Goal: Check status: Check status

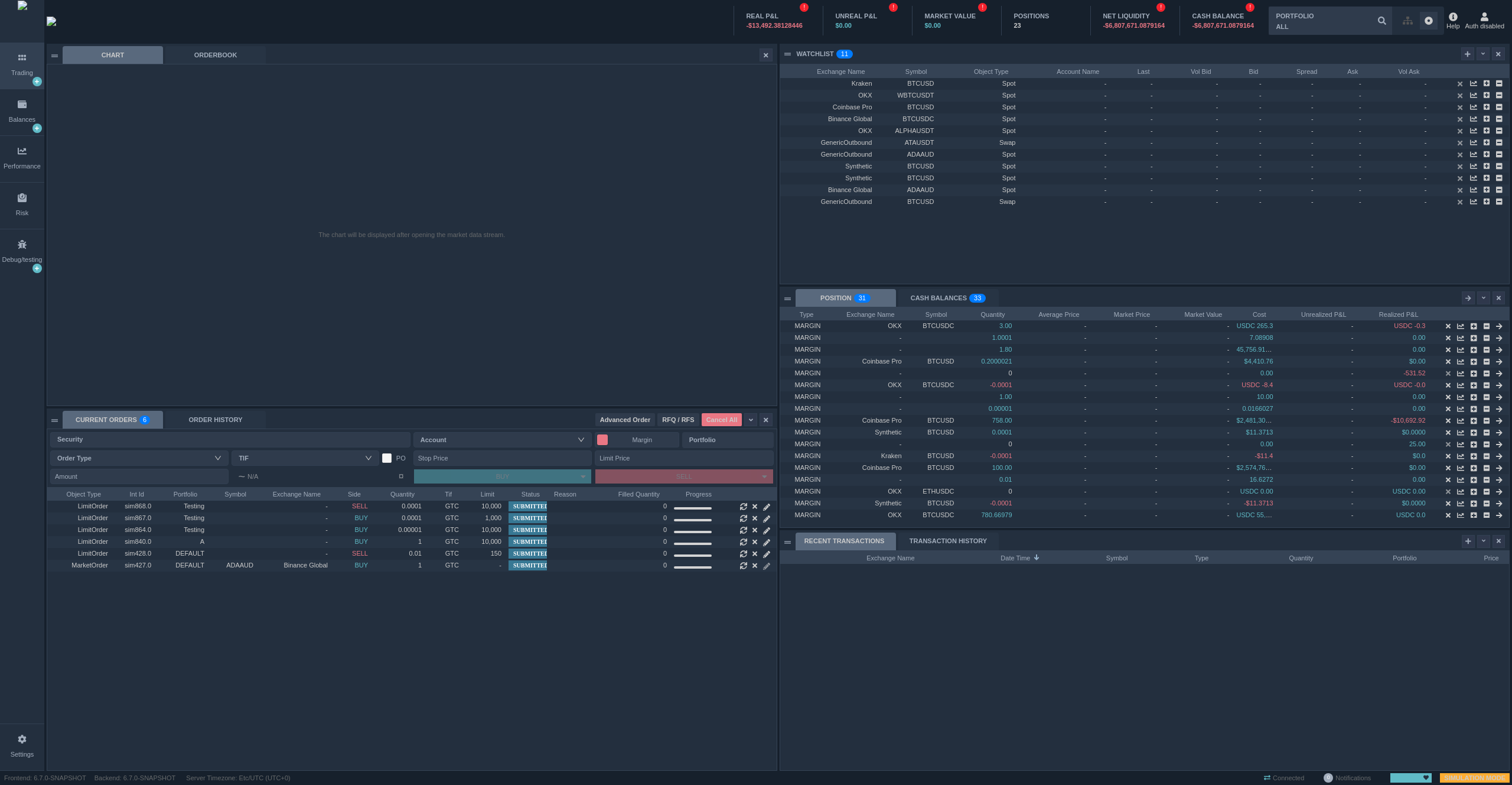
scroll to position [220, 729]
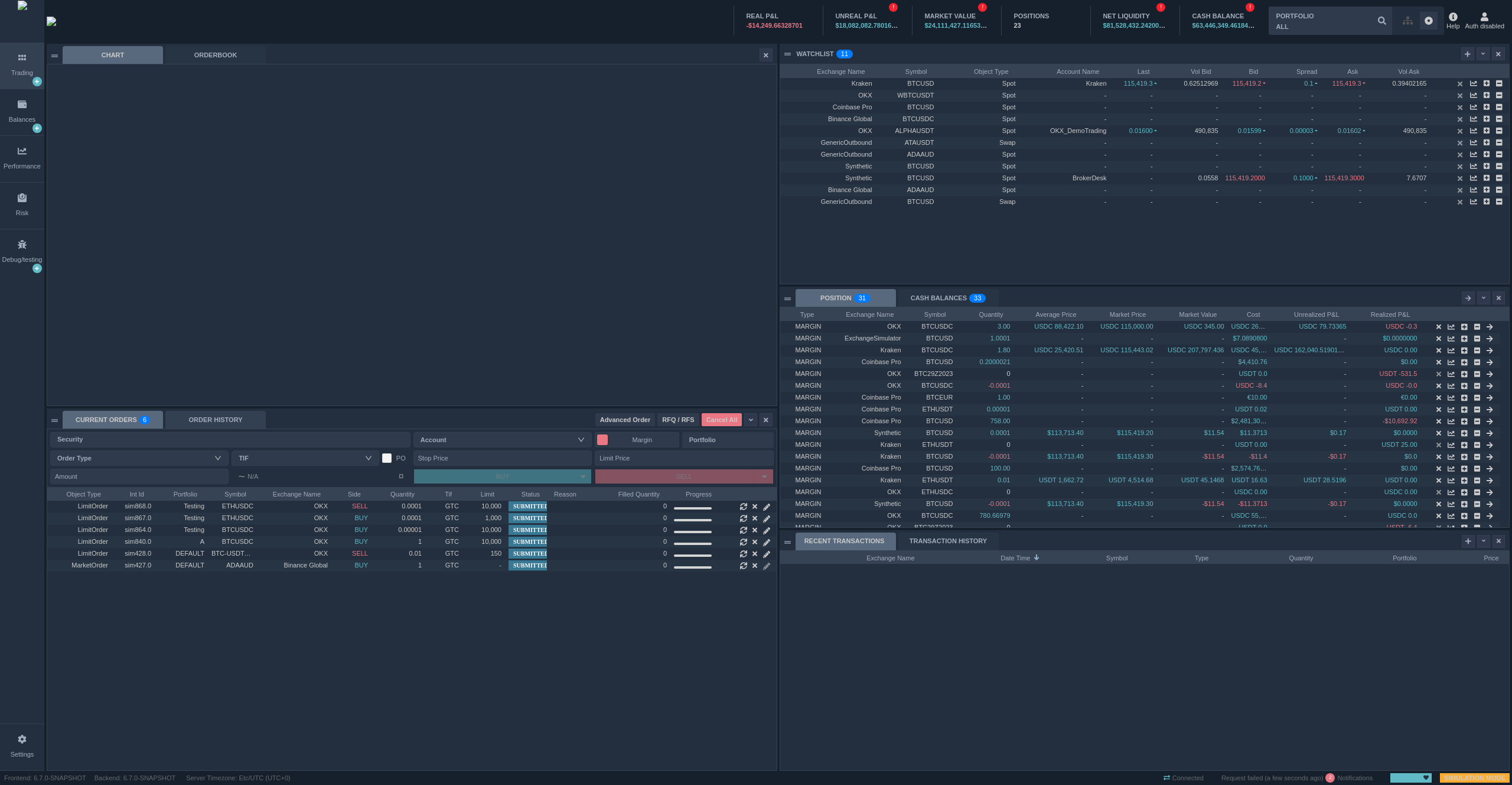
click at [206, 415] on div "ORDER HISTORY" at bounding box center [216, 420] width 101 height 18
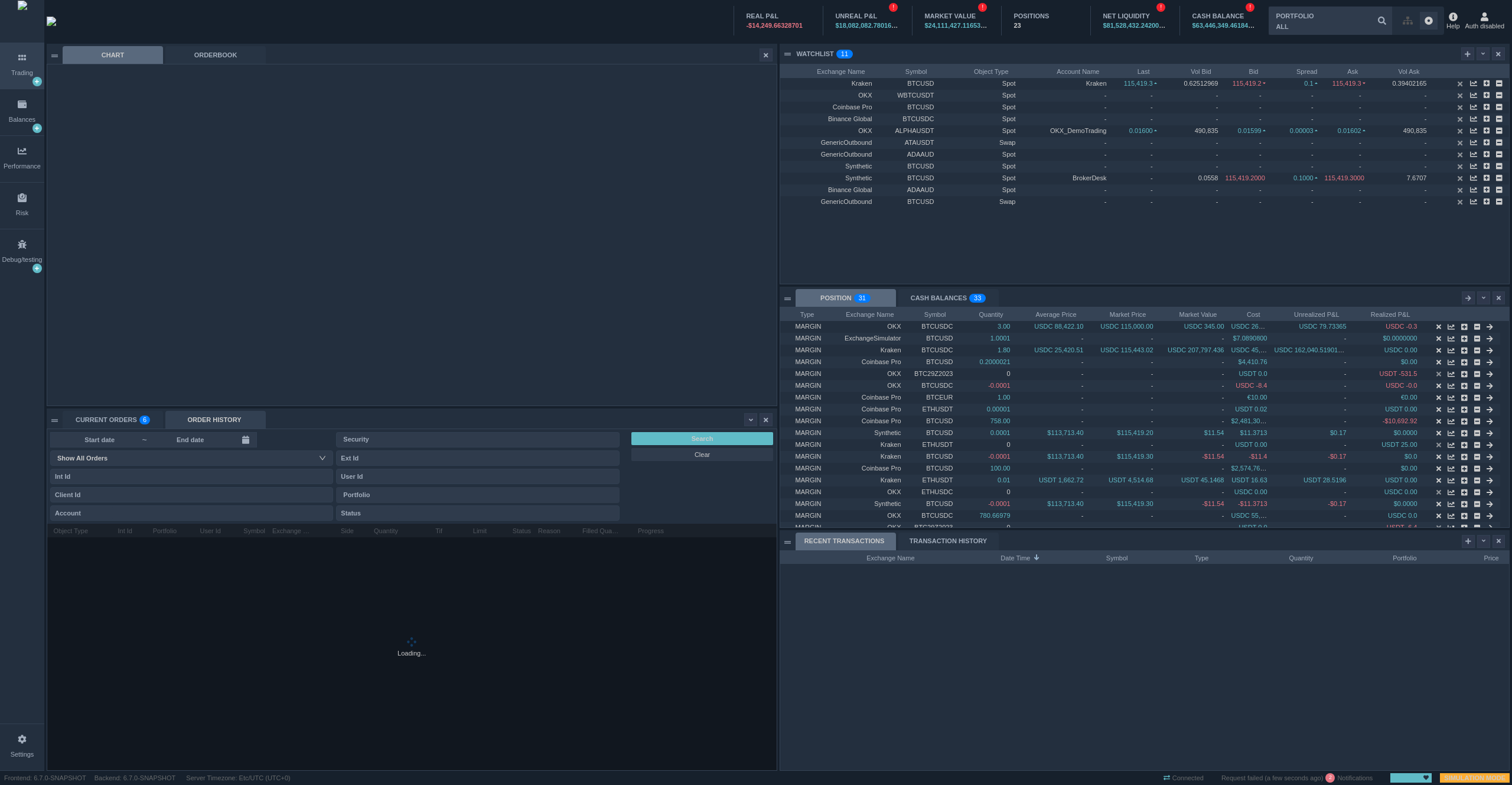
scroll to position [13, 142]
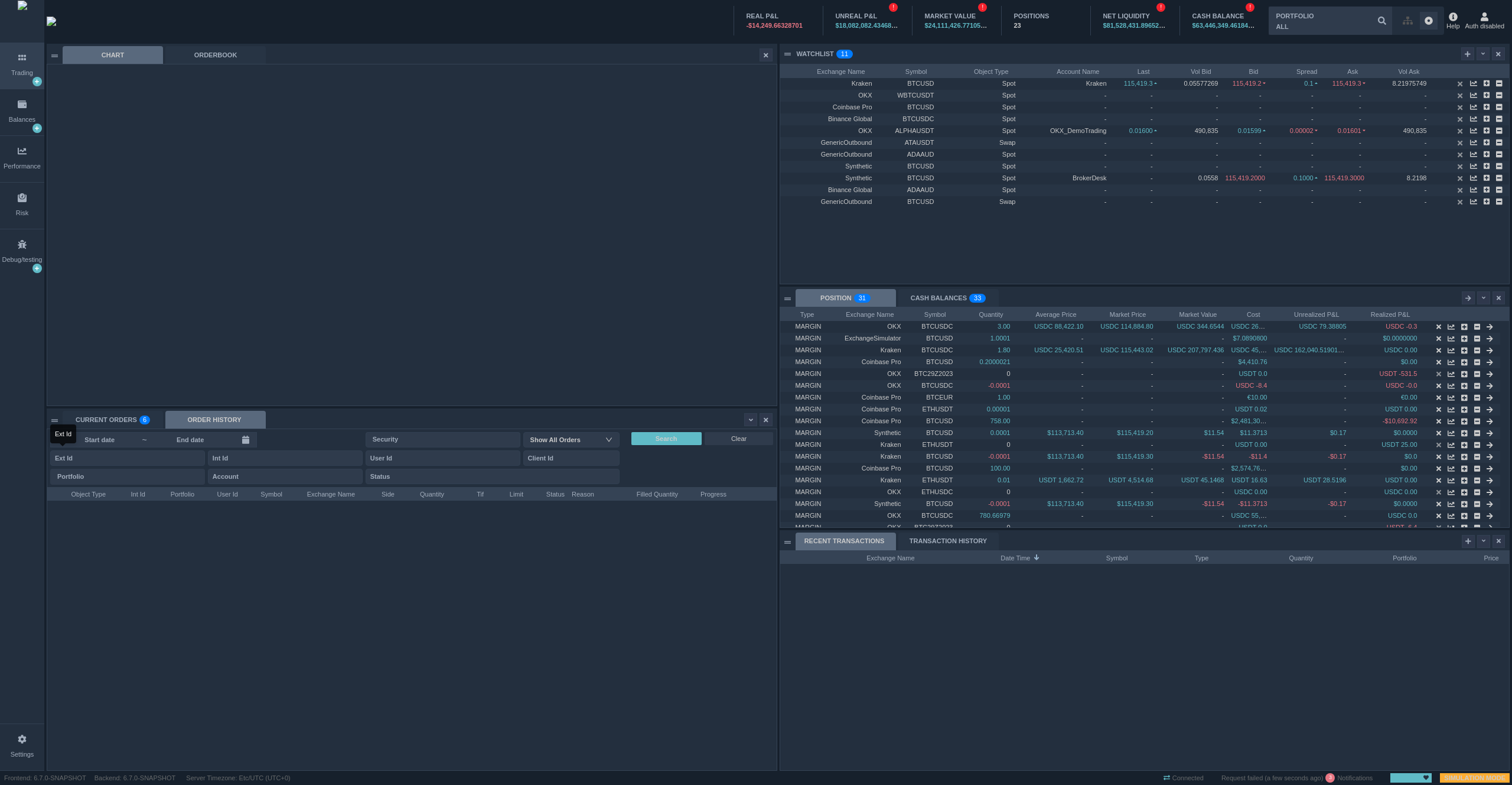
click at [202, 441] on input at bounding box center [190, 439] width 85 height 10
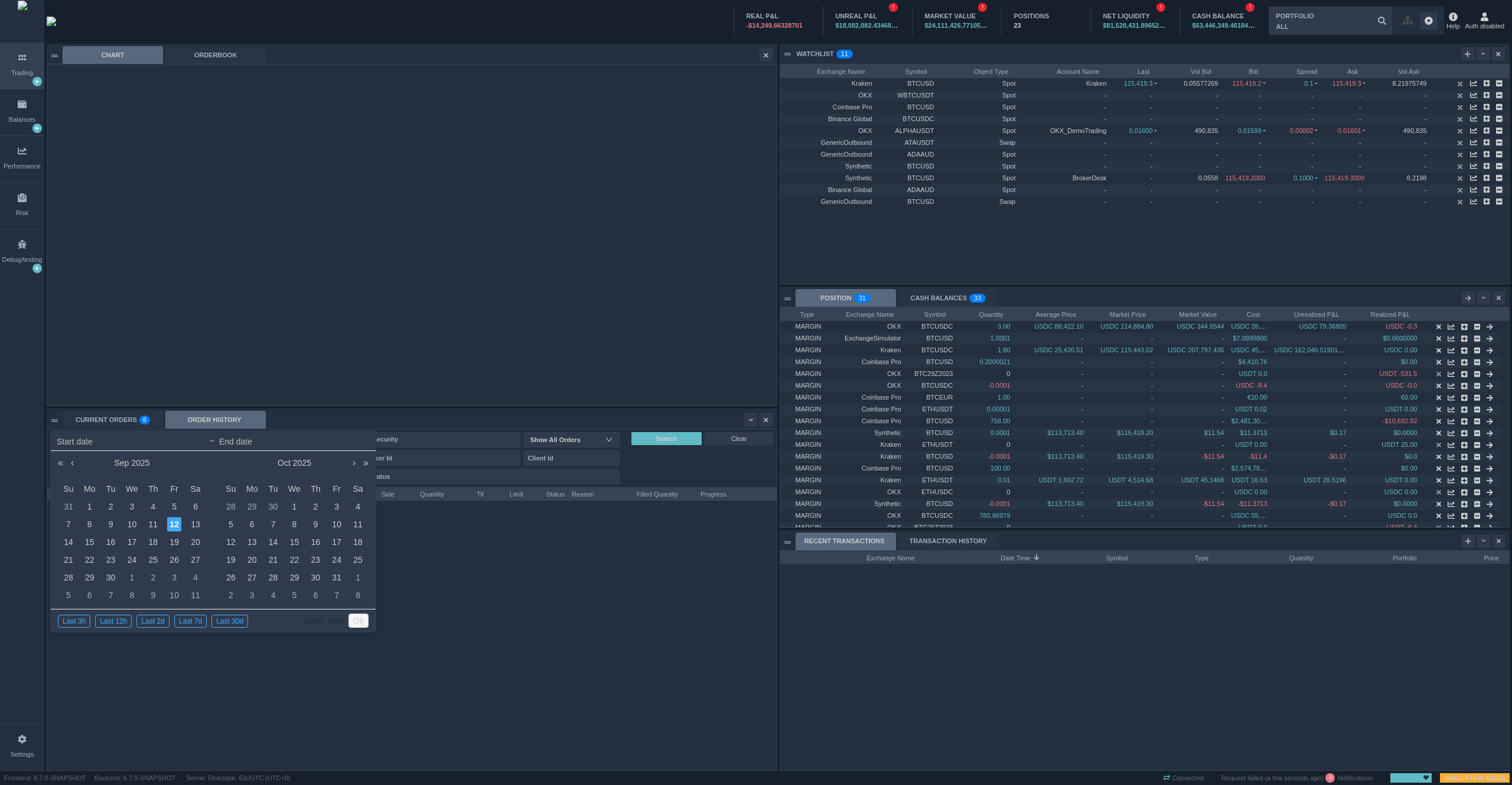
click at [174, 527] on div "12" at bounding box center [175, 524] width 14 height 14
click at [294, 524] on div "8" at bounding box center [294, 524] width 14 height 14
type input "2025-09-12 00:00"
type input "2025-10-08 23:59"
type input "2025-09-12 00:00"
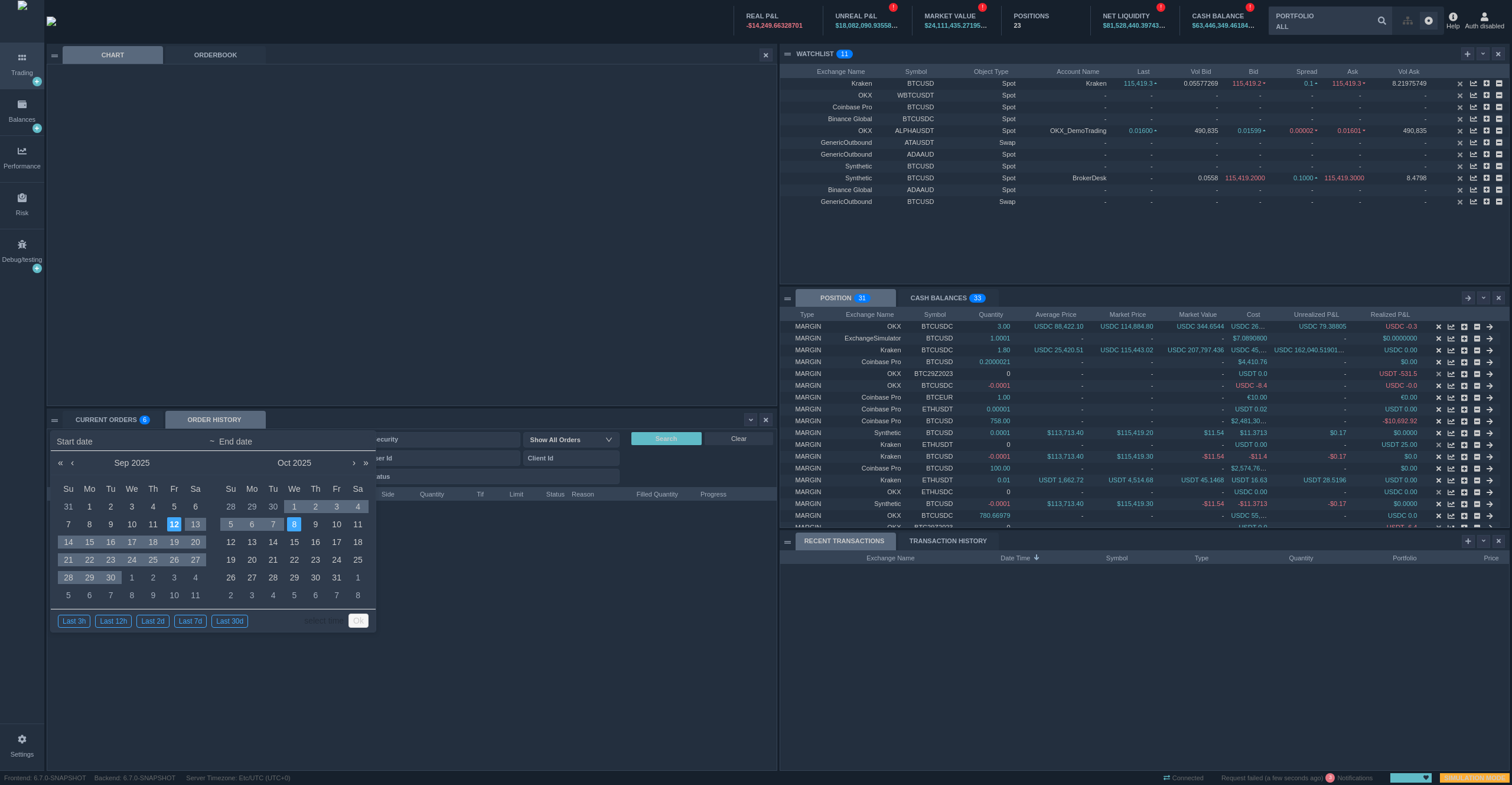
type input "2025-10-08 23:59"
click at [324, 622] on link "select time" at bounding box center [324, 620] width 40 height 23
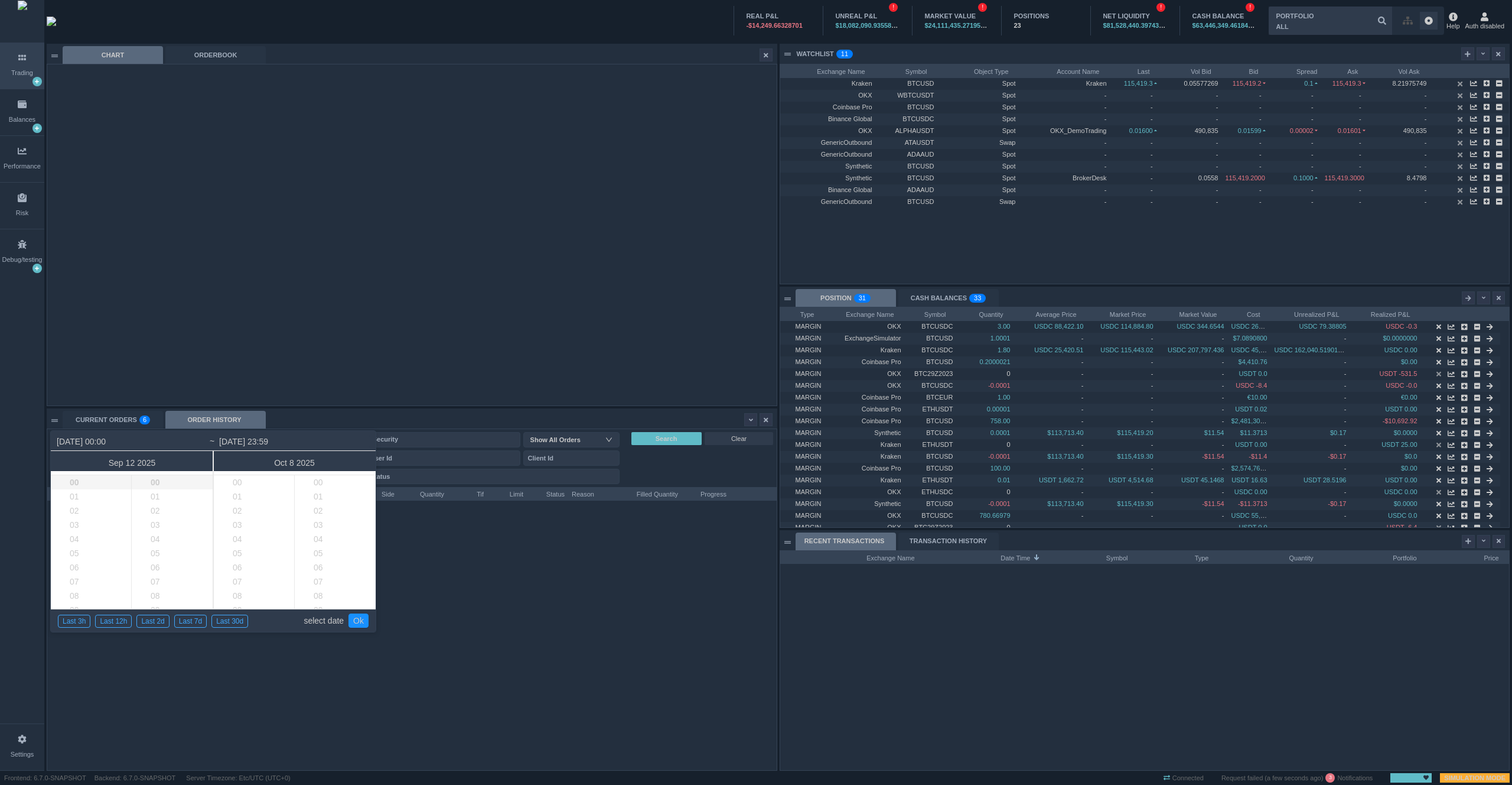
scroll to position [836, 0]
click at [99, 555] on li "05" at bounding box center [100, 554] width 99 height 14
click at [71, 533] on li "04" at bounding box center [100, 539] width 99 height 14
click at [153, 560] on li "06" at bounding box center [181, 567] width 100 height 14
click at [251, 490] on li "23" at bounding box center [264, 483] width 99 height 14
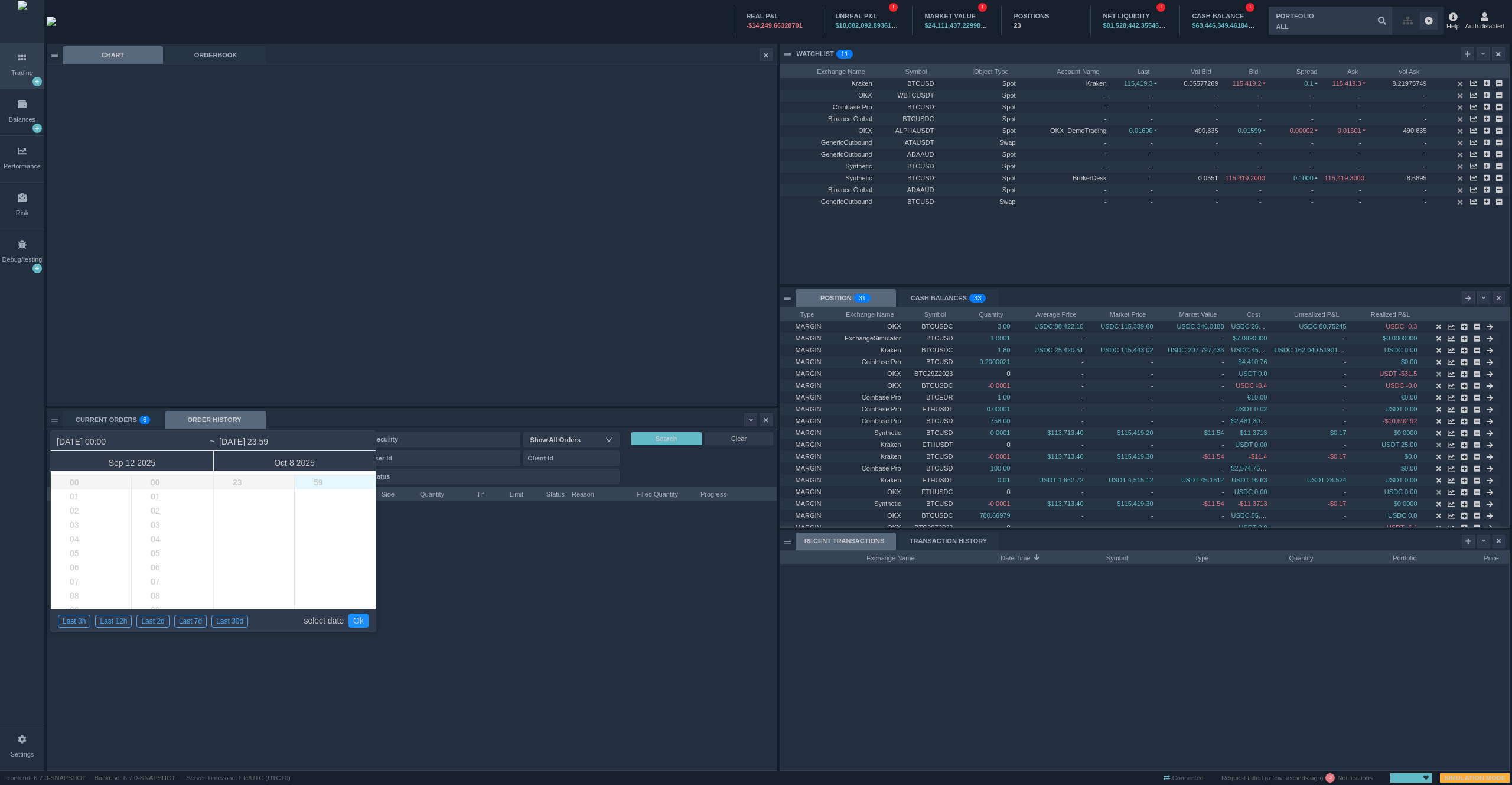
click at [324, 490] on li "59" at bounding box center [345, 483] width 100 height 14
click at [331, 618] on link "select date" at bounding box center [323, 620] width 40 height 23
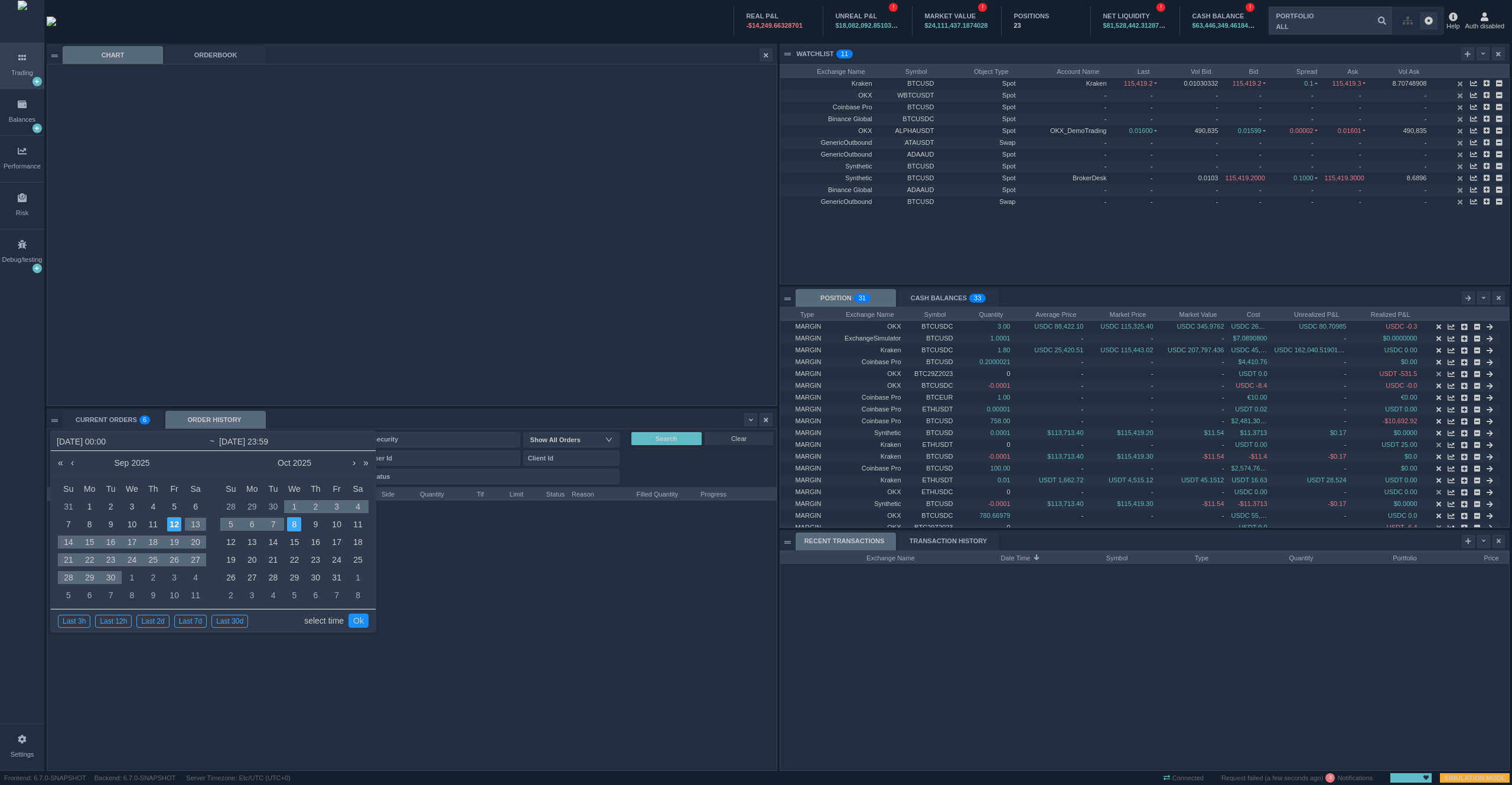
click at [320, 619] on link "select time" at bounding box center [324, 620] width 40 height 23
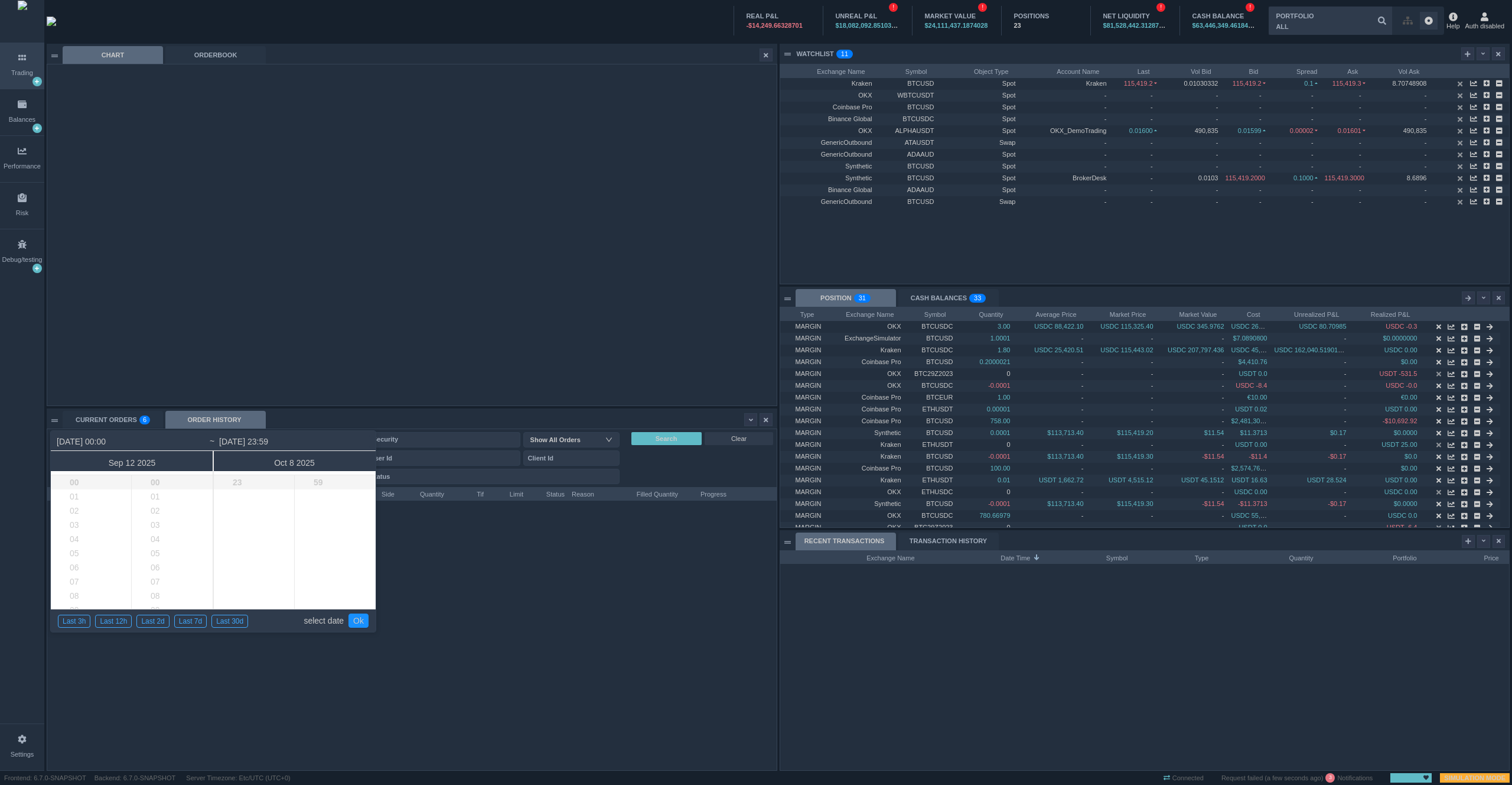
click at [320, 619] on link "select date" at bounding box center [323, 620] width 40 height 23
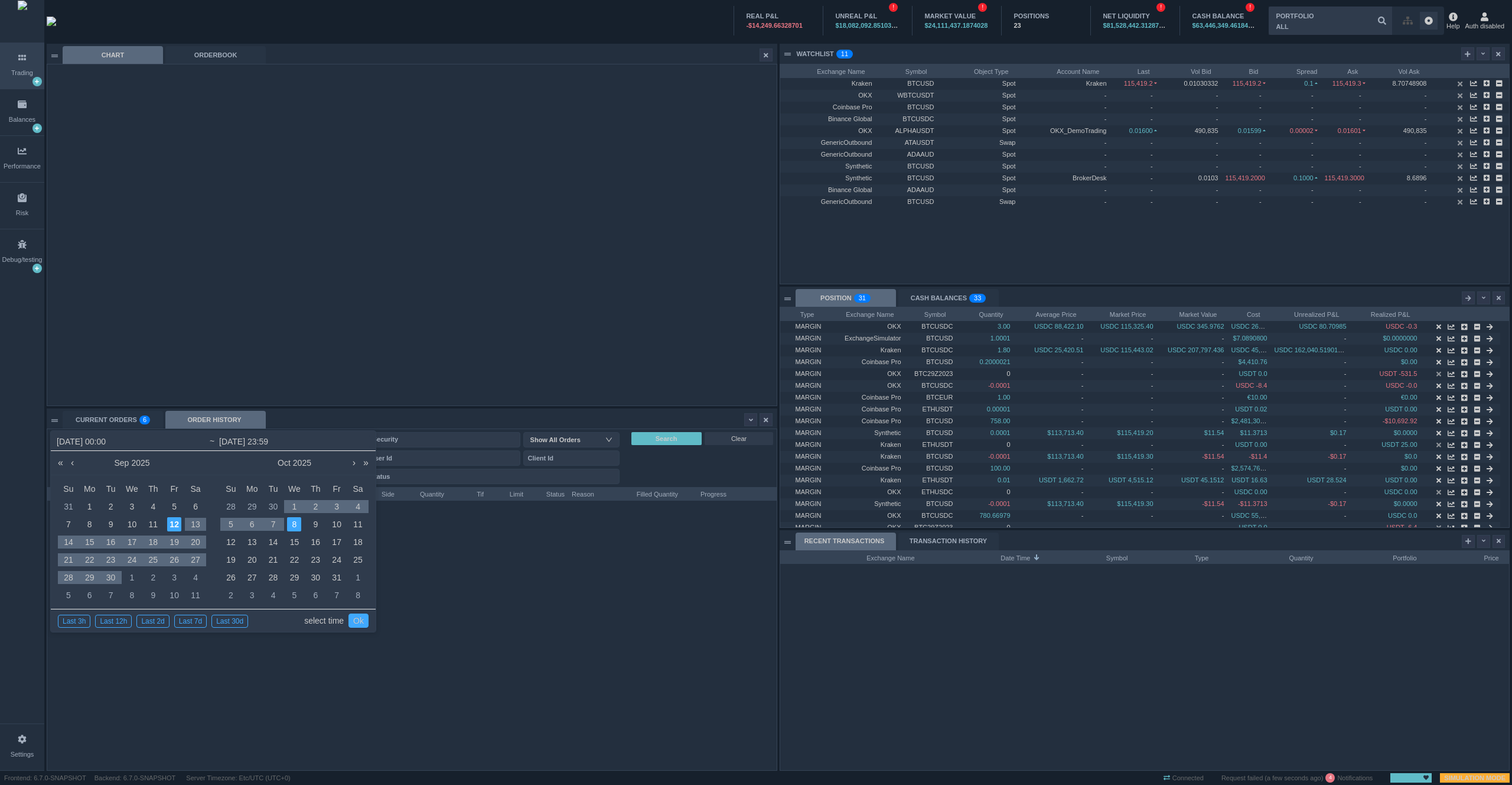
click at [362, 618] on link "Ok" at bounding box center [358, 620] width 20 height 14
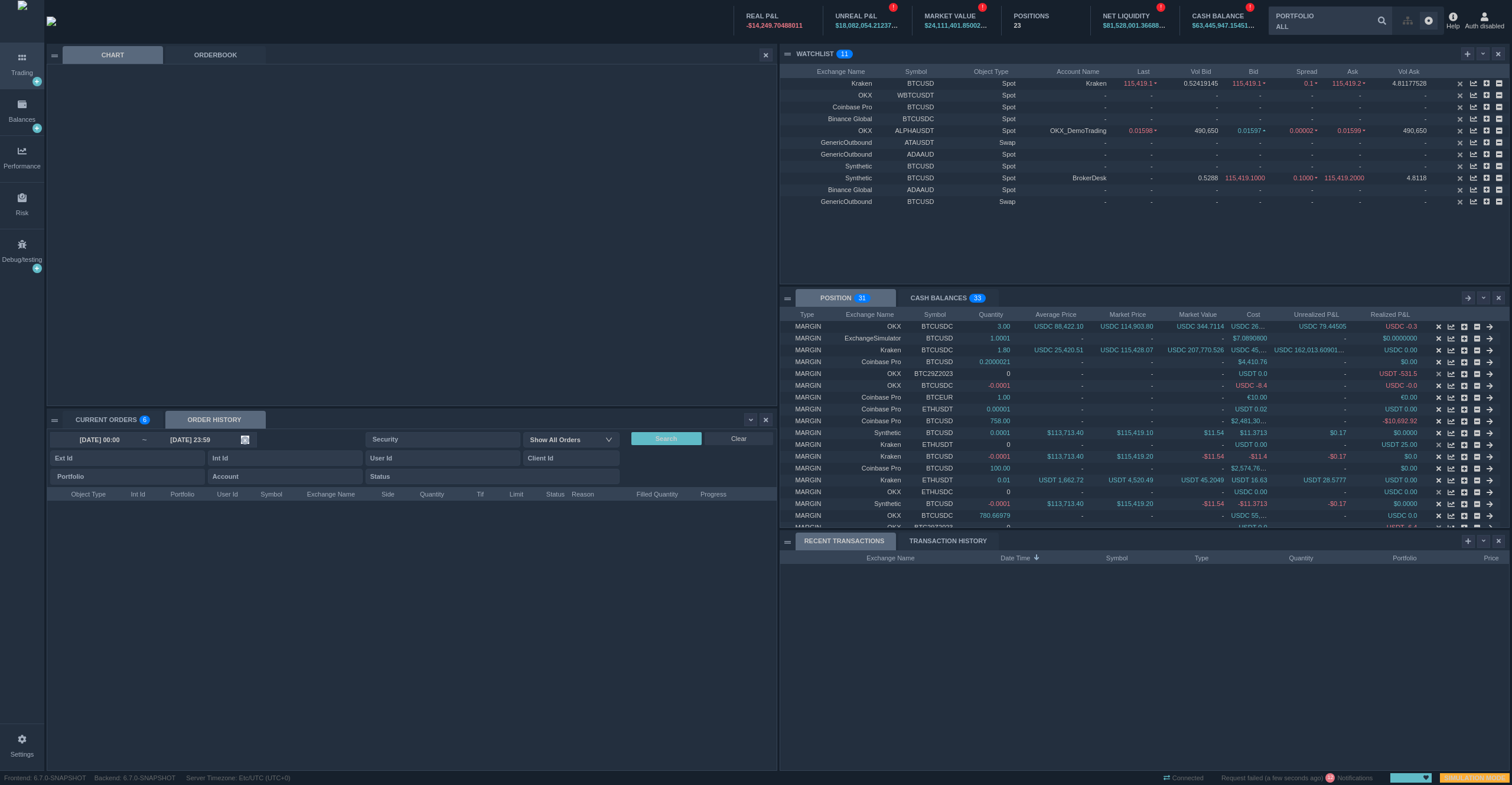
click at [217, 438] on input "2025-10-08 23:59" at bounding box center [190, 439] width 85 height 10
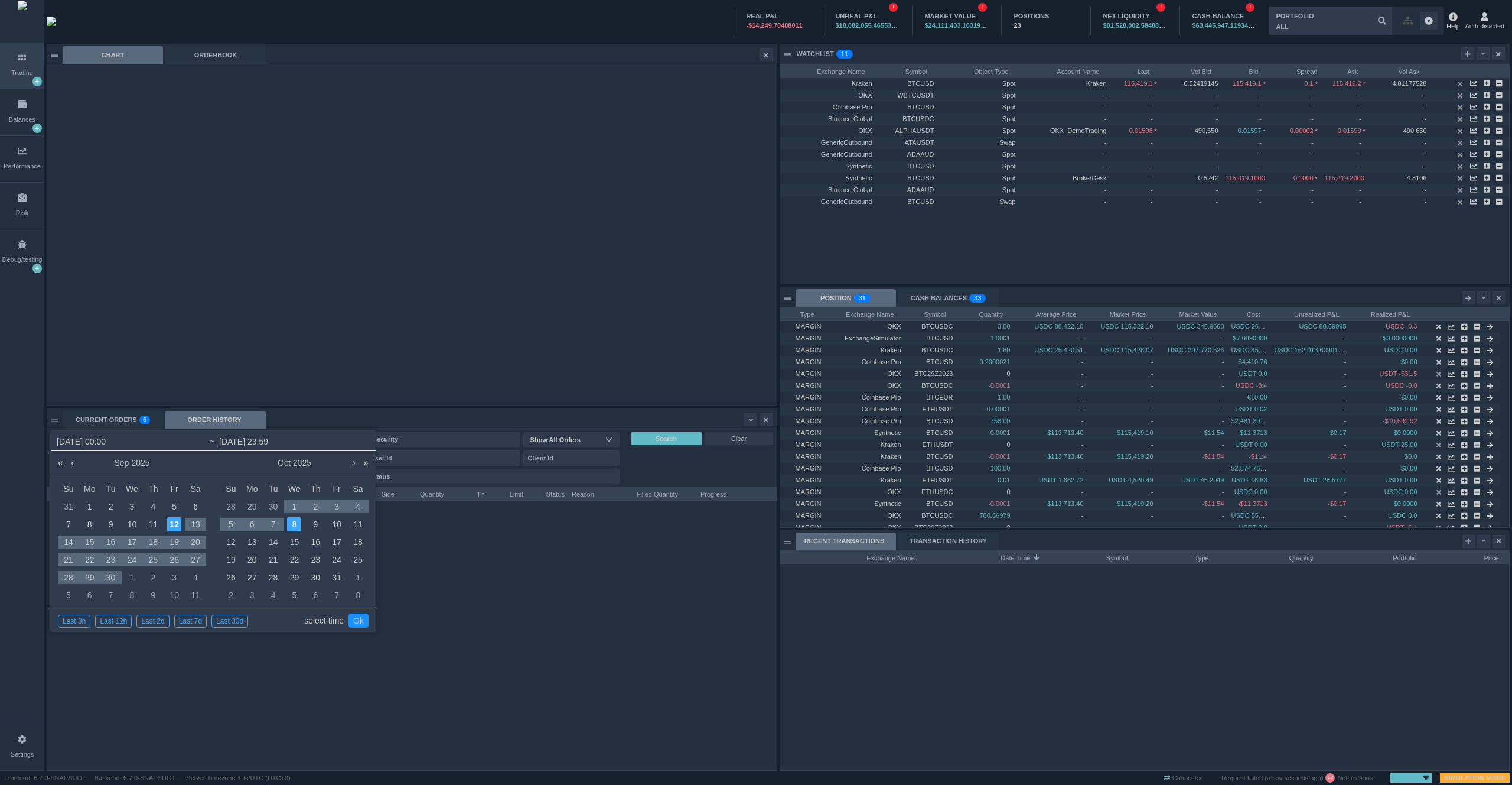
click at [316, 615] on link "select time" at bounding box center [324, 620] width 40 height 23
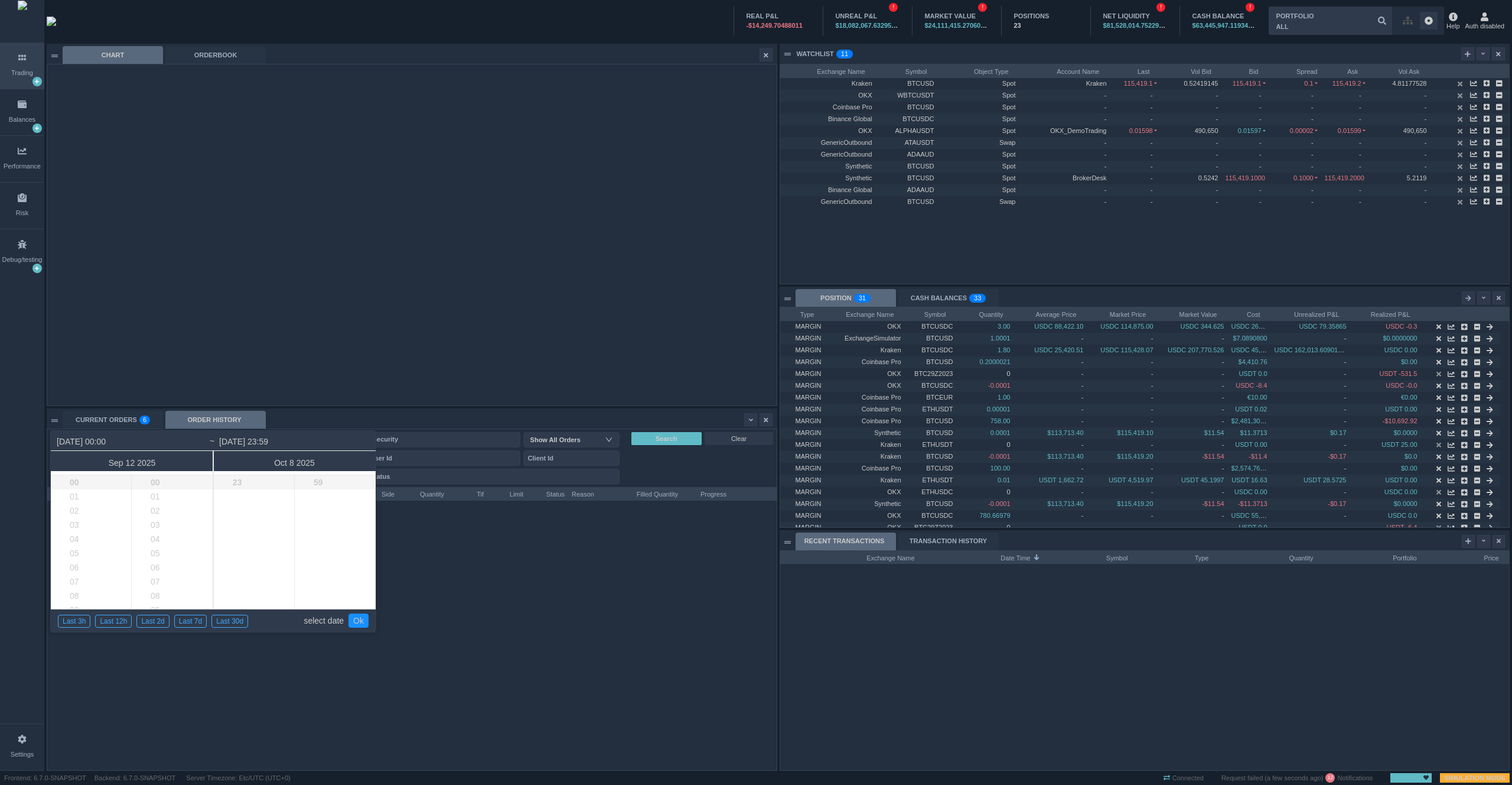
click at [316, 615] on link "select date" at bounding box center [323, 620] width 40 height 23
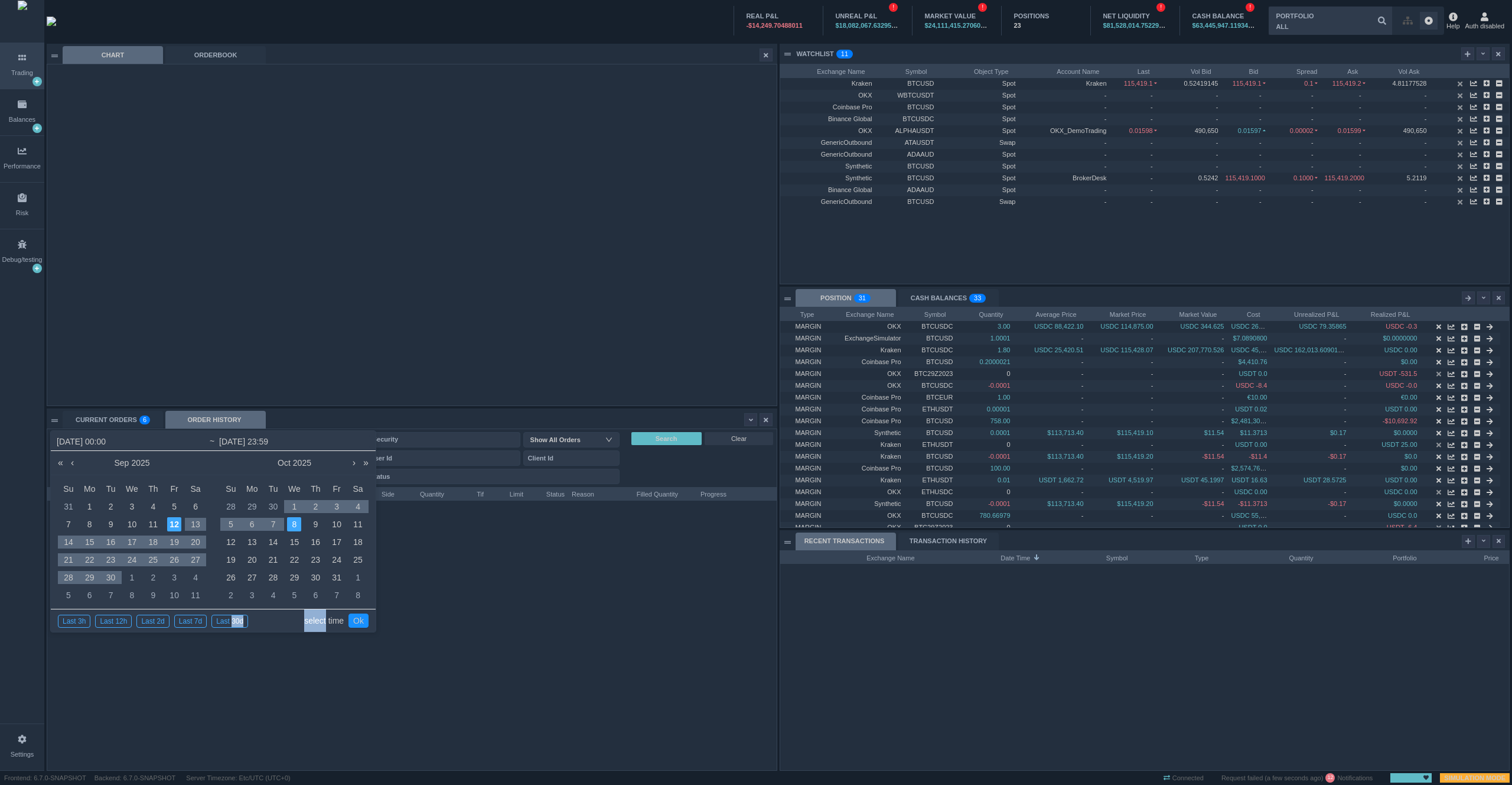
click at [316, 615] on link "select time" at bounding box center [324, 620] width 40 height 23
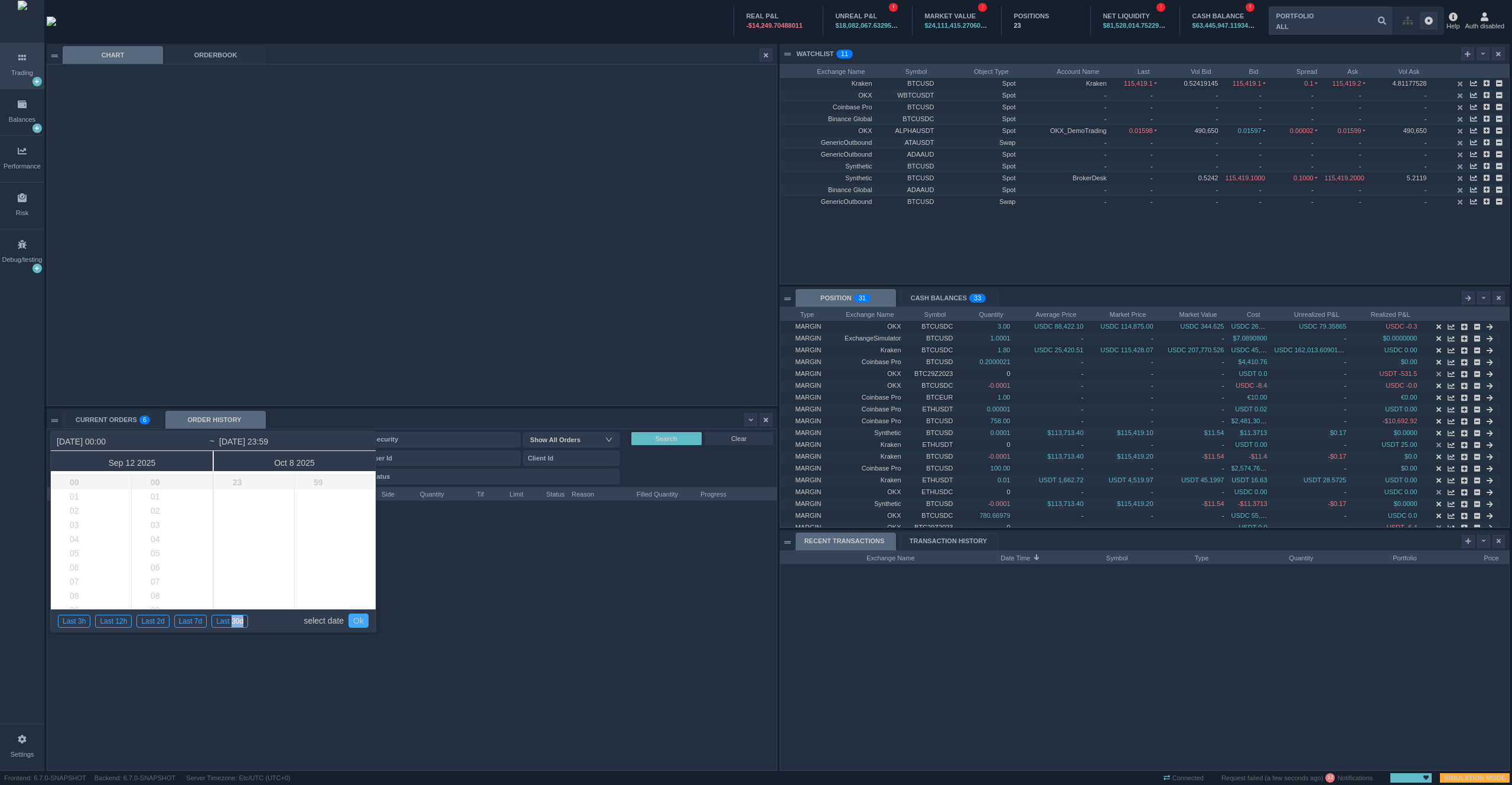
click at [361, 615] on link "Ok" at bounding box center [358, 620] width 20 height 14
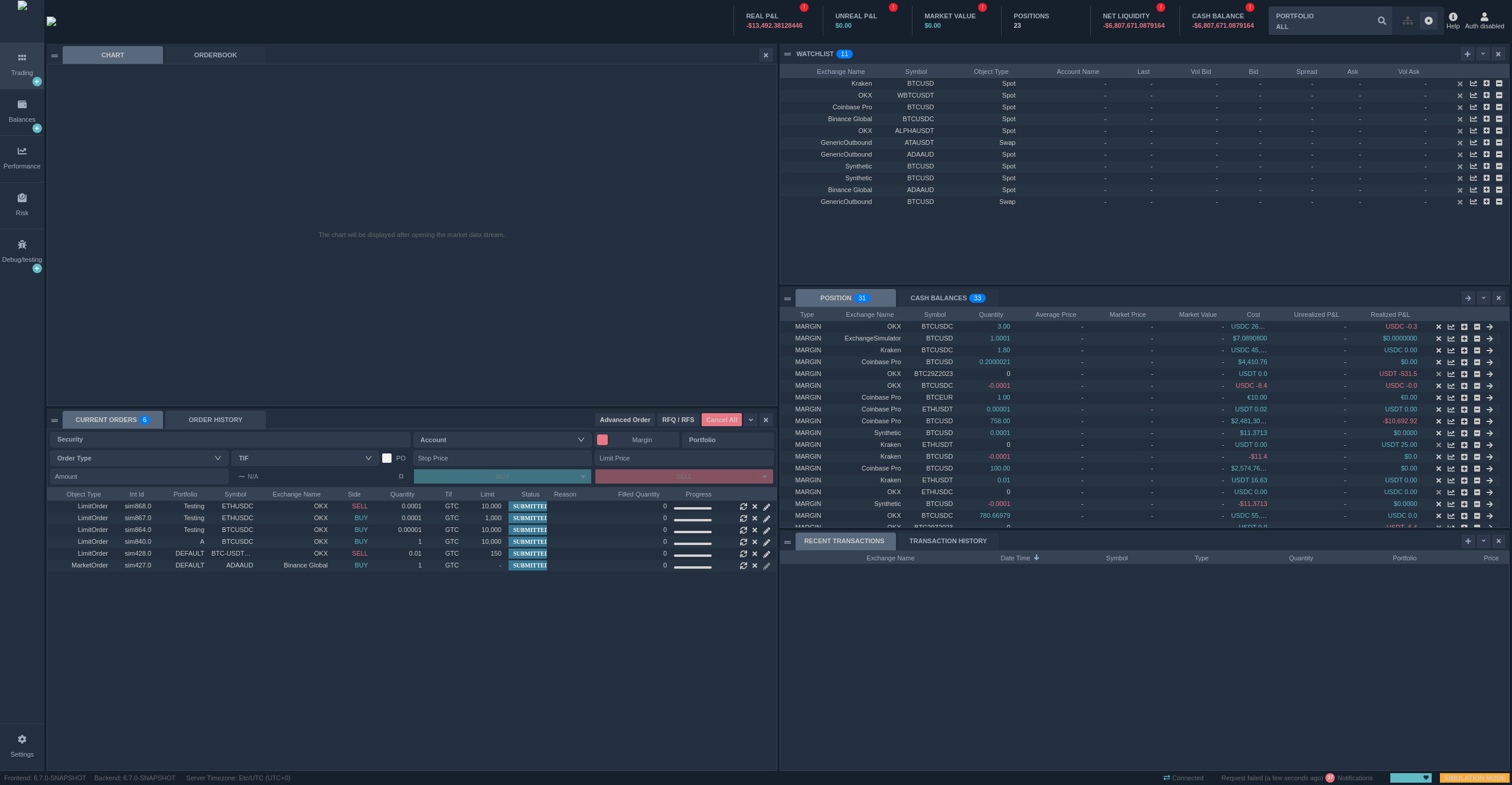
click at [223, 419] on div "ORDER HISTORY" at bounding box center [216, 420] width 101 height 18
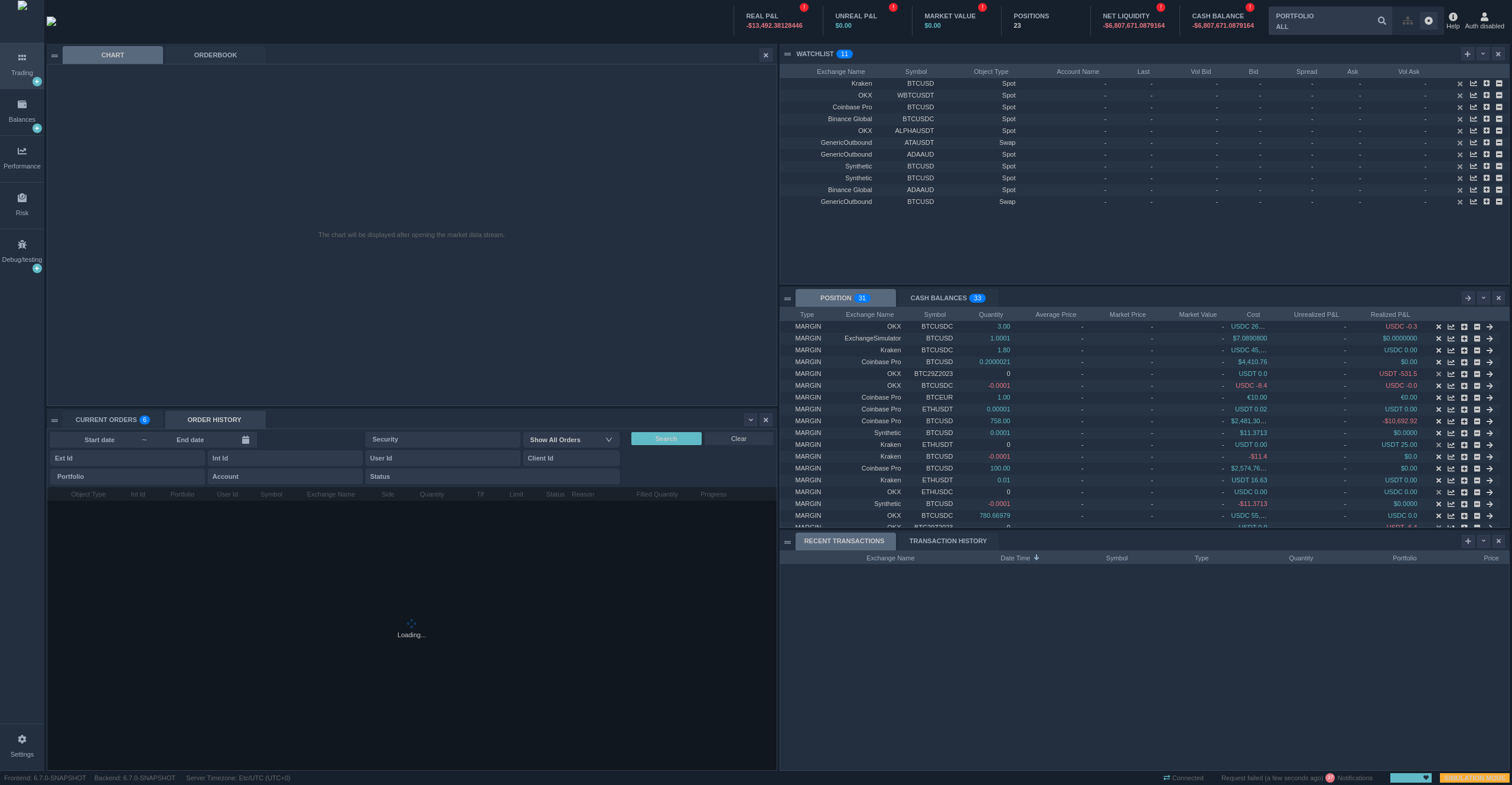
scroll to position [283, 729]
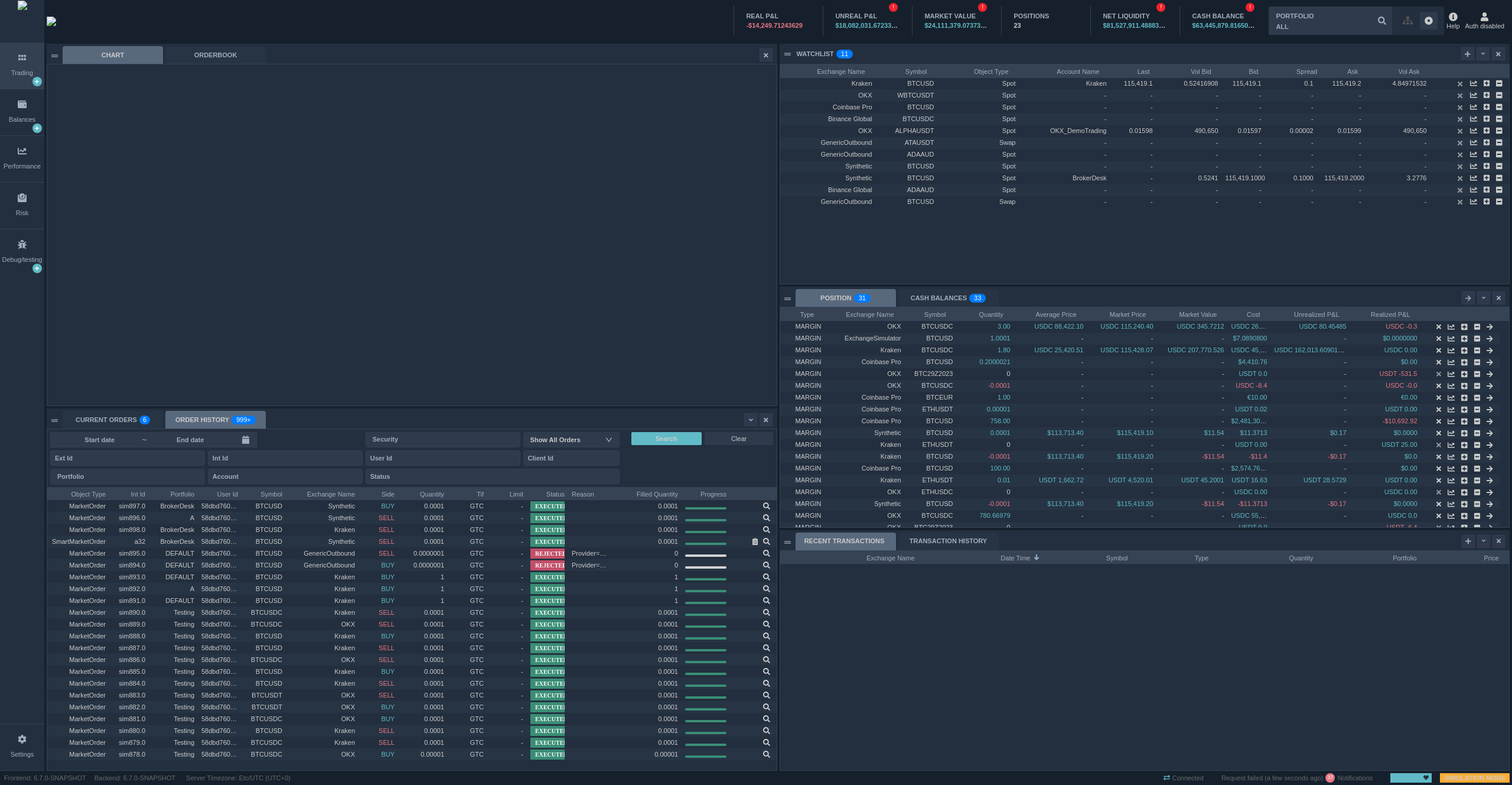
click at [172, 435] on input at bounding box center [190, 439] width 85 height 10
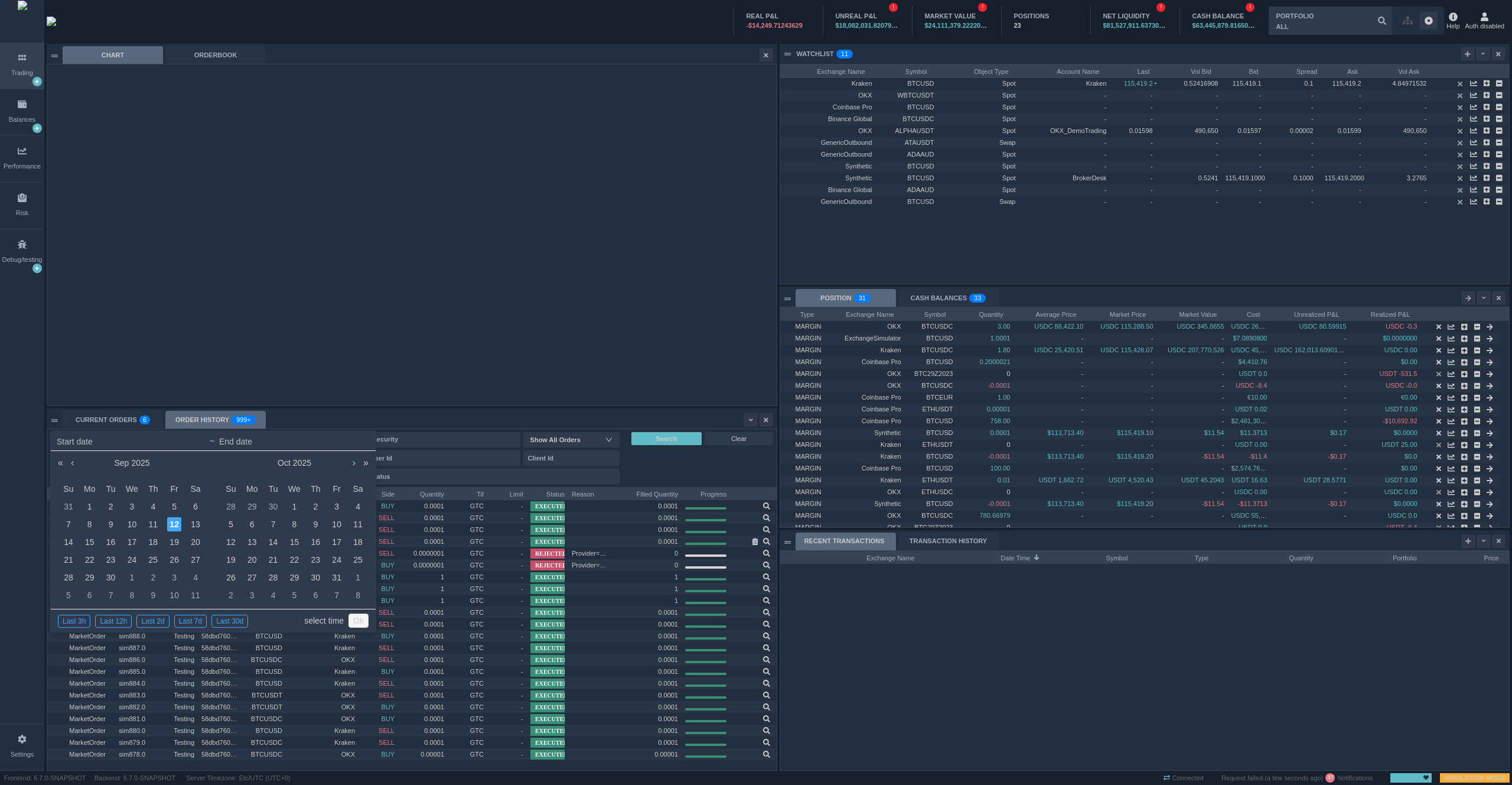
click at [310, 625] on link "select time" at bounding box center [324, 620] width 40 height 23
click at [194, 521] on div "13" at bounding box center [195, 524] width 14 height 14
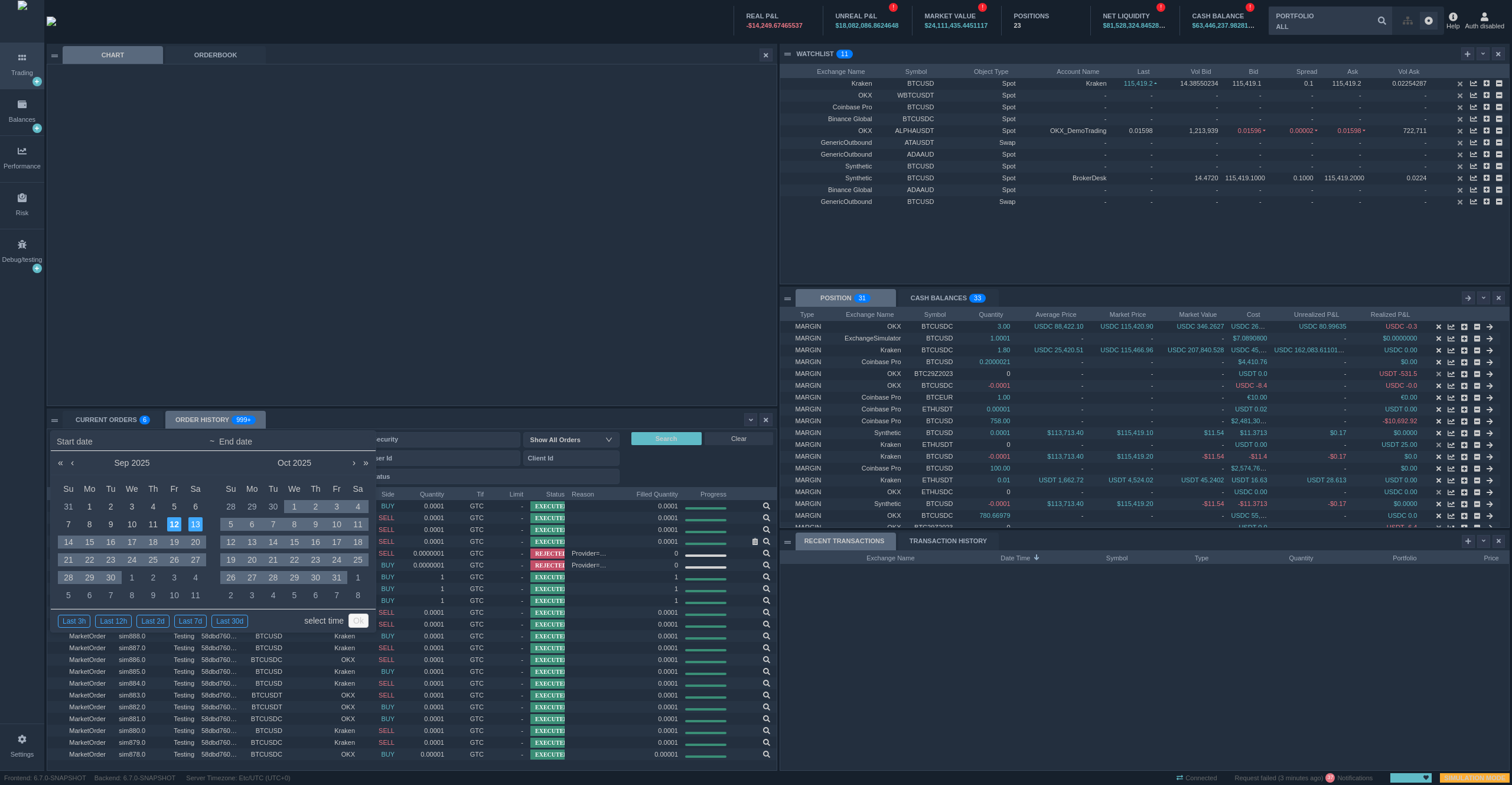
click at [329, 623] on link "select time" at bounding box center [324, 620] width 40 height 23
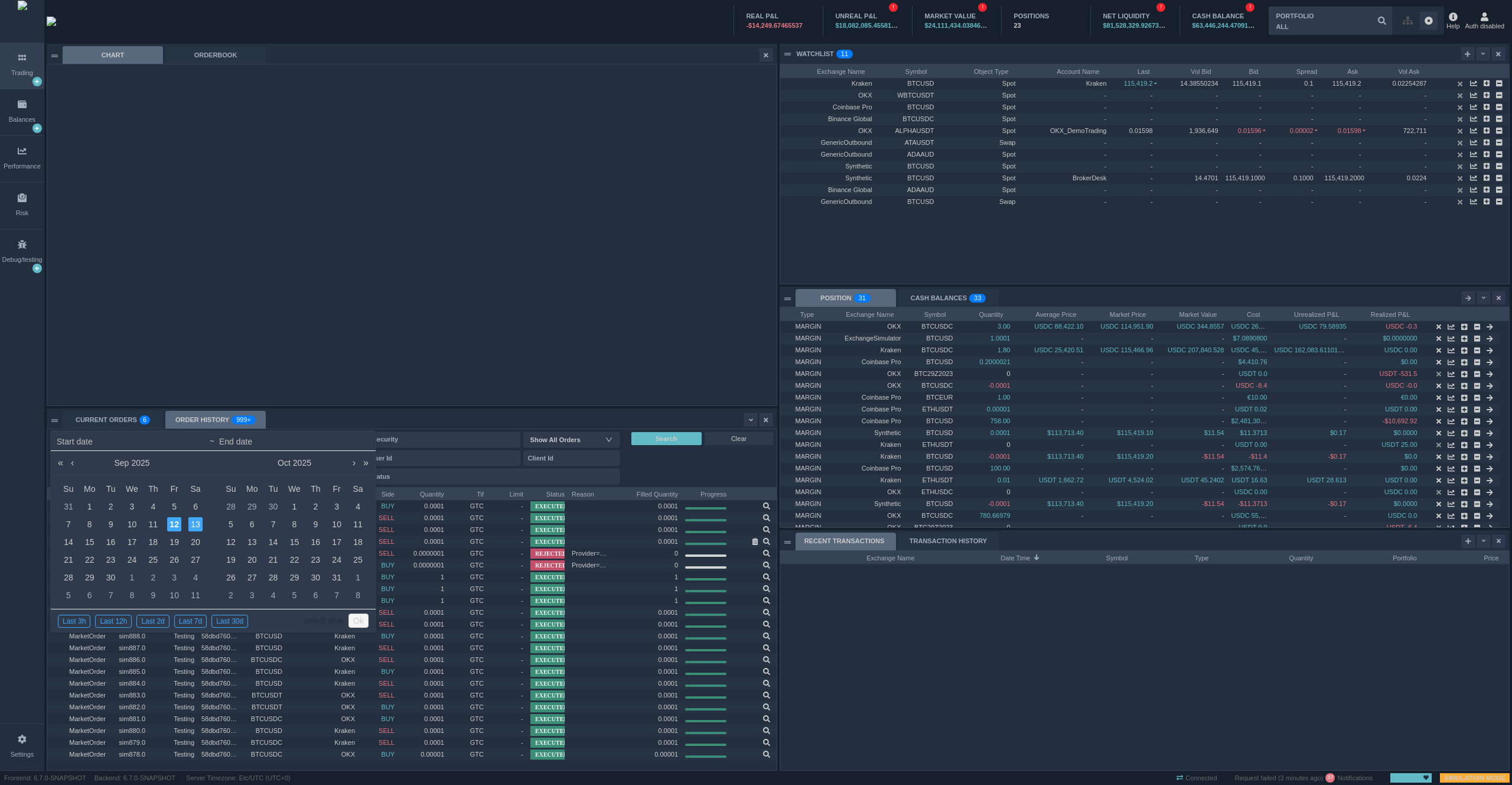
click at [171, 526] on div "12" at bounding box center [175, 524] width 14 height 14
type input "2025-09-12 00:00"
type input "2025-09-13 23:59"
type input "2025-09-12 00:00"
type input "2025-09-13 23:59"
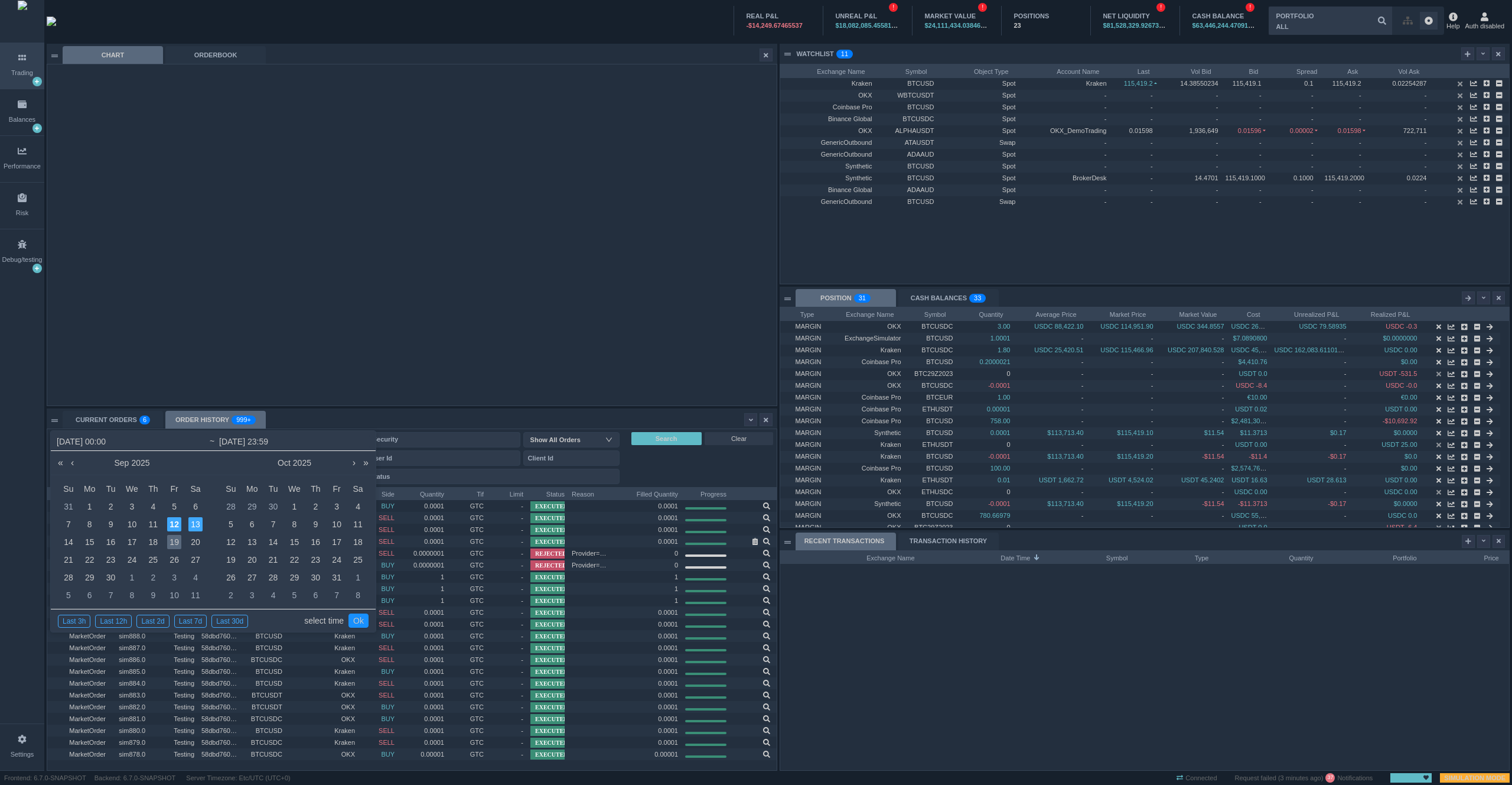
click at [172, 541] on div "19" at bounding box center [175, 542] width 14 height 14
click at [174, 522] on div "12" at bounding box center [175, 524] width 14 height 14
type input "2025-09-19 23:59"
click at [338, 524] on div "10" at bounding box center [337, 524] width 14 height 14
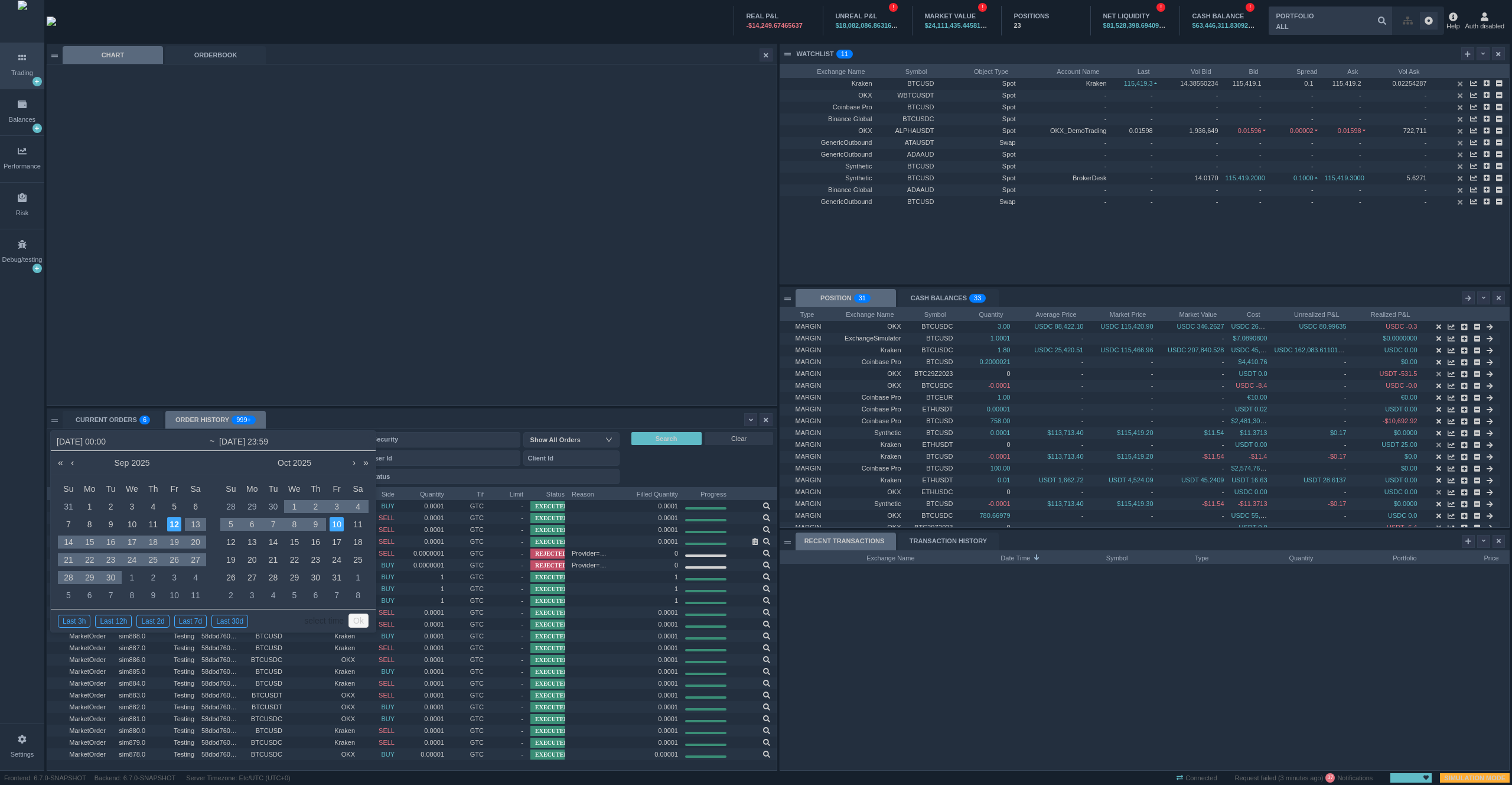
click at [170, 526] on div "12" at bounding box center [175, 524] width 14 height 14
type input "2025-10-10 23:59"
click at [335, 621] on link "select time" at bounding box center [324, 620] width 40 height 23
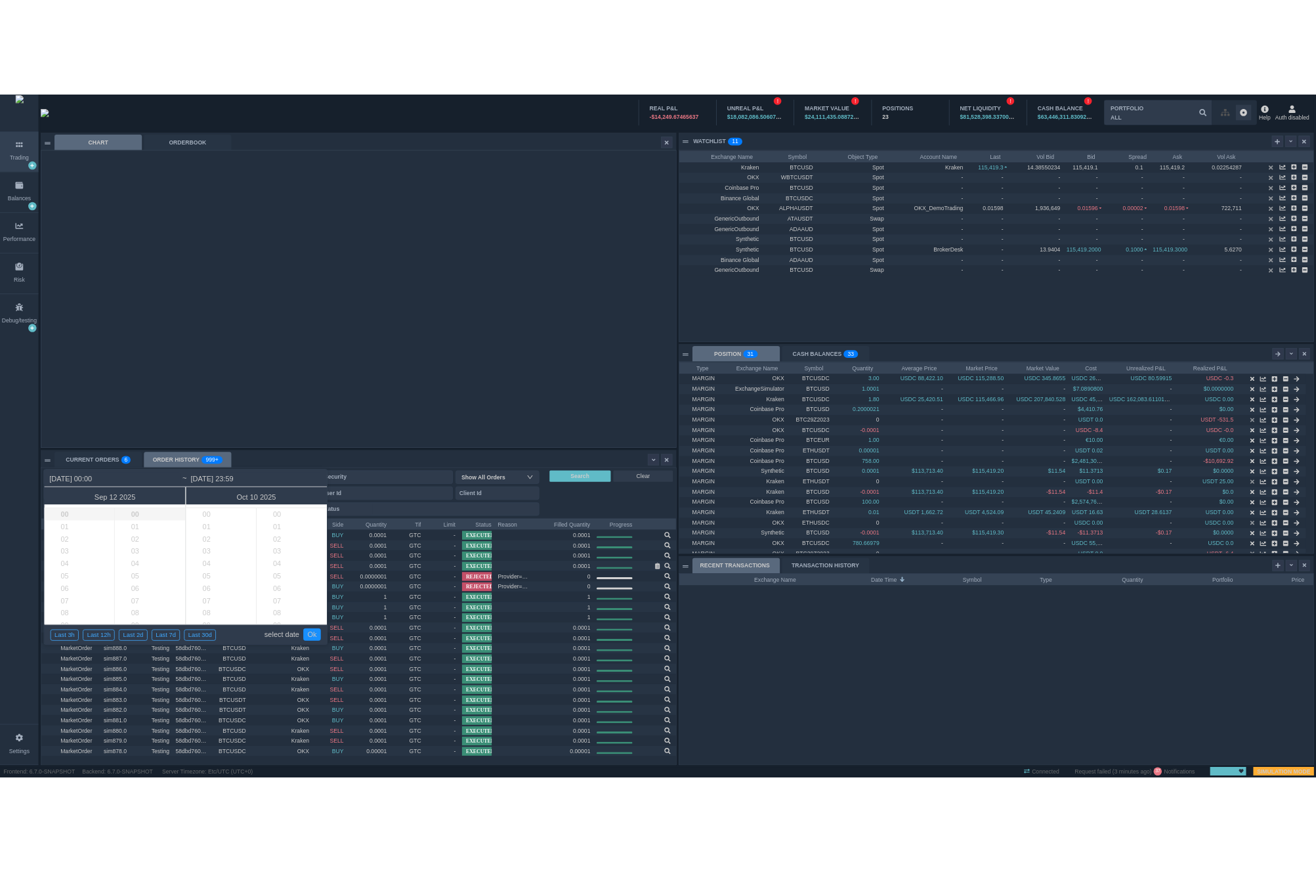
scroll to position [929, 0]
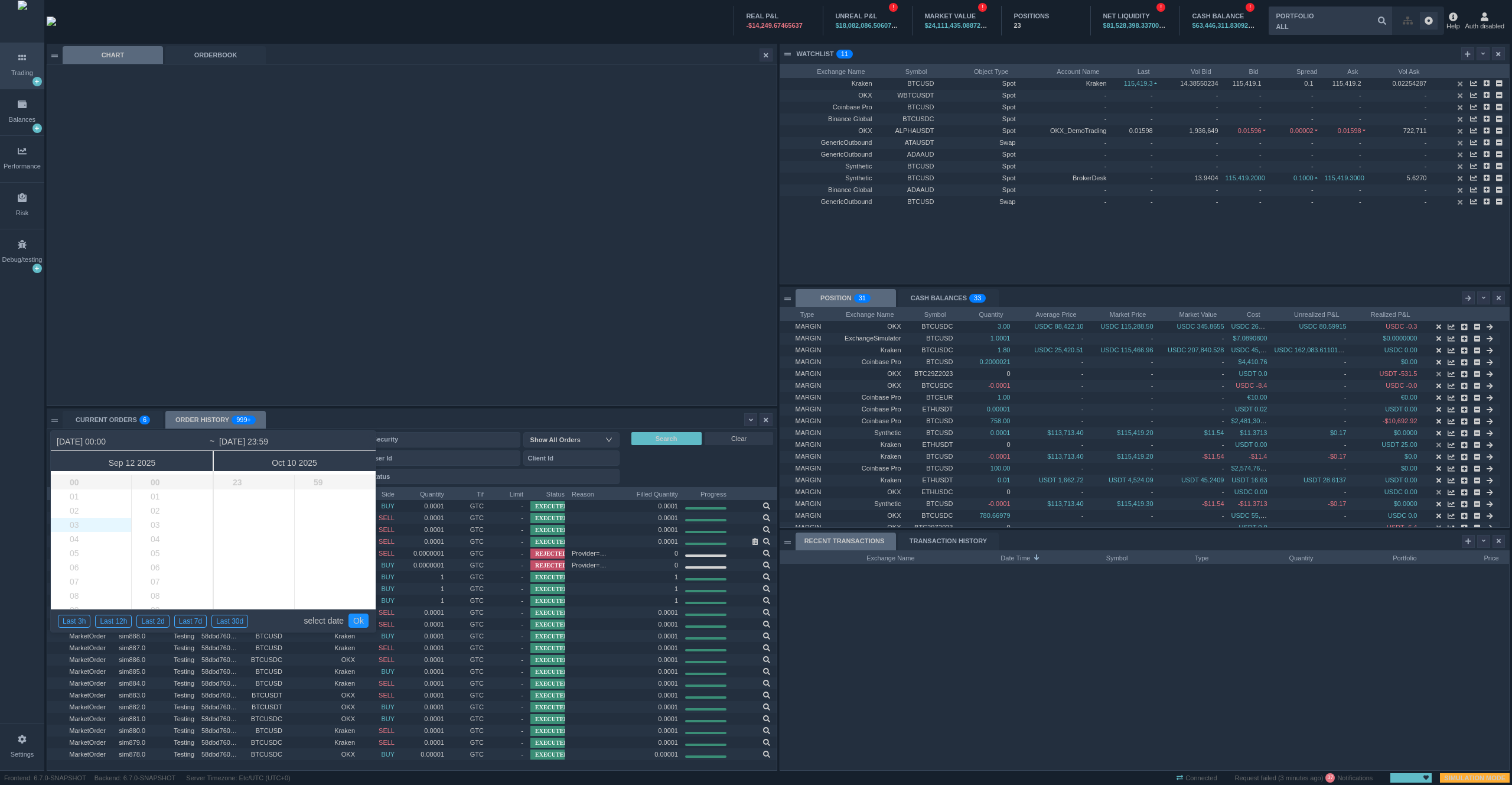
click at [75, 526] on li "03" at bounding box center [100, 525] width 99 height 14
click at [158, 529] on li "03" at bounding box center [181, 525] width 100 height 14
click at [355, 618] on link "Ok" at bounding box center [358, 620] width 20 height 14
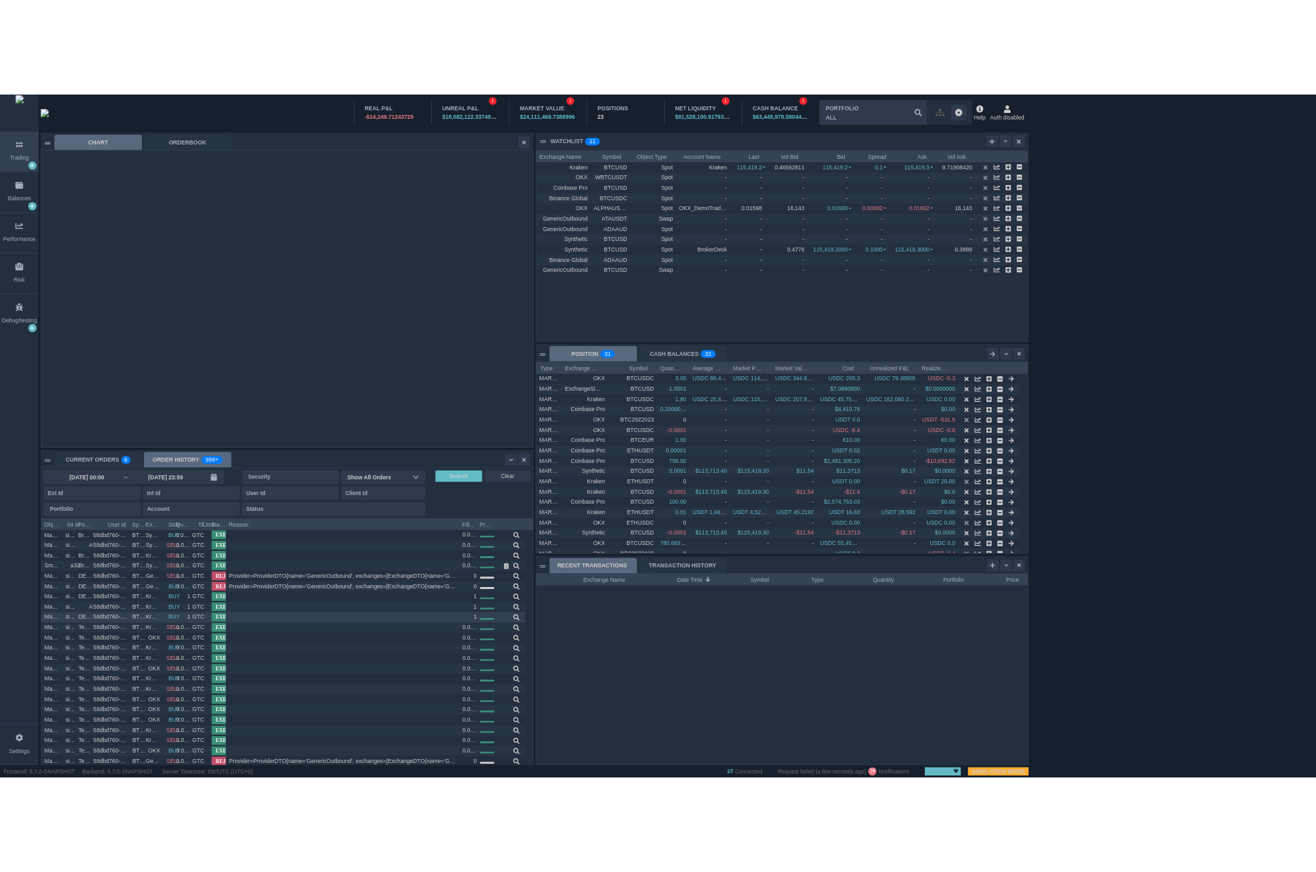
scroll to position [244, 628]
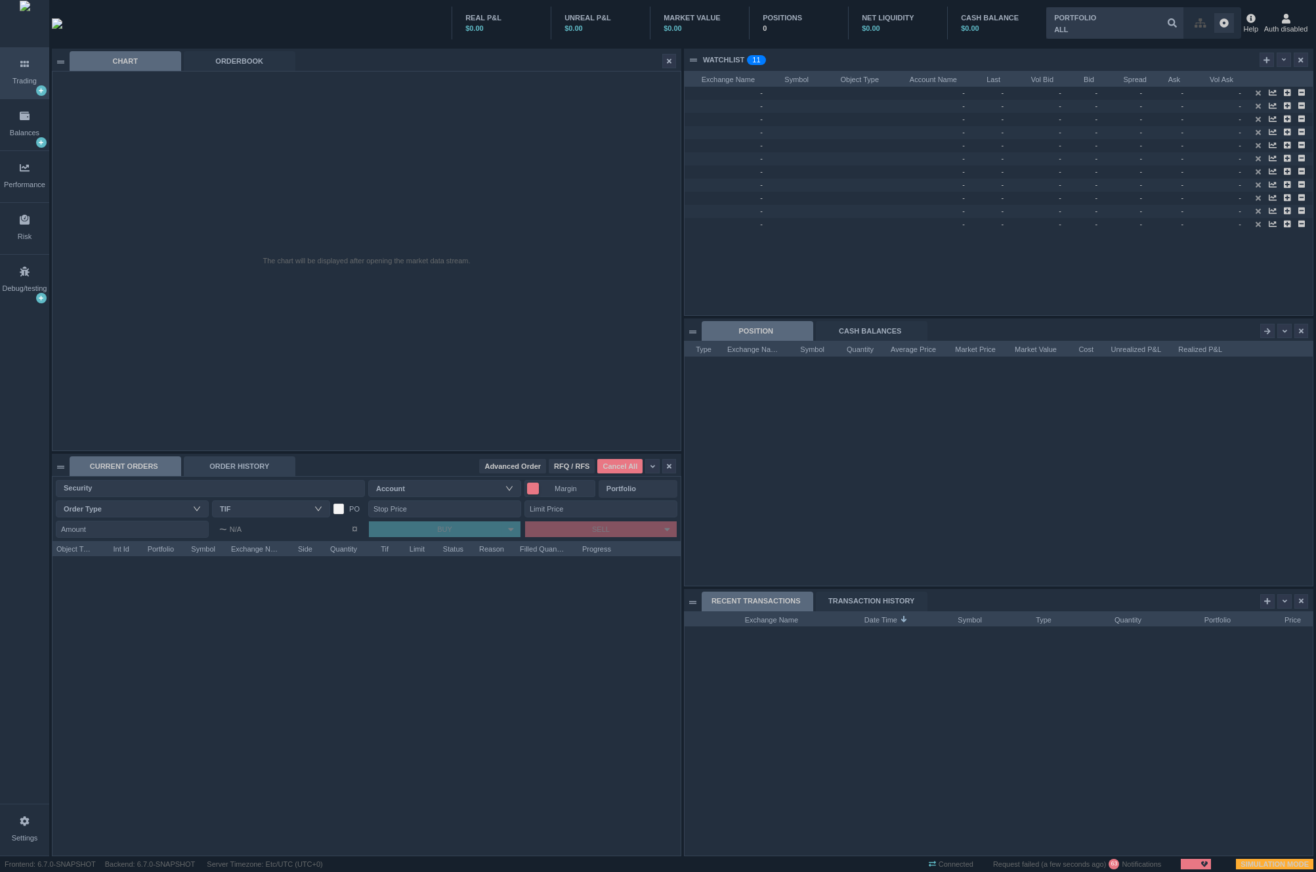
click at [226, 469] on div "ORDER HISTORY" at bounding box center [240, 466] width 112 height 20
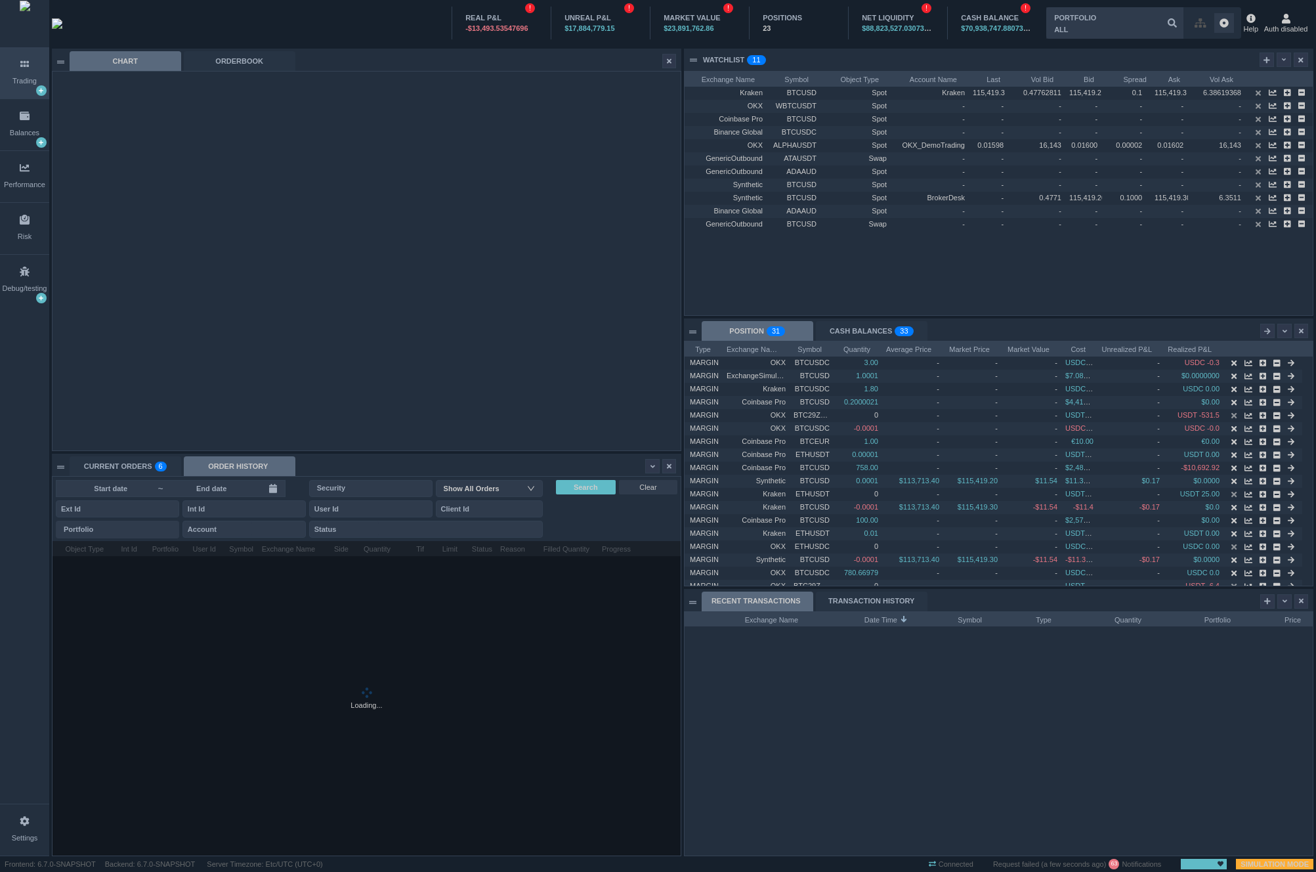
click at [217, 490] on input at bounding box center [211, 488] width 94 height 11
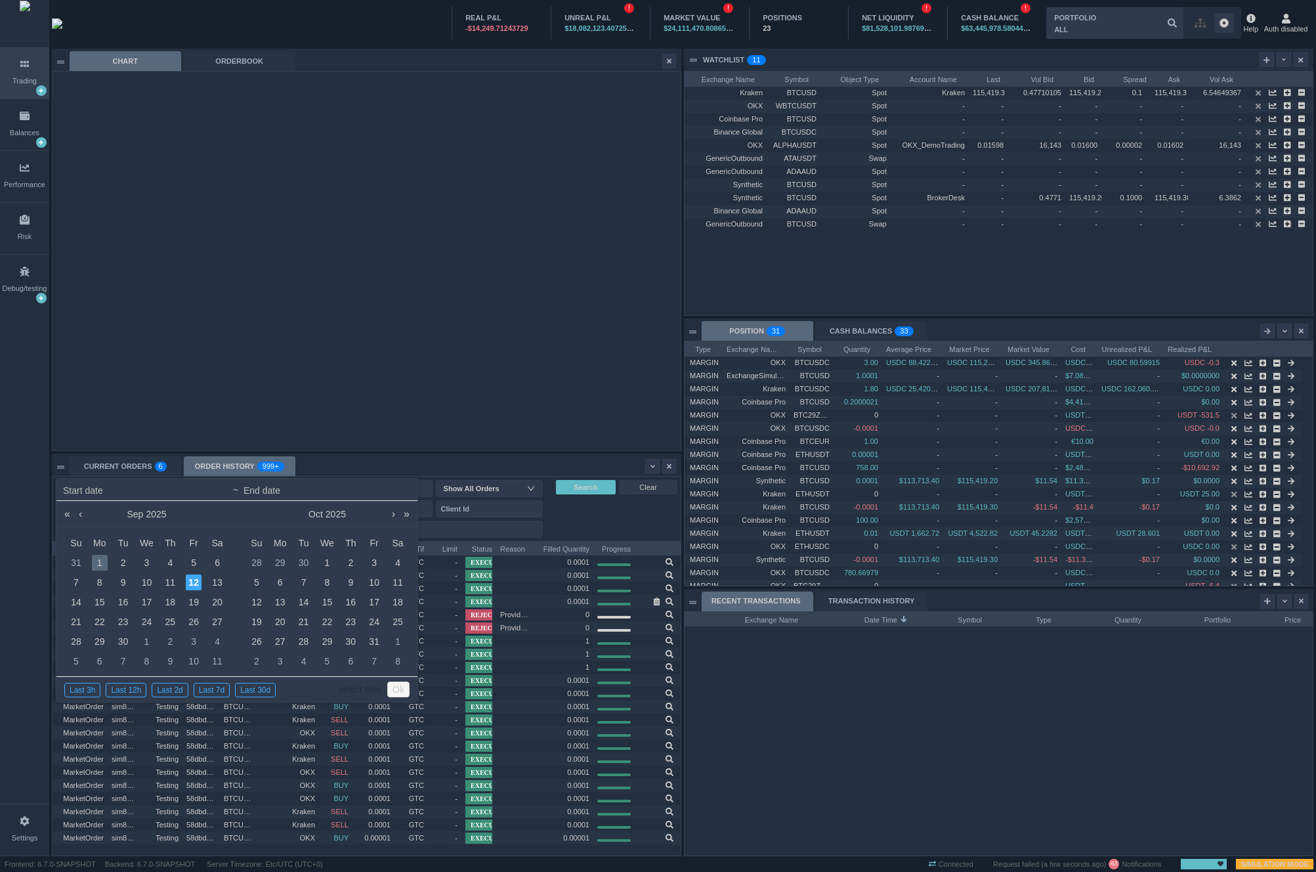
click at [102, 560] on div "1" at bounding box center [100, 563] width 16 height 16
click at [192, 560] on div "5" at bounding box center [194, 563] width 16 height 16
type input "[DATE] 00:00"
type input "[DATE] 23:59"
type input "[DATE] 00:00"
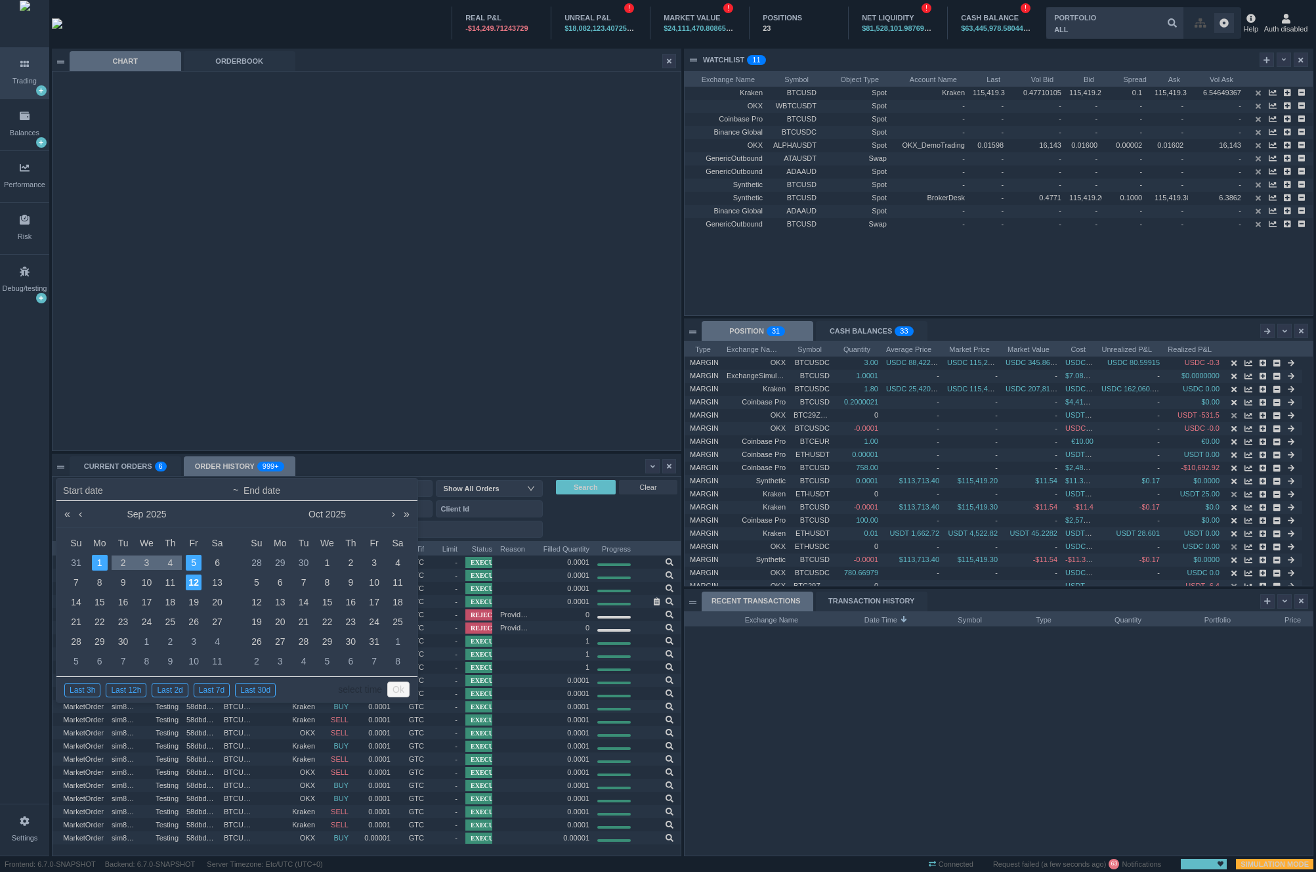
type input "[DATE] 23:59"
click at [366, 691] on link "select time" at bounding box center [360, 689] width 44 height 25
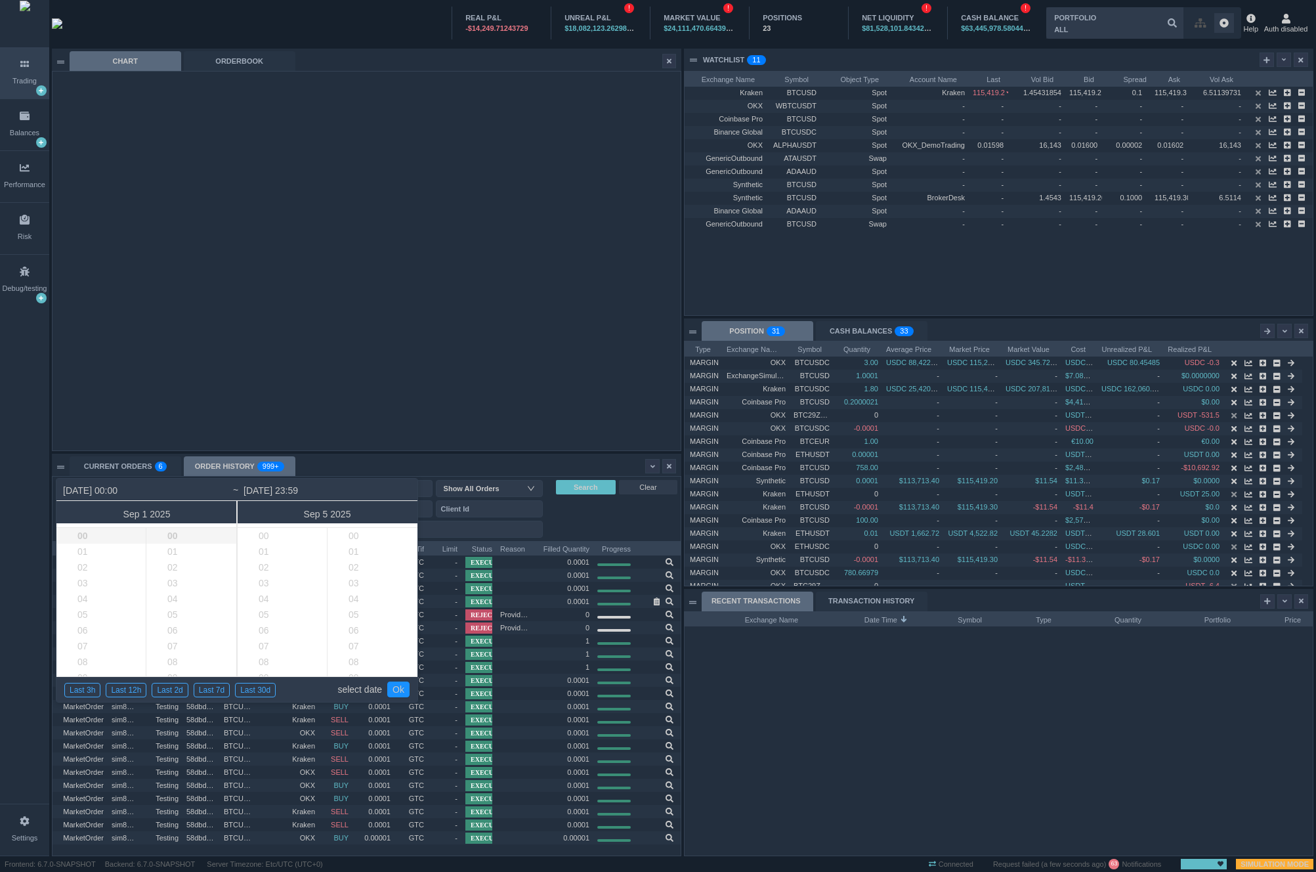
scroll to position [929, 0]
click at [89, 537] on li "00" at bounding box center [111, 536] width 110 height 16
click at [173, 660] on li "10" at bounding box center [201, 658] width 111 height 16
click at [400, 688] on link "Ok" at bounding box center [398, 689] width 22 height 16
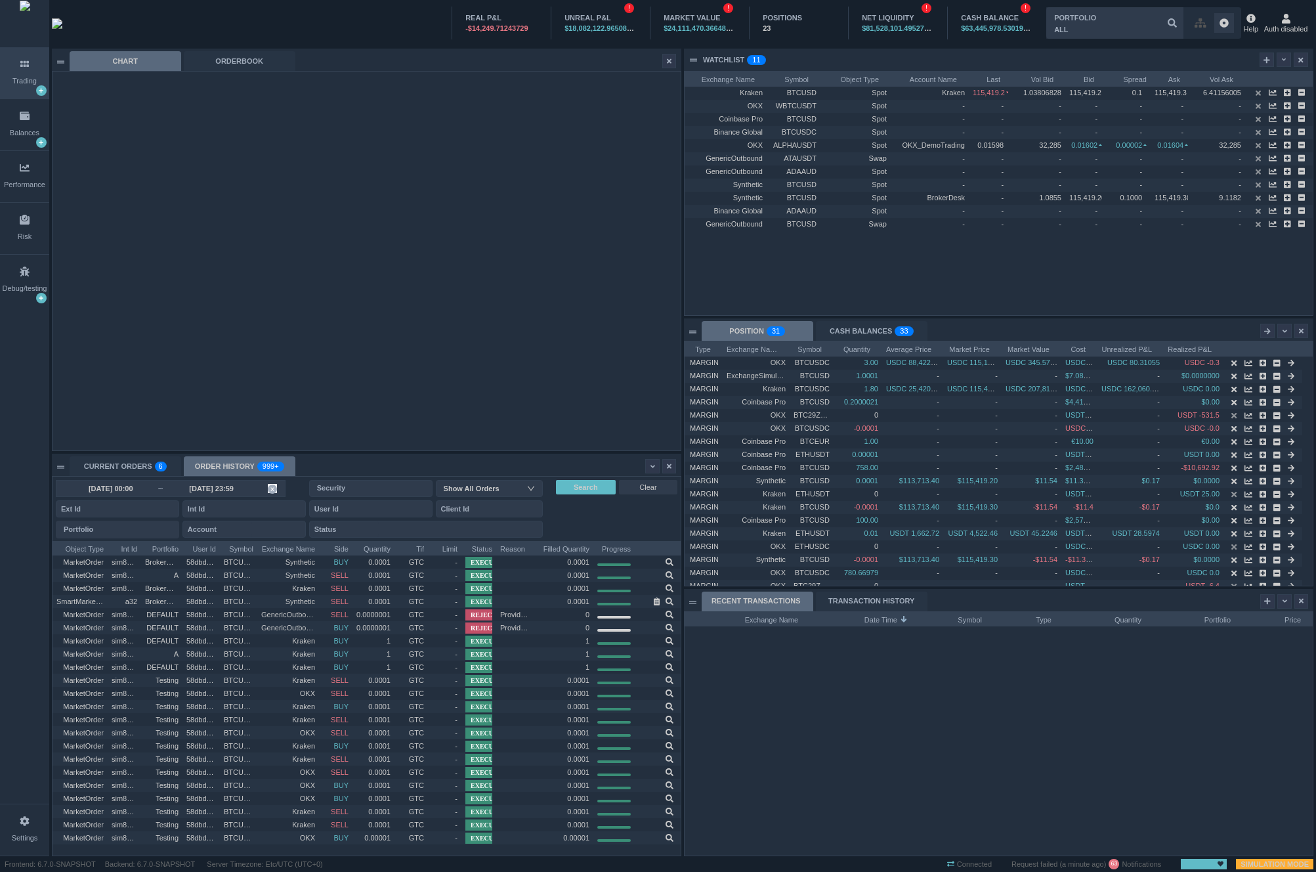
click at [151, 483] on input "[DATE] 00:00" at bounding box center [111, 488] width 94 height 11
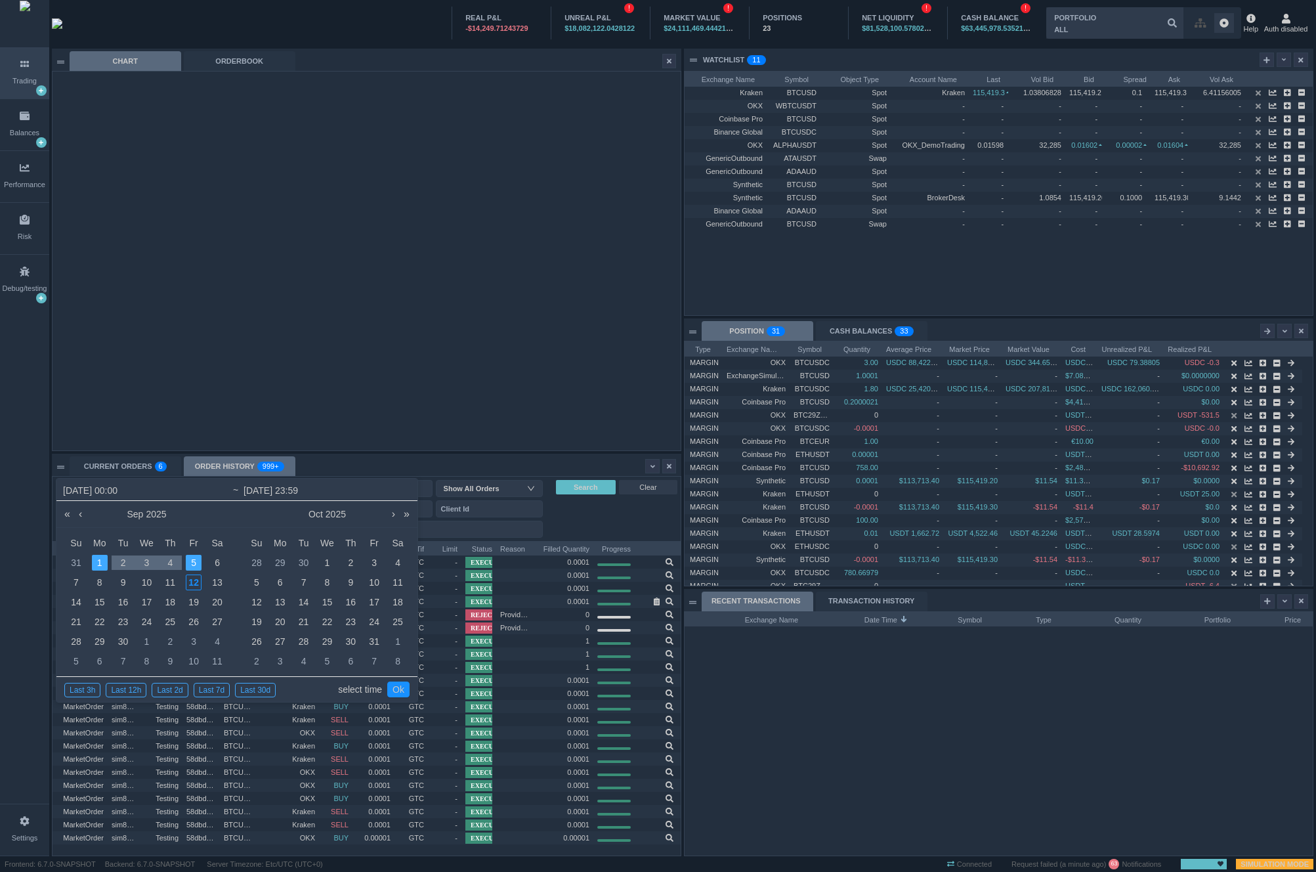
click at [41, 702] on div at bounding box center [24, 555] width 49 height 498
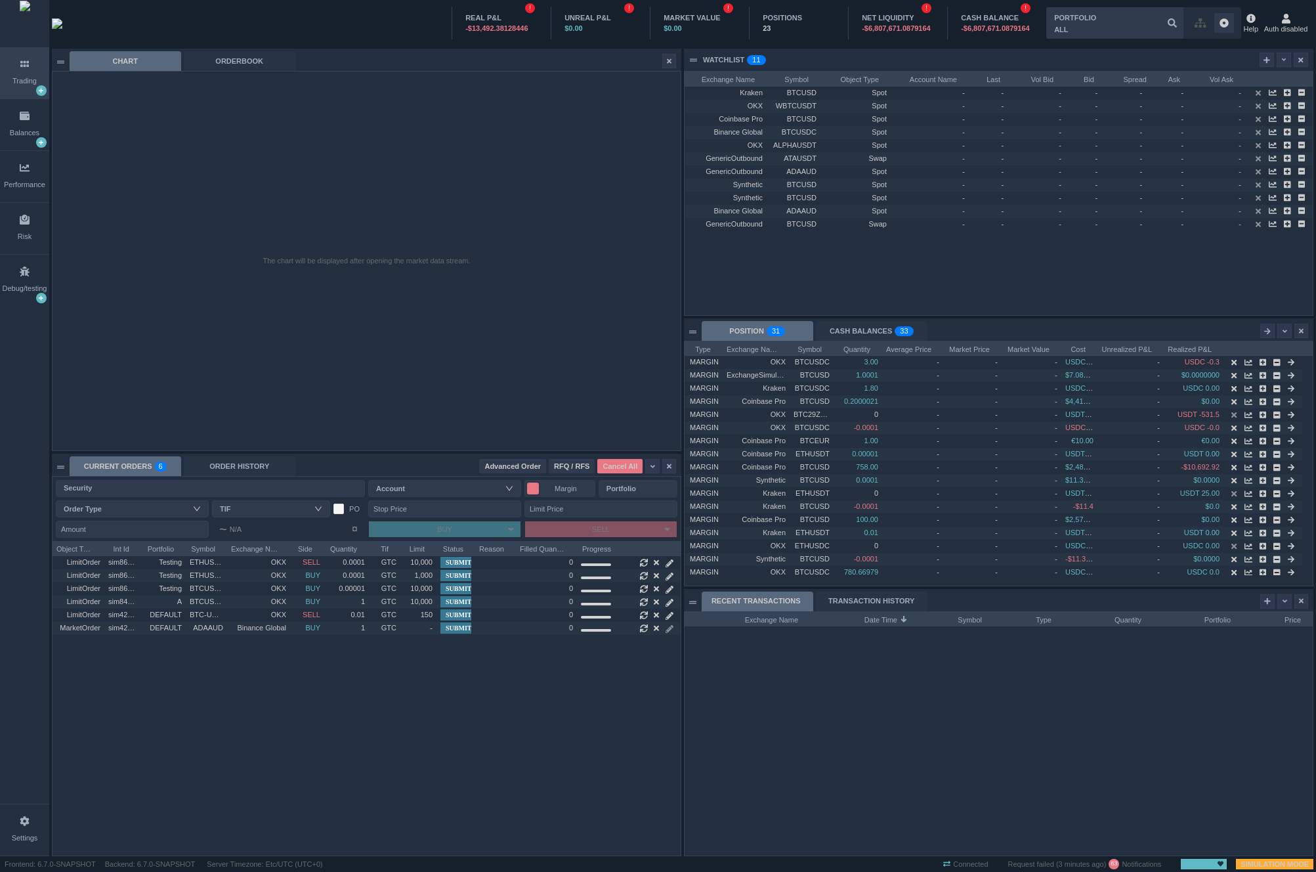
scroll to position [244, 628]
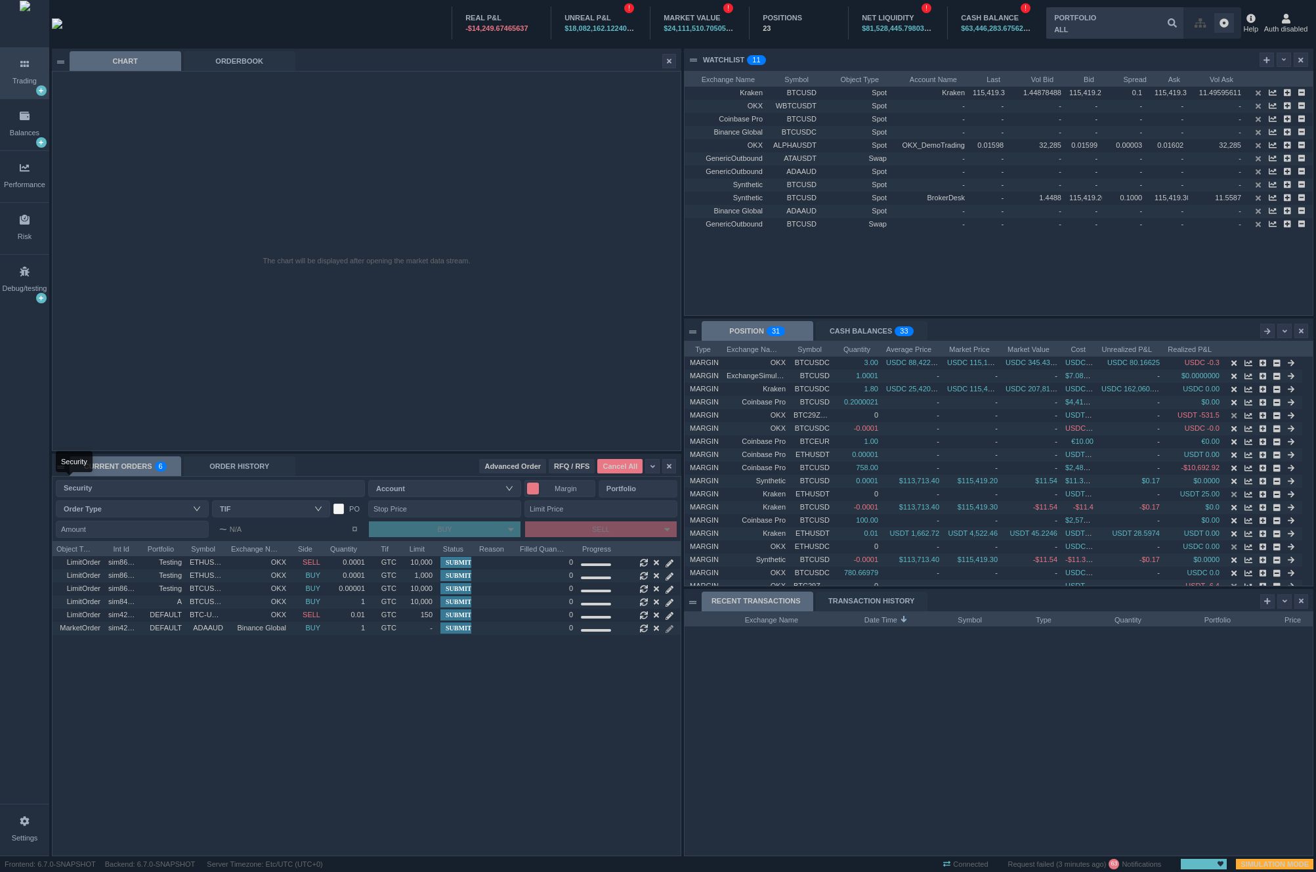
click at [134, 486] on div "Security" at bounding box center [208, 487] width 288 height 13
click at [221, 463] on div "ORDER HISTORY" at bounding box center [240, 466] width 112 height 20
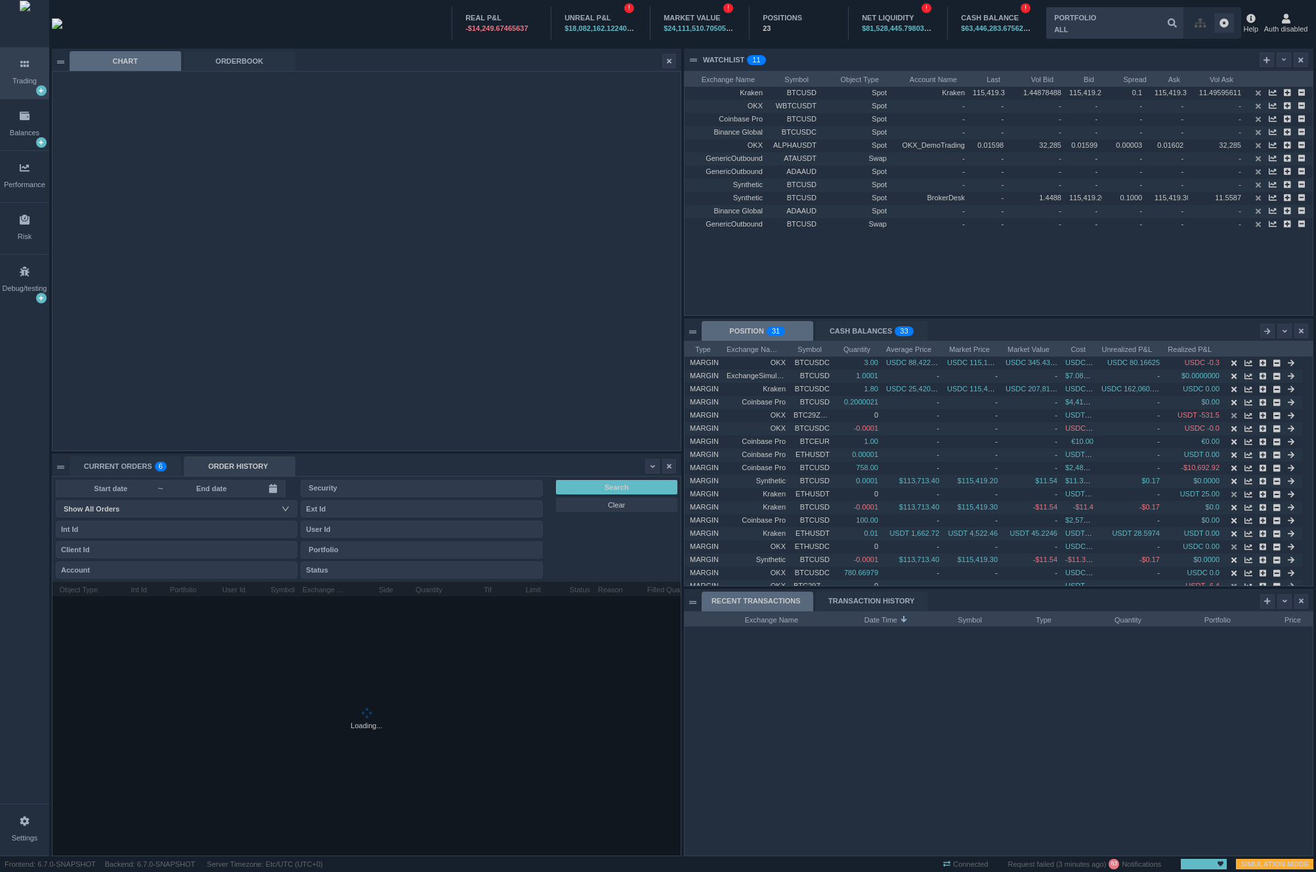
scroll to position [14, 122]
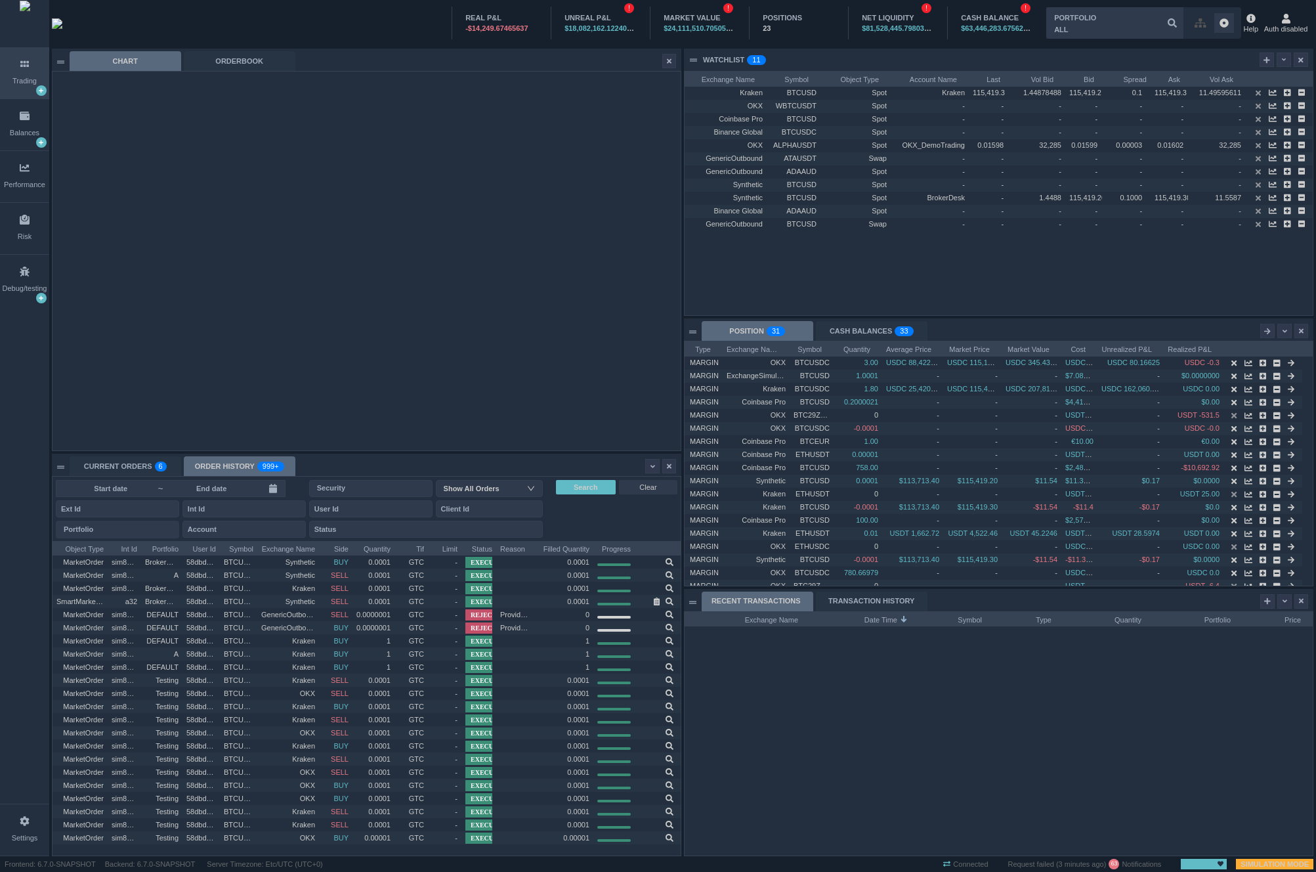
click at [175, 492] on input at bounding box center [211, 488] width 94 height 11
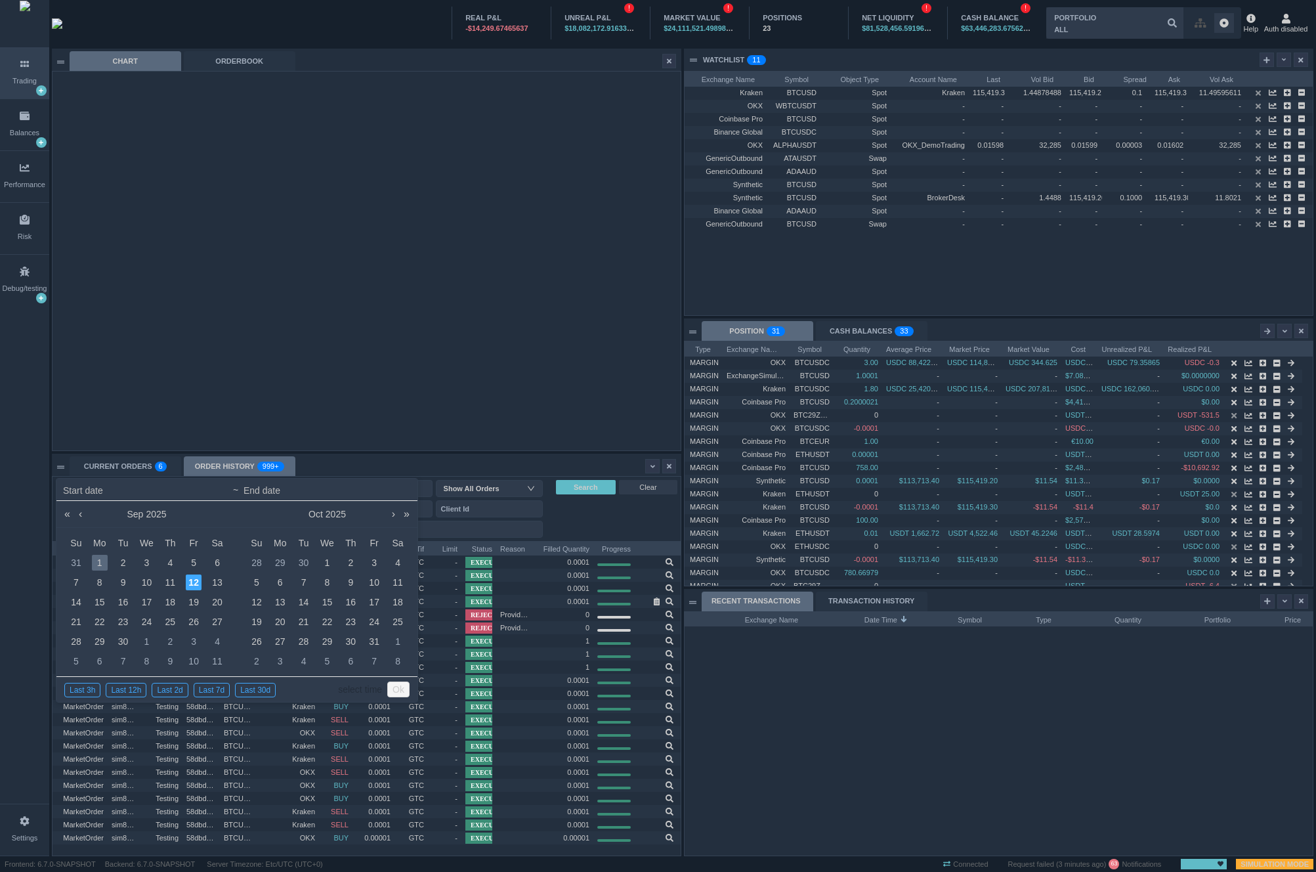
click at [96, 561] on div "1" at bounding box center [100, 563] width 16 height 16
click at [191, 563] on div "5" at bounding box center [194, 563] width 16 height 16
type input "2025-09-01 00:00"
type input "2025-09-05 23:59"
type input "2025-09-01 00:00"
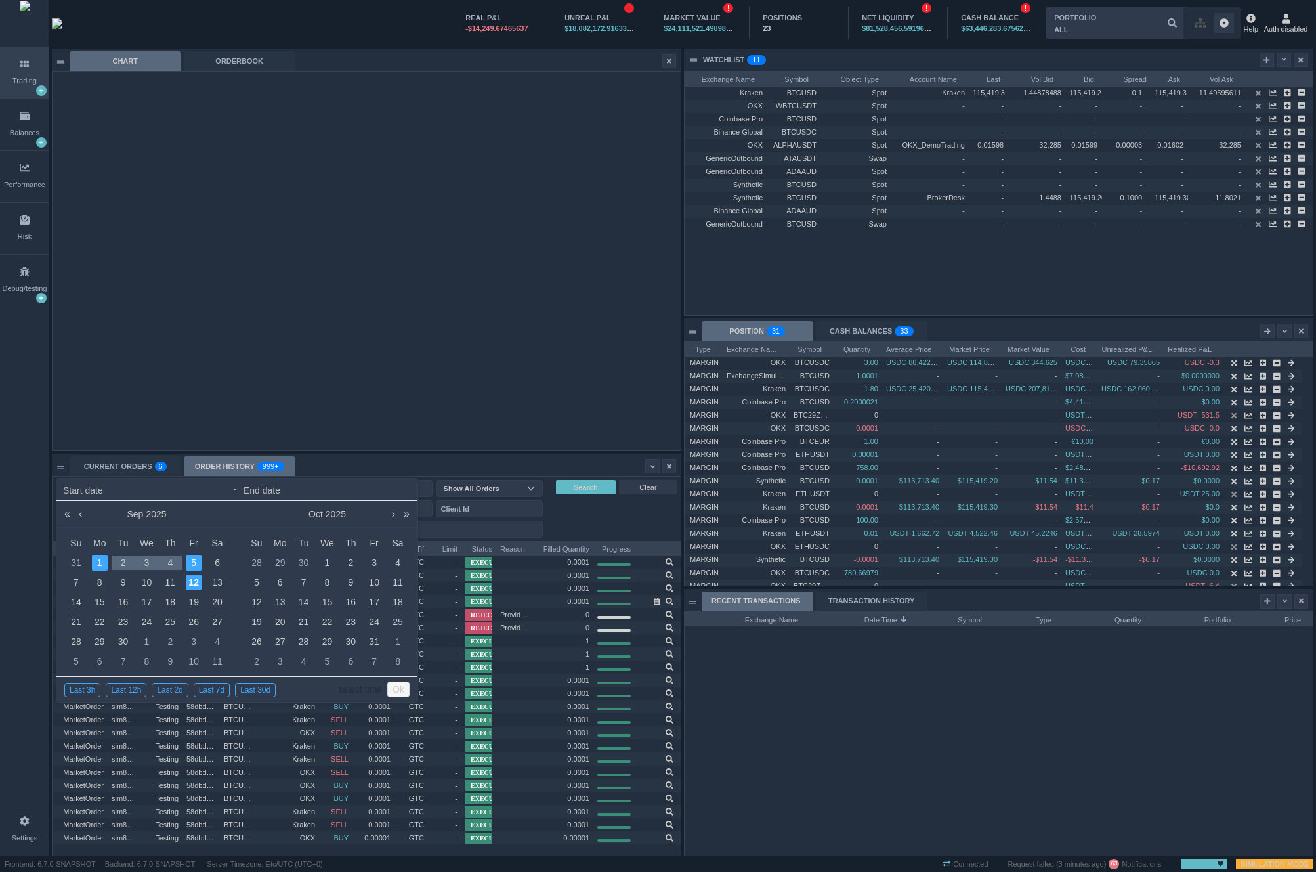
type input "2025-09-05 23:59"
click at [354, 696] on link "select time" at bounding box center [360, 689] width 44 height 25
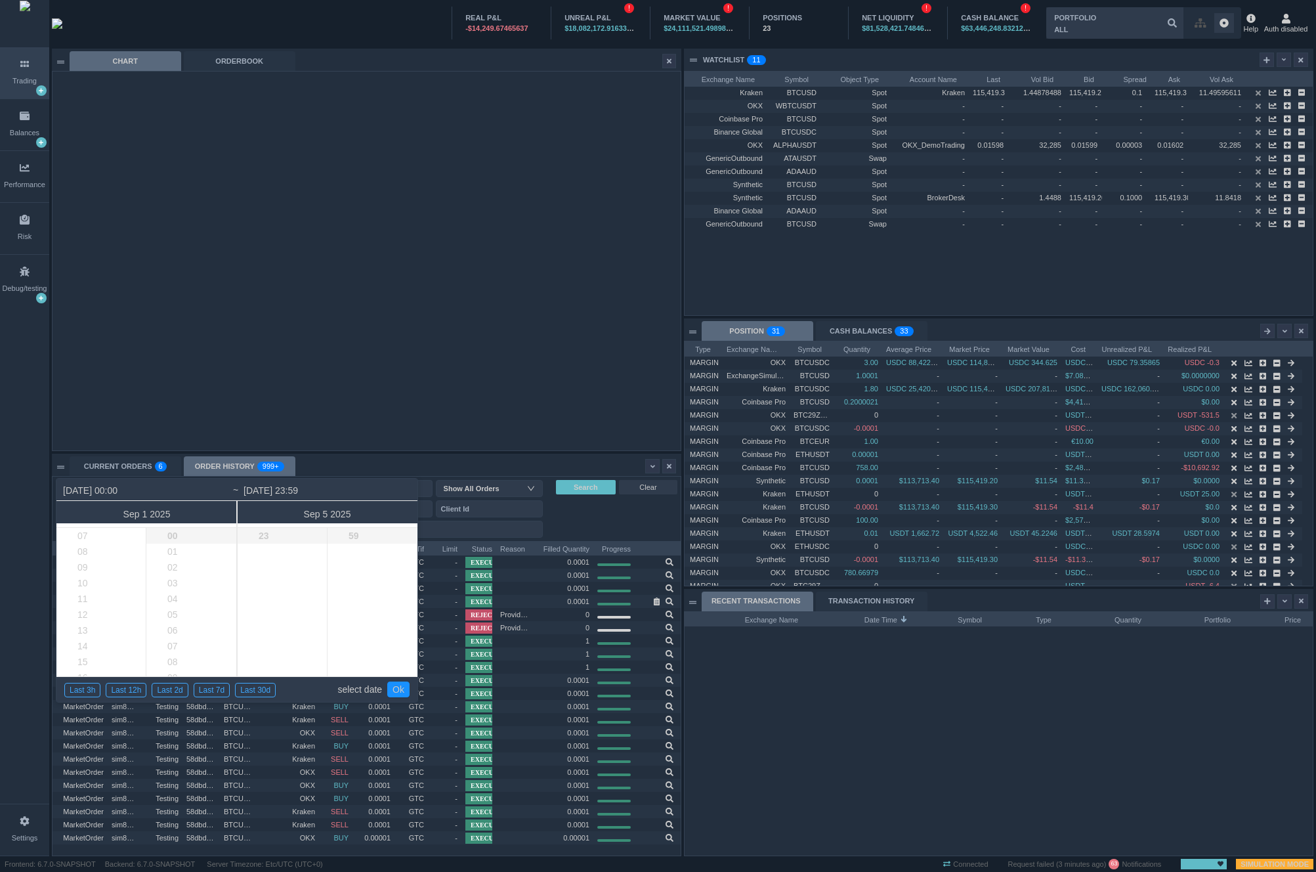
scroll to position [136, 0]
click at [71, 588] on li "12" at bounding box center [111, 589] width 110 height 16
click at [177, 549] on li "01" at bounding box center [201, 552] width 111 height 16
click at [274, 624] on li "06" at bounding box center [293, 630] width 110 height 16
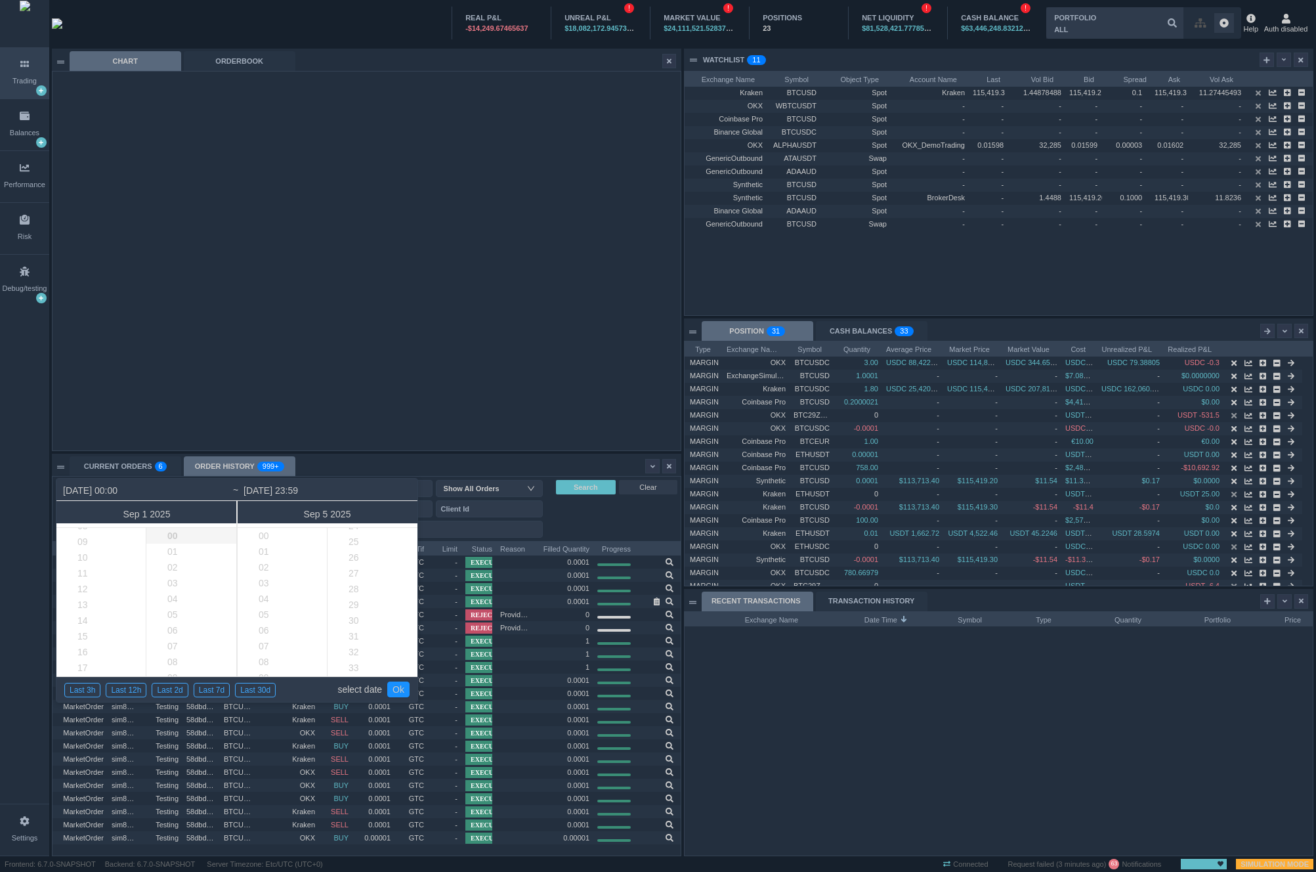
scroll to position [307, 0]
click at [366, 545] on li "20" at bounding box center [383, 544] width 111 height 16
click at [402, 692] on link "Ok" at bounding box center [398, 689] width 22 height 16
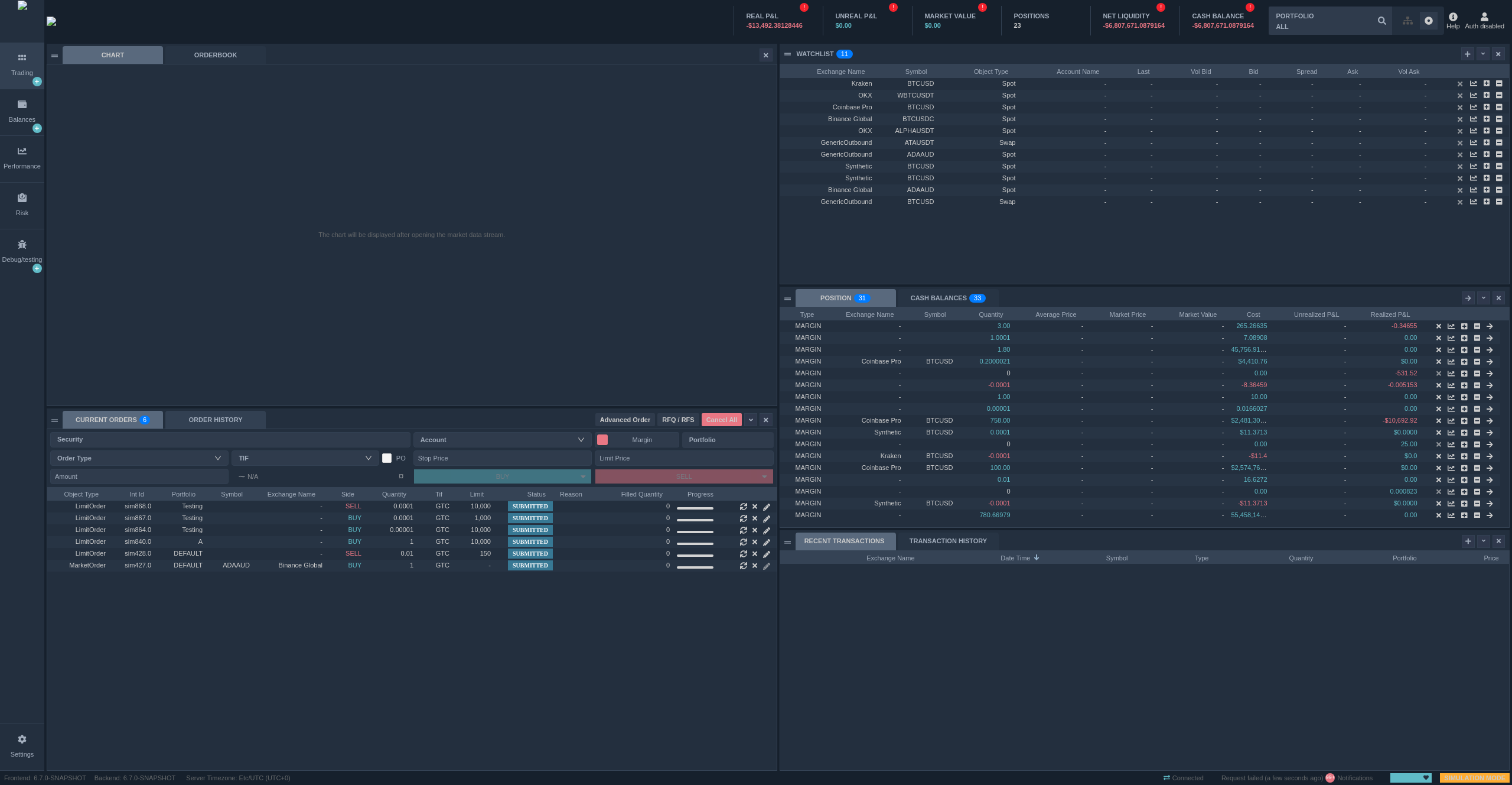
click at [196, 418] on div "ORDER HISTORY" at bounding box center [216, 420] width 101 height 18
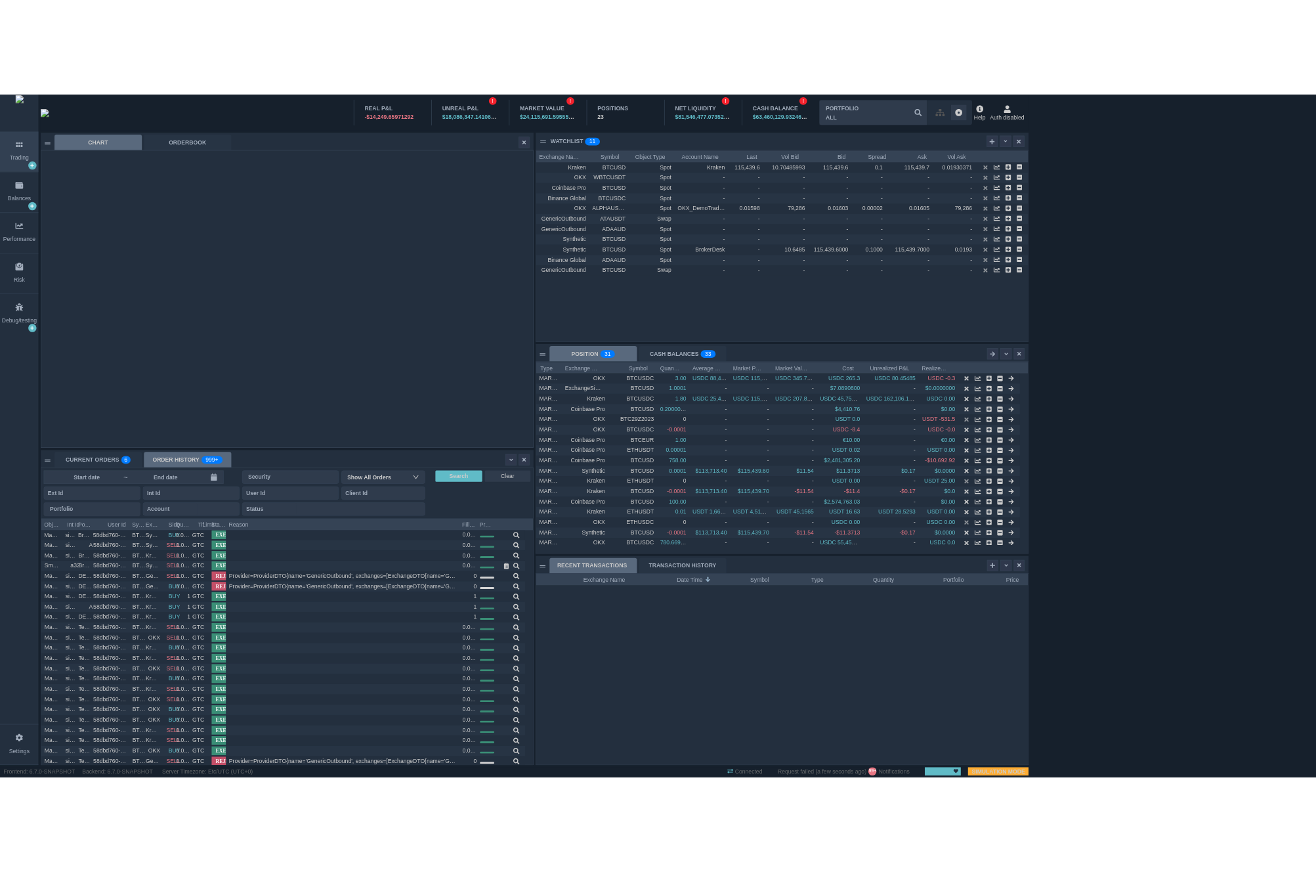
scroll to position [244, 628]
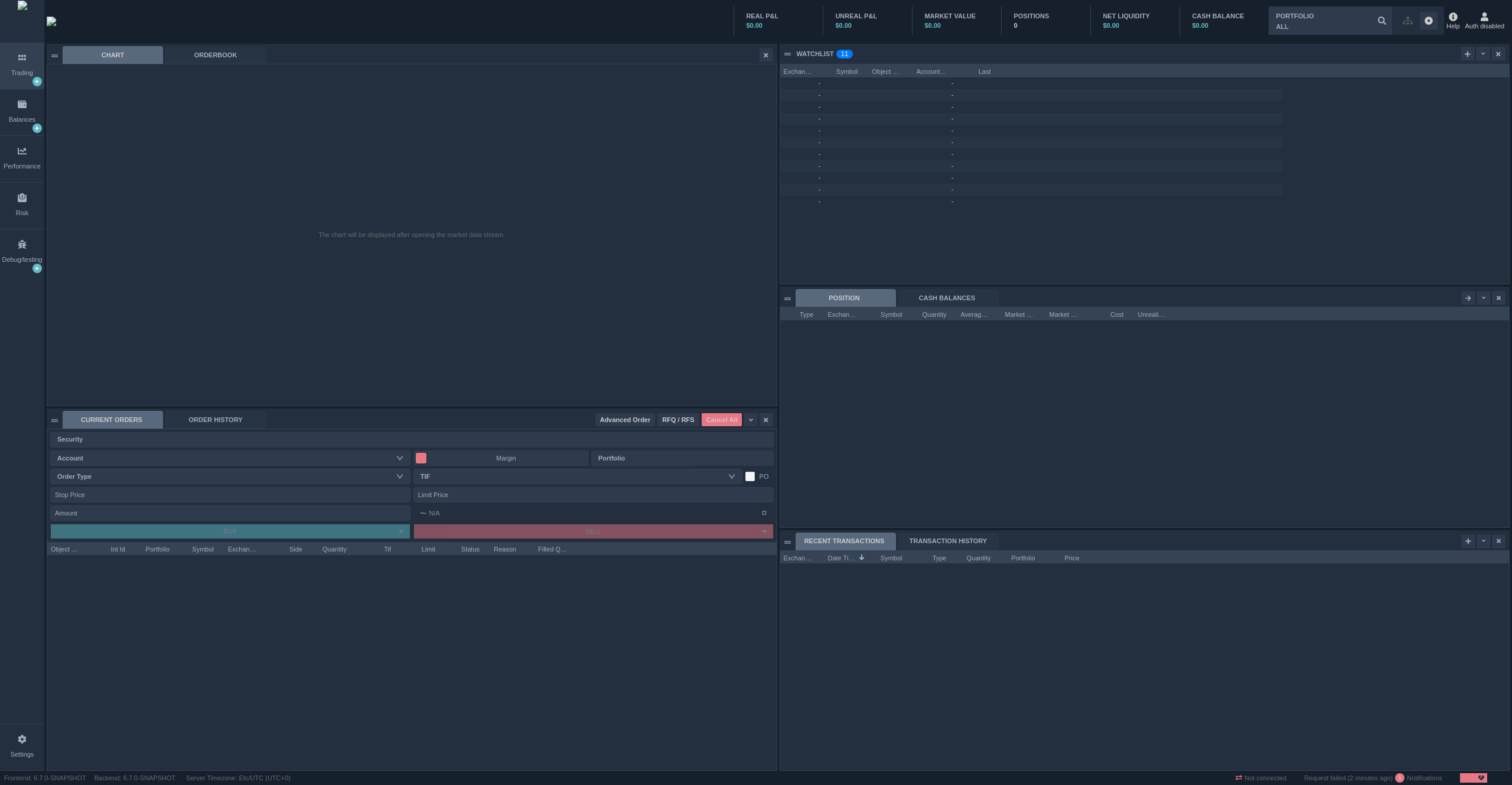
scroll to position [220, 729]
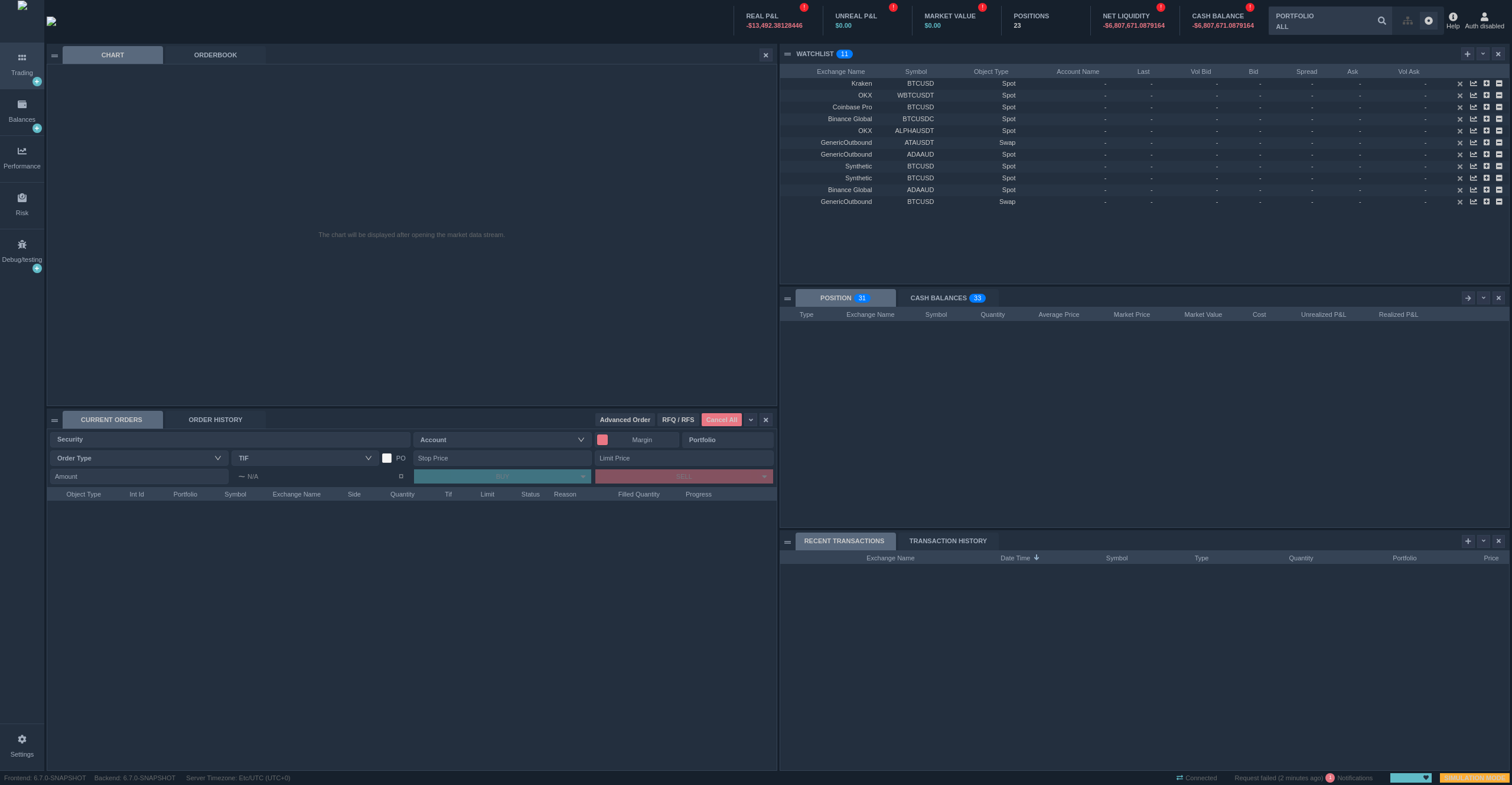
scroll to position [283, 729]
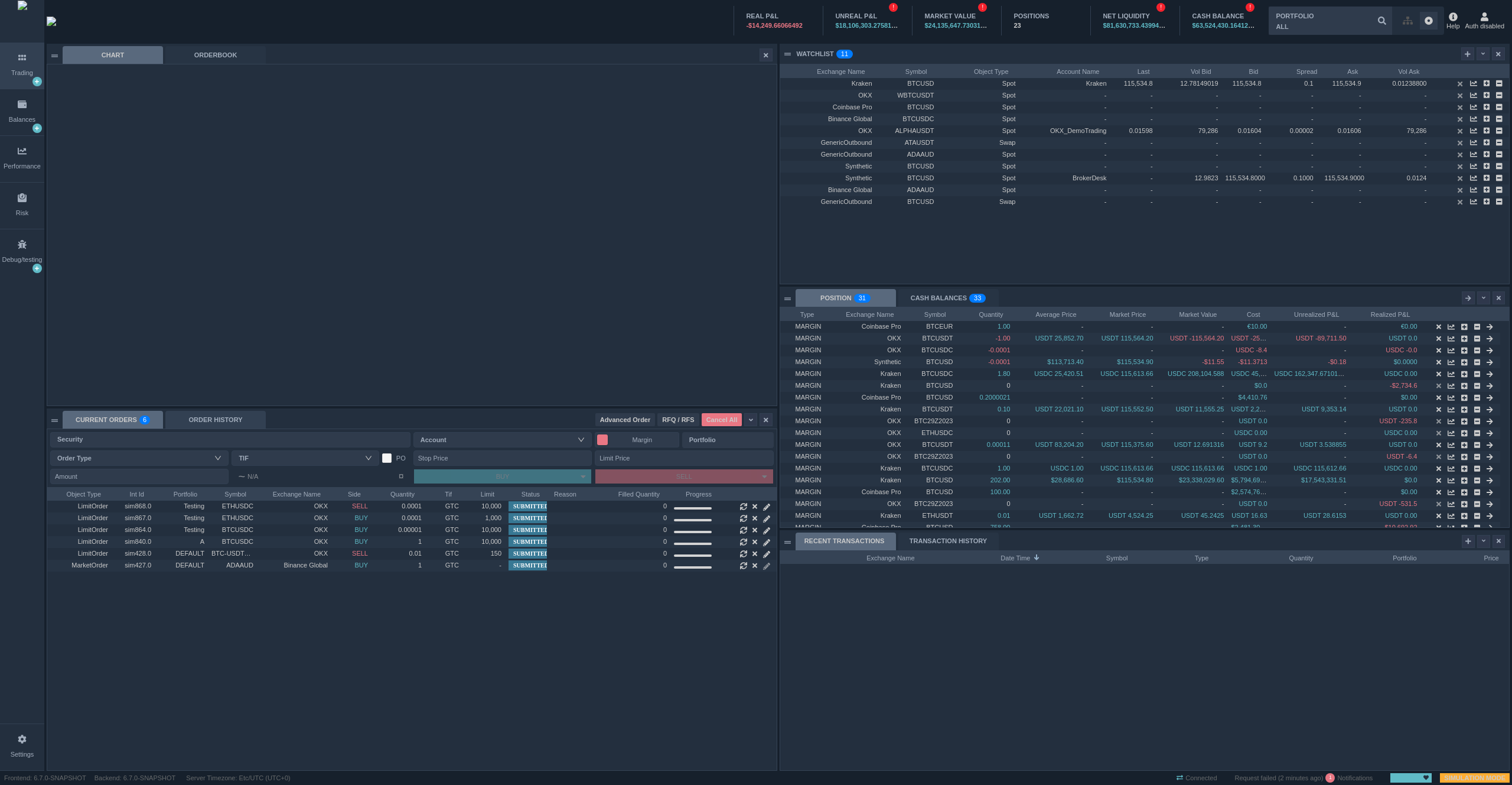
click at [197, 422] on div "ORDER HISTORY" at bounding box center [216, 420] width 101 height 18
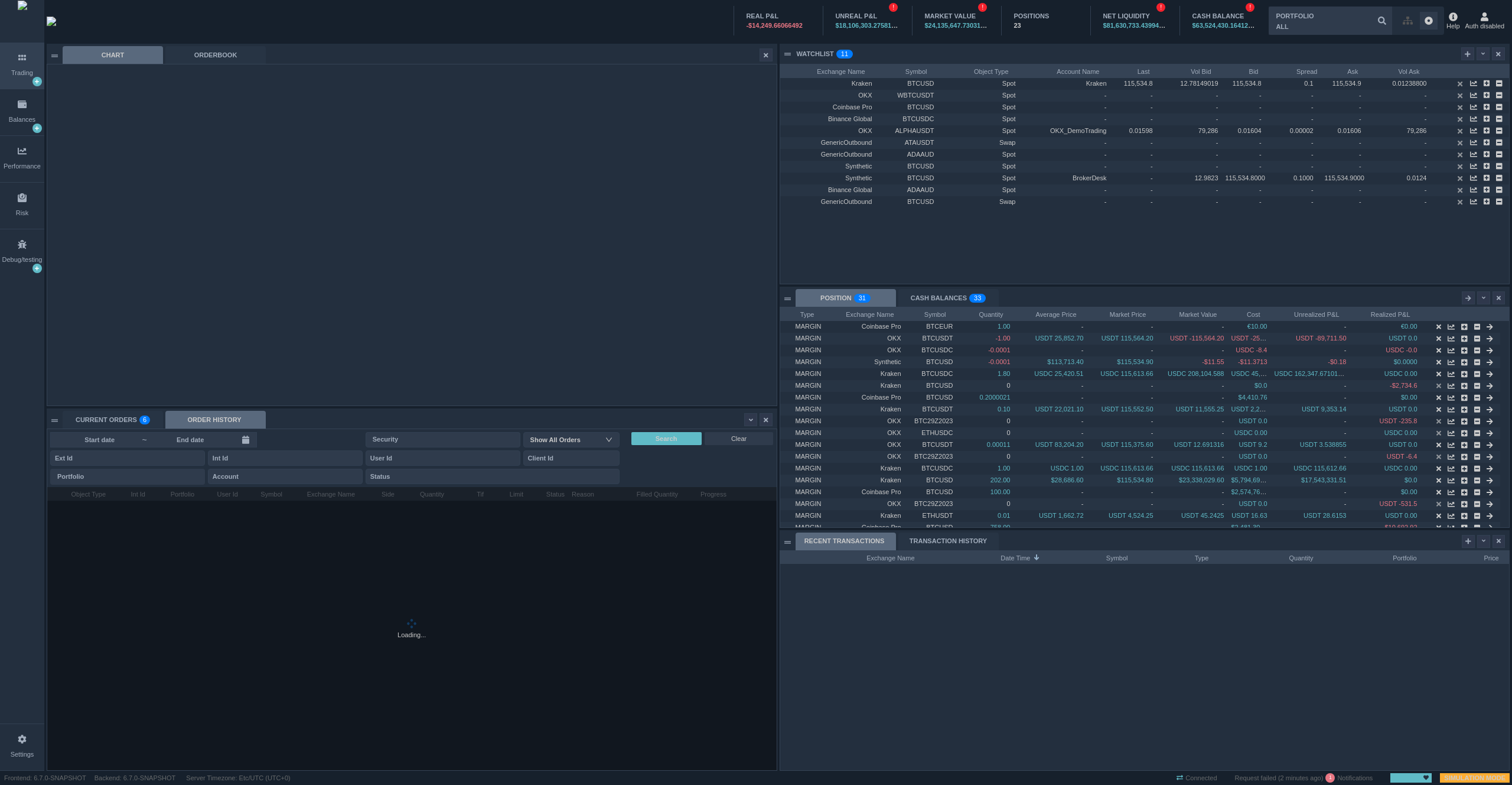
click at [124, 440] on input at bounding box center [100, 439] width 85 height 10
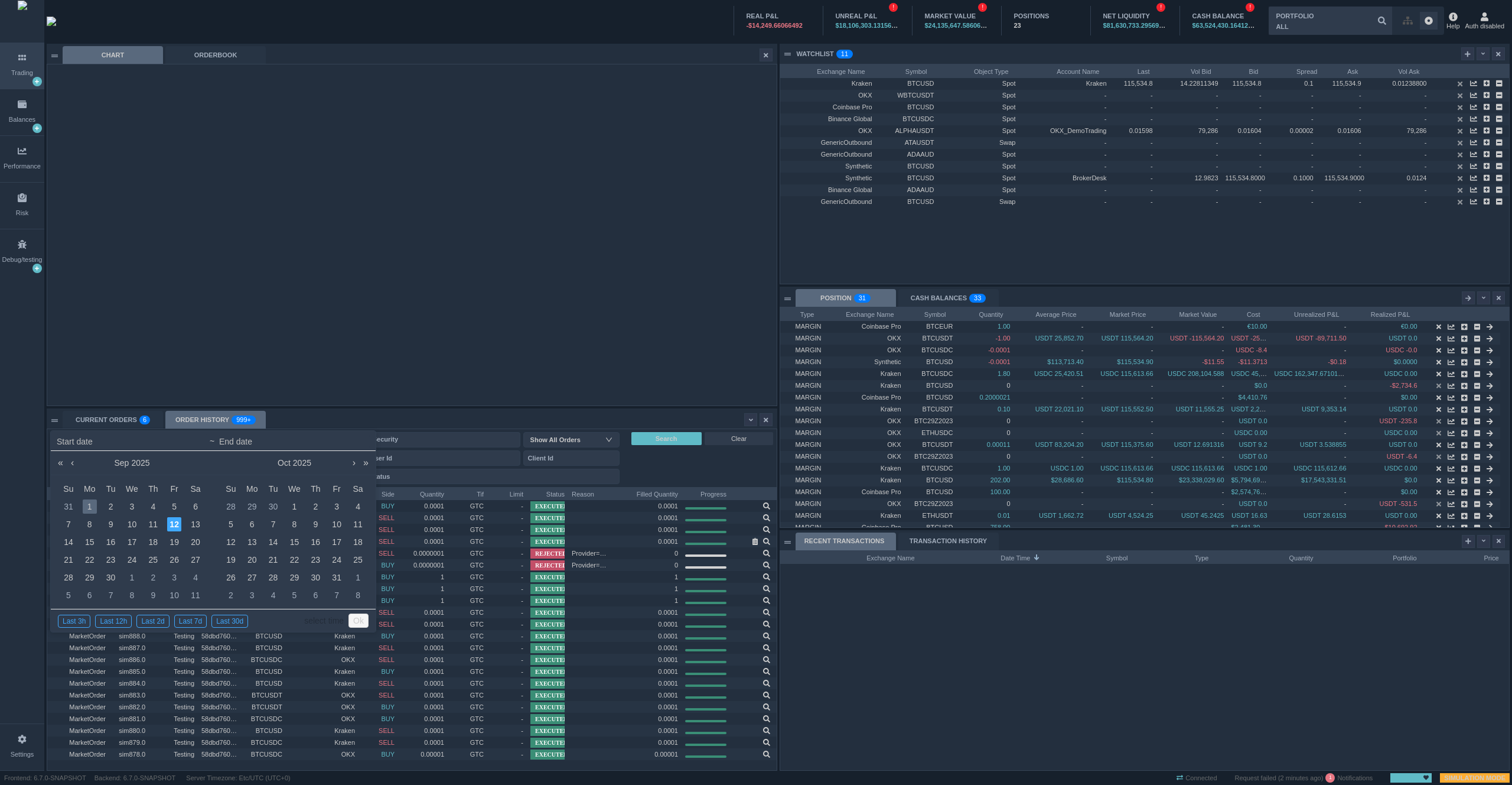
click at [87, 507] on div "1" at bounding box center [90, 507] width 14 height 14
click at [173, 507] on div "5" at bounding box center [175, 507] width 14 height 14
type input "[DATE] 07:19"
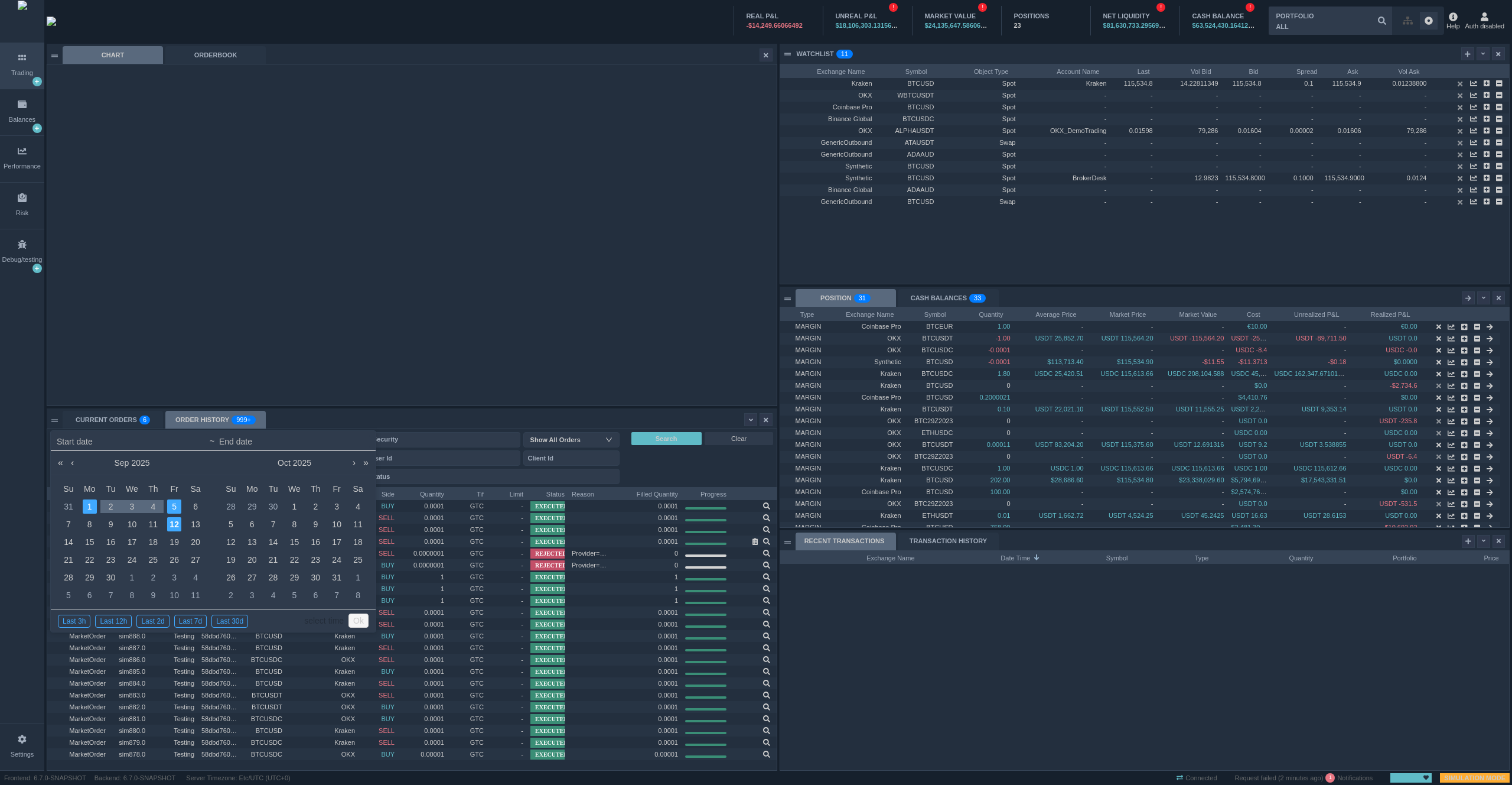
type input "[DATE] 07:19"
click at [358, 621] on link "Ok" at bounding box center [358, 620] width 20 height 14
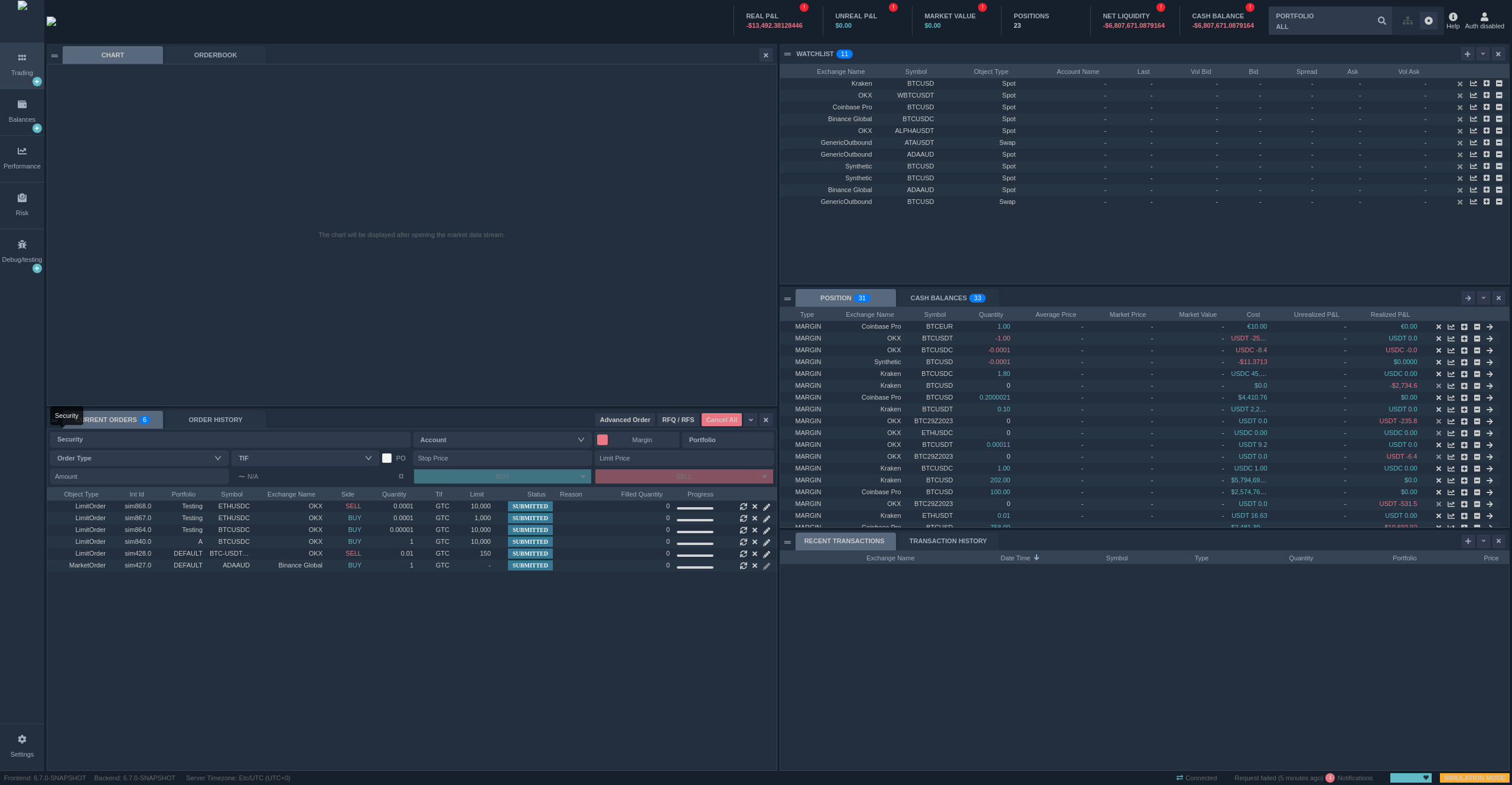
scroll to position [6, 6]
click at [214, 426] on div "ORDER HISTORY" at bounding box center [216, 420] width 101 height 18
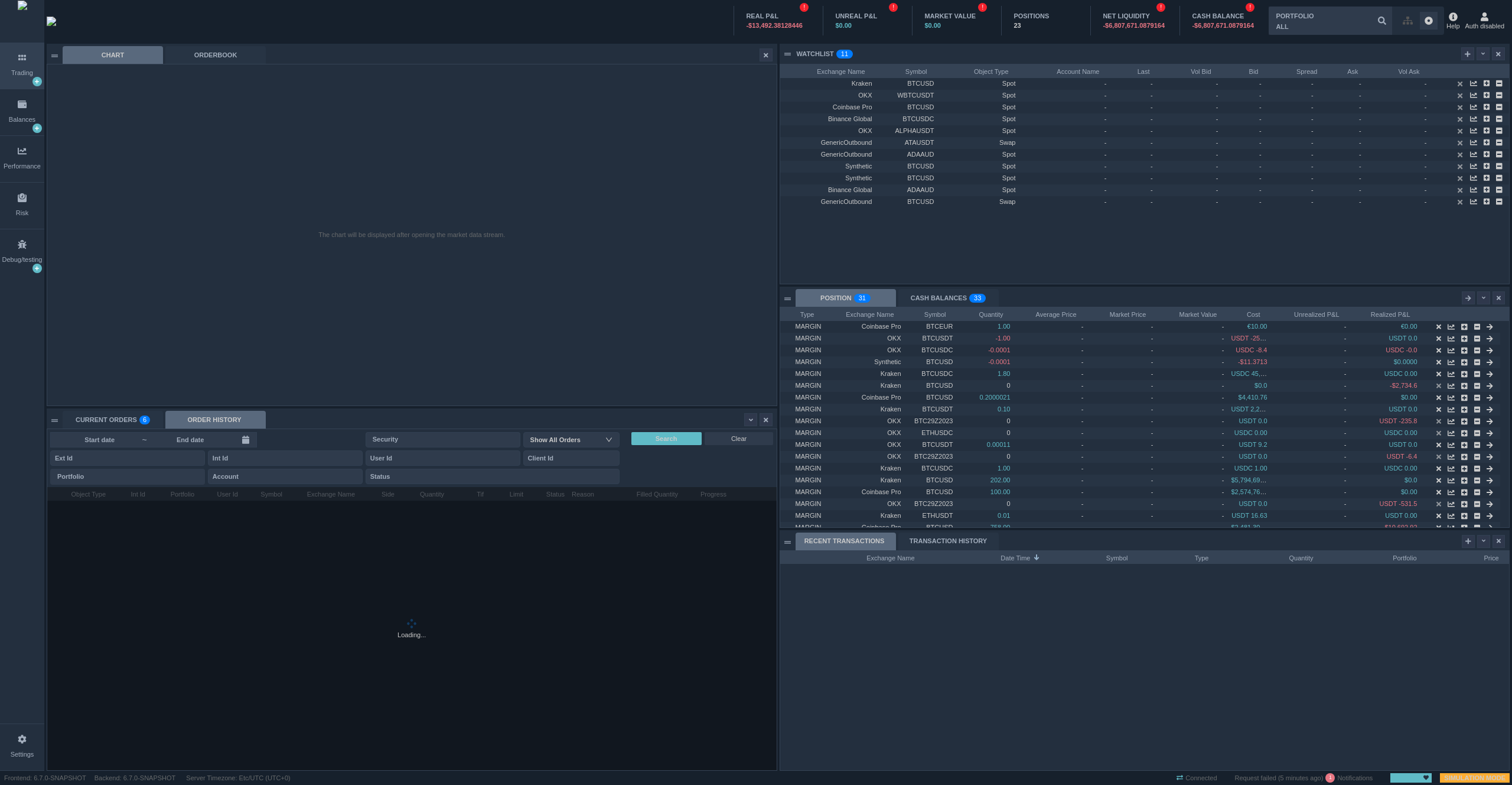
scroll to position [283, 729]
click at [190, 434] on span "~" at bounding box center [154, 439] width 207 height 15
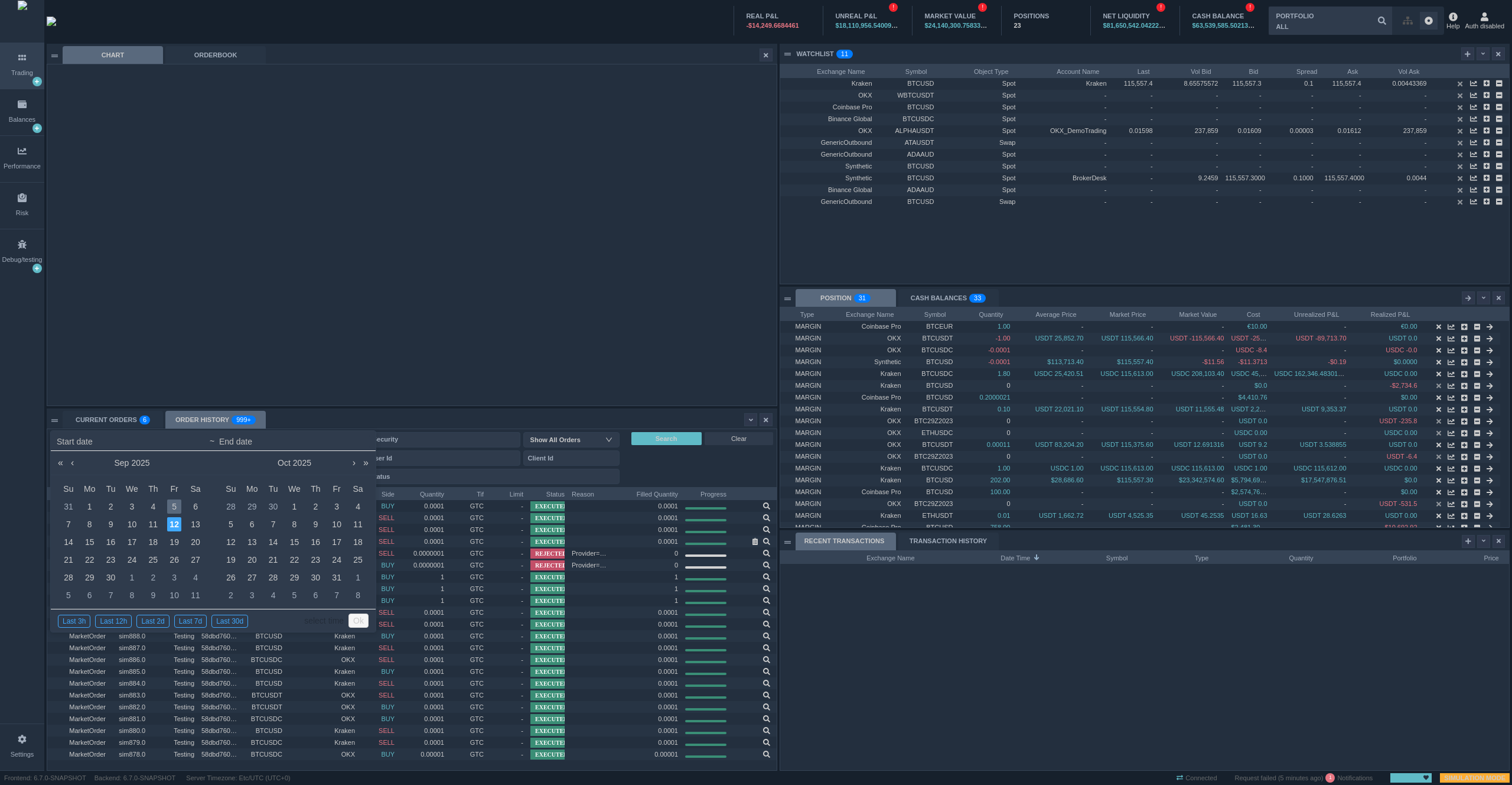
click at [173, 506] on div "5" at bounding box center [175, 507] width 14 height 14
click at [296, 509] on div "1" at bounding box center [294, 507] width 14 height 14
type input "2025-09-05 07:22"
type input "2025-10-01 07:22"
type input "2025-09-05 07:22"
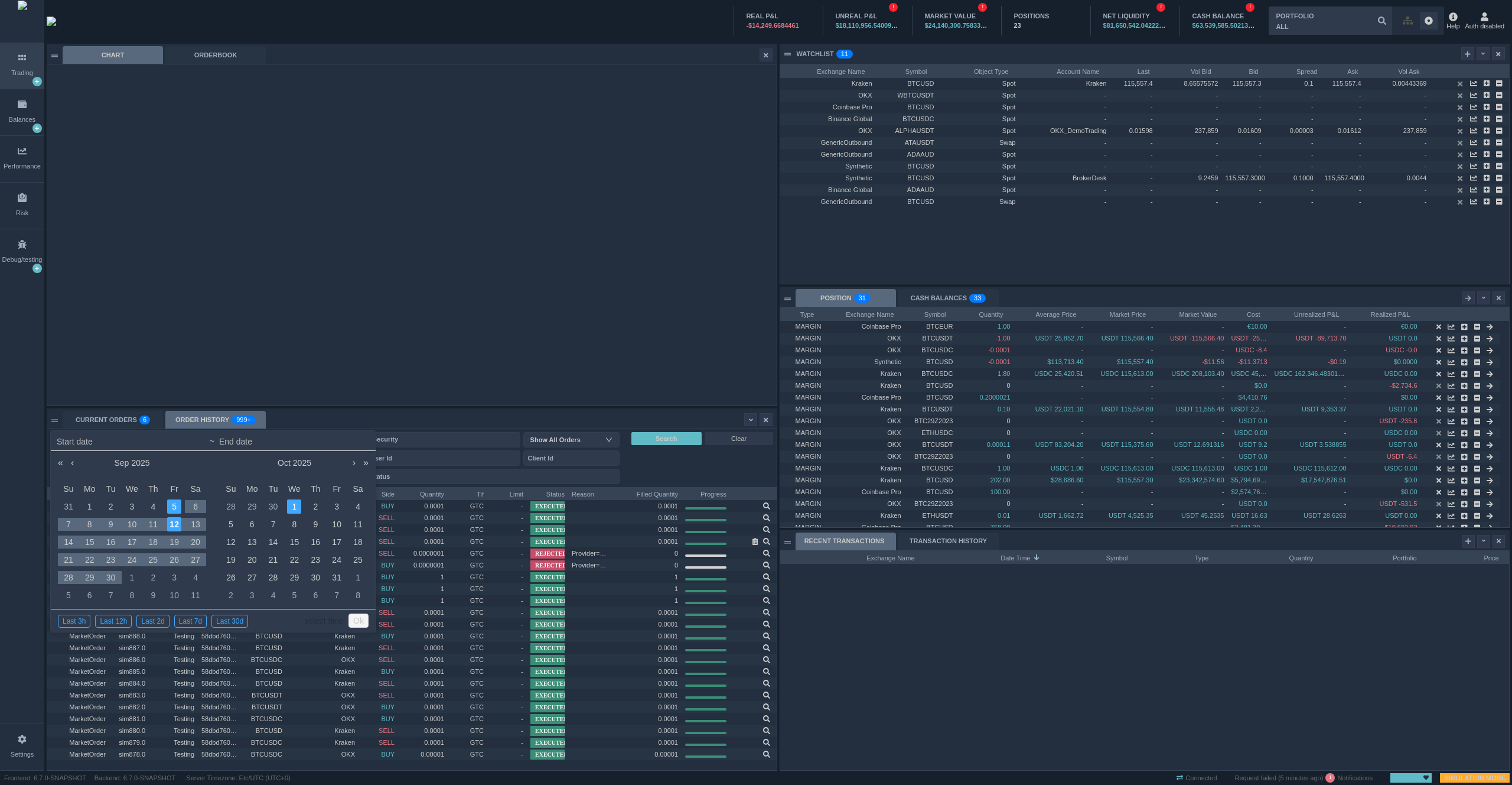
type input "2025-10-01 07:22"
click at [360, 620] on link "Ok" at bounding box center [358, 620] width 20 height 14
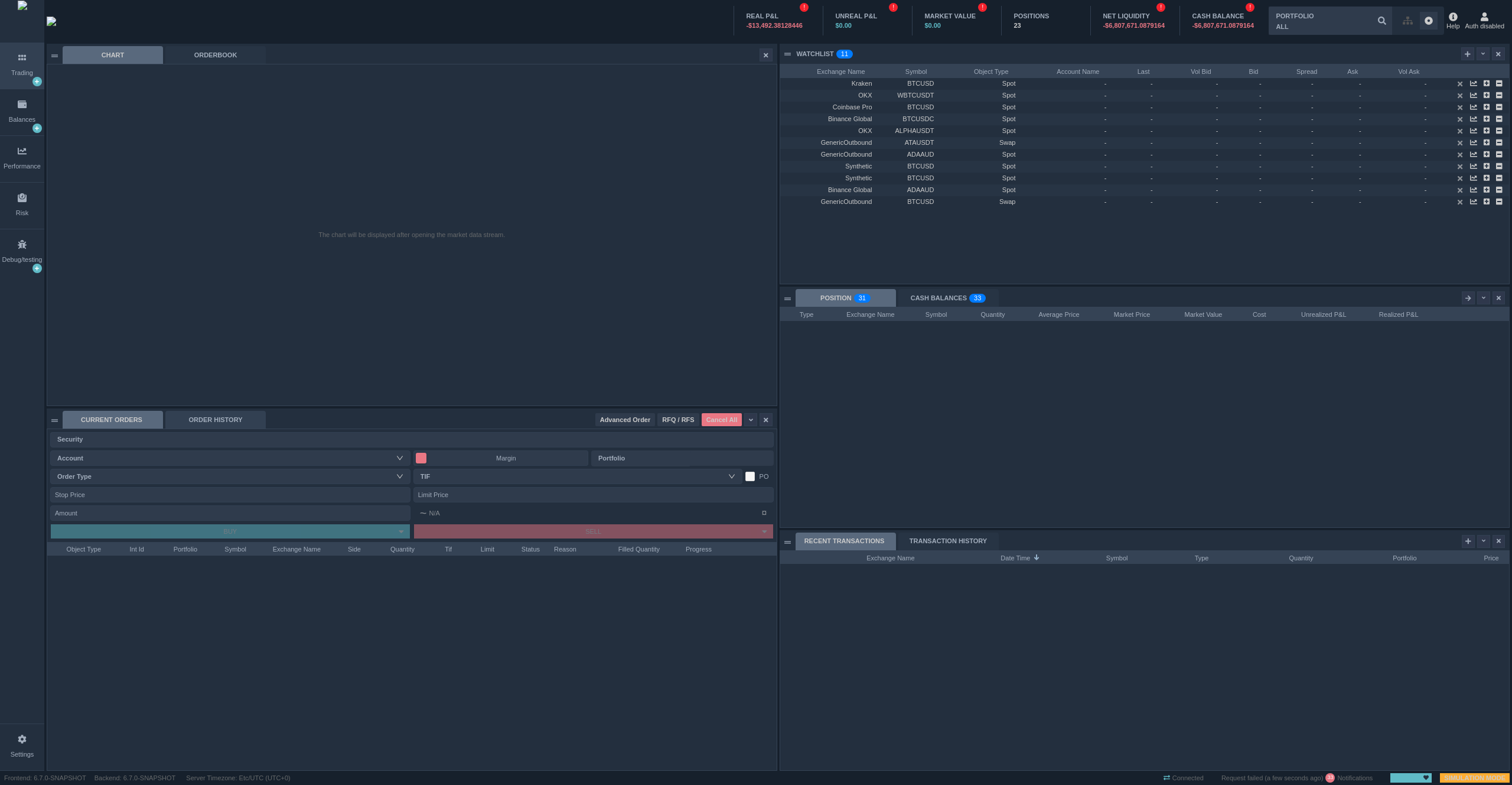
click at [226, 423] on div "ORDER HISTORY" at bounding box center [216, 420] width 101 height 18
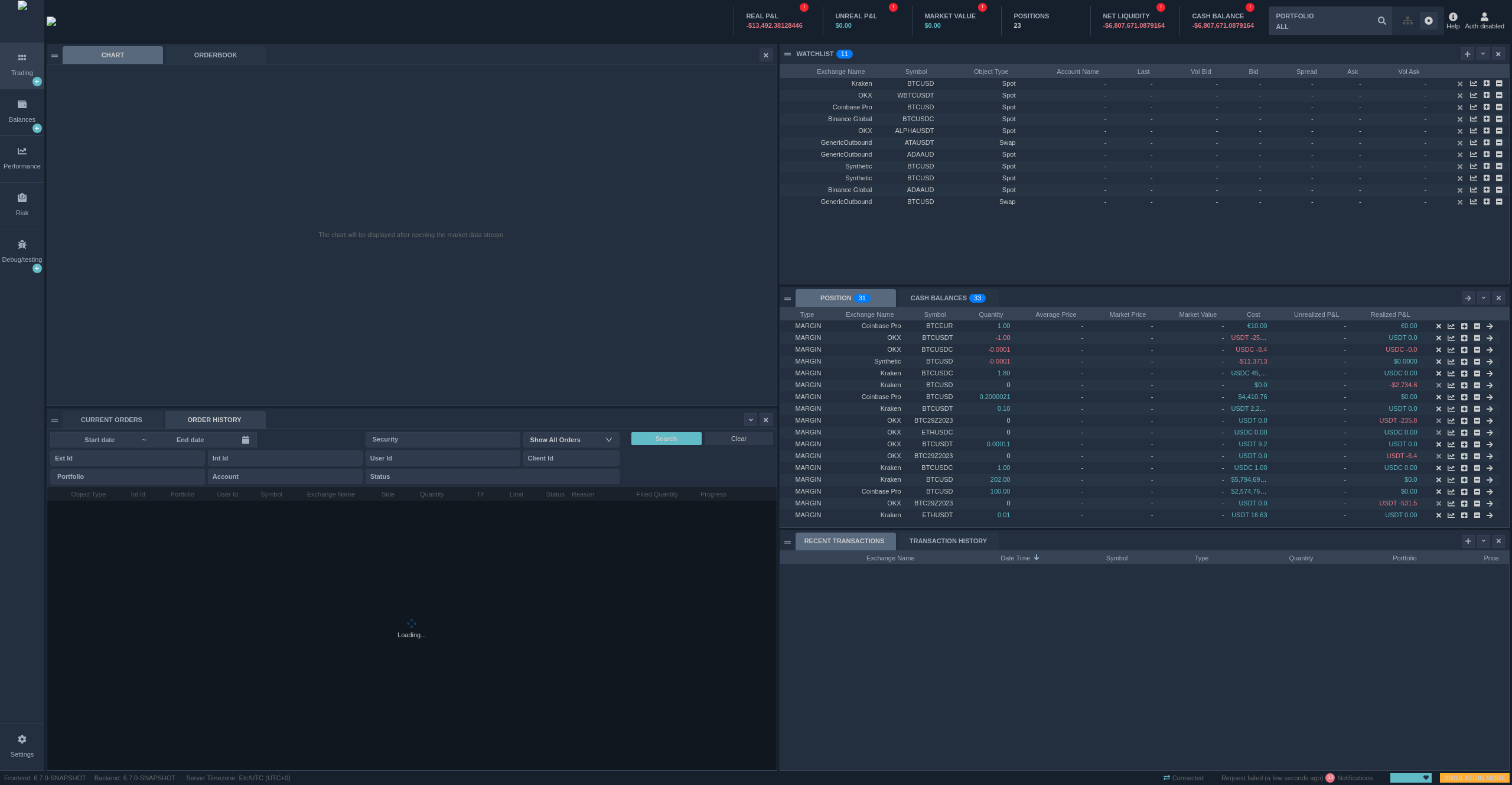
scroll to position [6, 6]
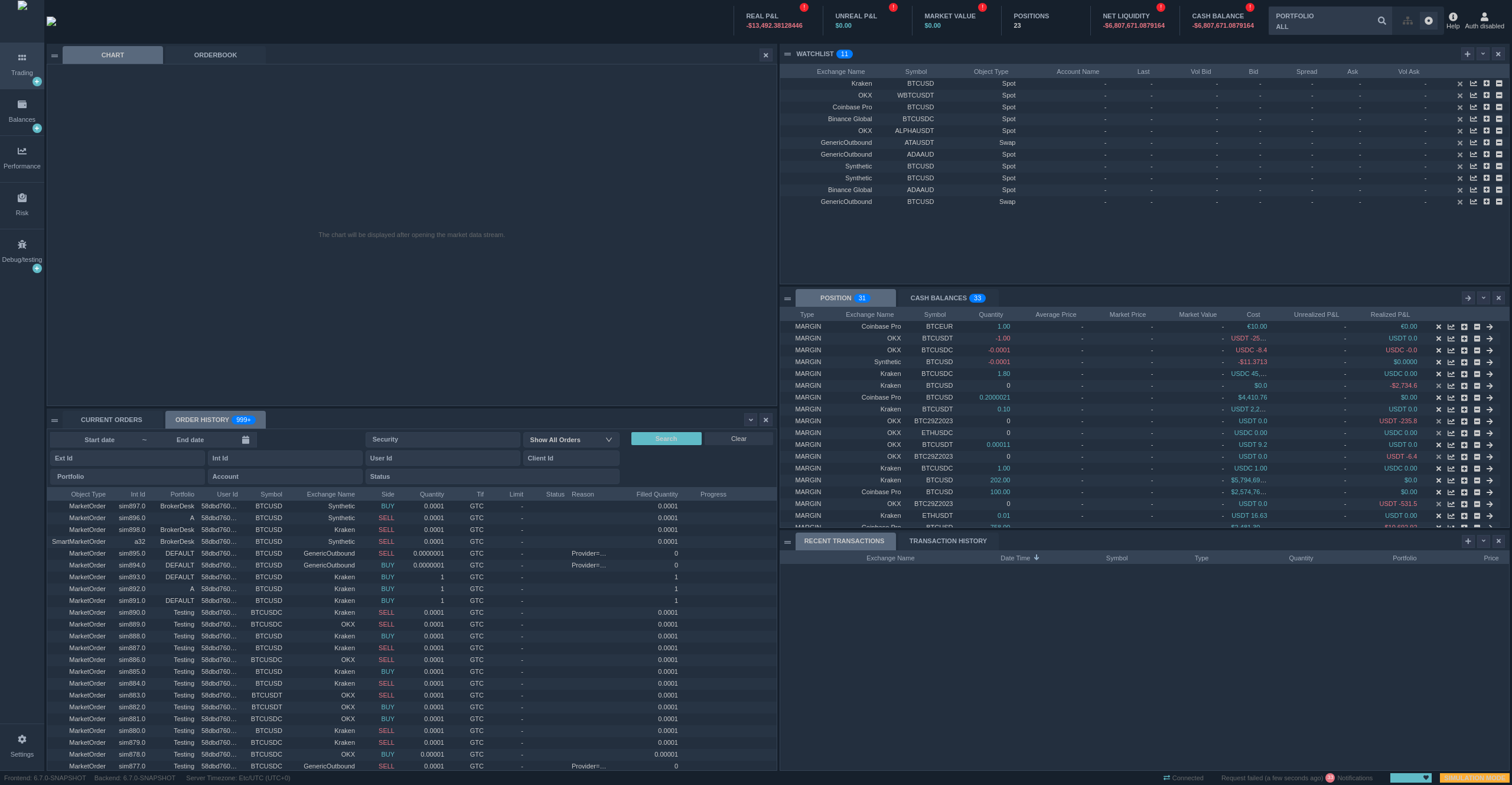
click at [197, 440] on input at bounding box center [190, 439] width 85 height 10
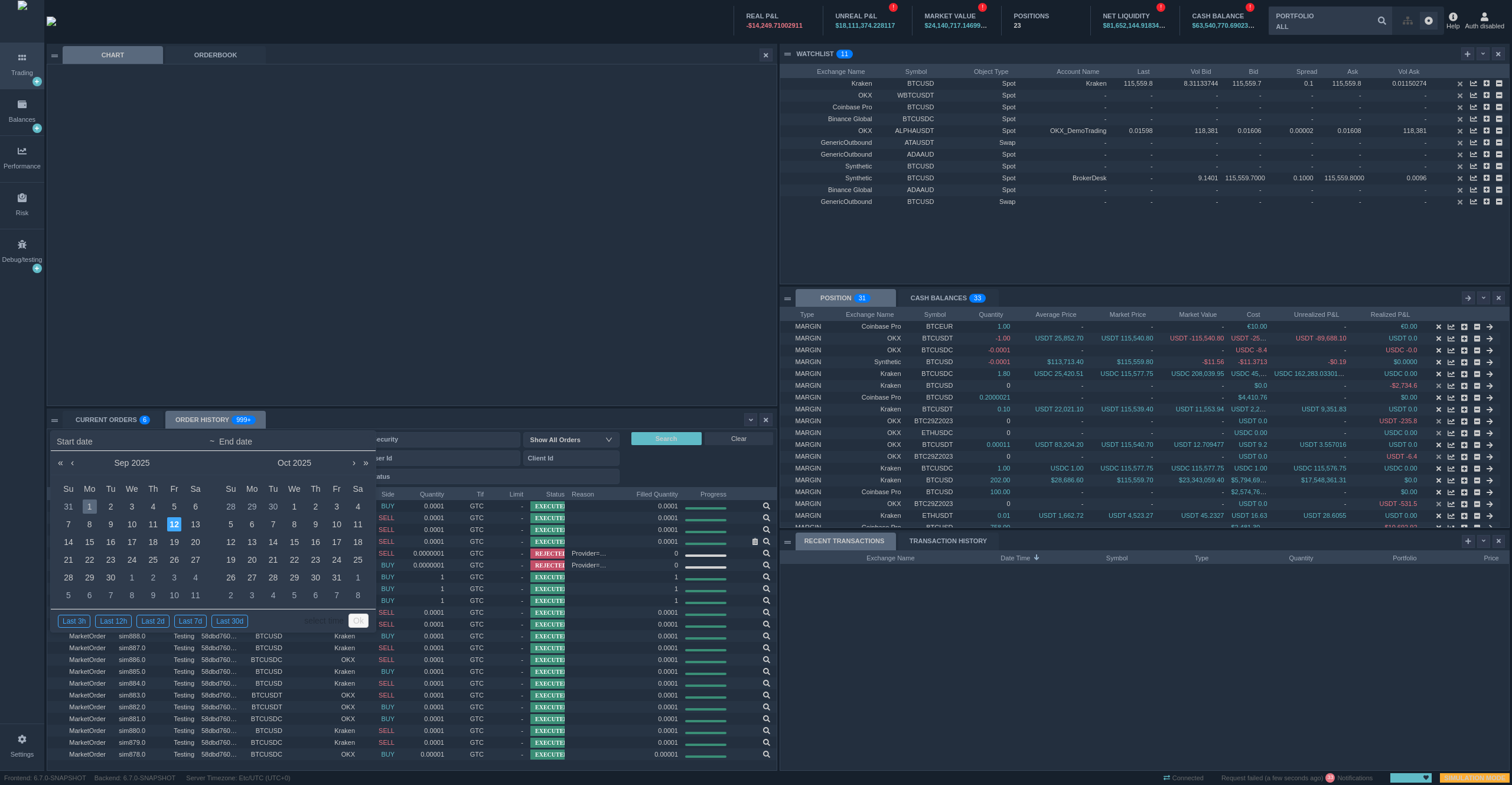
click at [91, 500] on div "1" at bounding box center [90, 507] width 14 height 14
click at [149, 506] on div "4" at bounding box center [153, 507] width 14 height 14
type input "[DATE] 00:00"
type input "2025-09-04 23:59"
type input "2025-09-01 00:00"
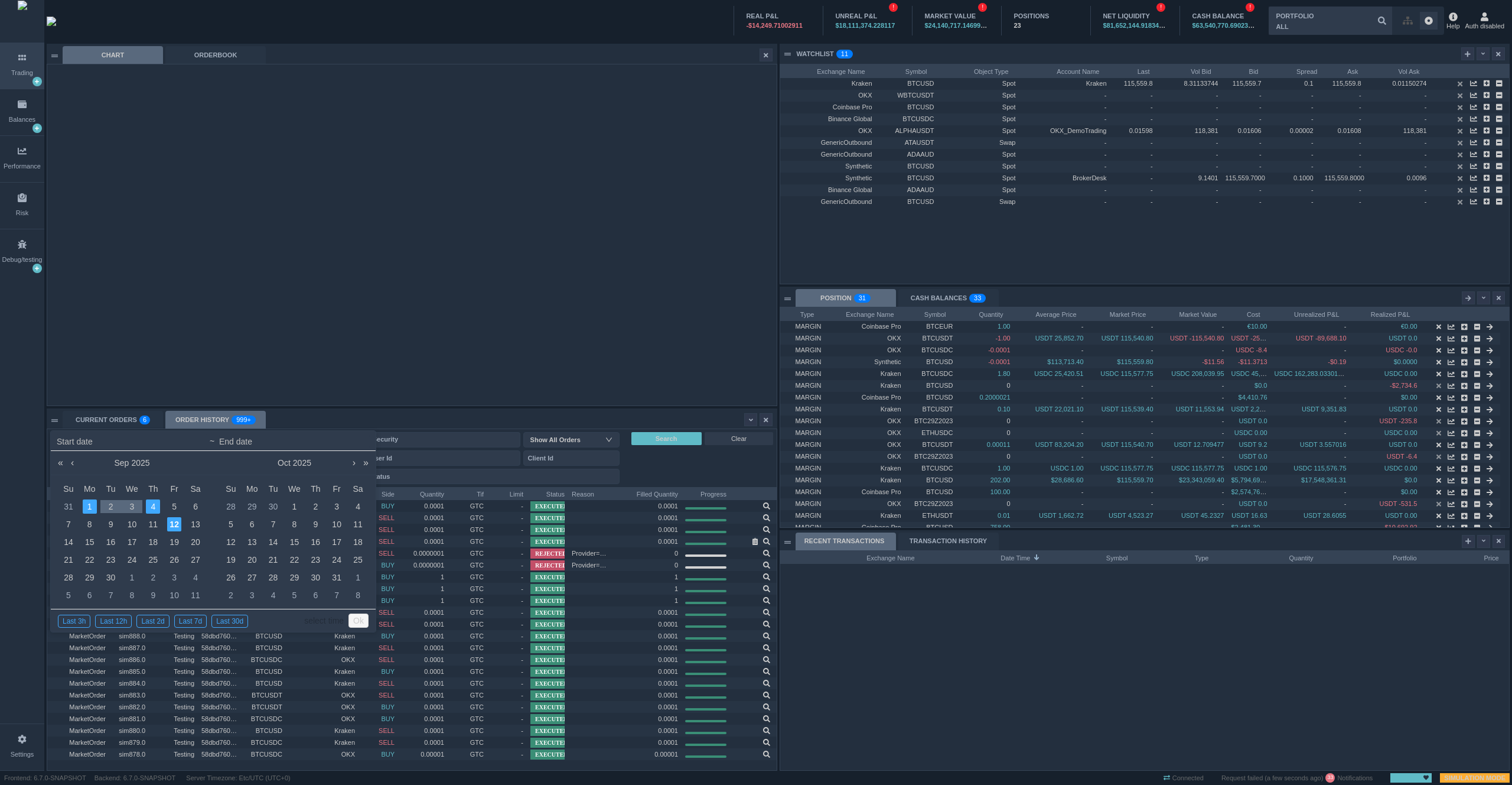
type input "2025-09-04 23:59"
click at [356, 620] on link "Ok" at bounding box center [358, 620] width 20 height 14
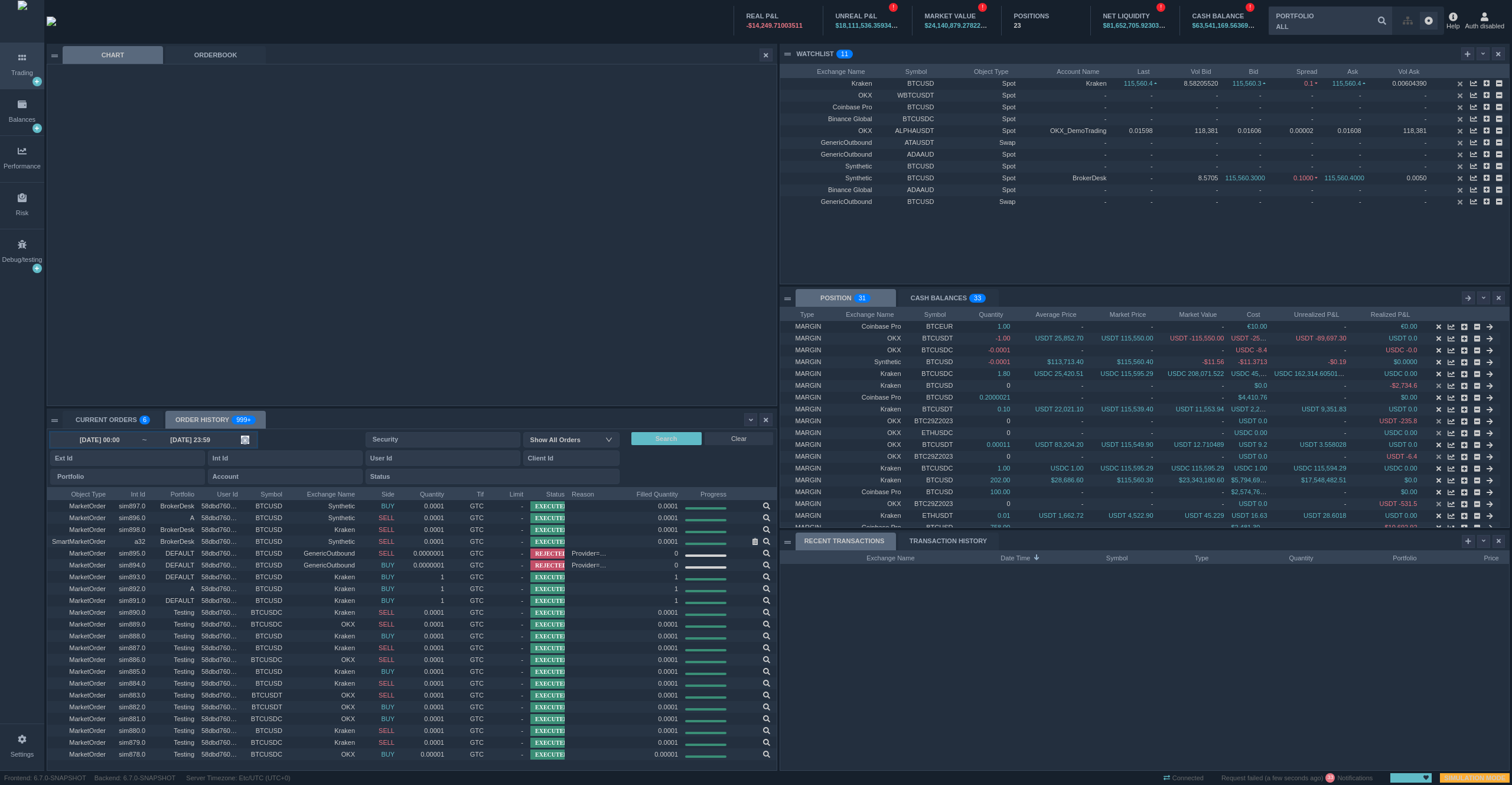
click at [177, 445] on span "2025-09-01 00:00 ~ 2025-09-04 23:59" at bounding box center [154, 439] width 207 height 15
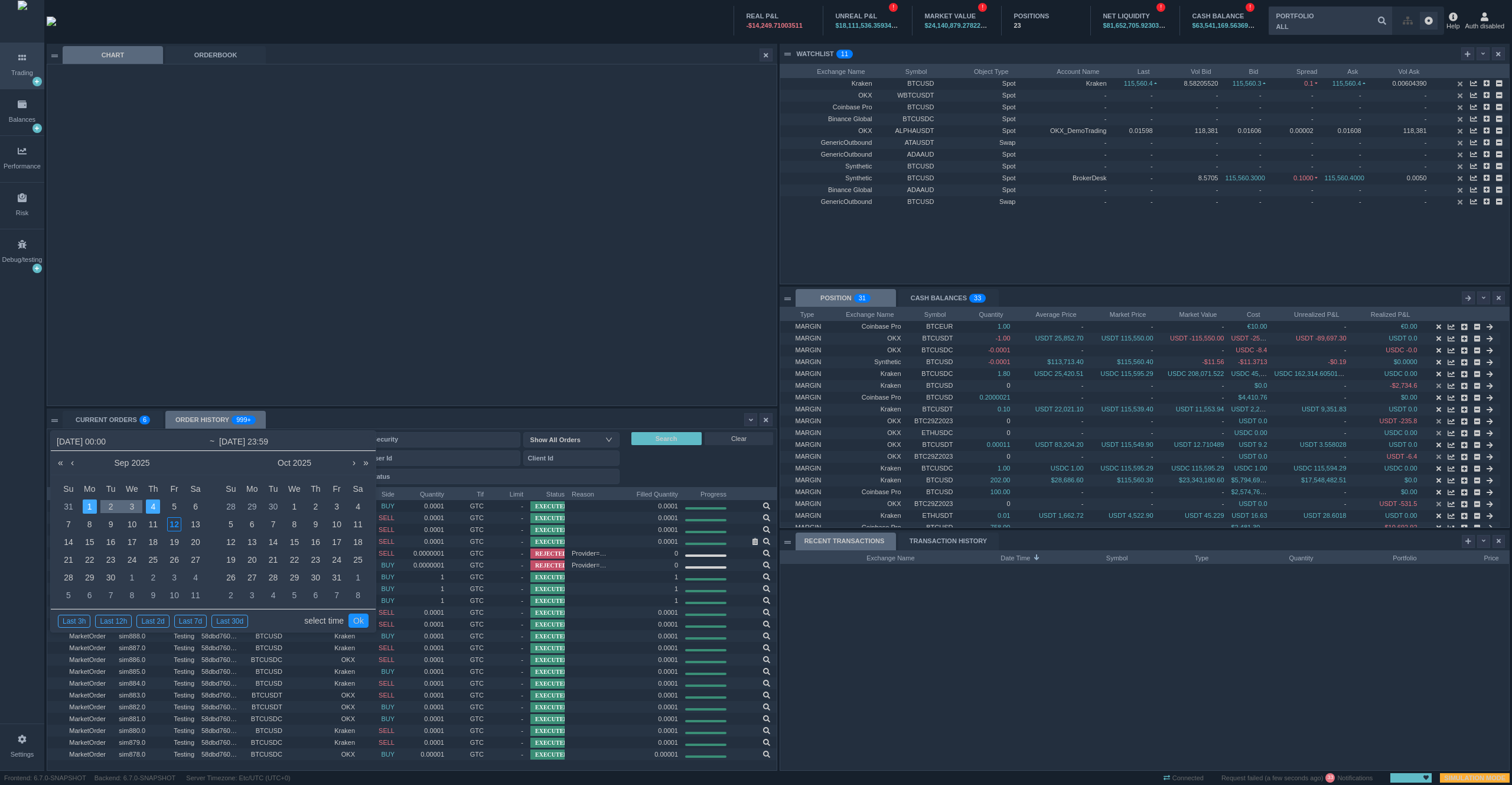
click at [309, 618] on link "select time" at bounding box center [324, 620] width 40 height 23
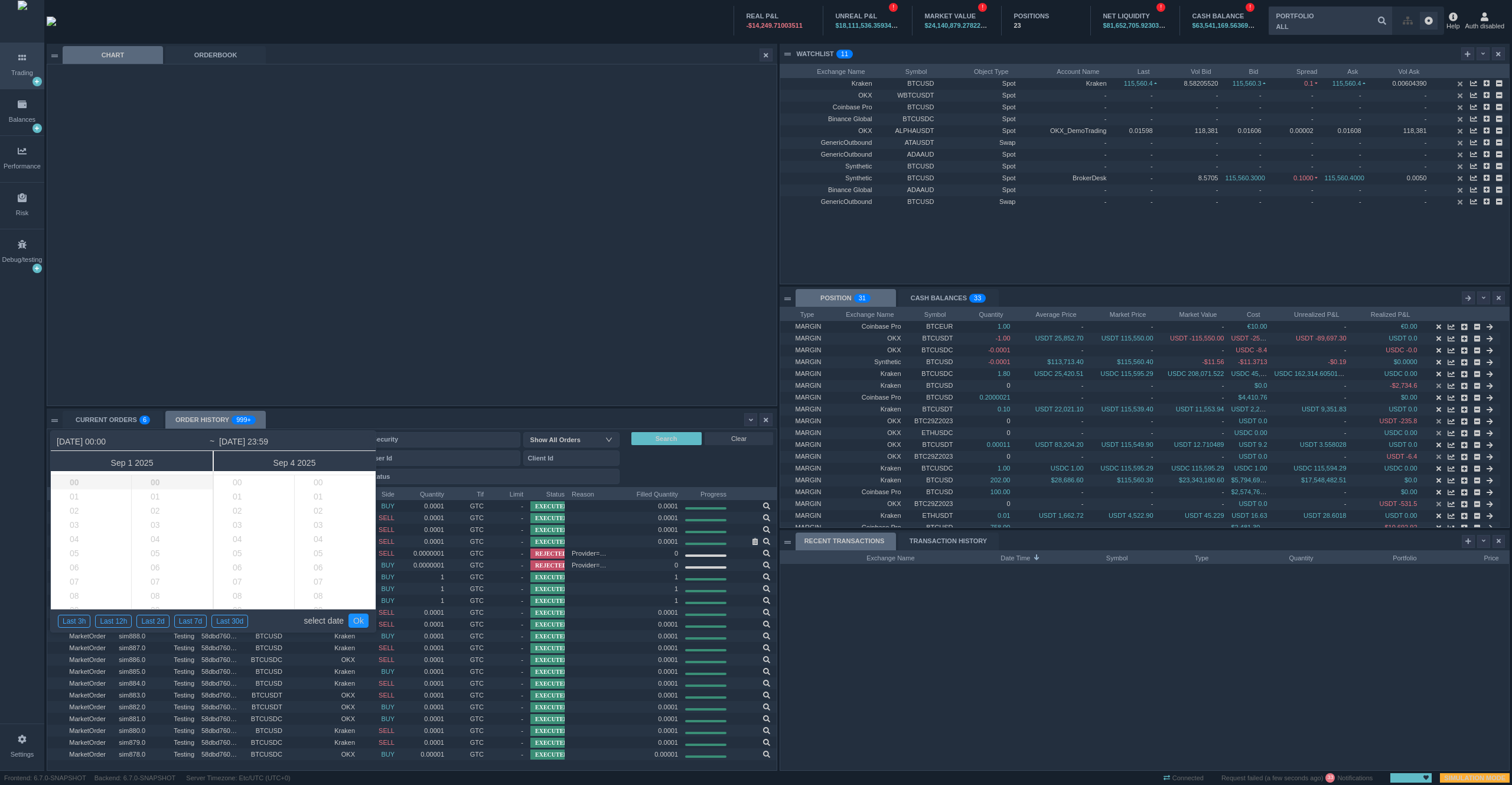
scroll to position [836, 0]
click at [92, 561] on li "06" at bounding box center [100, 567] width 99 height 14
type input "2025-09-01 06:00"
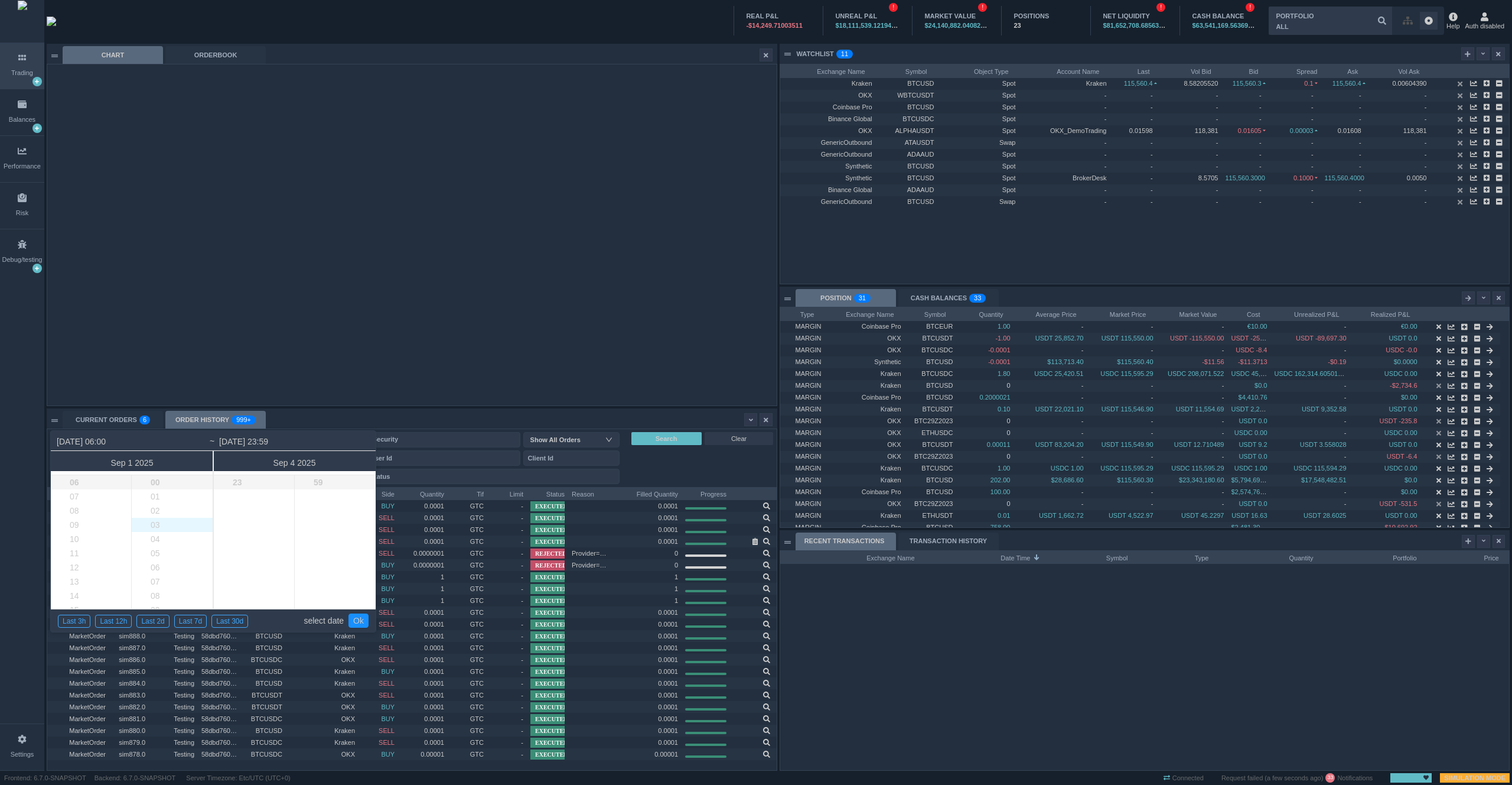
click at [164, 528] on li "03" at bounding box center [181, 525] width 100 height 14
type input "2025-09-01 06:03"
click at [262, 490] on li "23" at bounding box center [264, 483] width 99 height 14
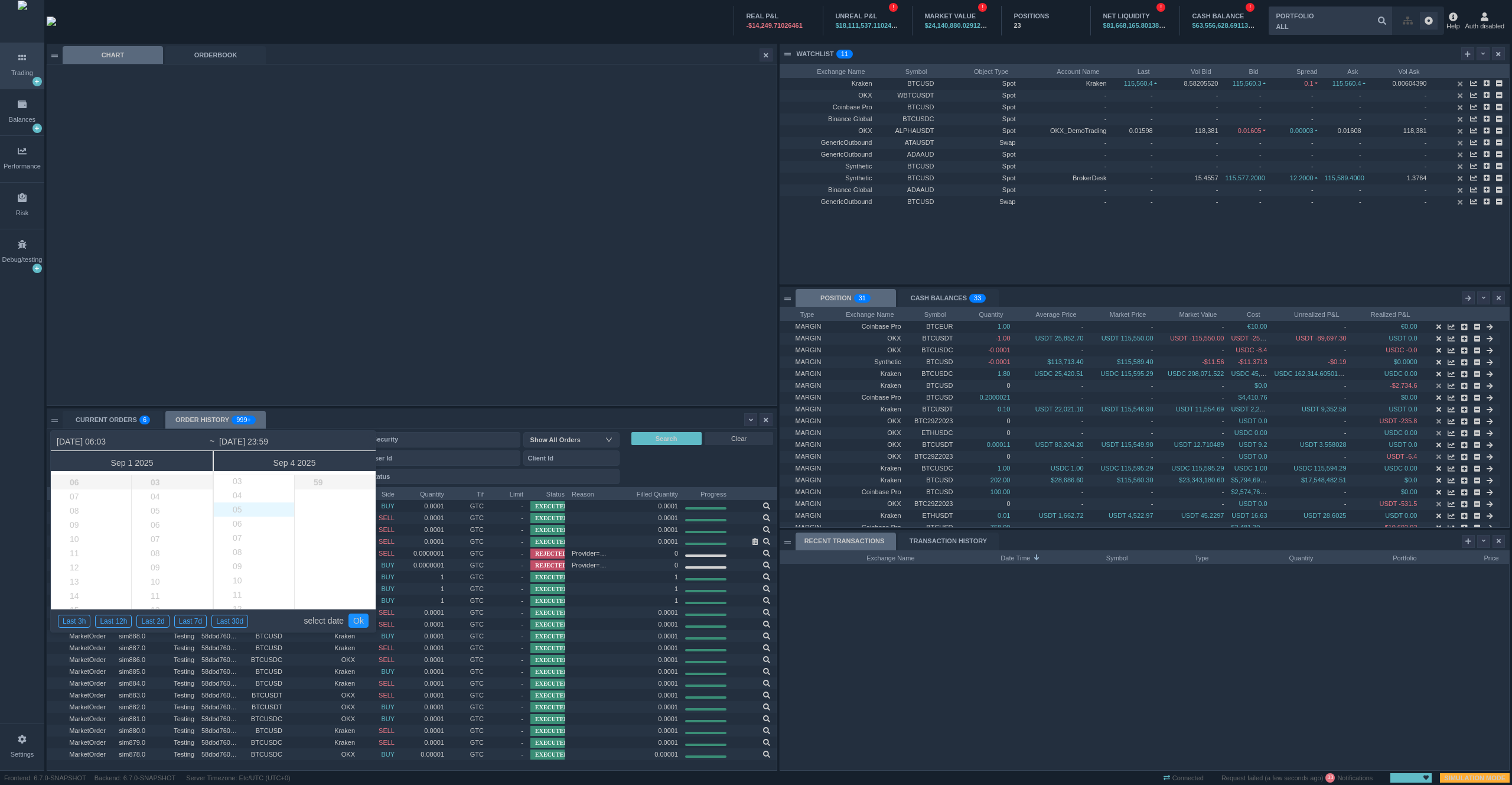
click at [261, 512] on li "05" at bounding box center [264, 510] width 99 height 14
type input "2025-09-04 05:59"
click at [326, 545] on li "30" at bounding box center [345, 548] width 100 height 14
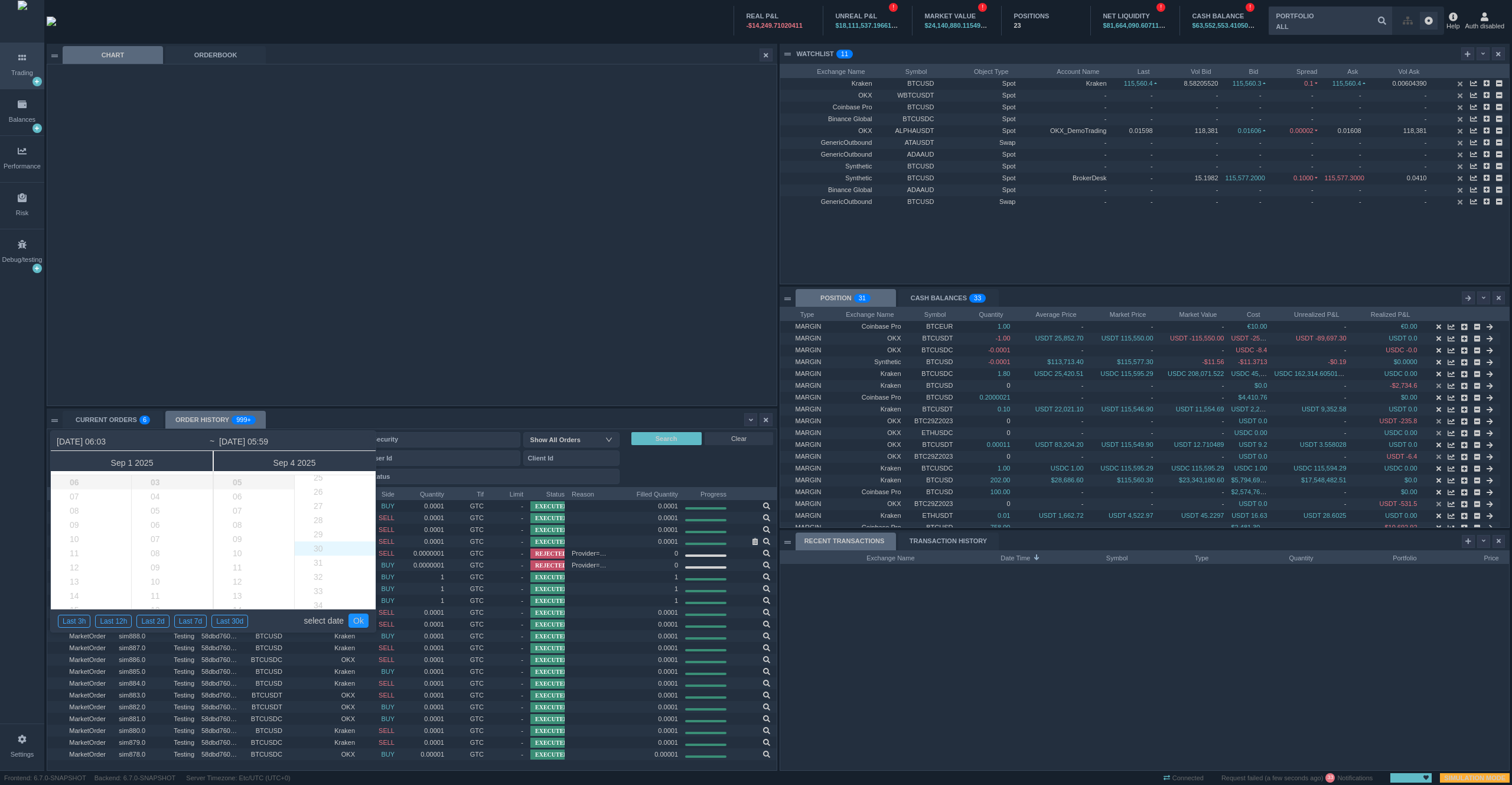
type input "2025-09-04 05:30"
click at [363, 618] on link "Ok" at bounding box center [358, 620] width 20 height 14
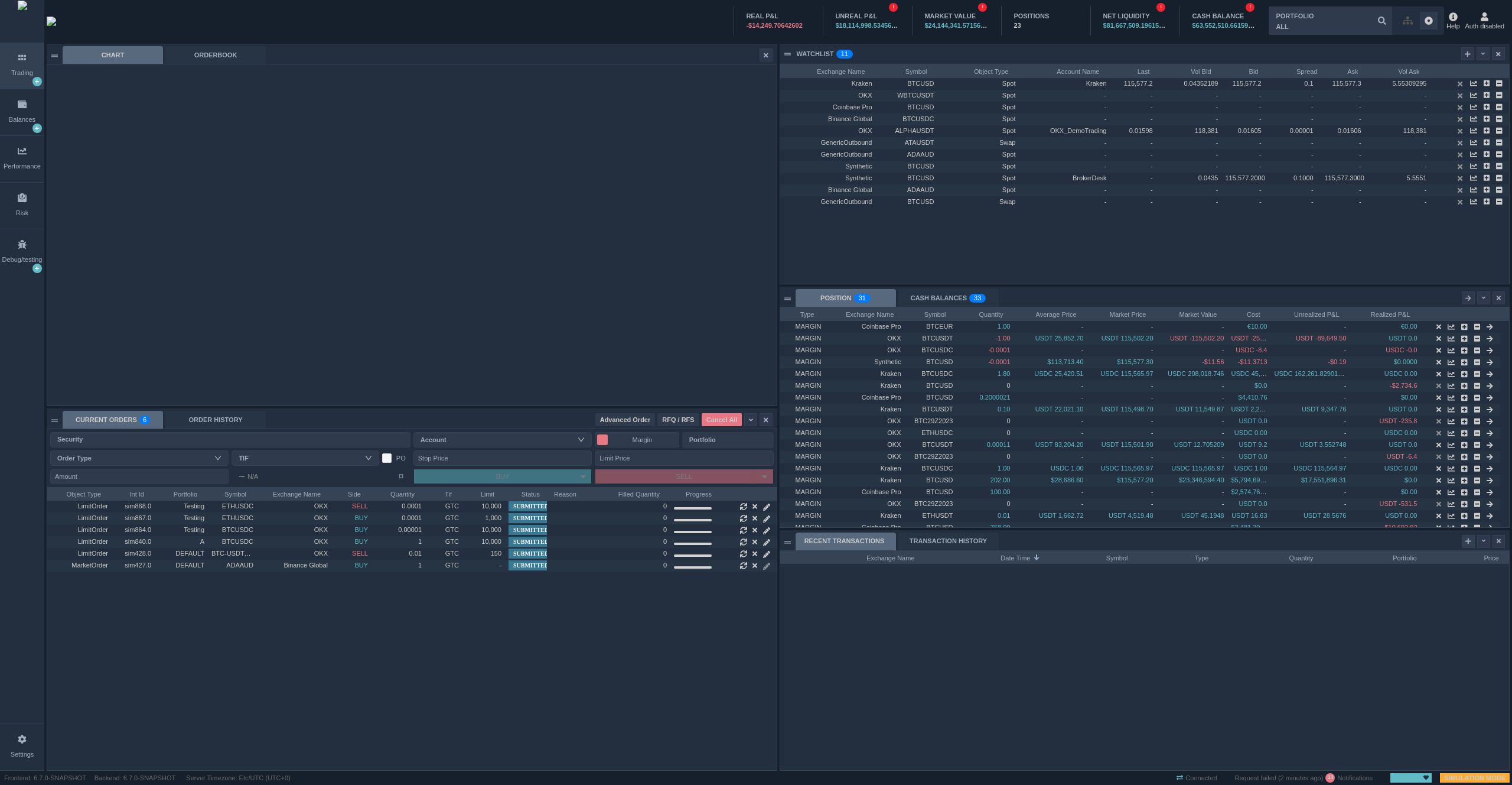
click at [1468, 542] on icon at bounding box center [1469, 540] width 6 height 6
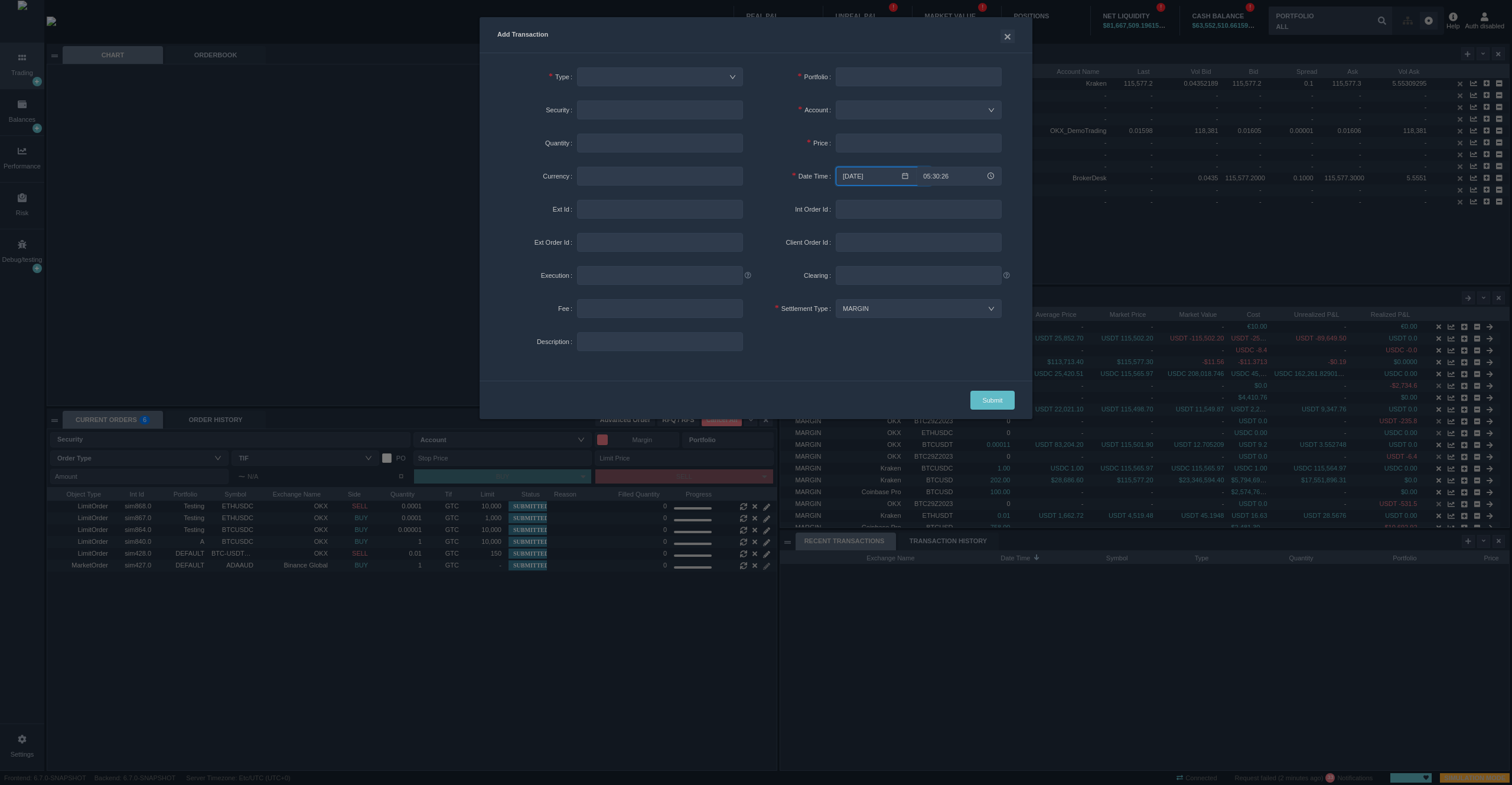
click at [873, 180] on input "[DATE]" at bounding box center [884, 176] width 95 height 19
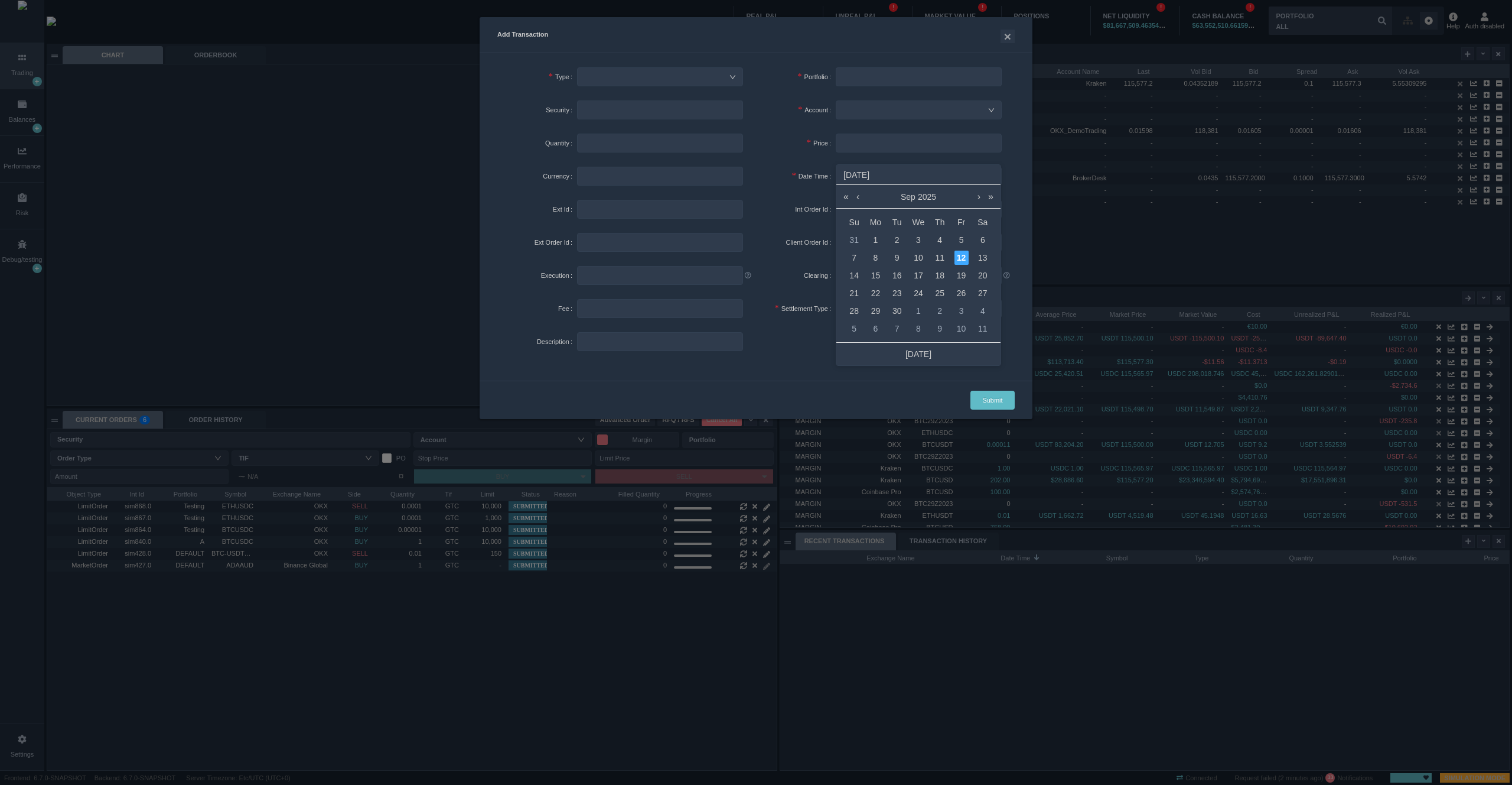
click at [960, 257] on div "12" at bounding box center [962, 257] width 14 height 14
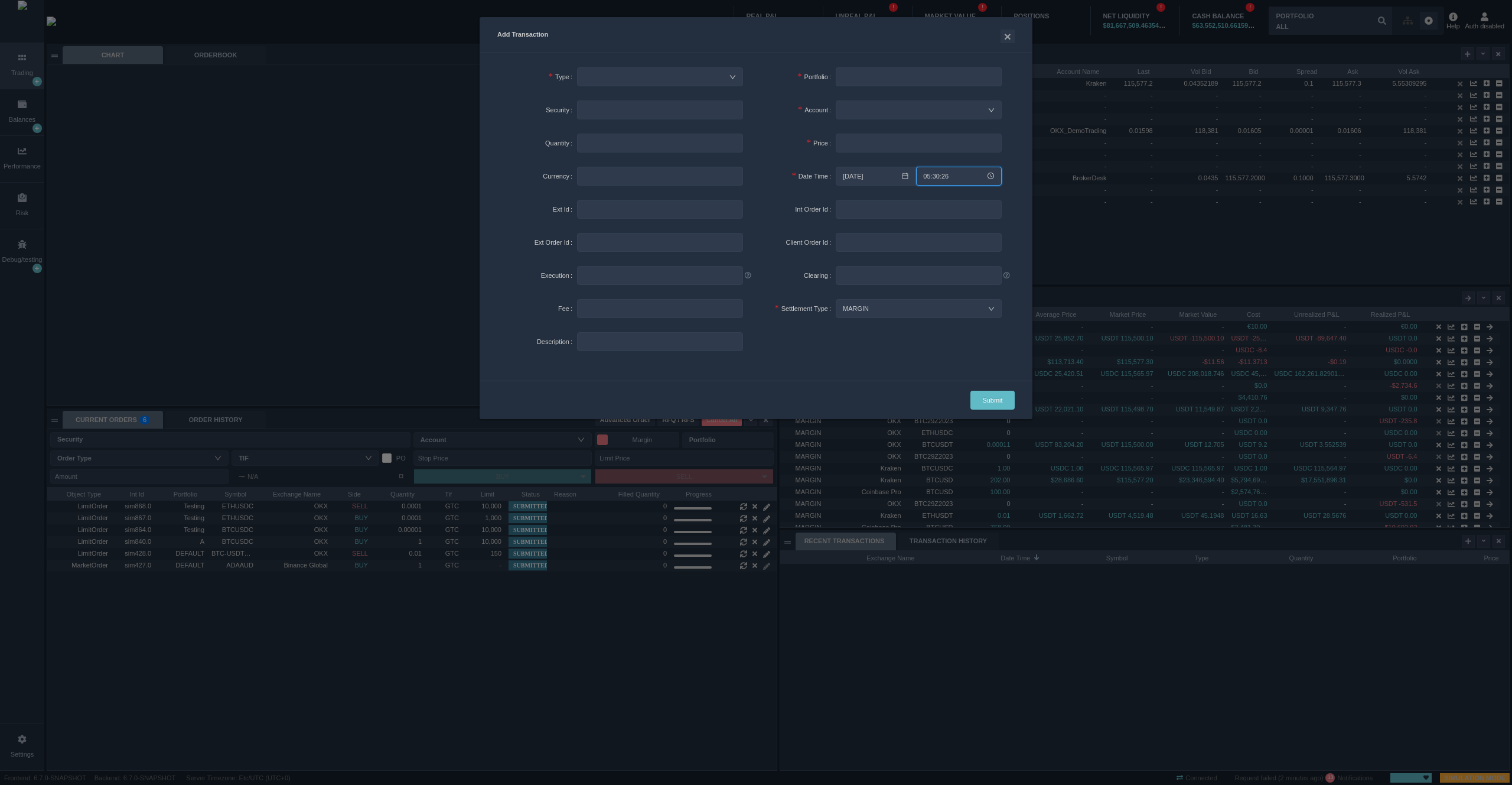
click at [950, 179] on input "05:30:26" at bounding box center [958, 176] width 86 height 19
click at [929, 228] on li "07" at bounding box center [935, 233] width 40 height 19
type input "07:30:26"
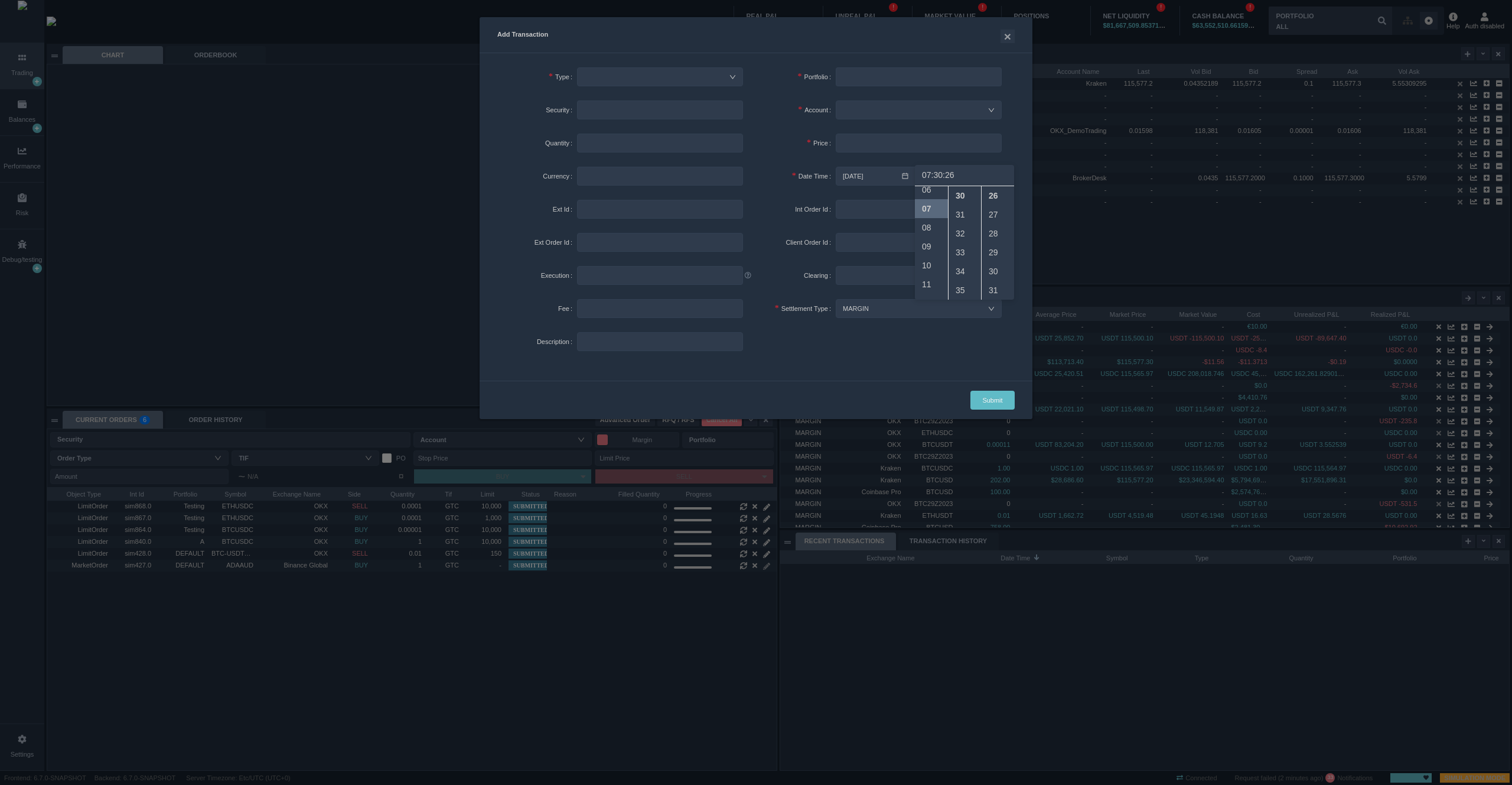
scroll to position [132, 0]
click at [964, 199] on li "30" at bounding box center [968, 195] width 40 height 19
click at [998, 239] on li "28" at bounding box center [1002, 233] width 40 height 19
type input "07:30:28"
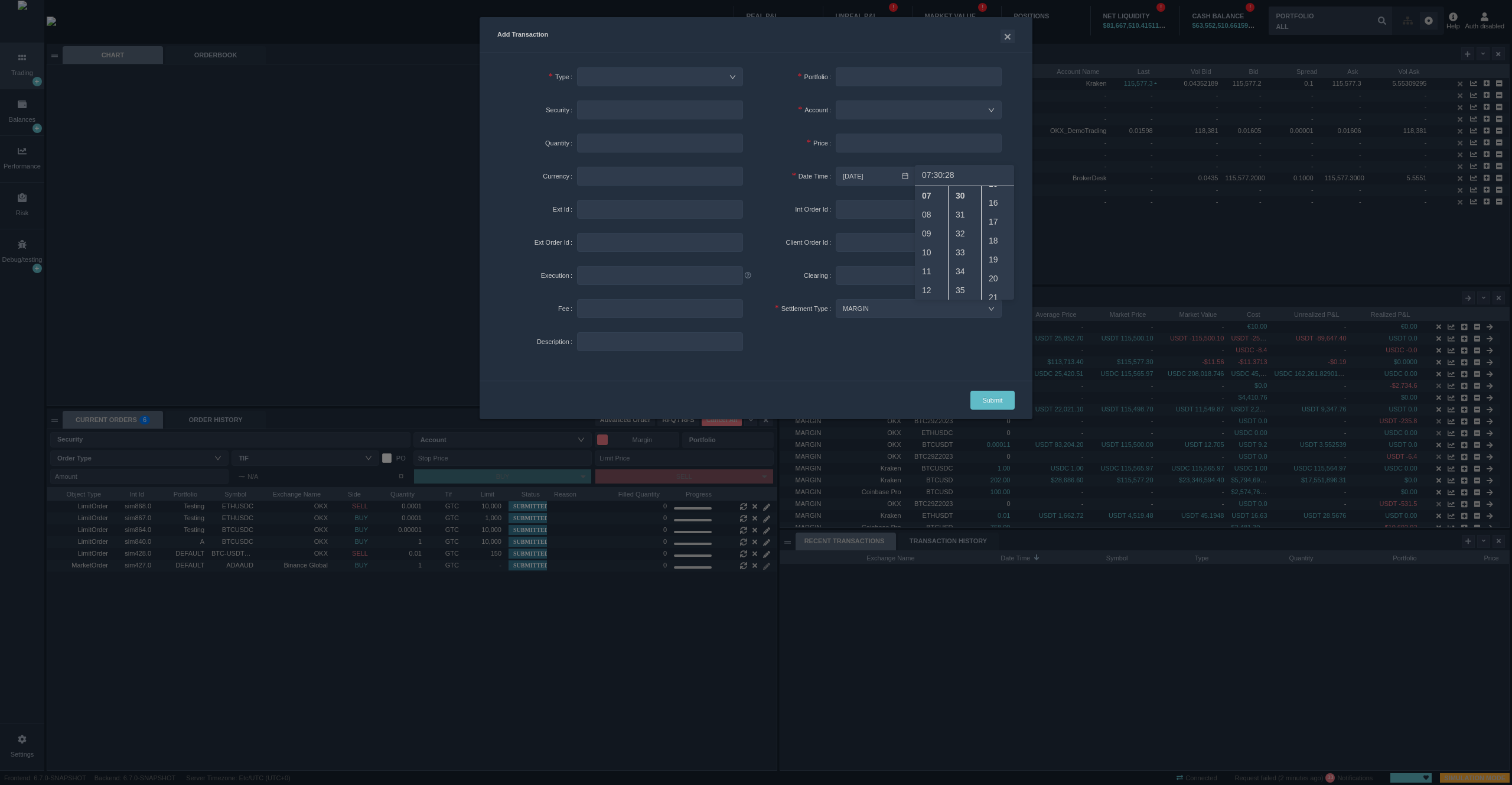
scroll to position [0, 0]
click at [992, 195] on li "00" at bounding box center [1002, 195] width 40 height 19
type input "07:30:00"
click at [792, 156] on div "Price" at bounding box center [796, 148] width 80 height 33
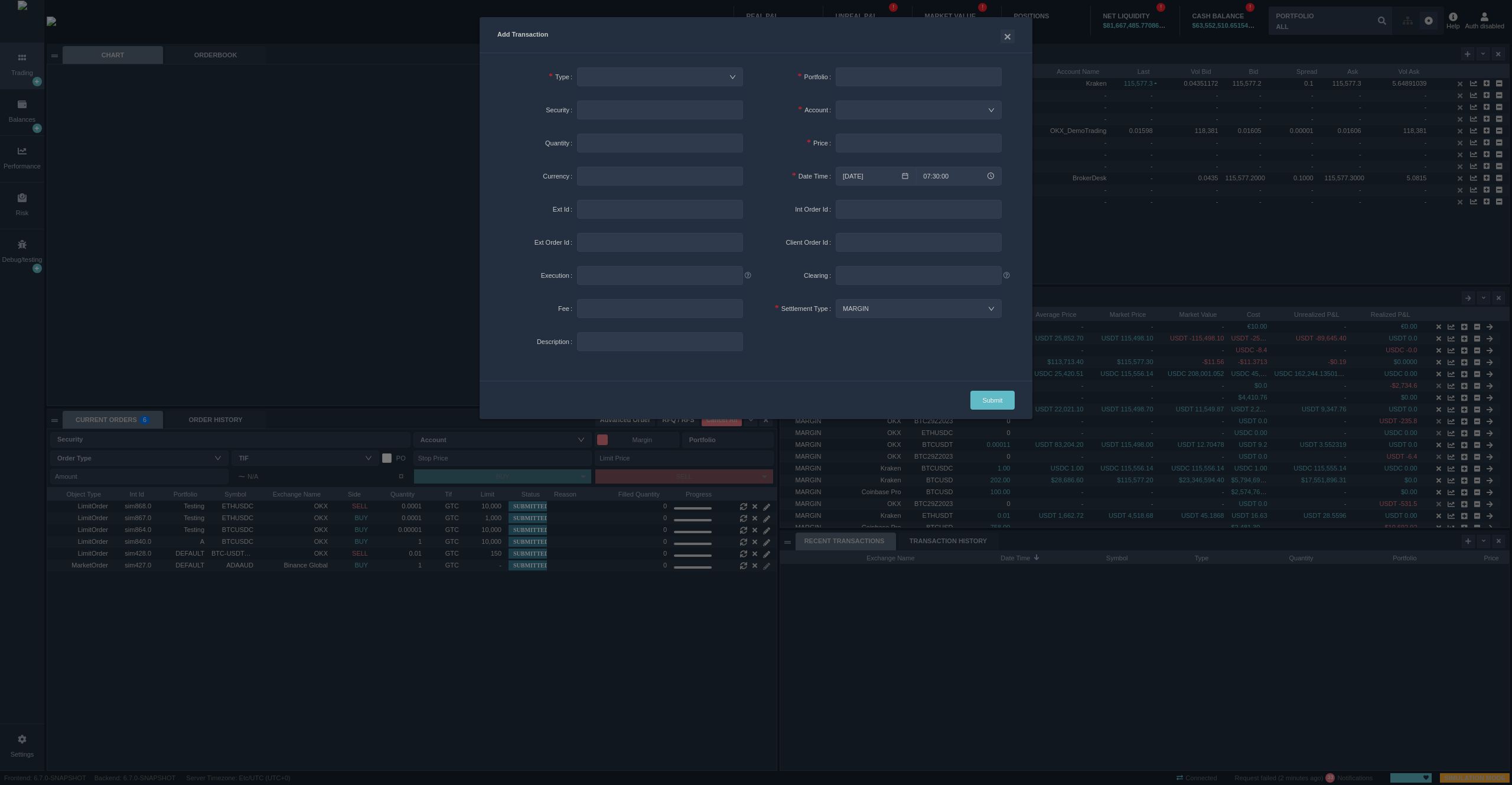
click at [207, 411] on div "Add Transaction × Type Portfolio Portfolio Security Security Account Quantity P…" at bounding box center [756, 392] width 1512 height 785
click at [1010, 39] on button "×" at bounding box center [1008, 36] width 14 height 14
type input "05:30:49"
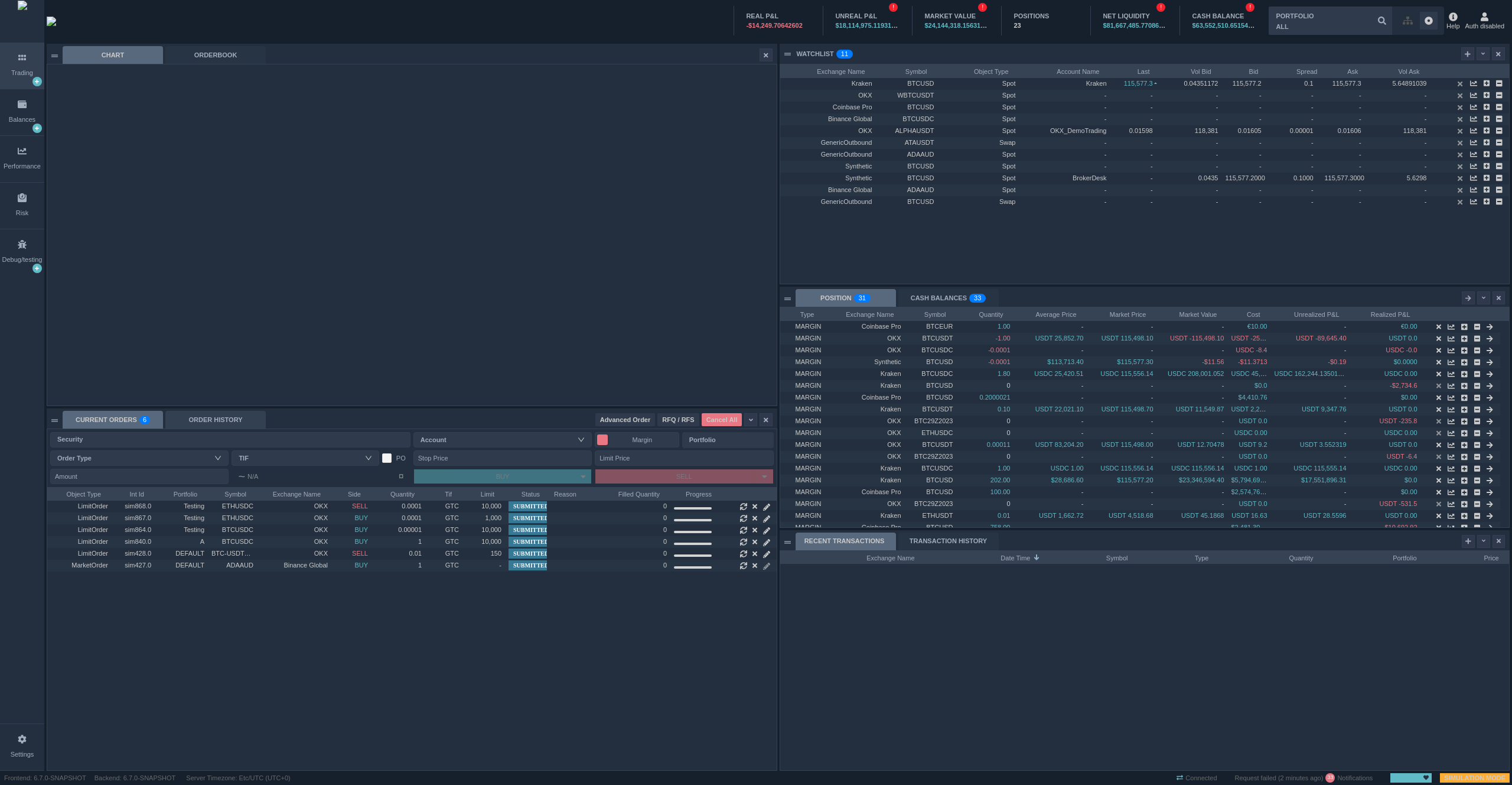
click at [223, 418] on div "ORDER HISTORY" at bounding box center [216, 420] width 101 height 18
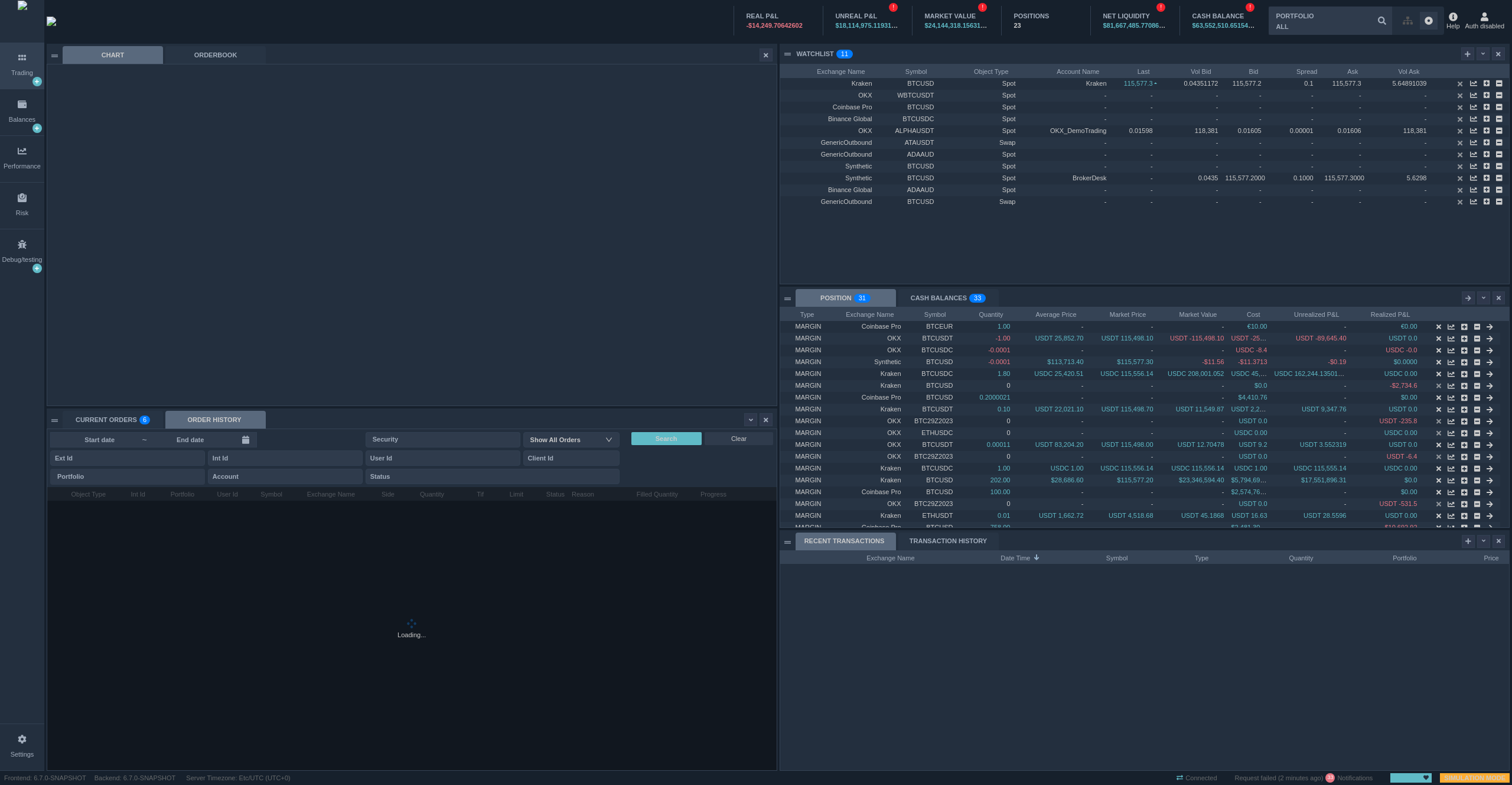
scroll to position [283, 729]
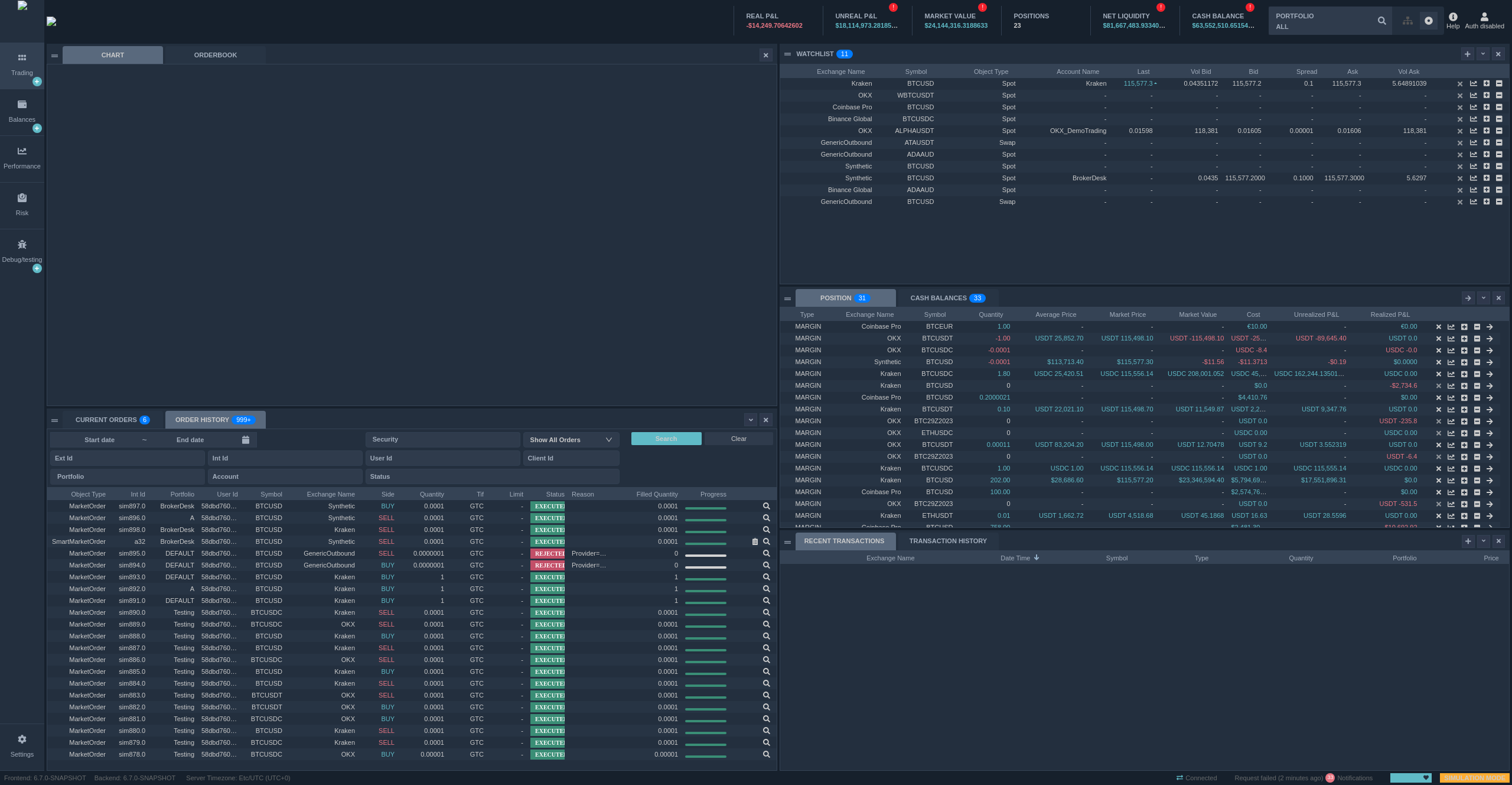
click at [205, 436] on input at bounding box center [190, 439] width 85 height 10
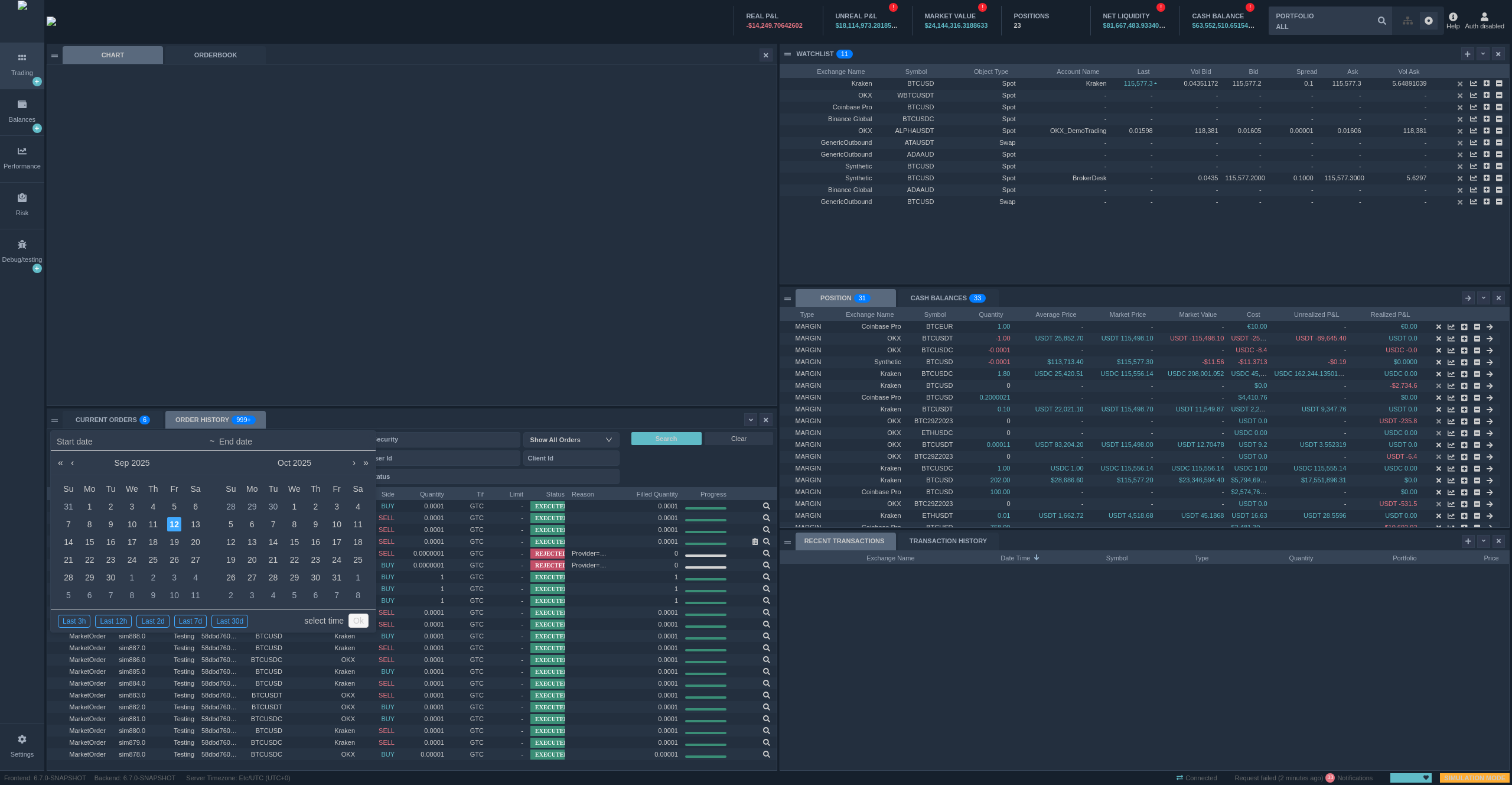
click at [327, 619] on link "select time" at bounding box center [324, 620] width 40 height 23
click at [173, 524] on div "12" at bounding box center [175, 524] width 14 height 14
click at [237, 528] on div "5" at bounding box center [231, 524] width 14 height 14
type input "2025-09-12 00:00"
type input "2025-10-05 23:59"
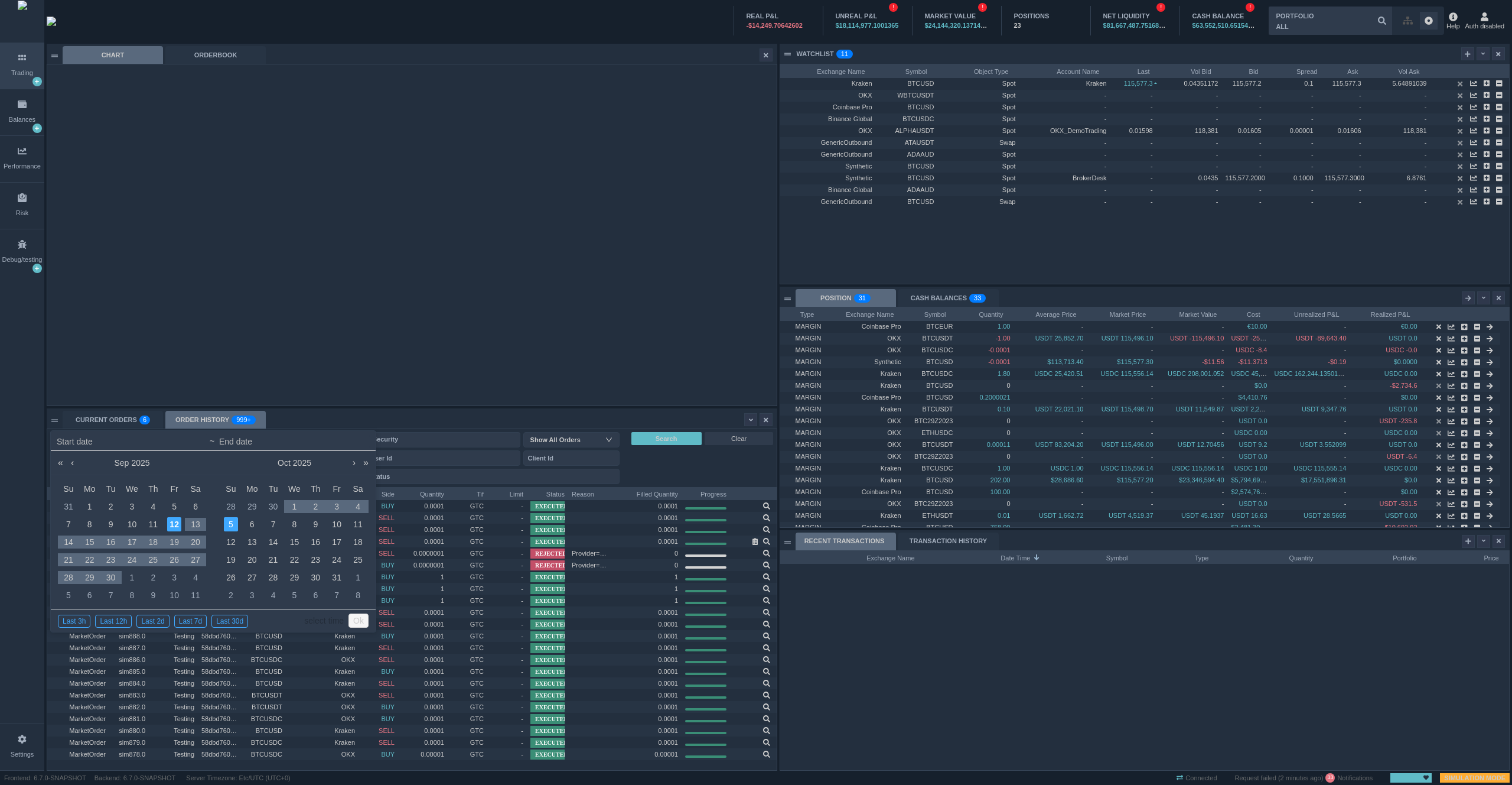
type input "2025-09-12 00:00"
type input "2025-10-05 23:59"
click at [318, 619] on link "select time" at bounding box center [324, 620] width 40 height 23
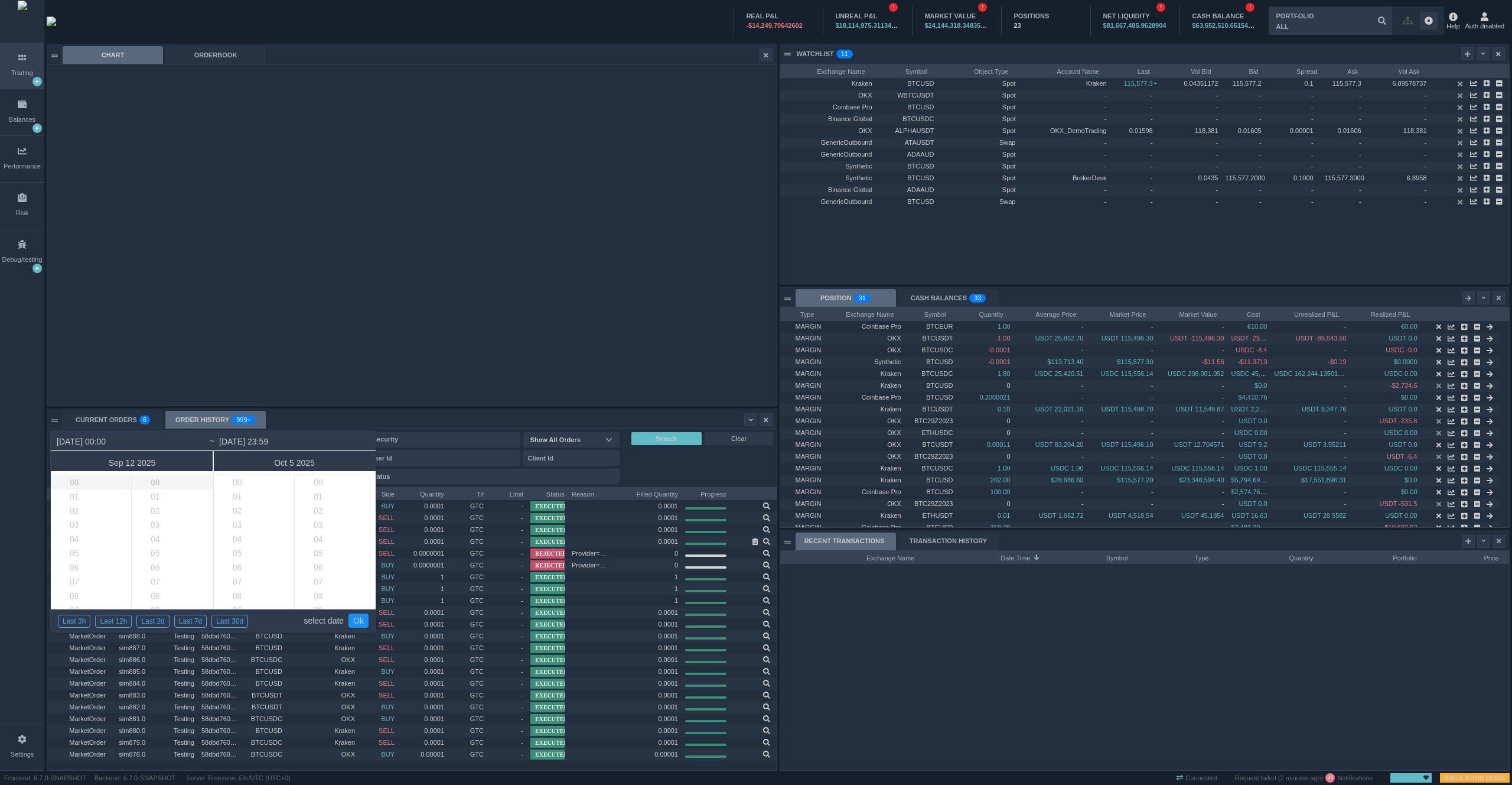
scroll to position [836, 0]
click at [367, 620] on link "Ok" at bounding box center [358, 620] width 20 height 14
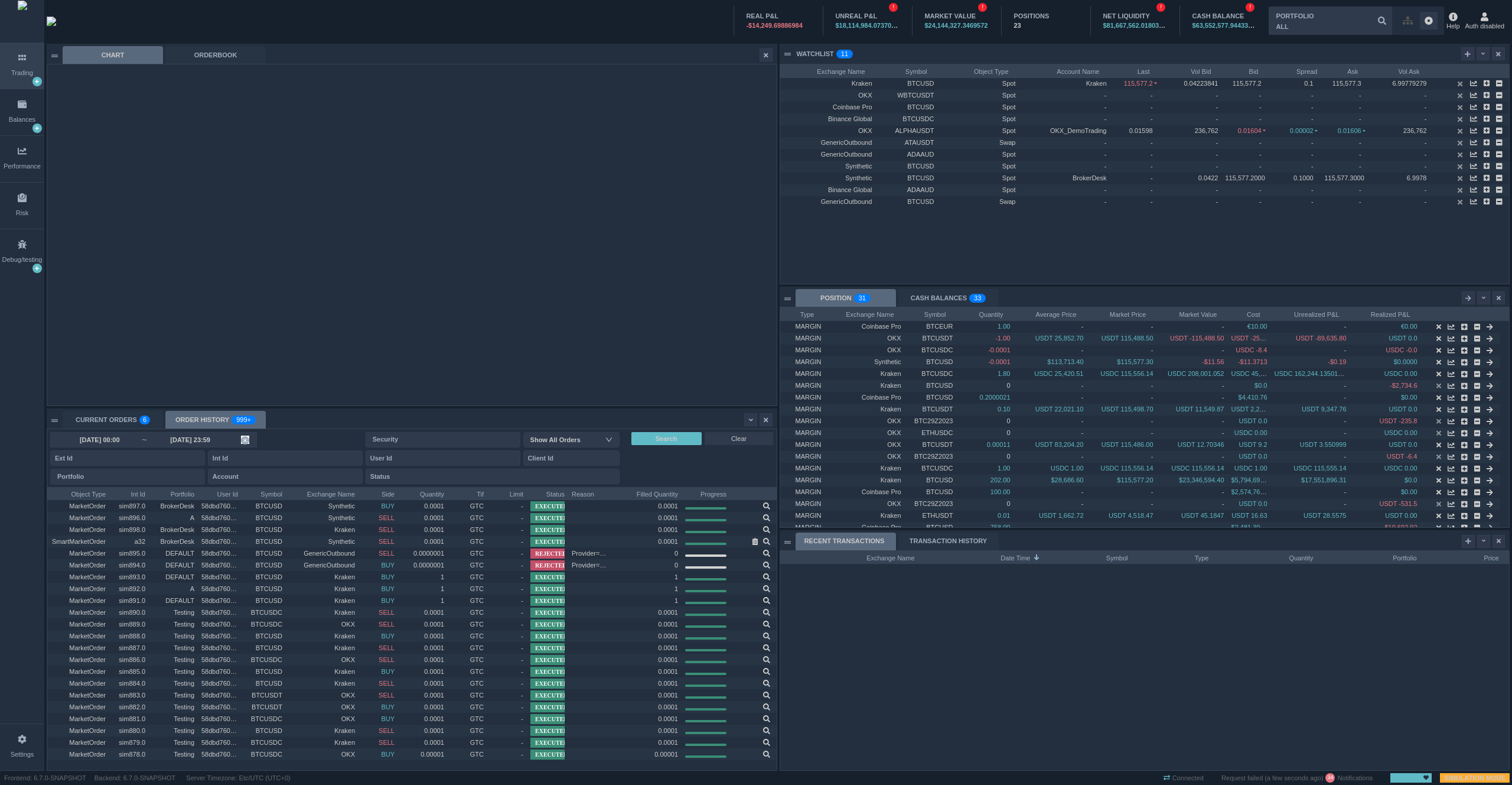
click at [209, 443] on input "2025-10-05 23:59" at bounding box center [190, 439] width 85 height 10
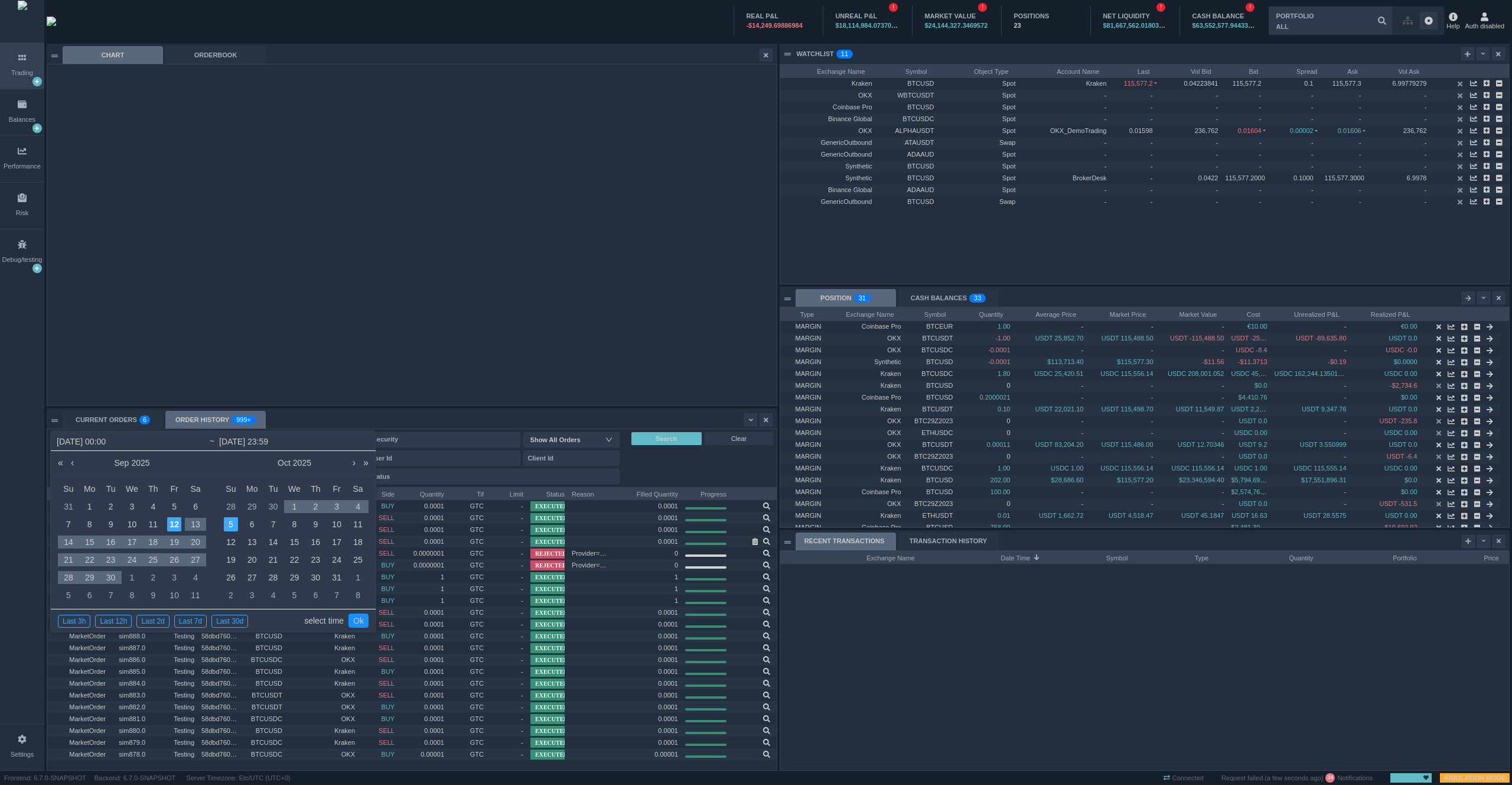
click at [324, 618] on link "select time" at bounding box center [324, 620] width 40 height 23
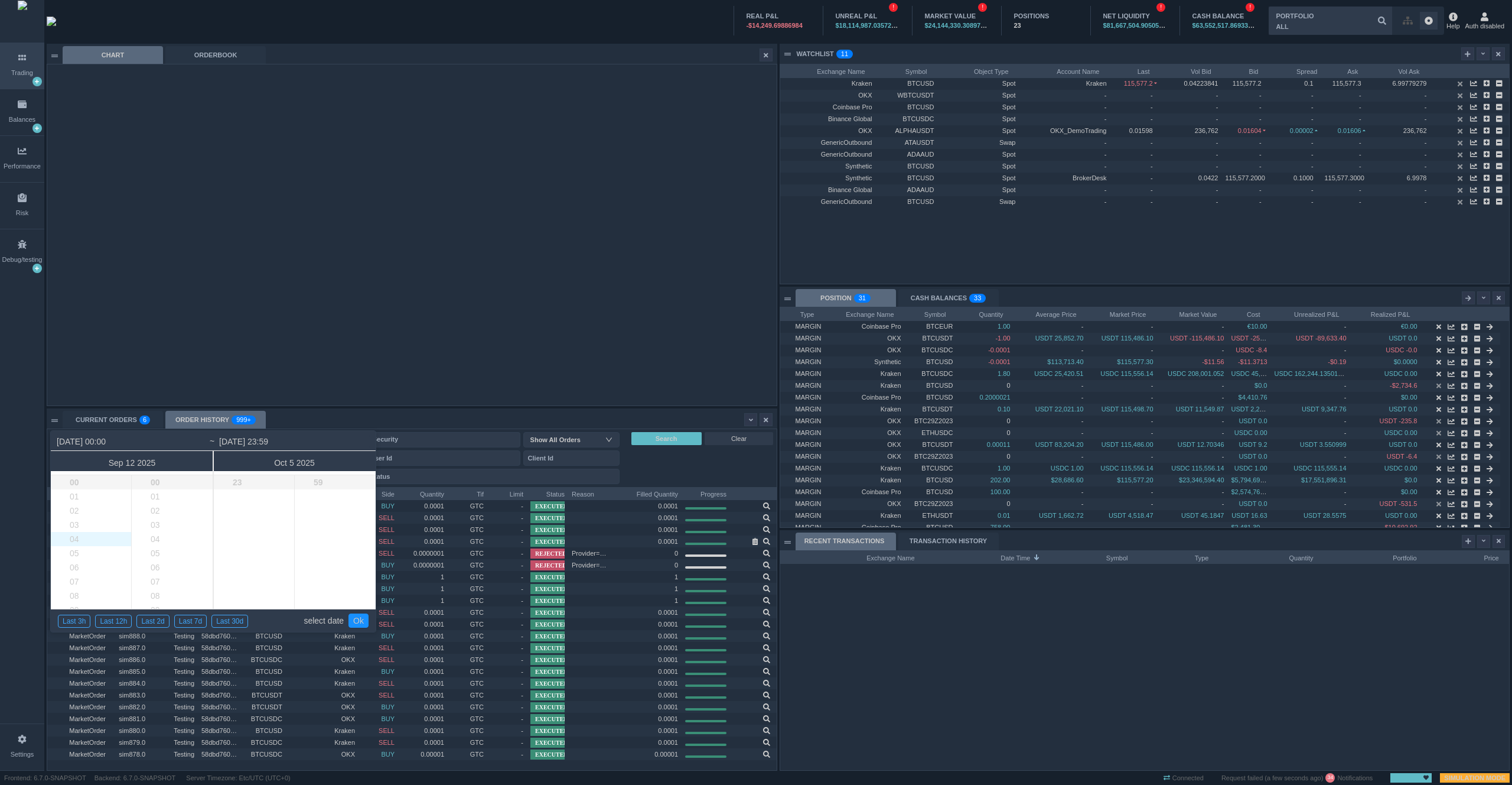
click at [78, 544] on li "04" at bounding box center [100, 539] width 99 height 14
type input "2025-09-12 04:00"
click at [158, 542] on li "04" at bounding box center [181, 539] width 100 height 14
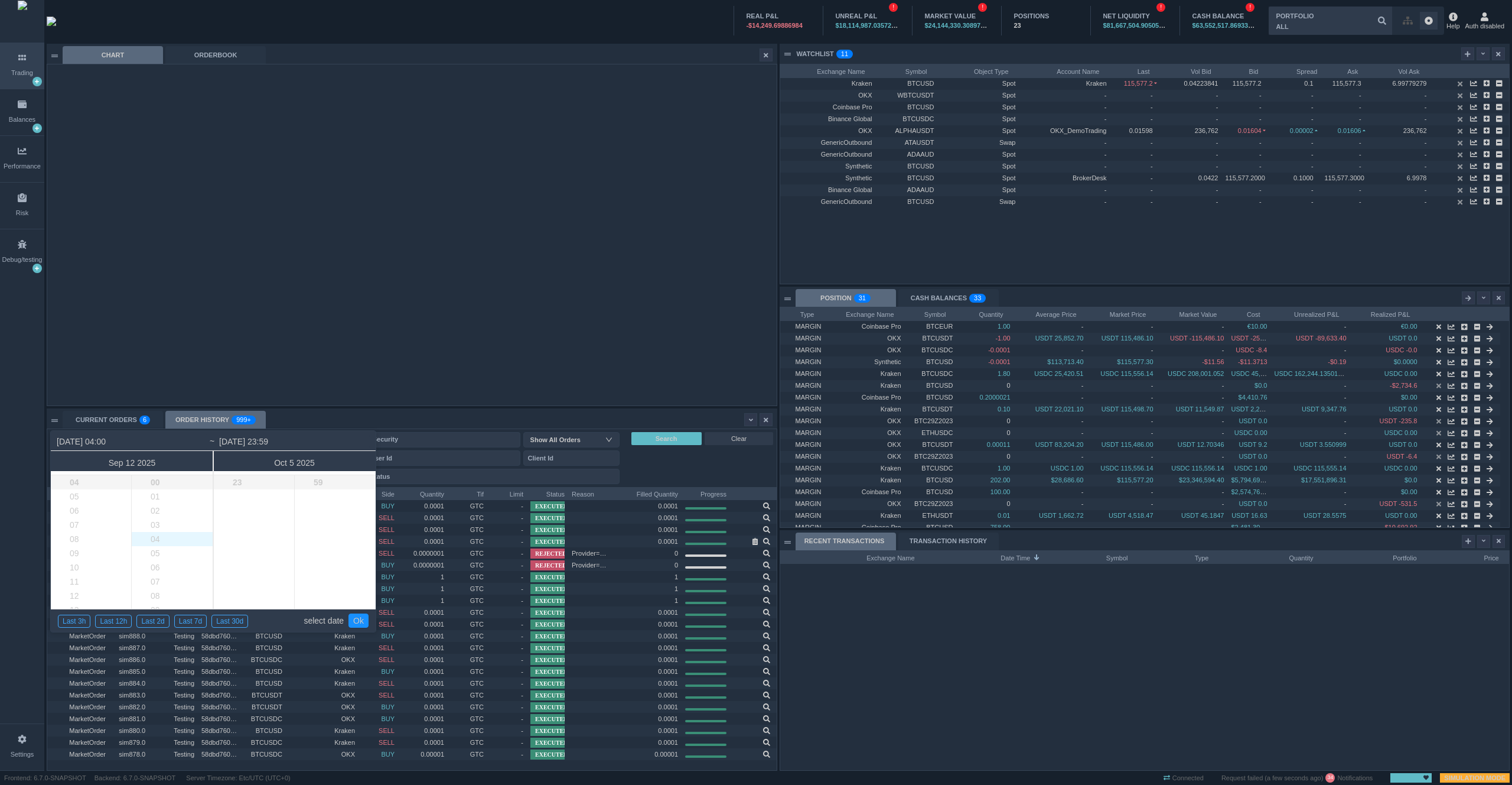
type input "2025-09-12 04:04"
click at [246, 494] on li "01" at bounding box center [264, 497] width 99 height 14
type input "2025-10-05 01:59"
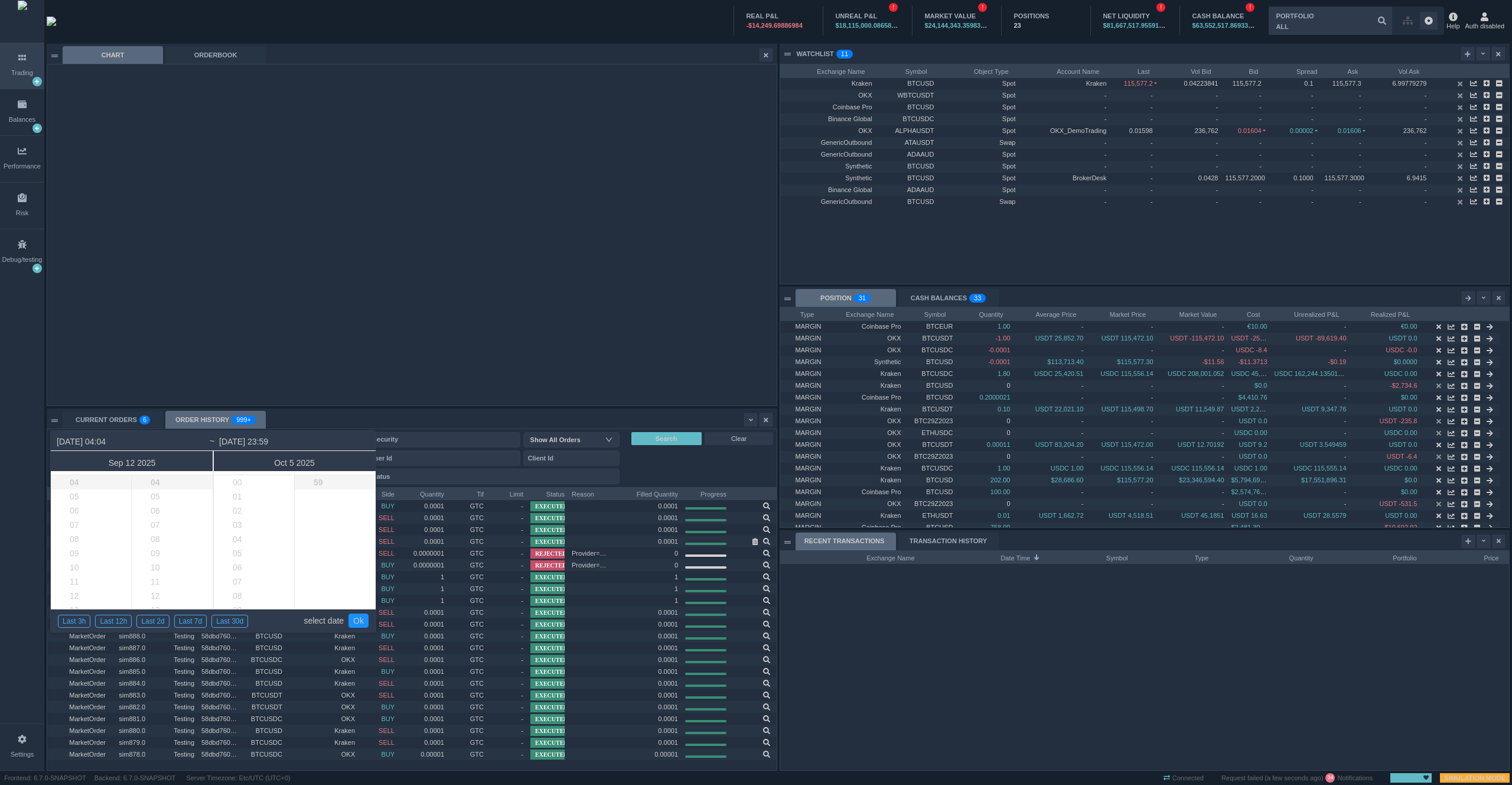
type input "2025-10-05 01:59"
click at [327, 497] on li "01" at bounding box center [345, 497] width 100 height 14
type input "2025-10-05 01:01"
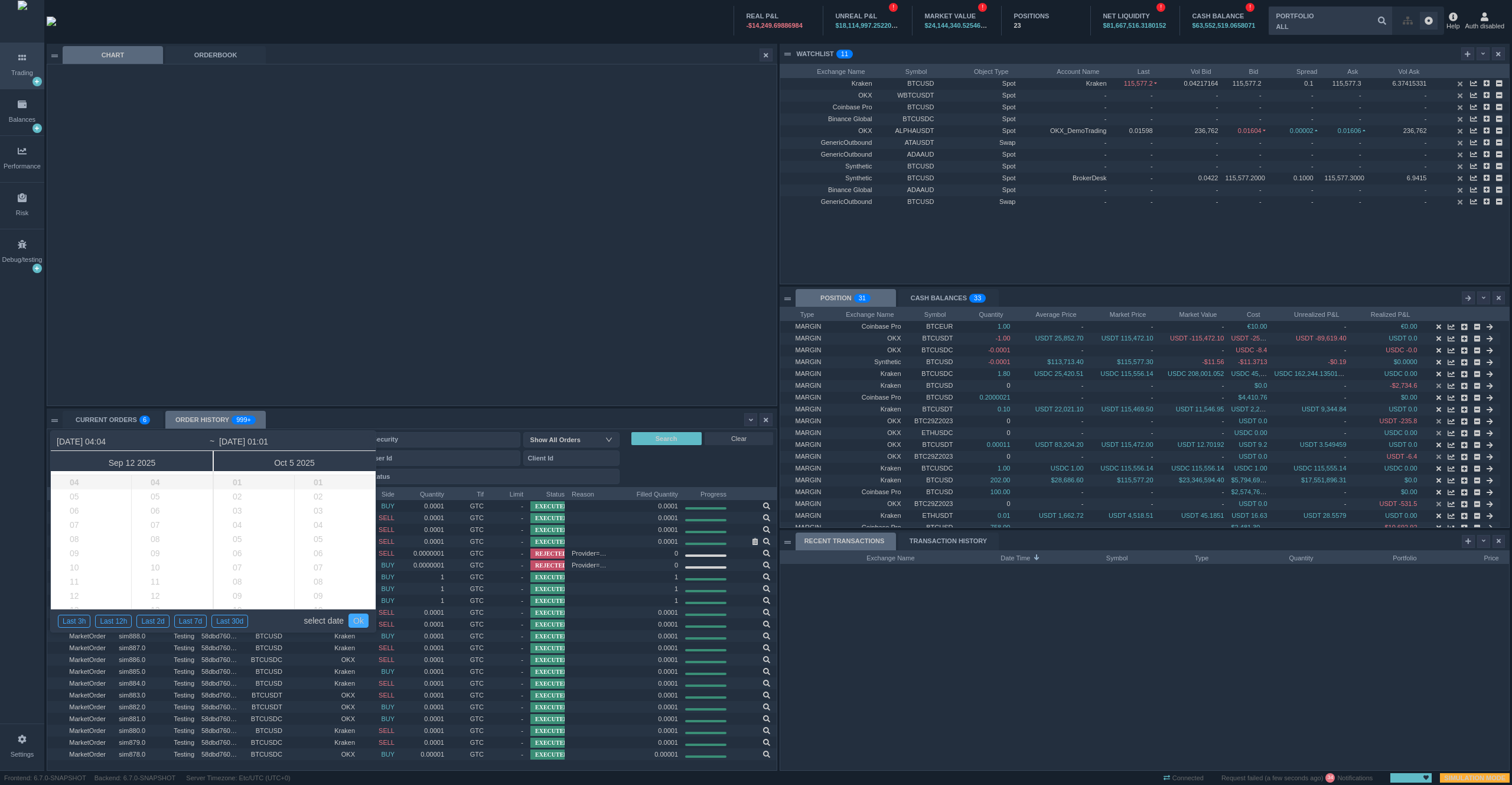
click at [357, 619] on link "Ok" at bounding box center [358, 620] width 20 height 14
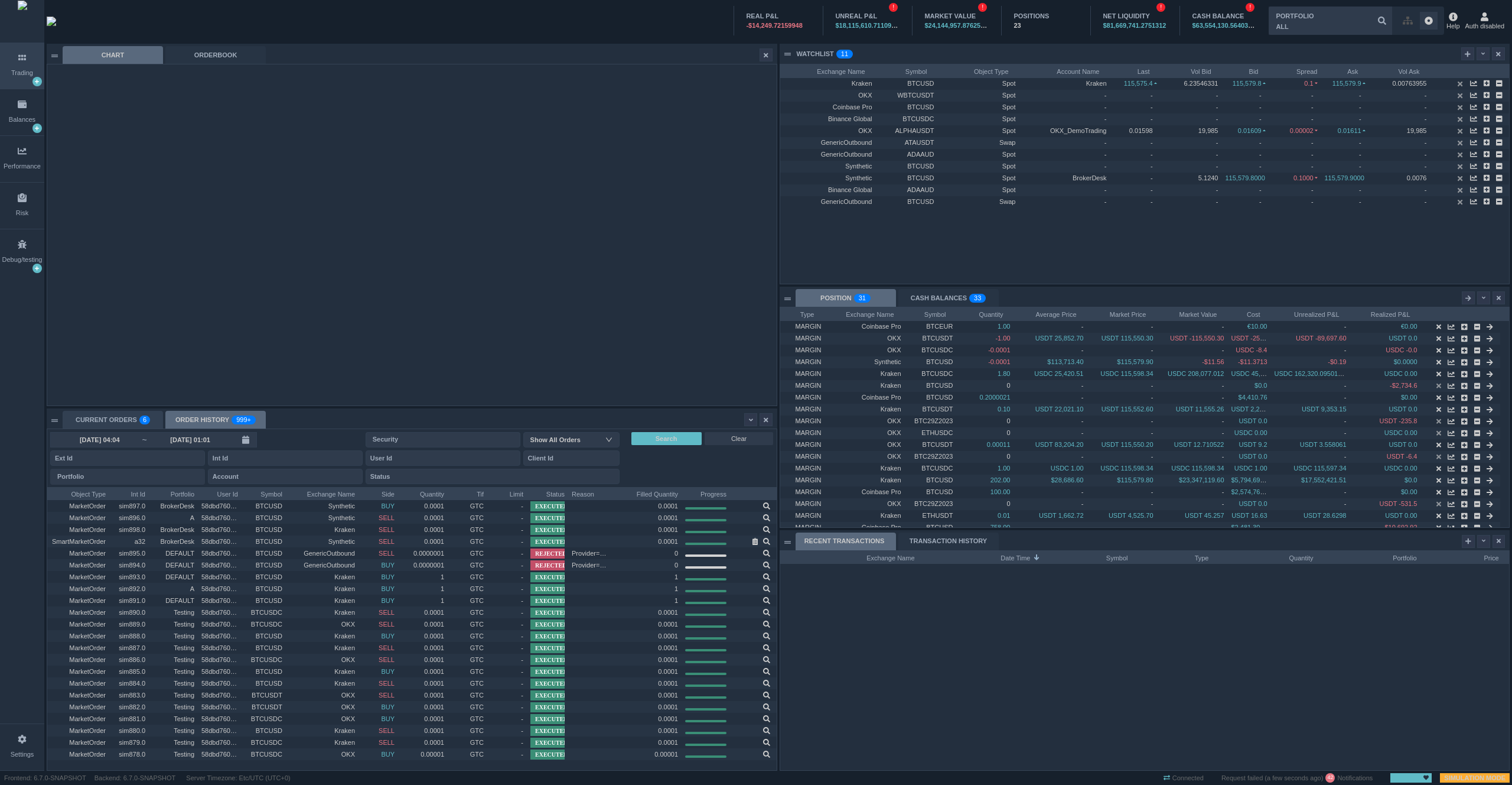
click at [129, 420] on div "CURRENT ORDERS 0 1 2 3 4 5 6 7 8 9 0 1 2 3 4 5 6 7 8 9 0 1 2 3 4 5 6 7 8 9" at bounding box center [113, 420] width 101 height 18
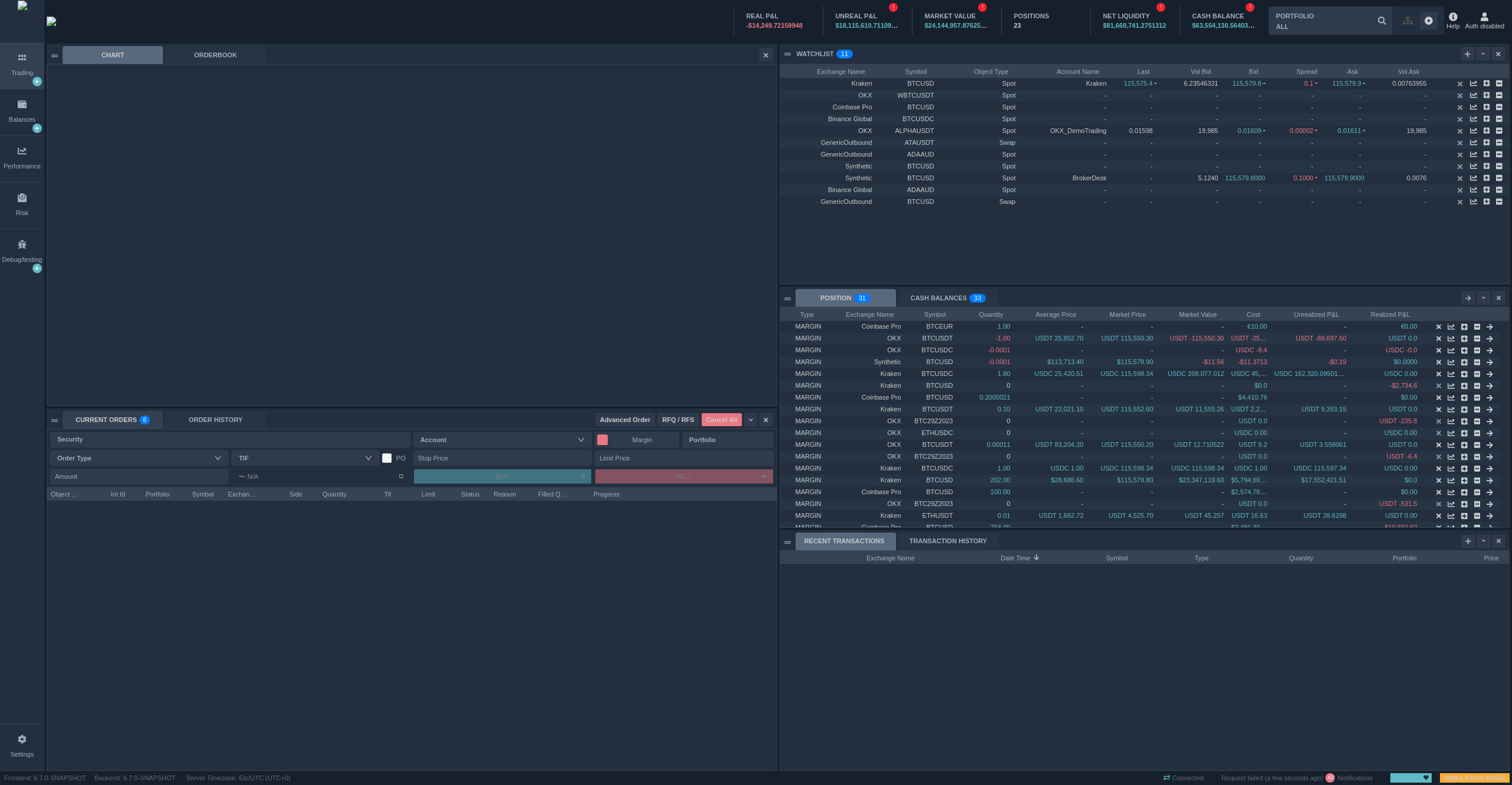
scroll to position [283, 729]
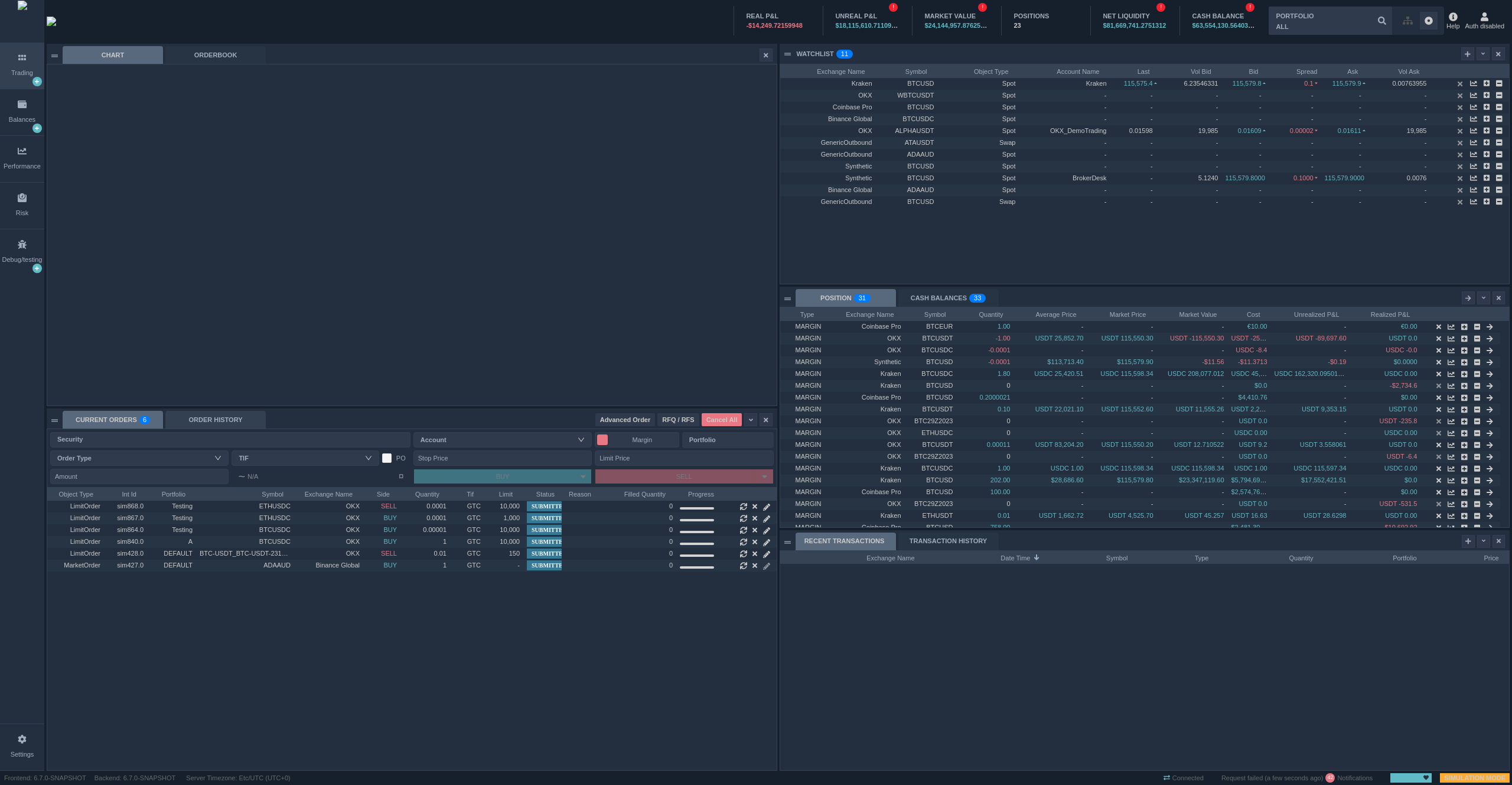
click at [175, 421] on div "ORDER HISTORY" at bounding box center [216, 420] width 101 height 18
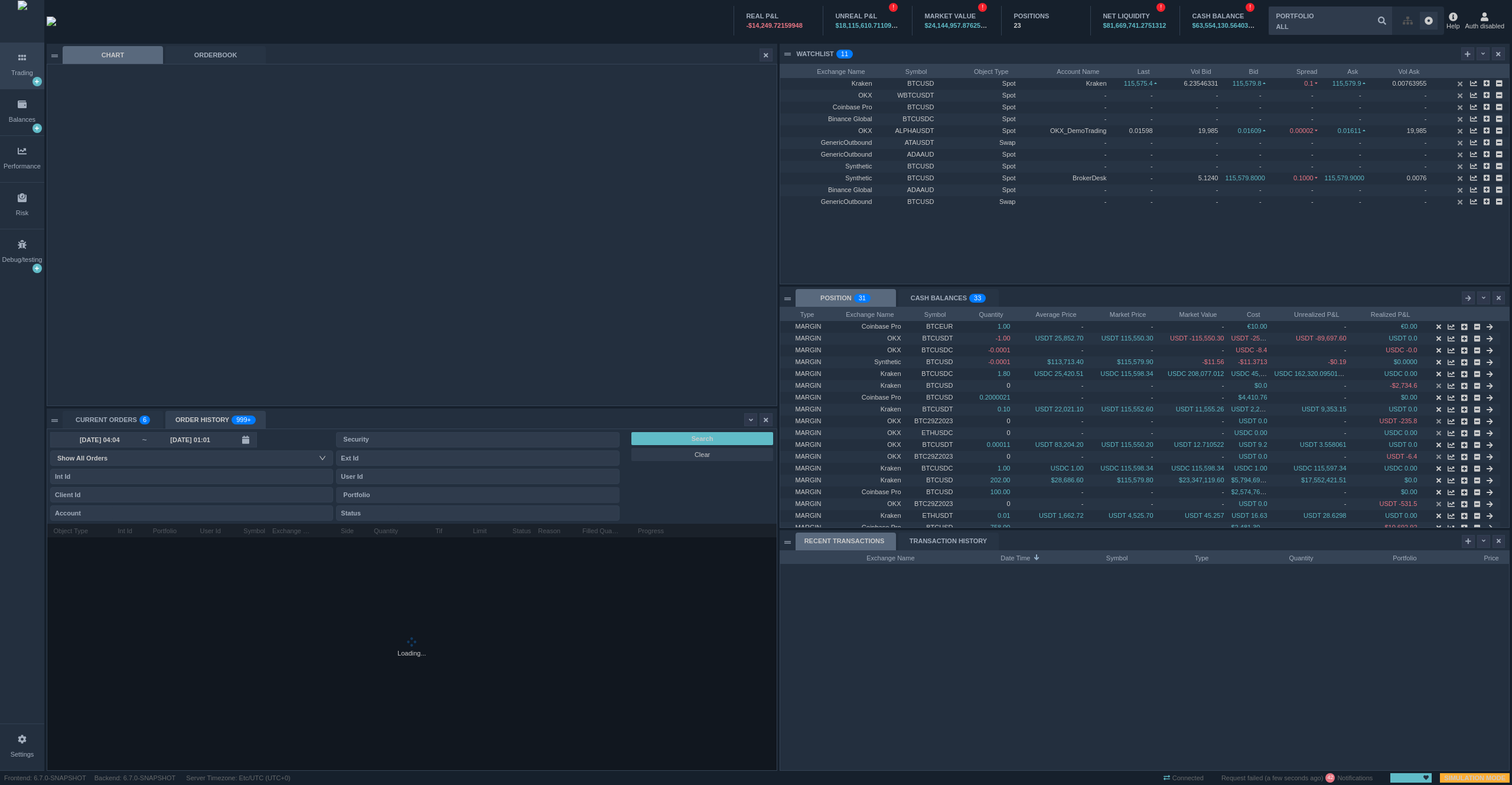
scroll to position [13, 142]
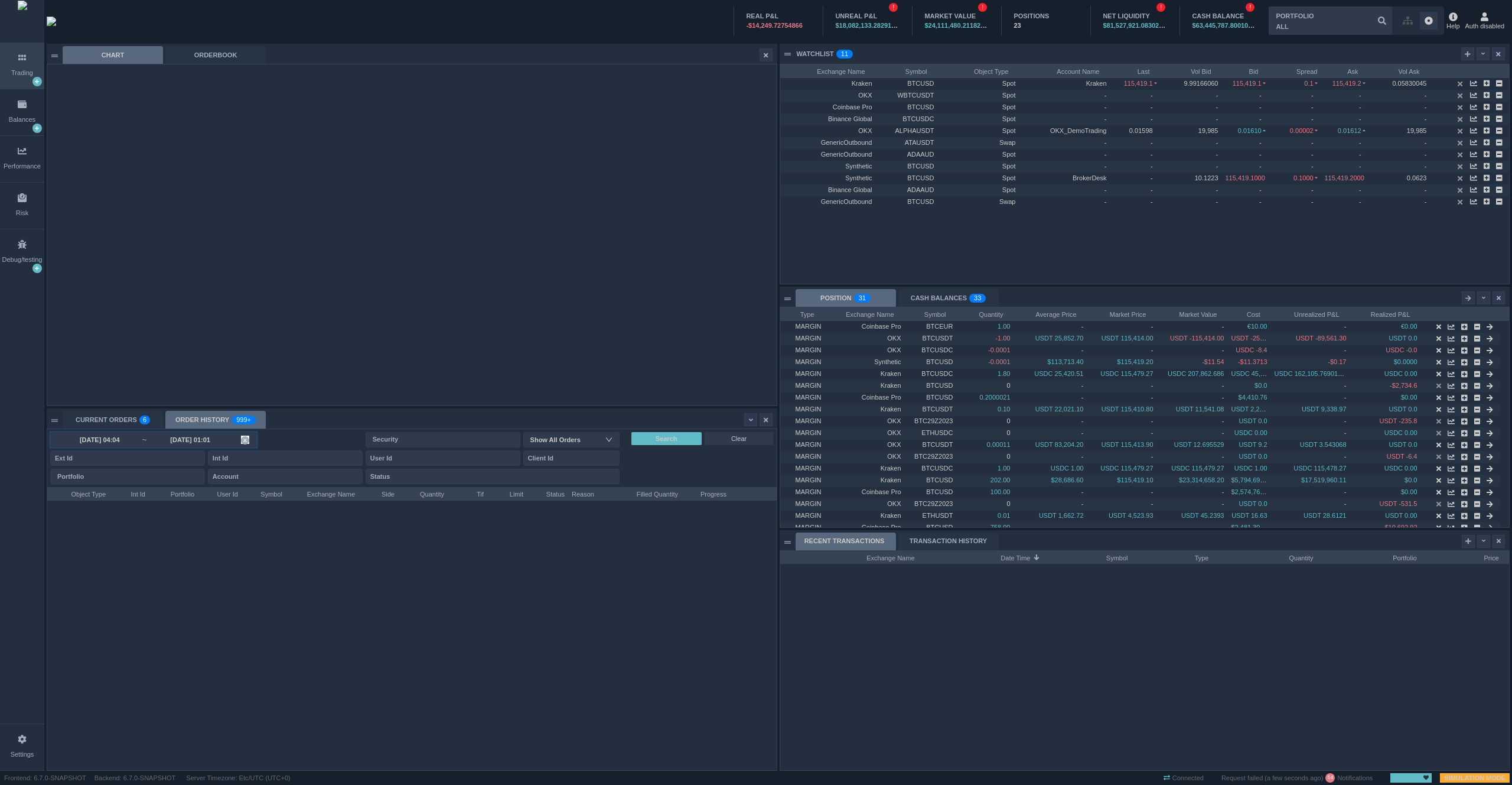
click at [194, 445] on span "2025-09-12 04:04 ~ 2025-10-05 01:01" at bounding box center [154, 439] width 207 height 15
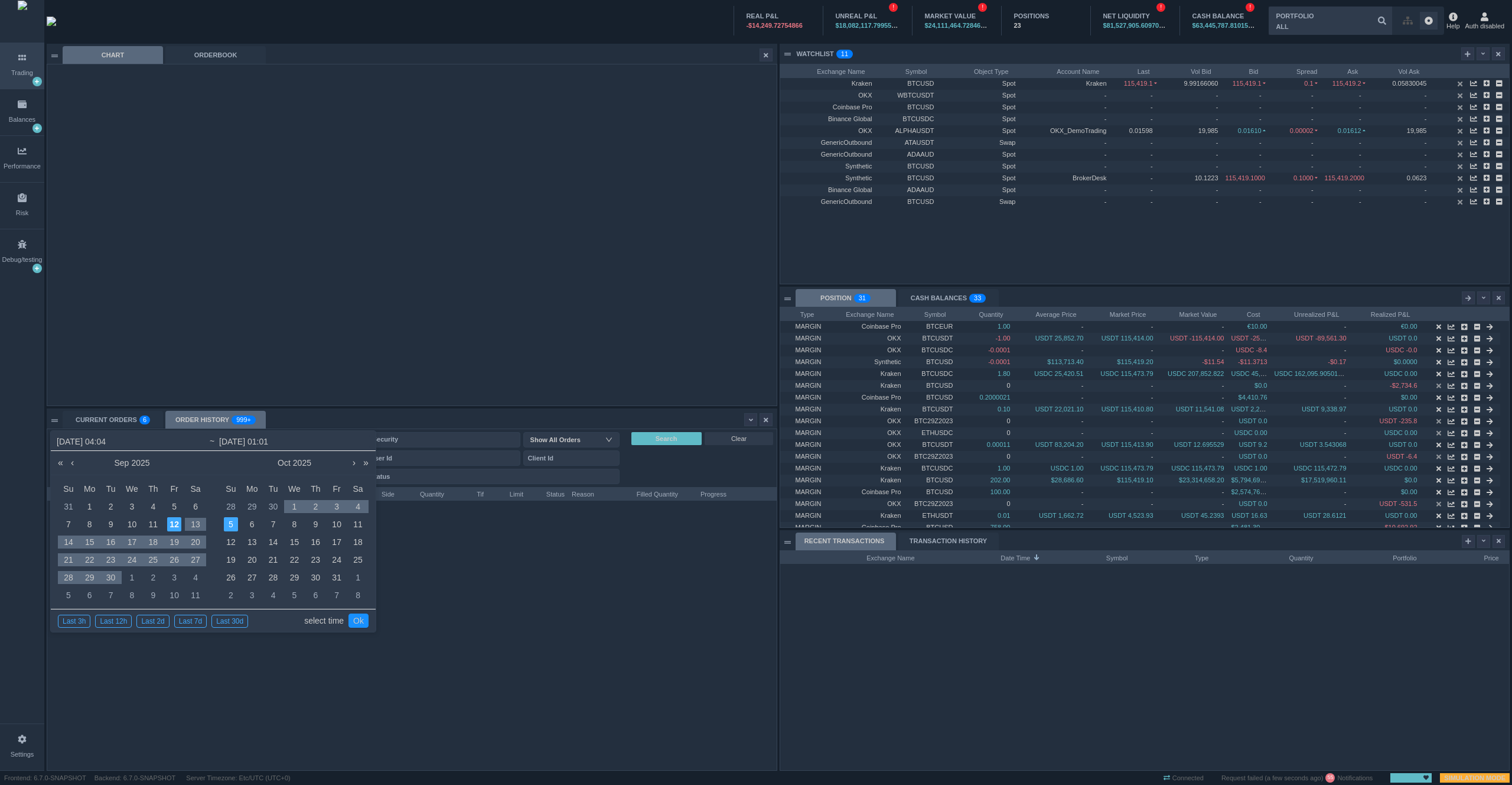
click at [326, 627] on link "select time" at bounding box center [324, 620] width 40 height 23
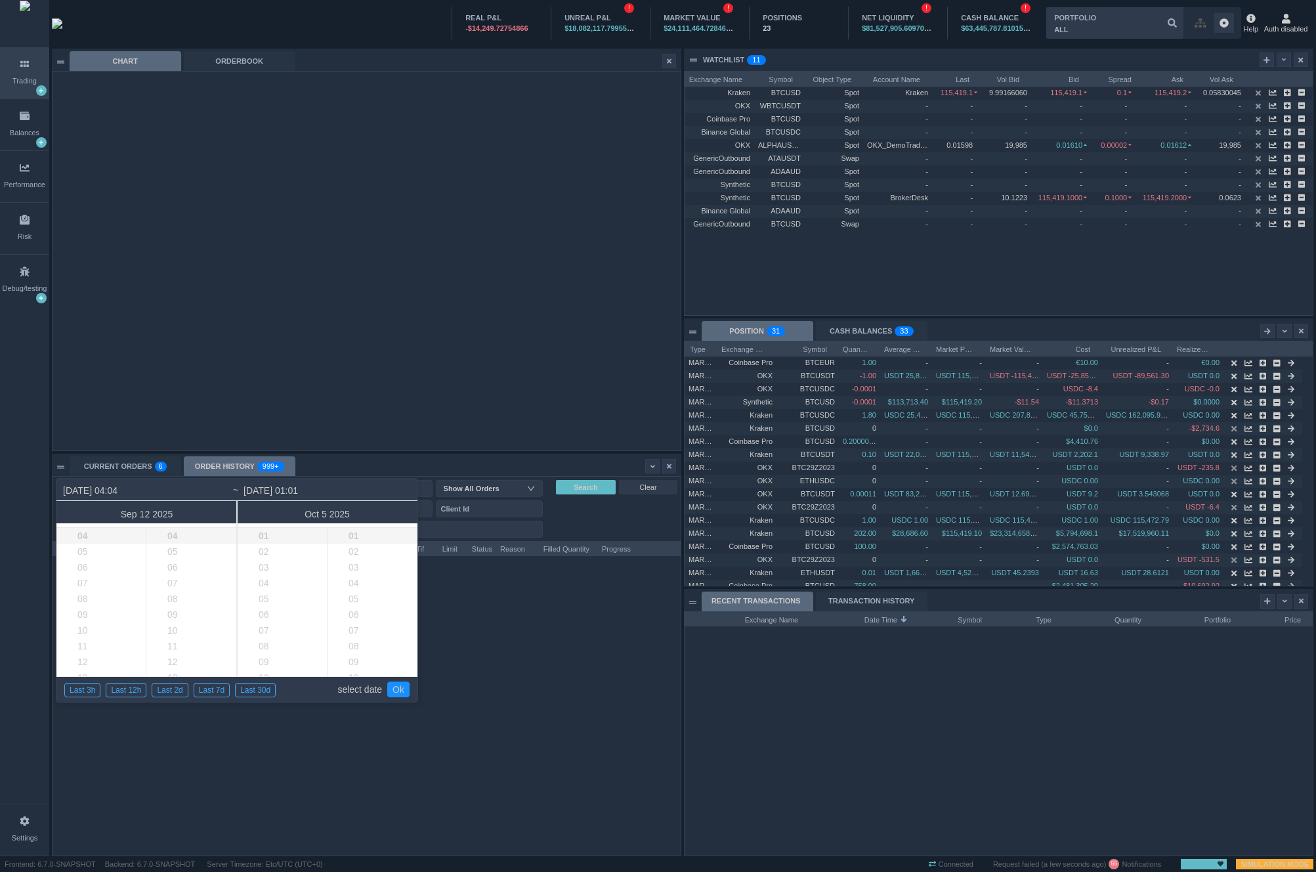
scroll to position [244, 628]
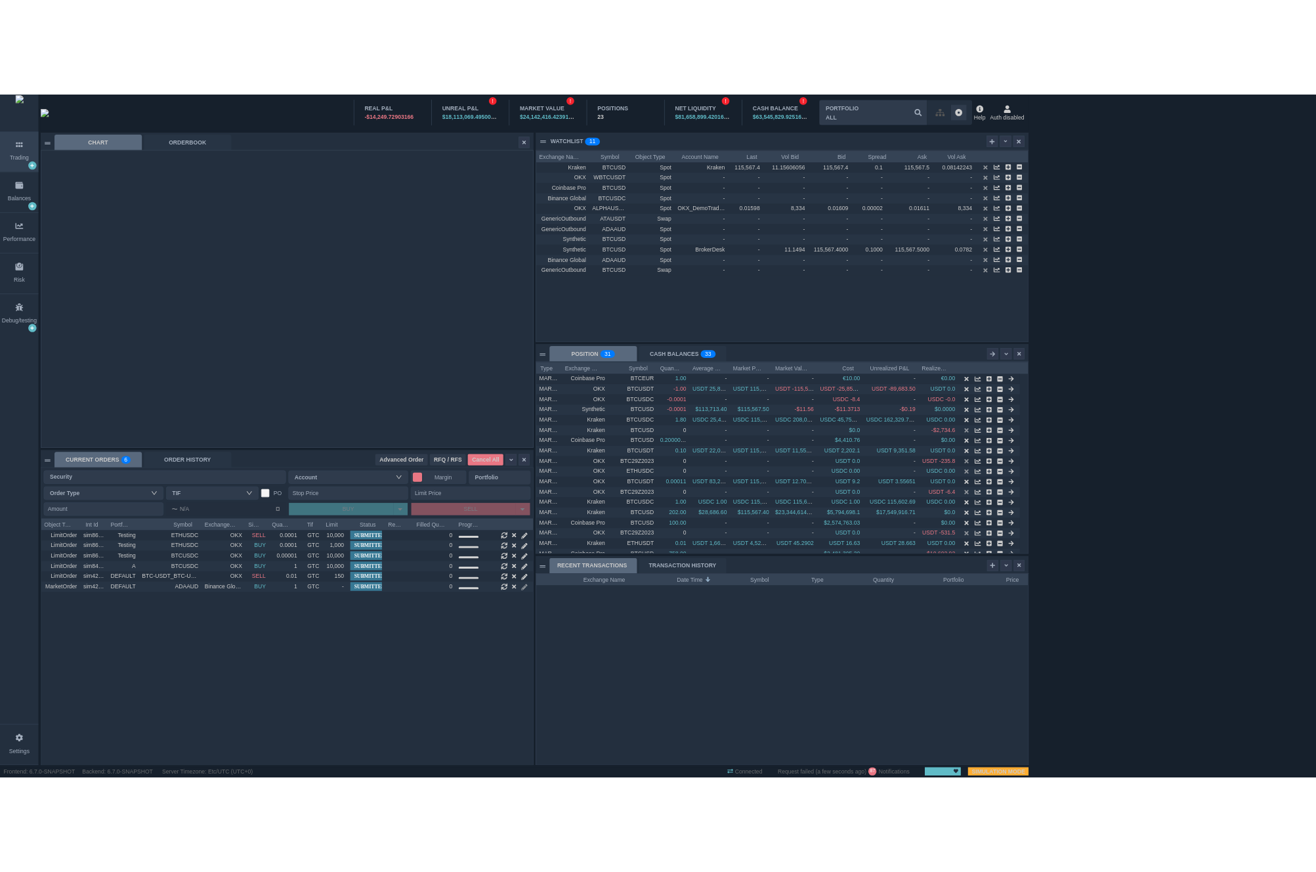
scroll to position [244, 628]
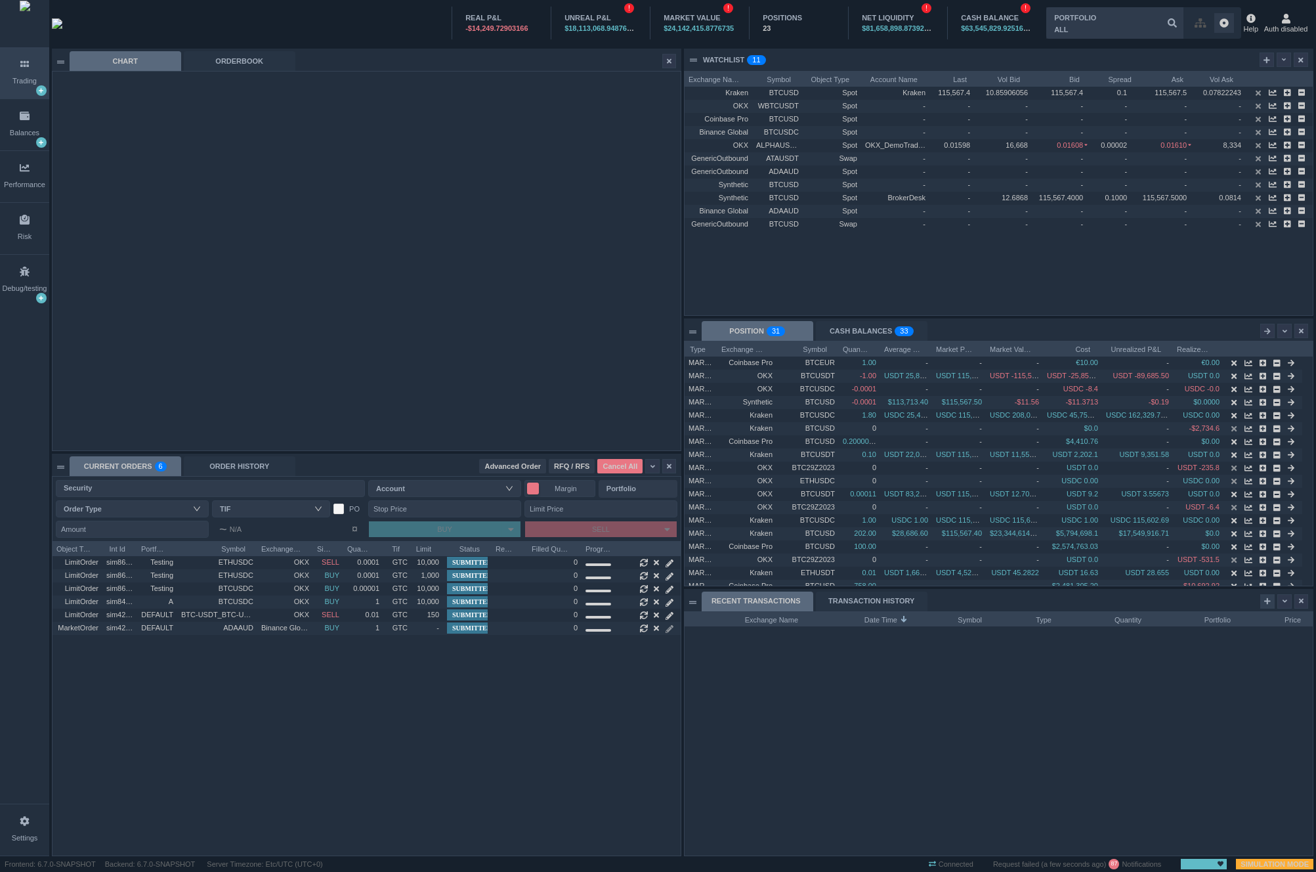
click at [1269, 607] on div at bounding box center [1267, 601] width 14 height 14
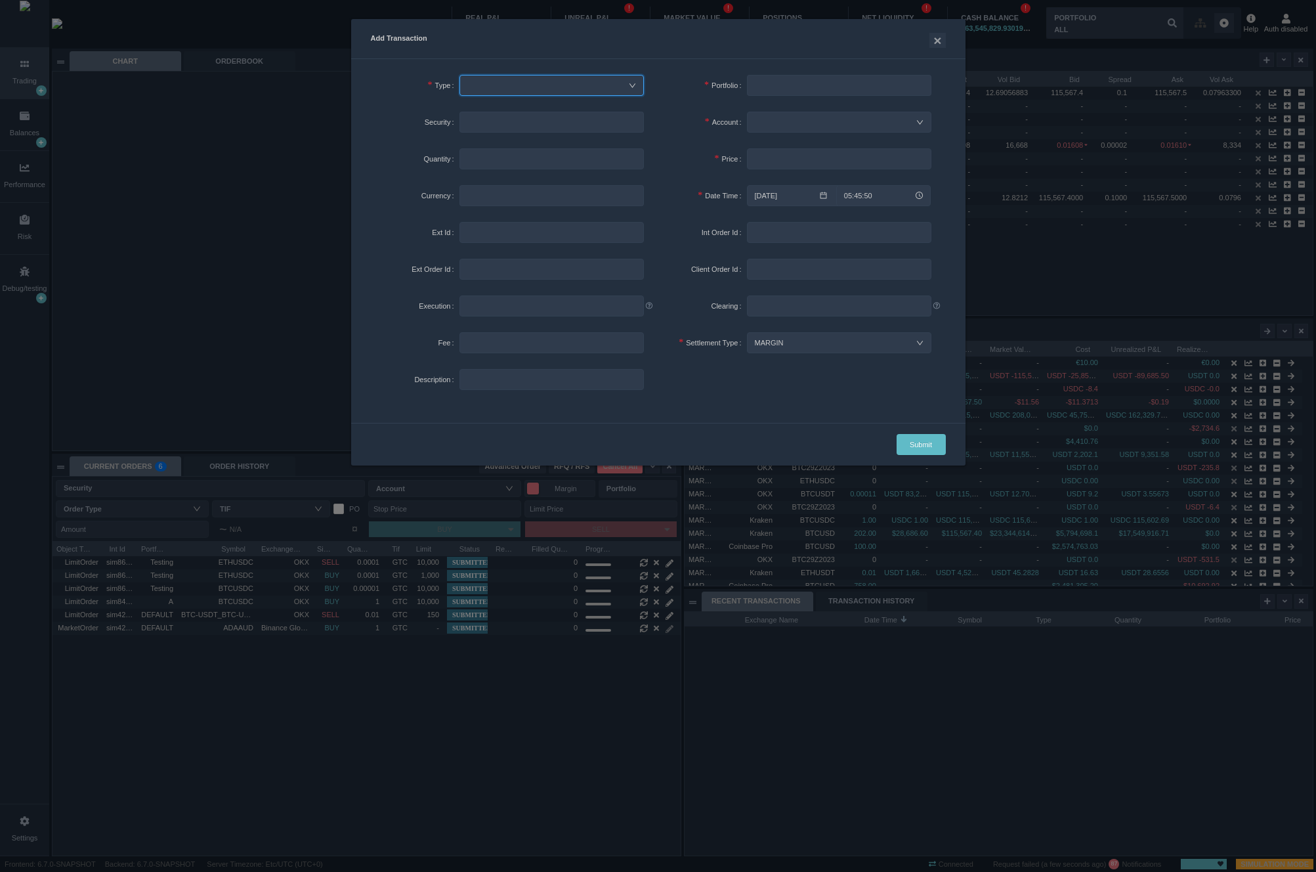
click at [687, 182] on label "Date Time" at bounding box center [702, 195] width 89 height 26
click at [863, 199] on input "05:45:50" at bounding box center [883, 195] width 95 height 21
click at [790, 194] on input "2025-09-12" at bounding box center [800, 195] width 106 height 21
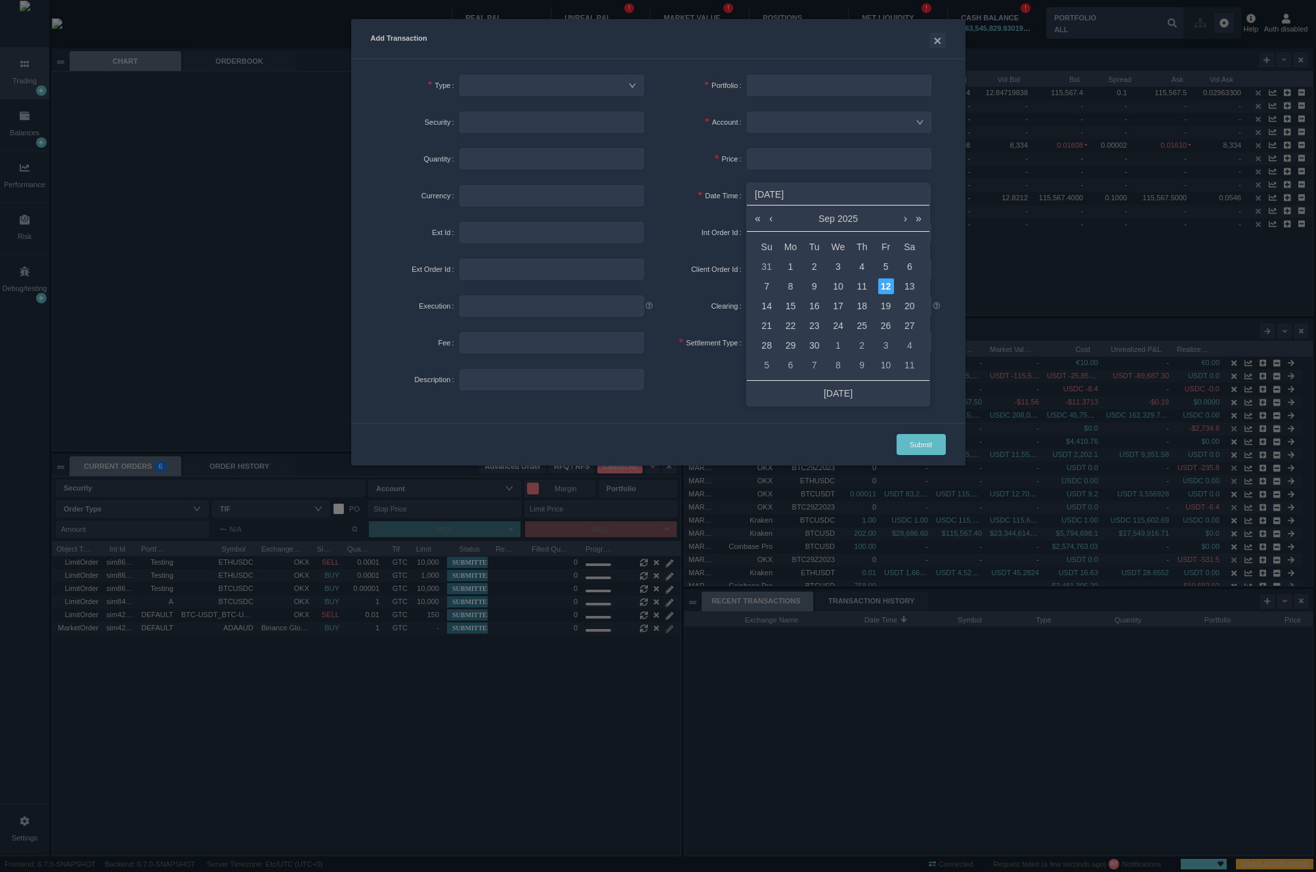
click at [706, 205] on label "Date Time" at bounding box center [702, 195] width 89 height 26
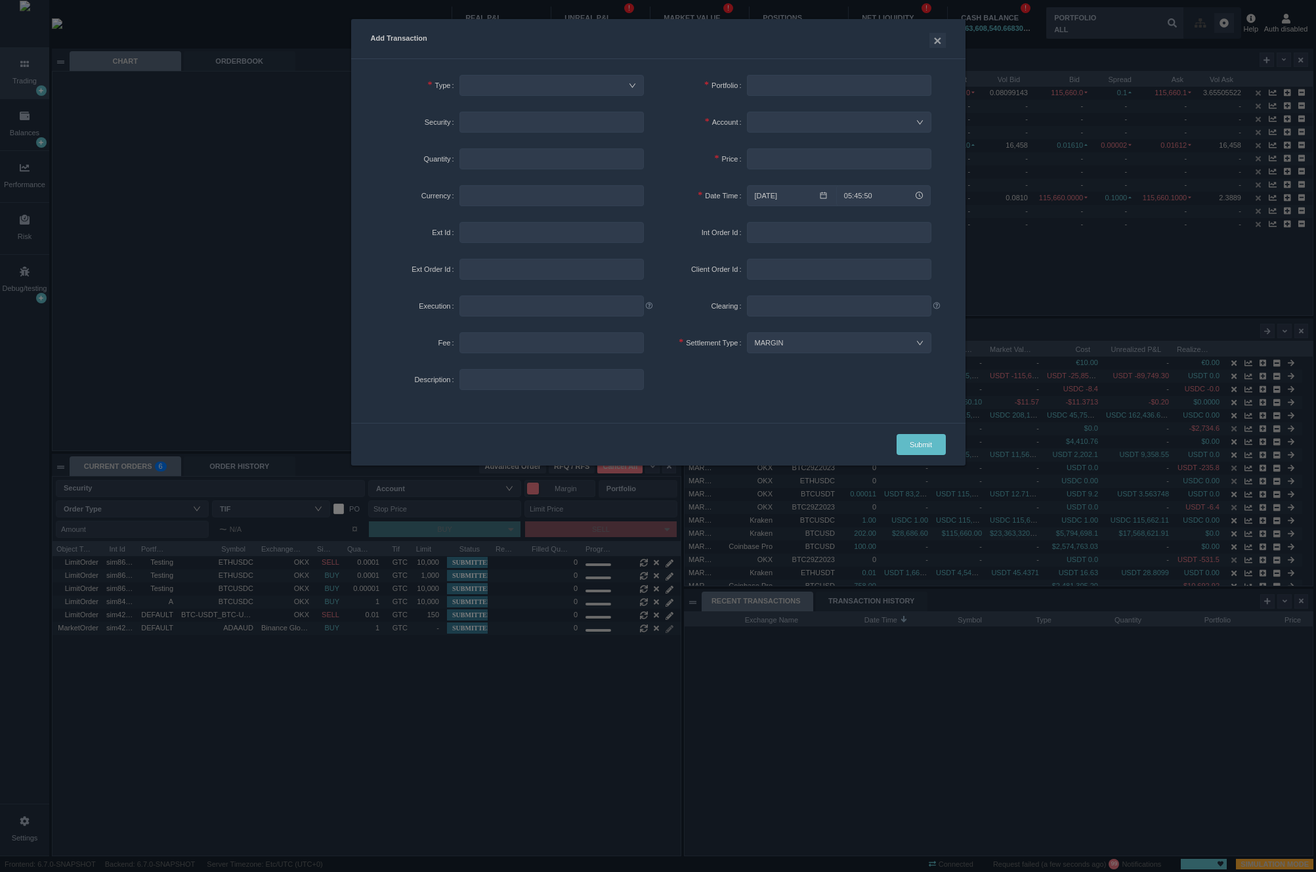
click at [842, 205] on div "2025-09-12 05:45:50" at bounding box center [846, 195] width 199 height 26
click at [855, 202] on input "05:45:50" at bounding box center [883, 195] width 95 height 21
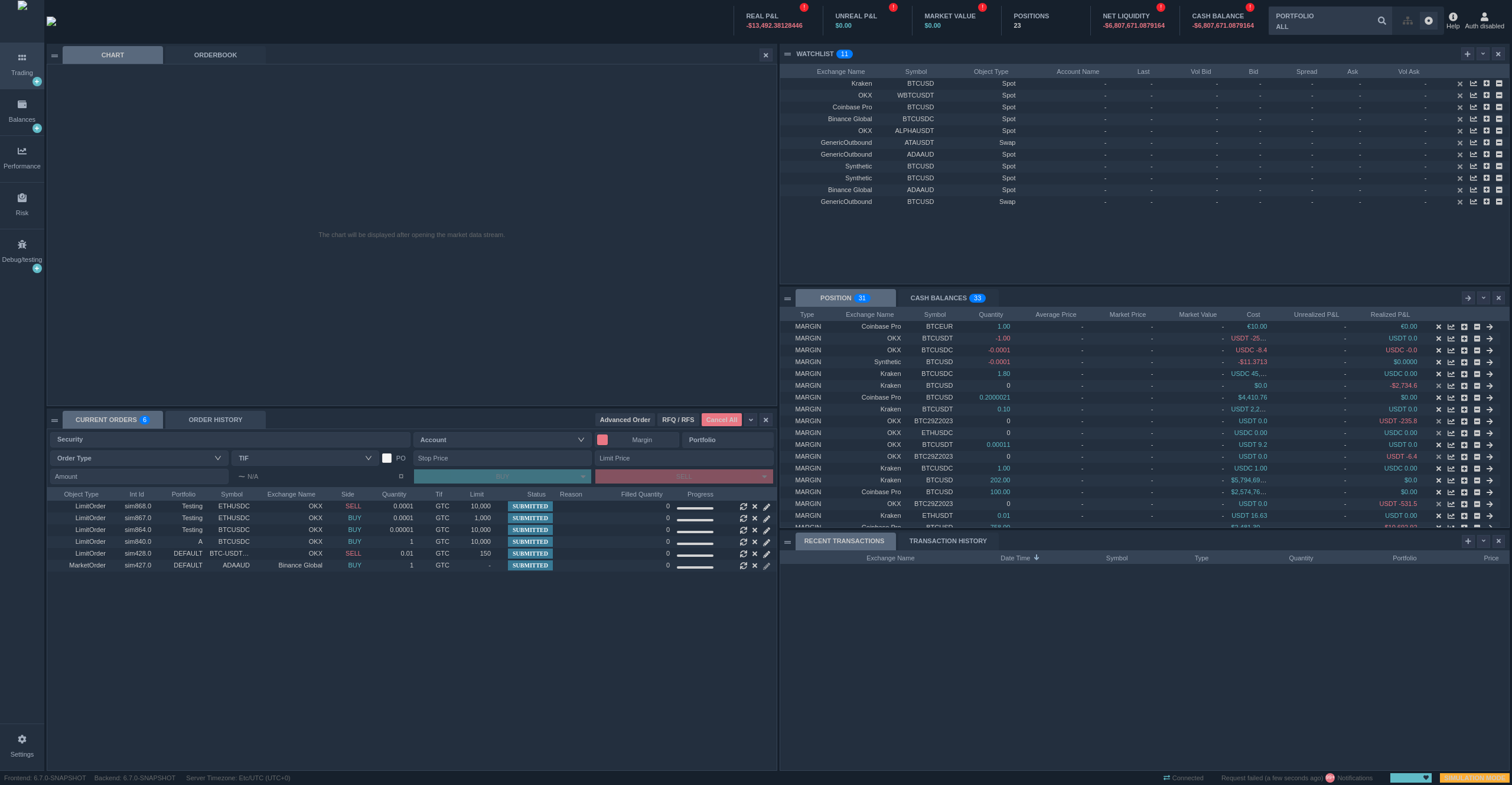
click at [206, 420] on div "ORDER HISTORY" at bounding box center [216, 420] width 101 height 18
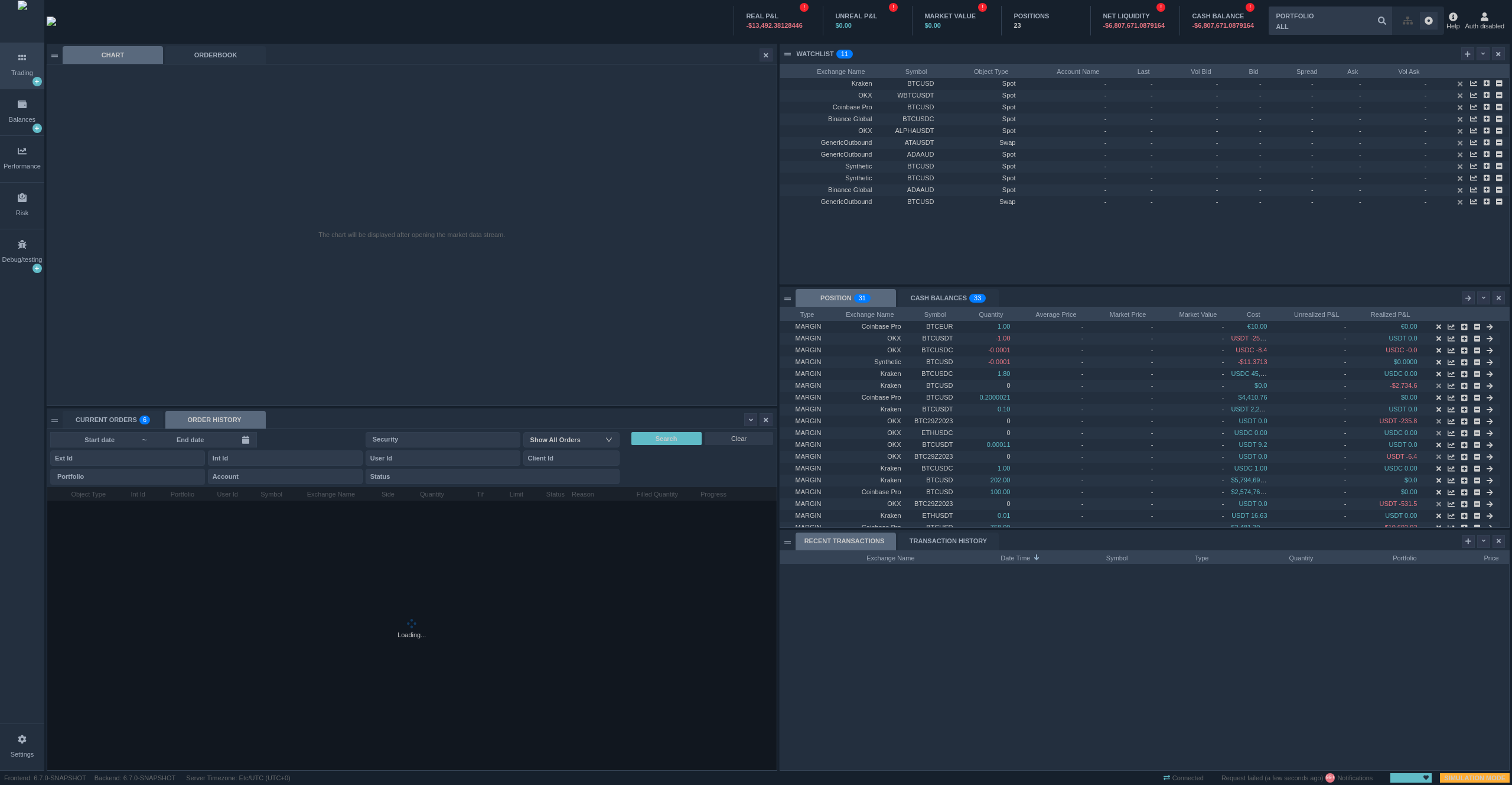
scroll to position [283, 729]
click at [197, 439] on input at bounding box center [190, 439] width 85 height 10
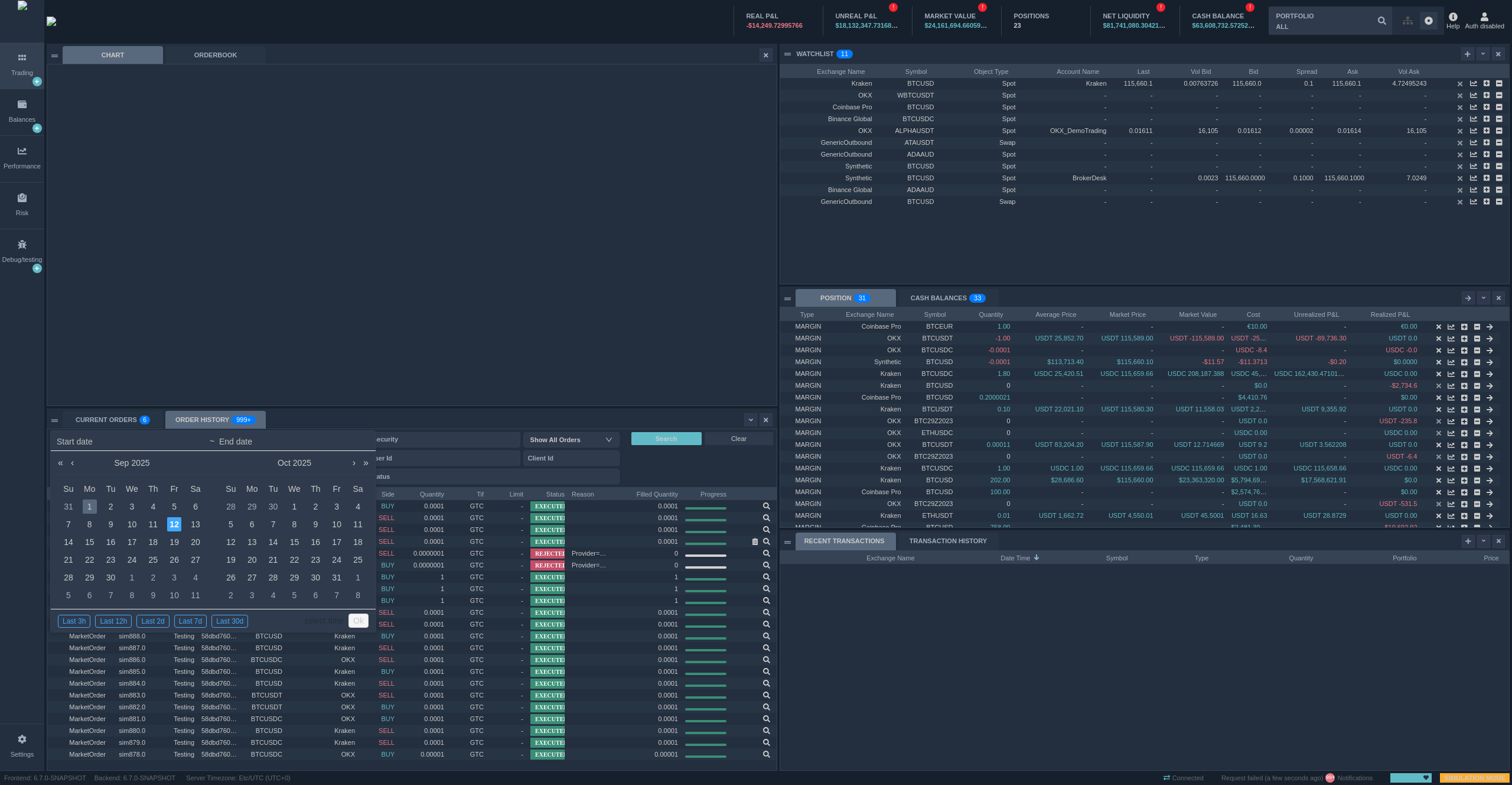
click at [88, 508] on div "1" at bounding box center [90, 507] width 14 height 14
click at [176, 503] on div "5" at bounding box center [175, 507] width 14 height 14
type input "[DATE] 00:00"
type input "[DATE] 23:59"
type input "[DATE] 00:00"
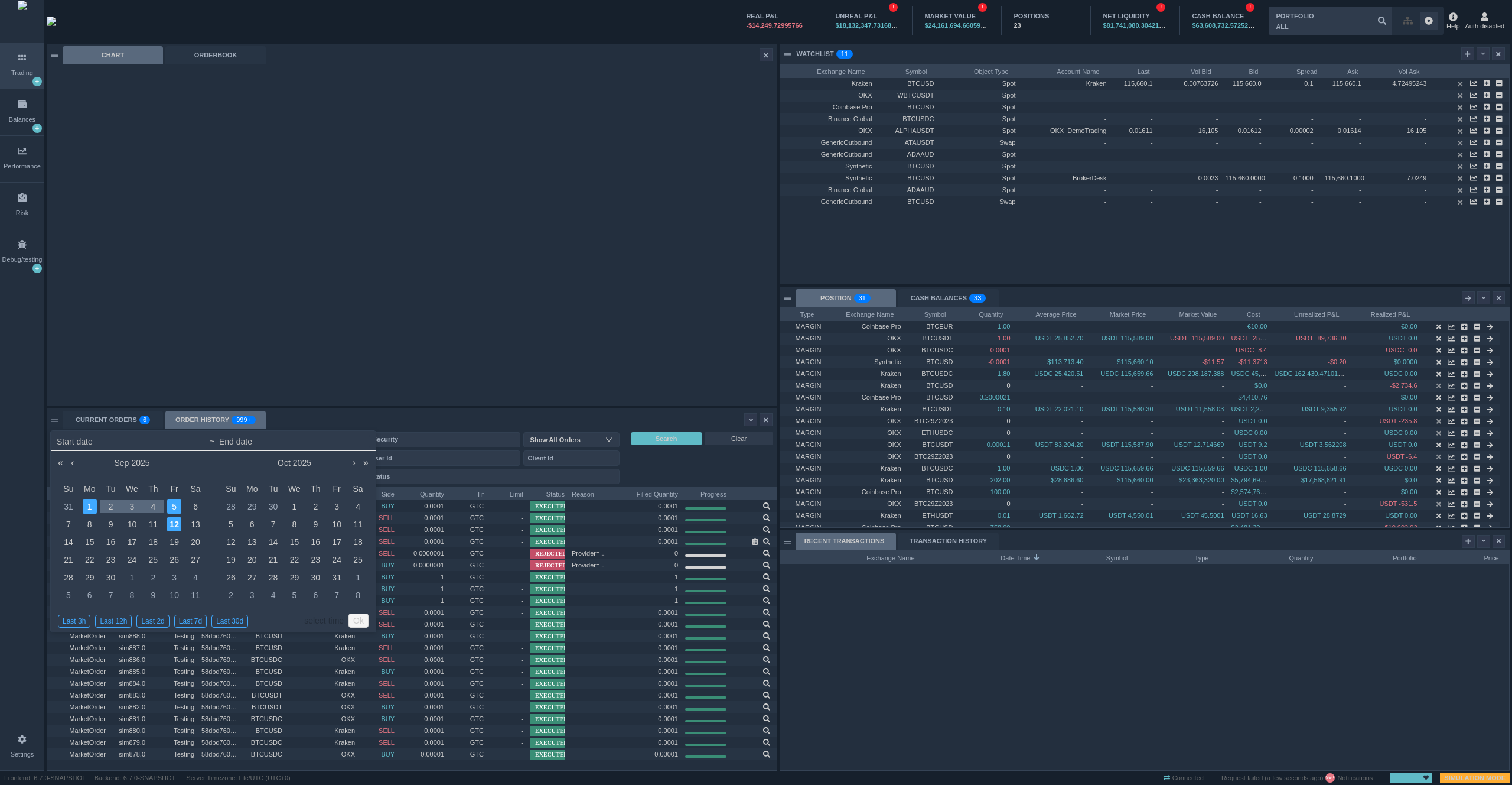
type input "[DATE] 23:59"
click at [319, 623] on link "select time" at bounding box center [324, 620] width 40 height 23
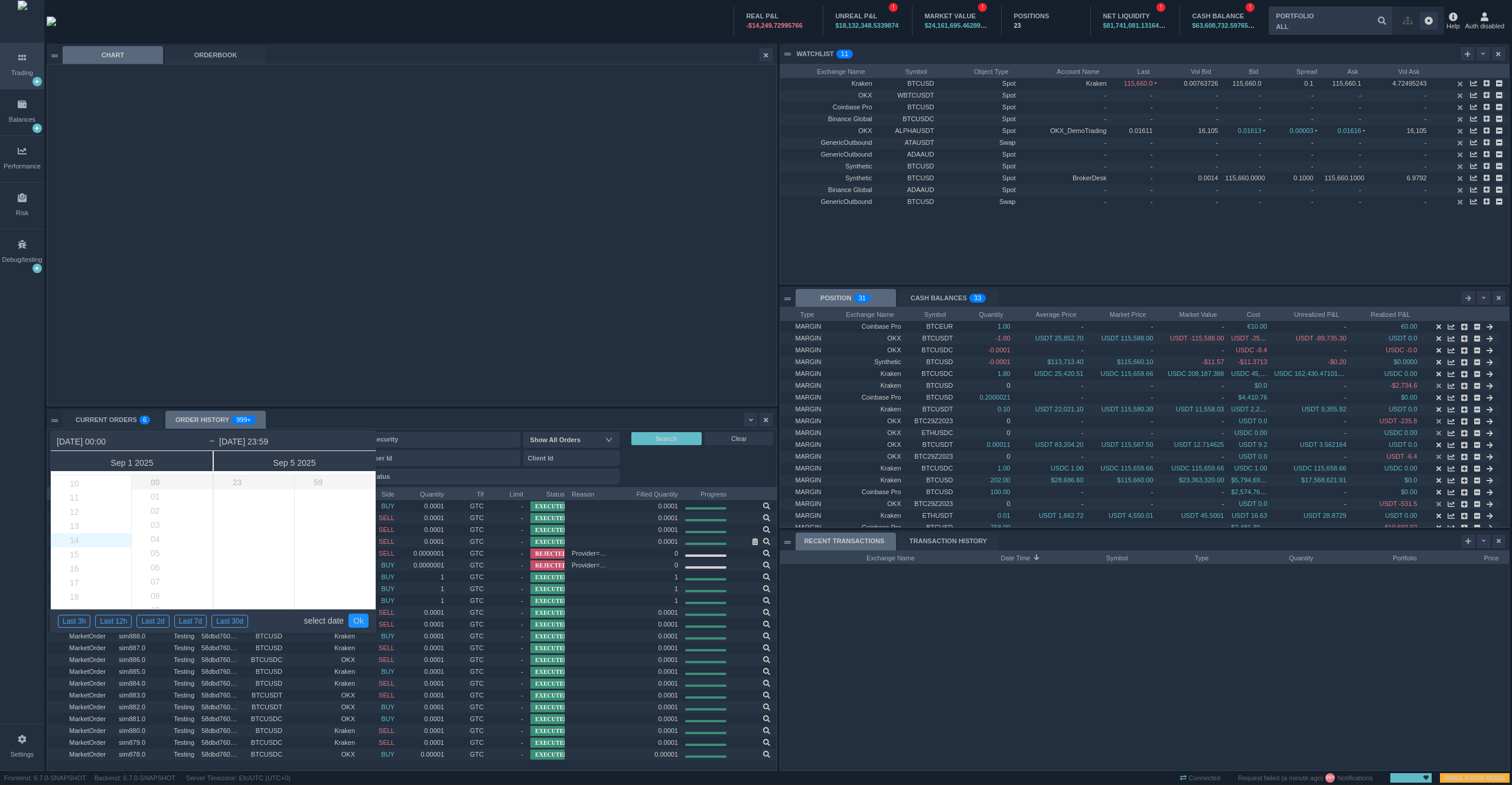
scroll to position [129, 0]
click at [78, 522] on li "12" at bounding box center [100, 524] width 99 height 14
type input "[DATE] 12:00"
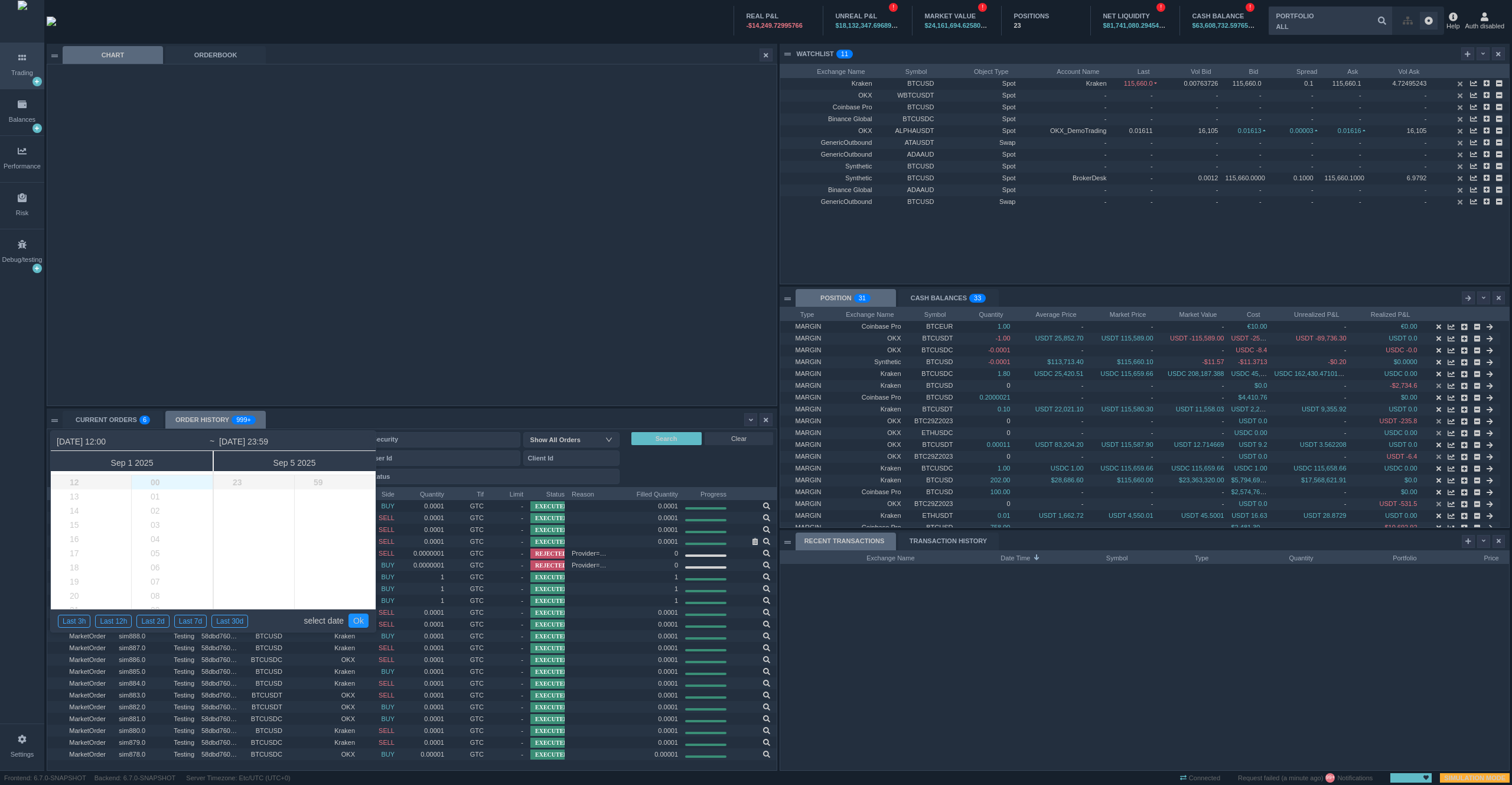
click at [156, 481] on li "00" at bounding box center [181, 483] width 100 height 14
click at [162, 552] on li "33" at bounding box center [181, 551] width 100 height 14
type input "2025-09-01 12:33"
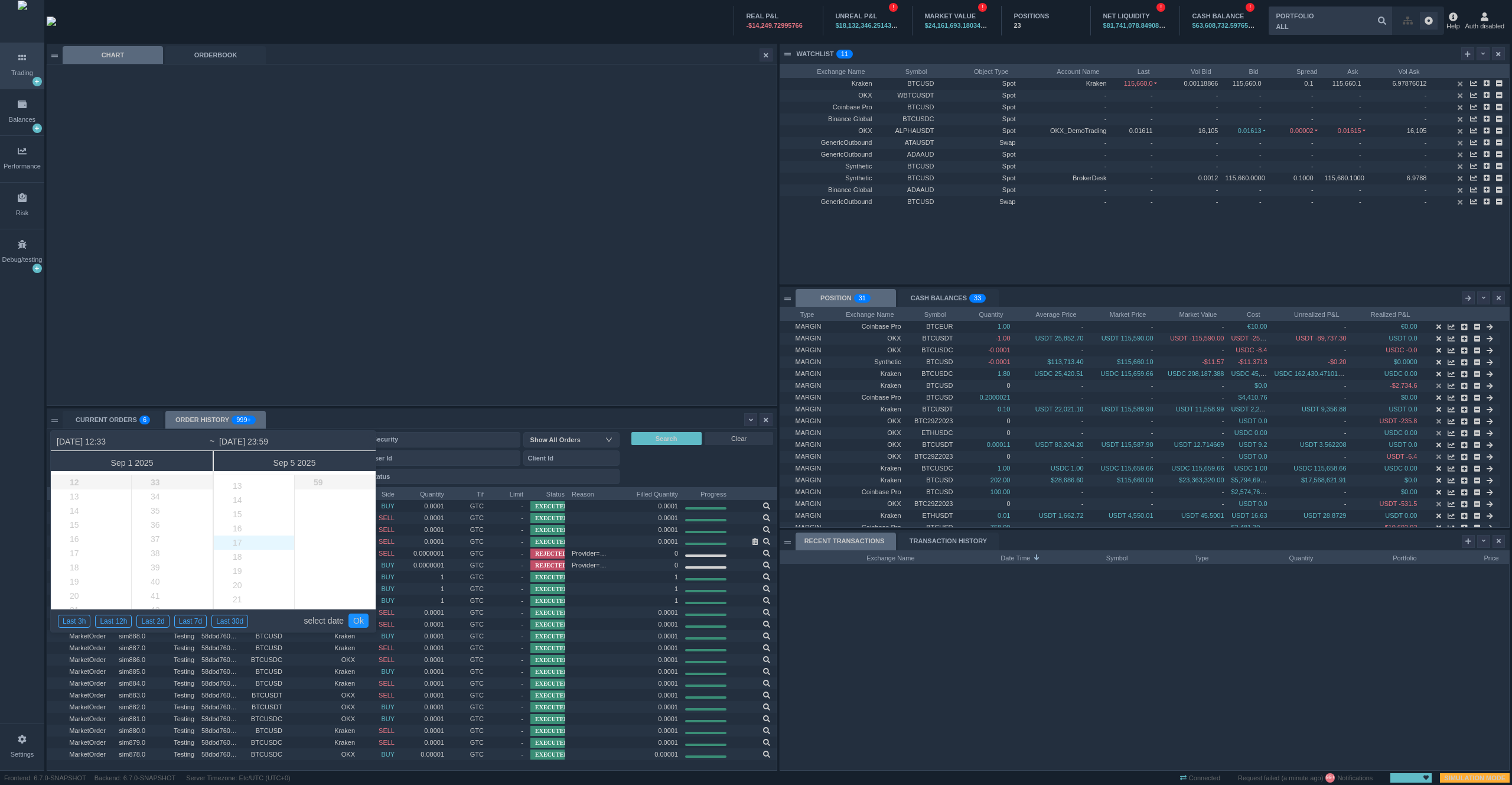
click at [248, 540] on li "17" at bounding box center [264, 543] width 99 height 14
type input "2025-09-05 17:59"
click at [338, 488] on li "00" at bounding box center [345, 483] width 100 height 14
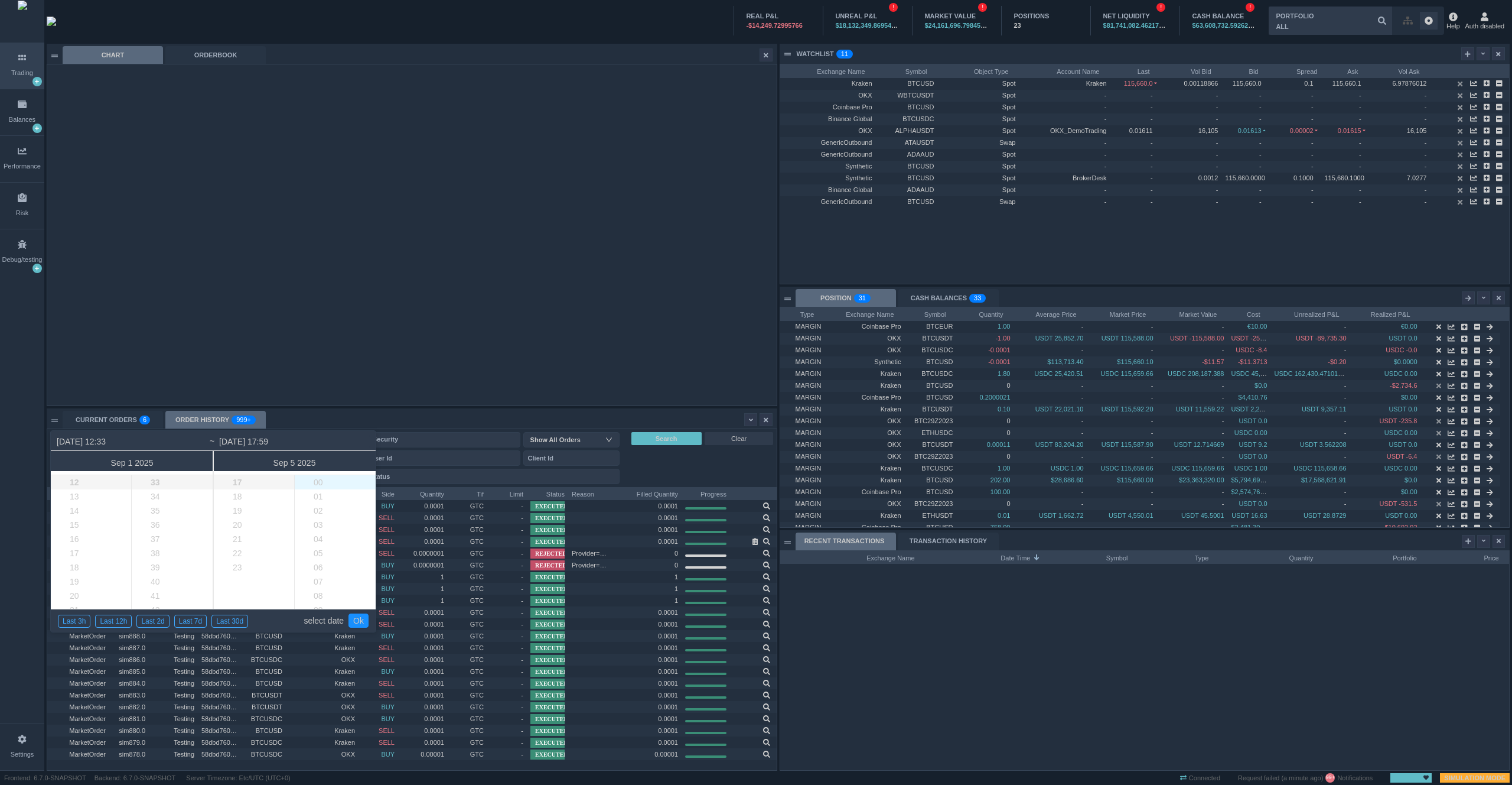
type input "2025-09-05 17:00"
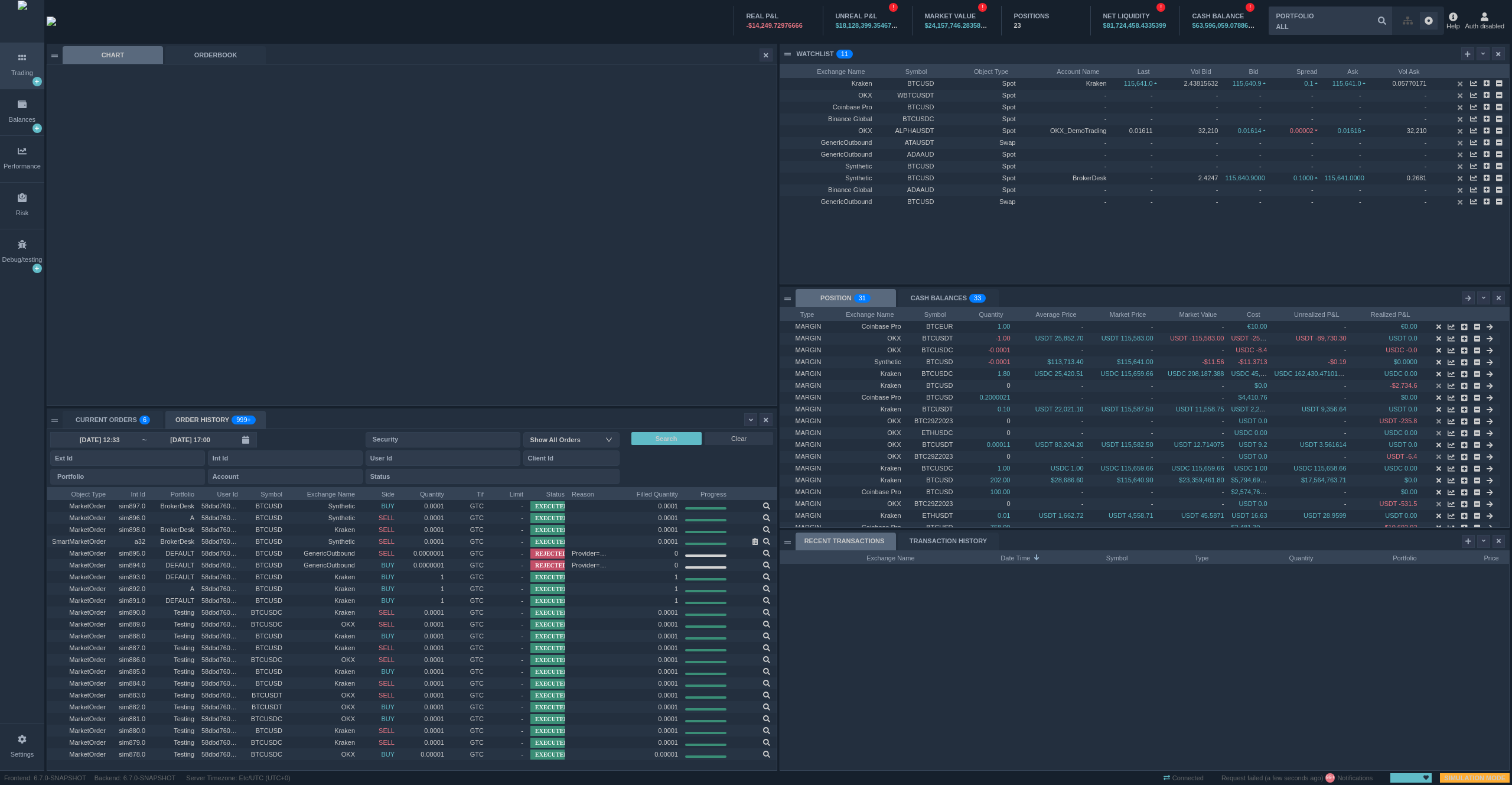
click at [207, 414] on div "ORDER HISTORY 999+" at bounding box center [216, 420] width 101 height 18
click at [209, 451] on div "2025-09-01 12:33 ~ 2025-09-05 17:00 Security Show All Orders Portfolio Account …" at bounding box center [335, 458] width 570 height 52
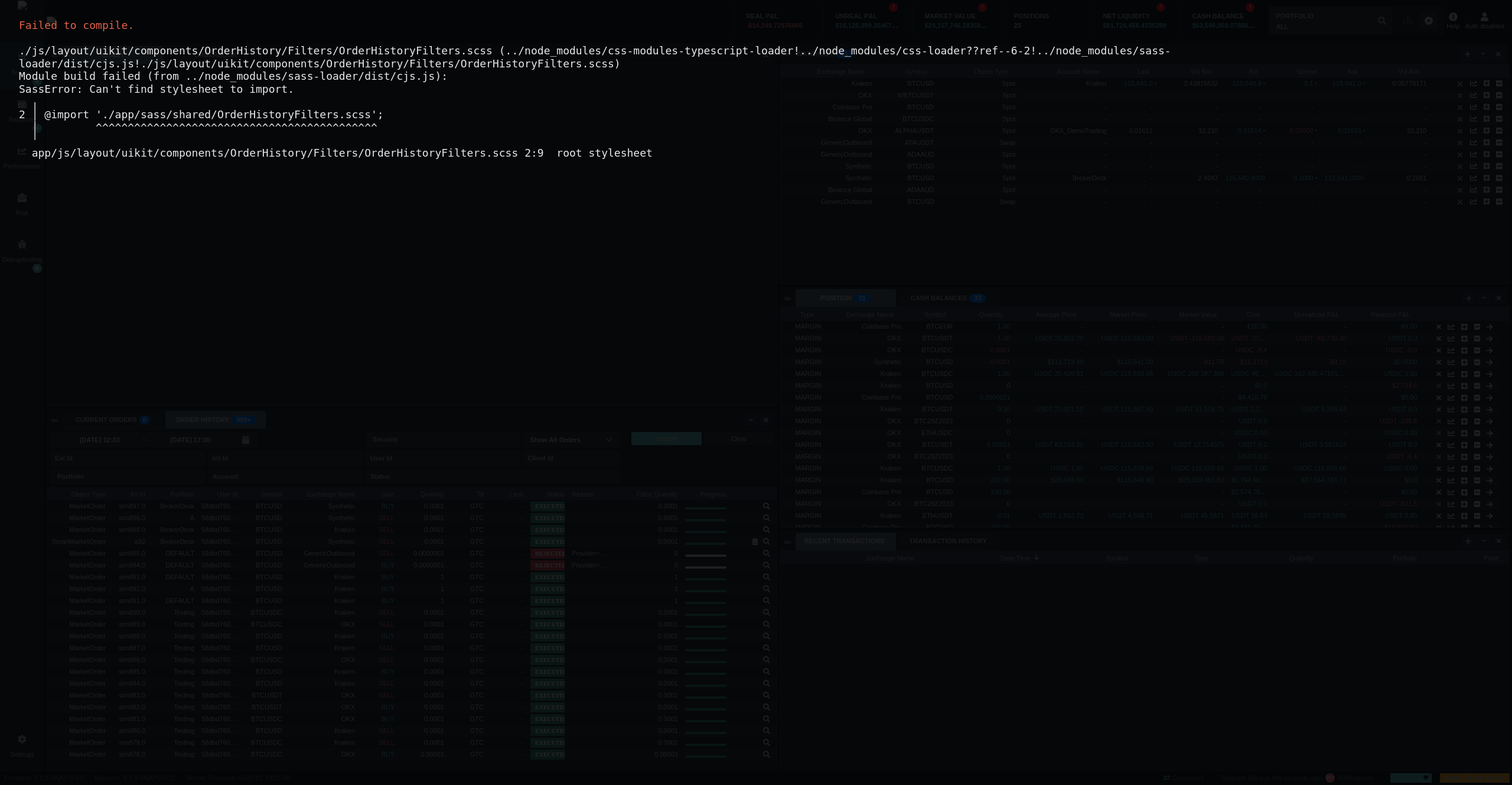
click at [208, 442] on div "Failed to compile. ./js/layout/uikit/components/OrderHistory/Filters/OrderHisto…" at bounding box center [756, 392] width 1512 height 785
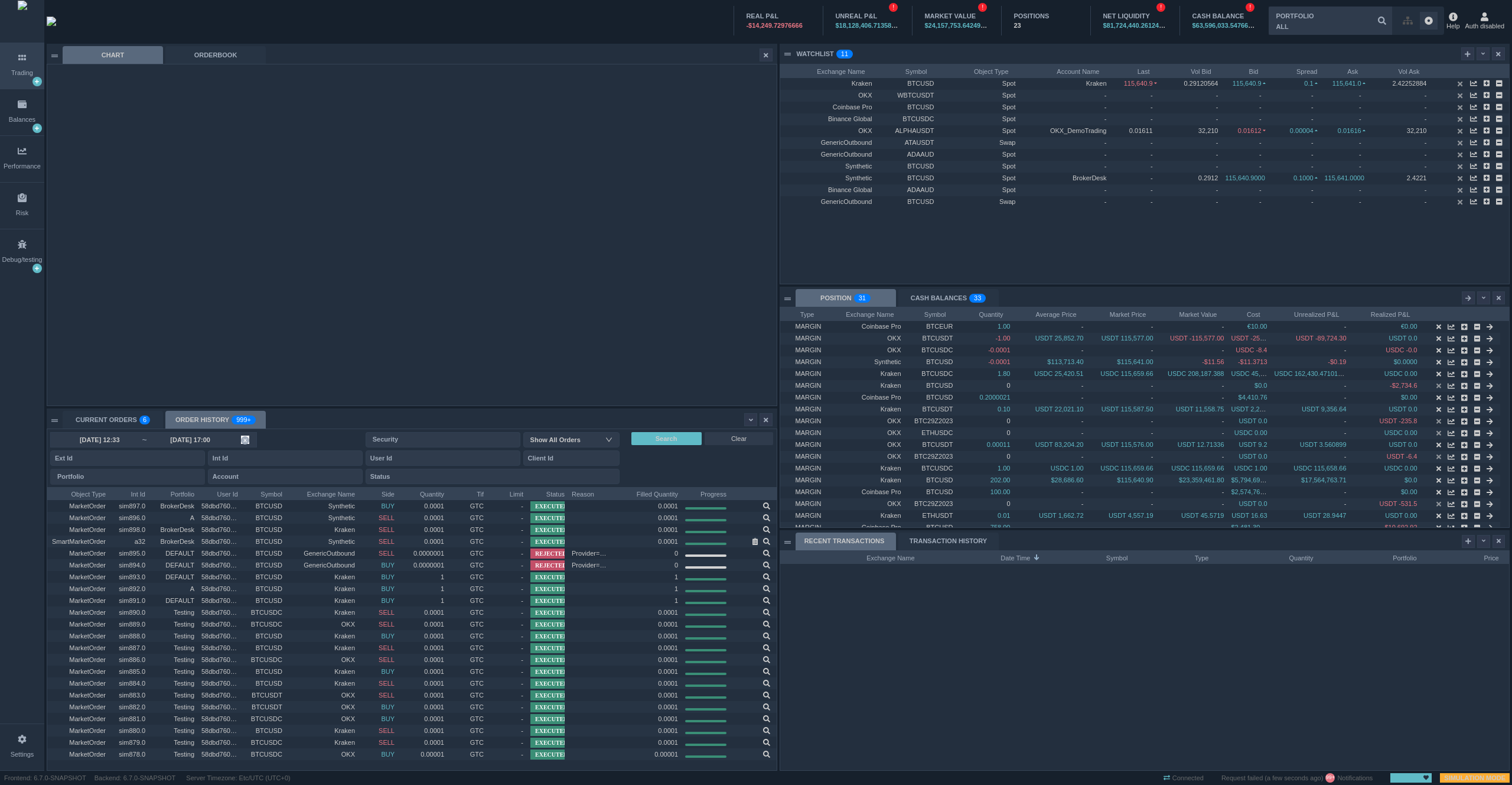
click at [171, 438] on input "2025-09-05 17:00" at bounding box center [190, 439] width 85 height 10
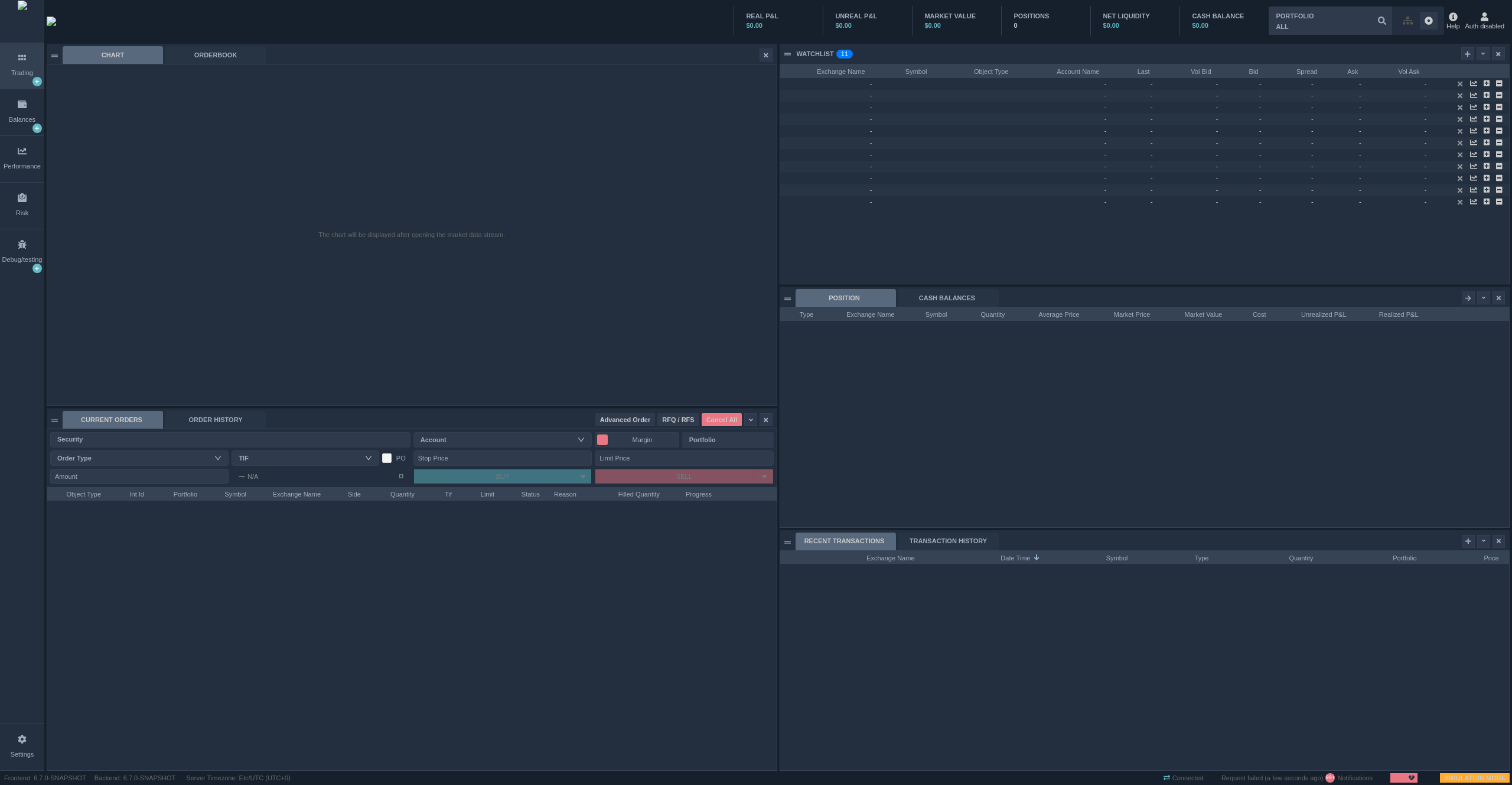
scroll to position [220, 729]
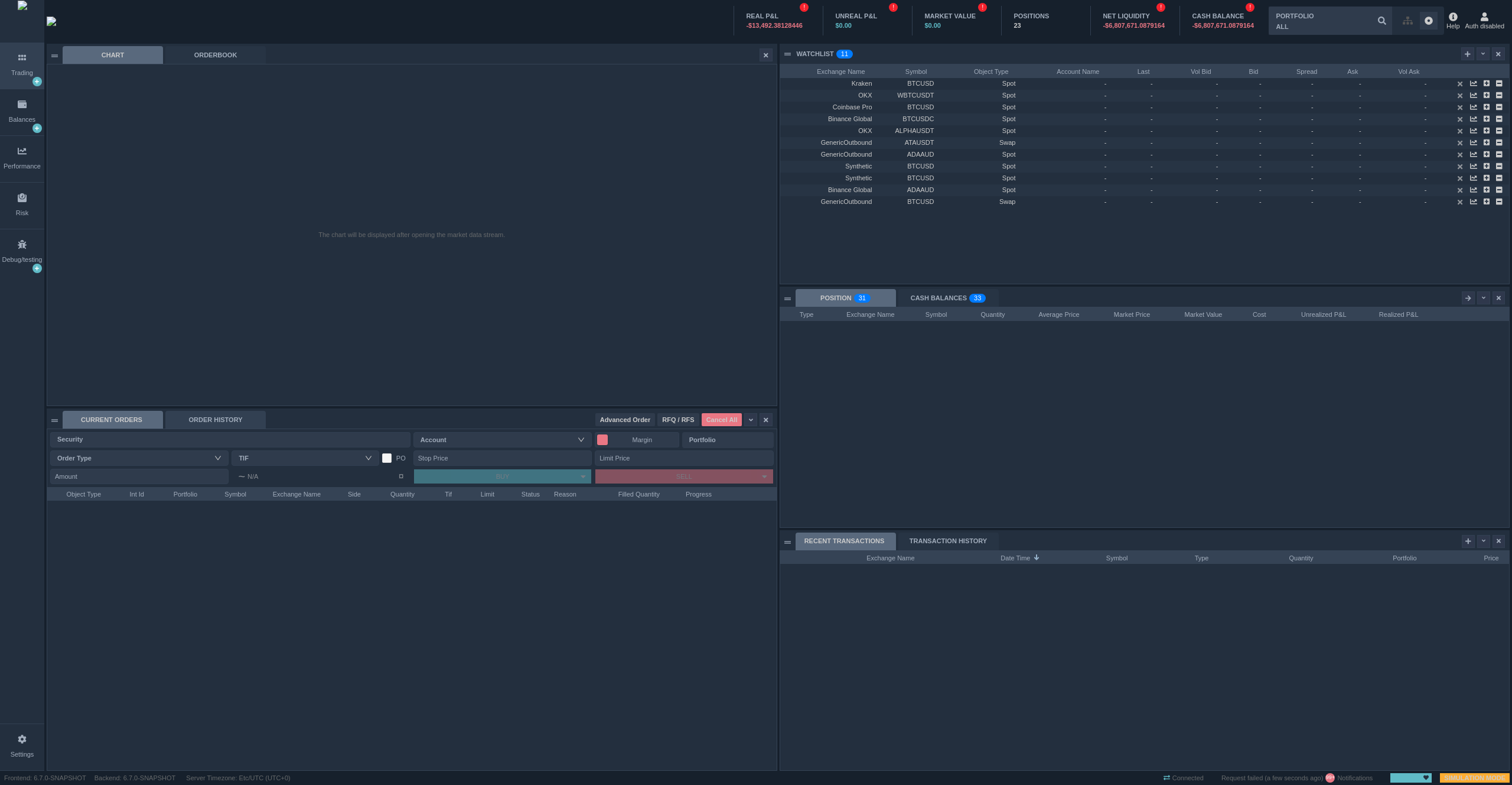
click at [224, 411] on body "Trading Balances Performance Risk Debug/testing Settings ! REAL P&L -$13,492.38…" at bounding box center [756, 392] width 1512 height 785
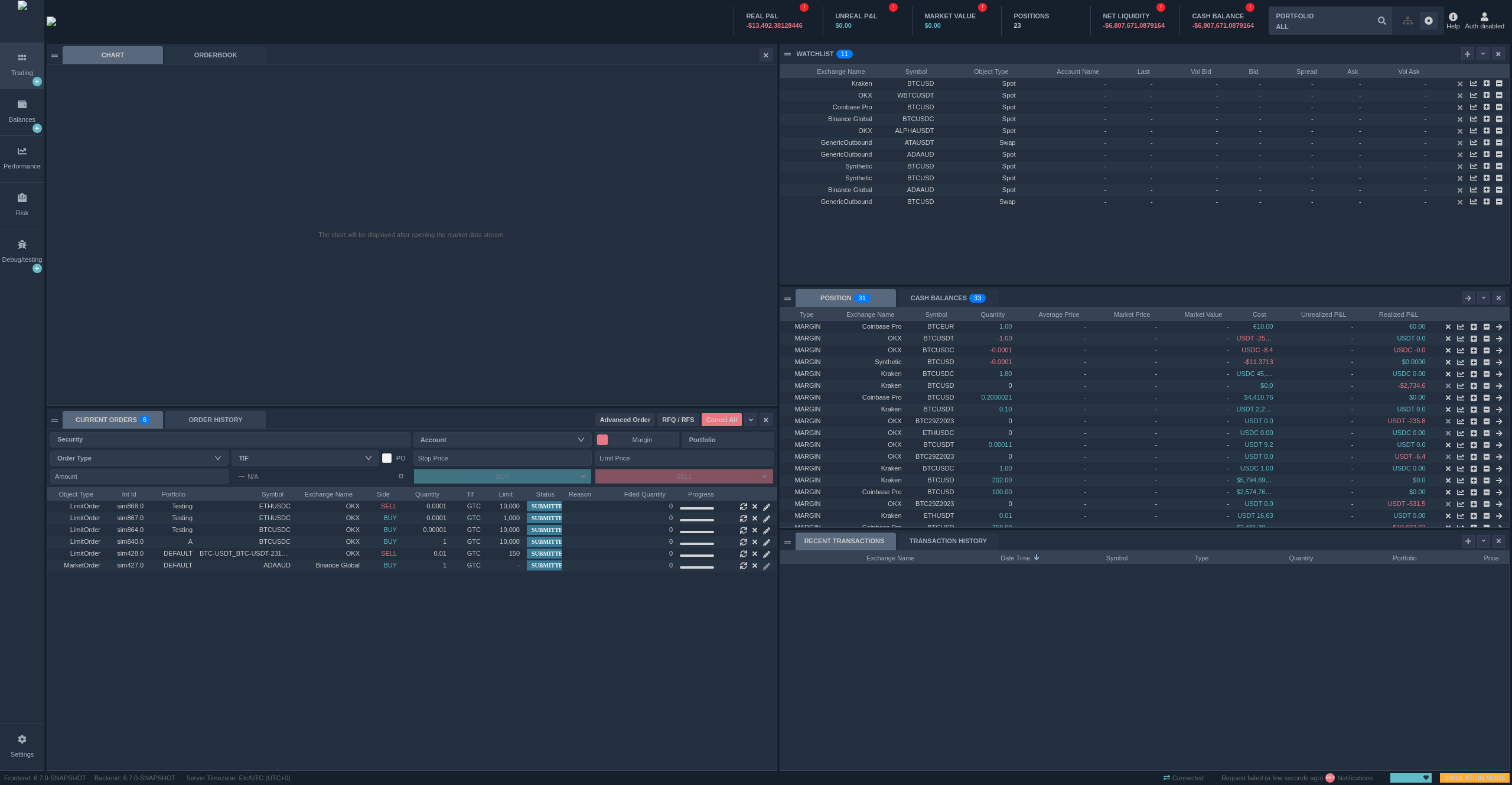
scroll to position [6, 6]
click at [224, 419] on div "ORDER HISTORY" at bounding box center [216, 420] width 101 height 18
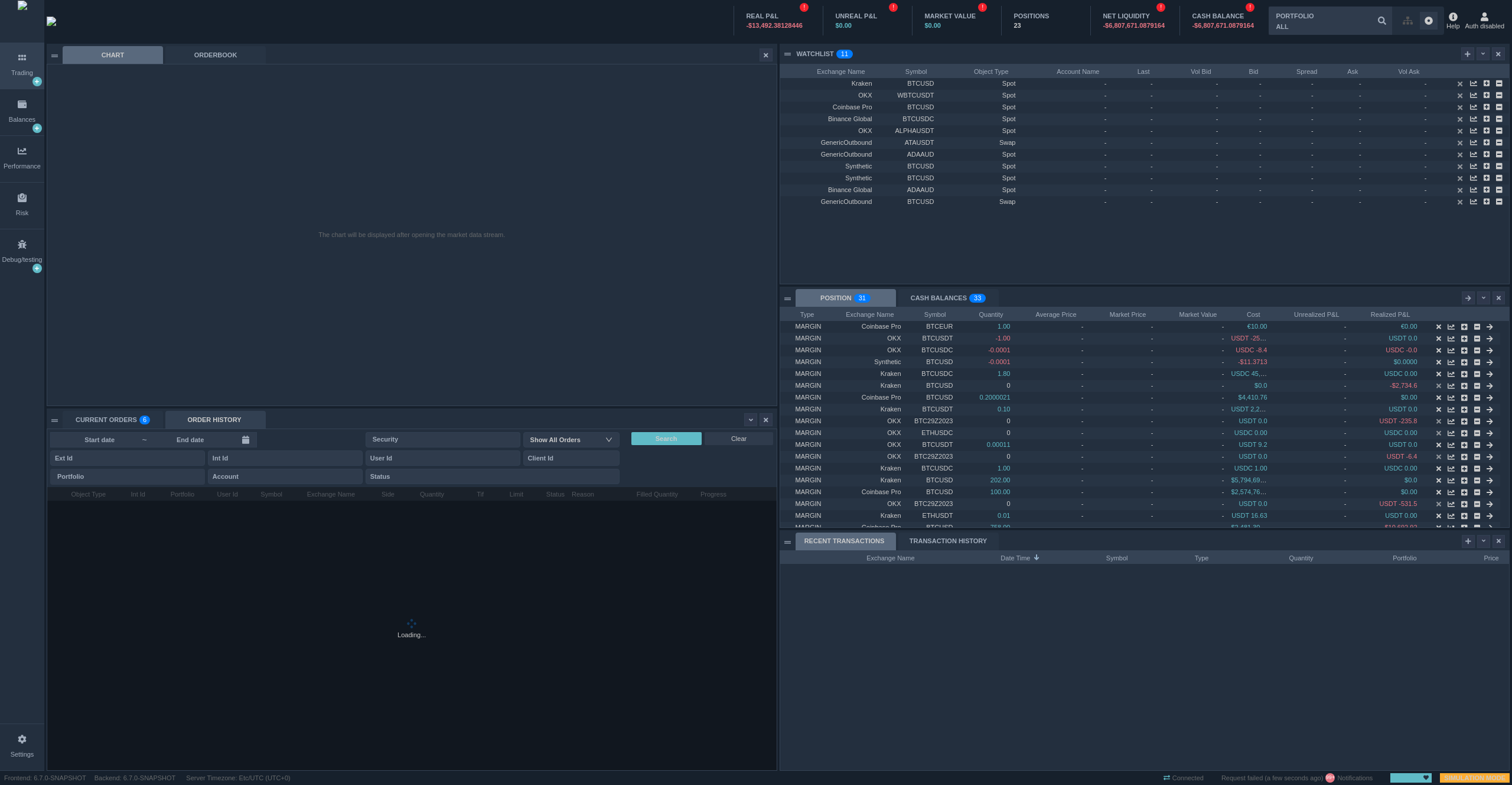
scroll to position [283, 729]
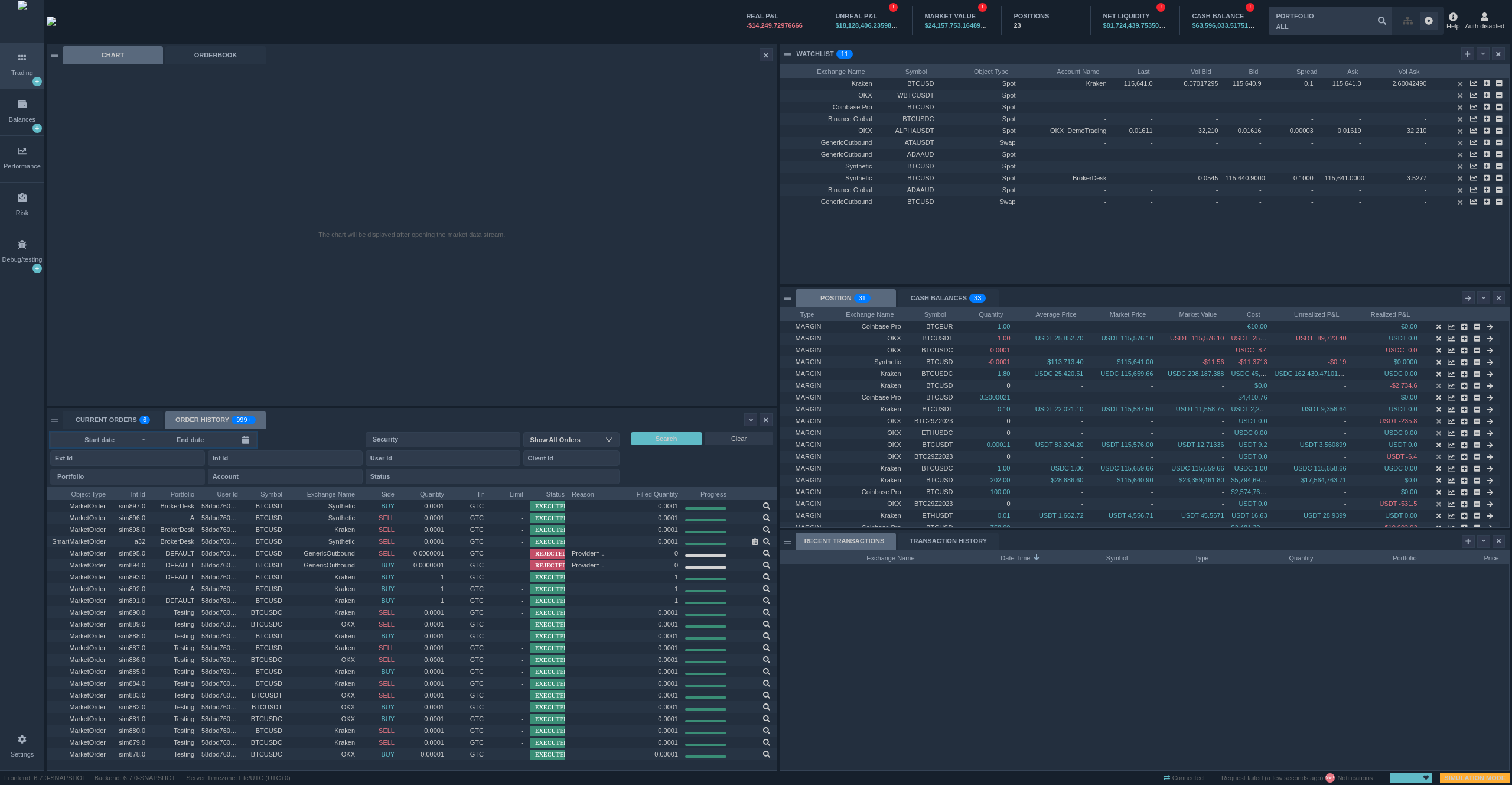
click at [211, 444] on span "~" at bounding box center [154, 439] width 207 height 15
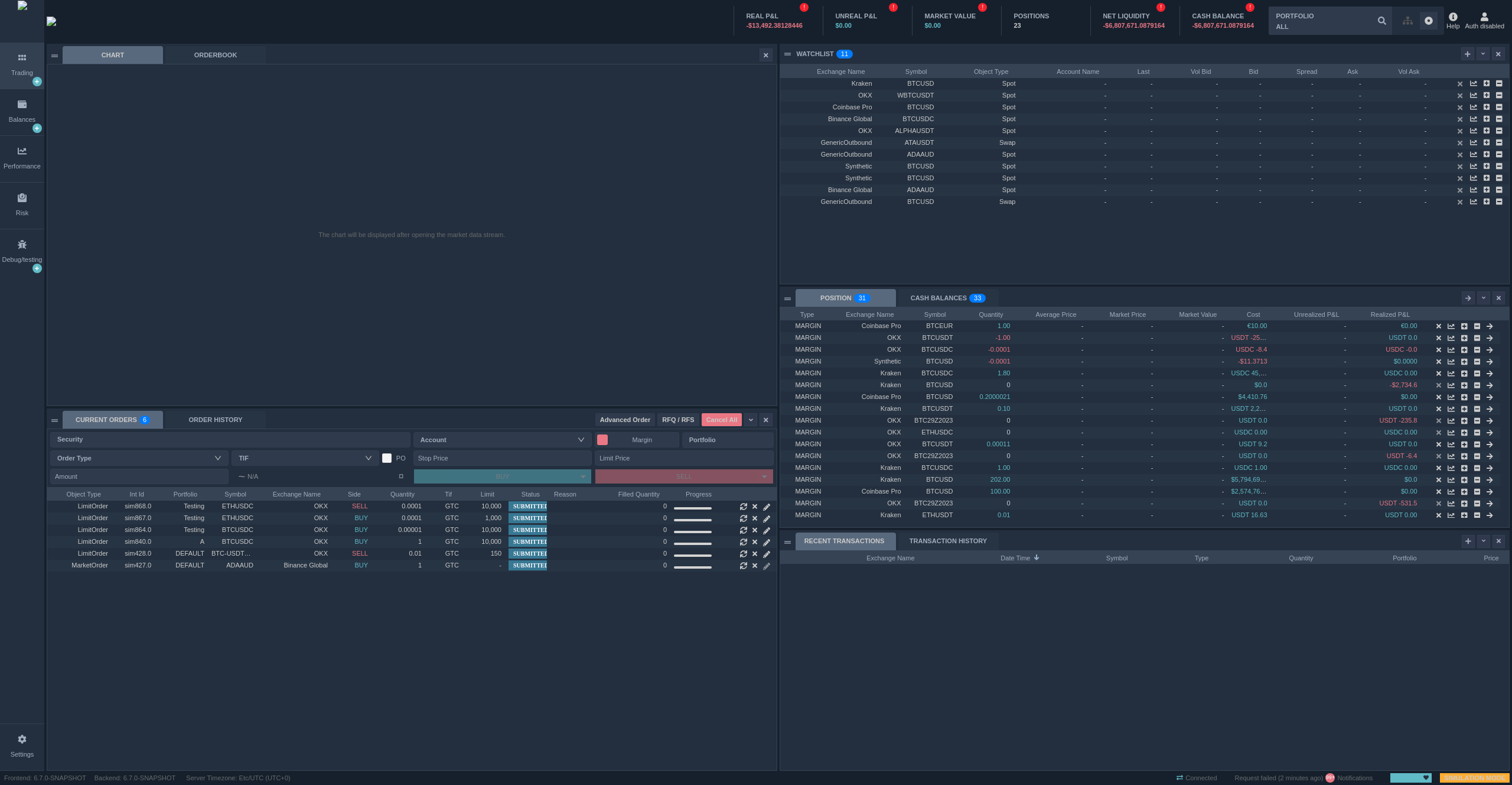
scroll to position [283, 729]
click at [203, 417] on div "ORDER HISTORY" at bounding box center [216, 420] width 101 height 18
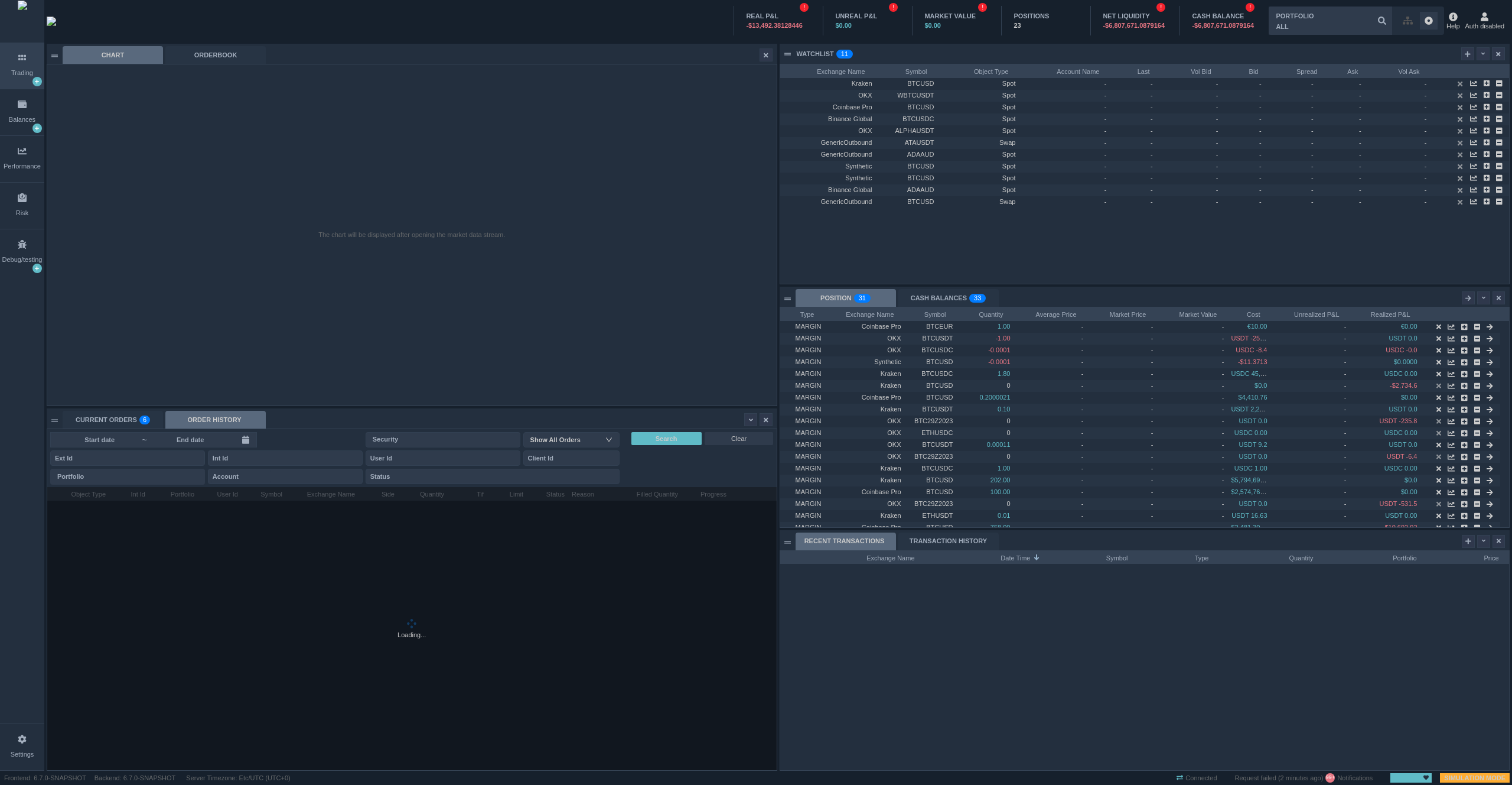
click at [201, 439] on input at bounding box center [190, 439] width 85 height 10
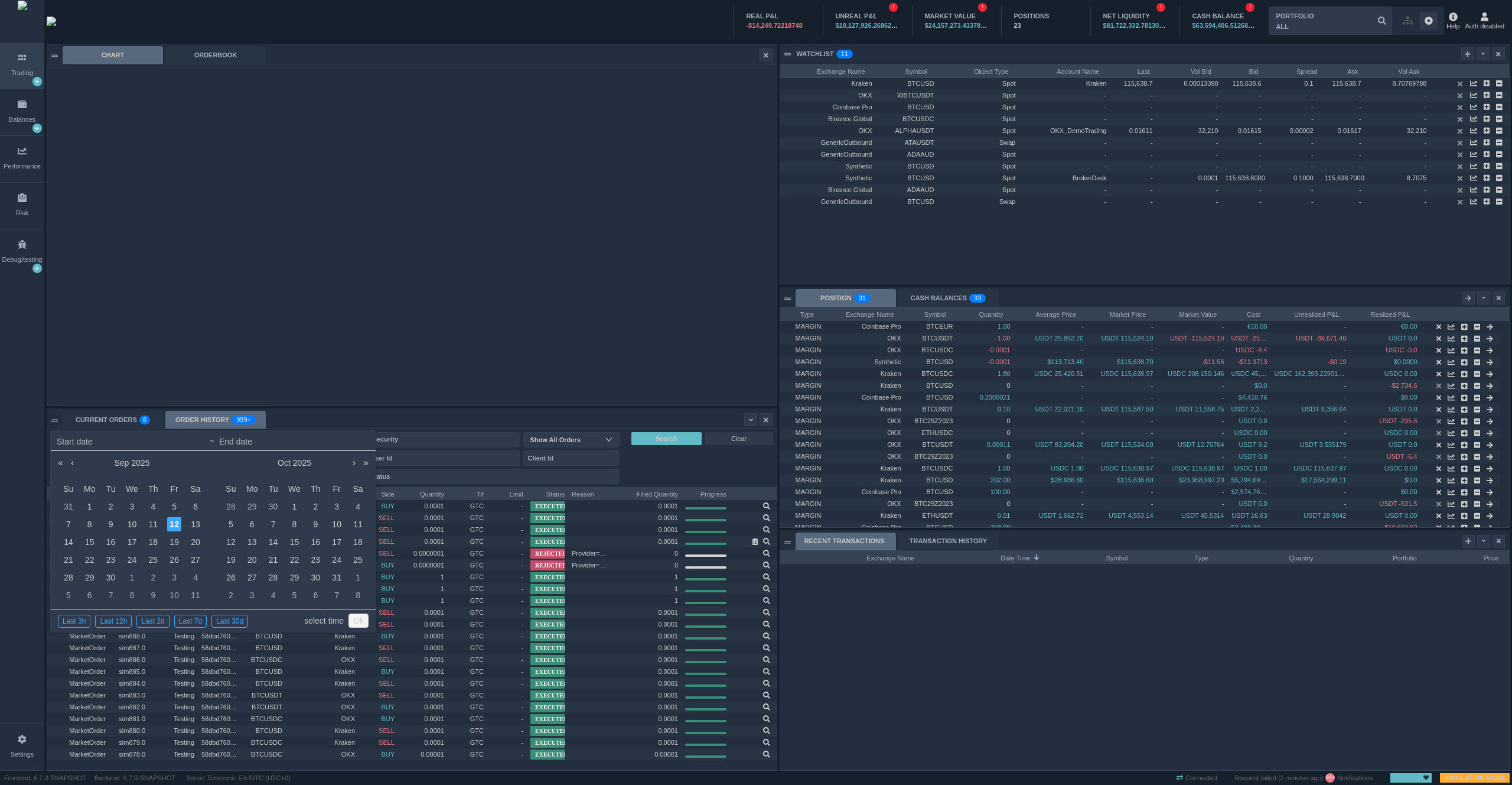
click at [314, 620] on link "select time" at bounding box center [324, 620] width 40 height 23
click at [220, 522] on td "5" at bounding box center [231, 524] width 22 height 18
click at [252, 523] on div "6" at bounding box center [252, 524] width 14 height 14
type input "2025-10-05 00:00"
type input "2025-10-06 23:59"
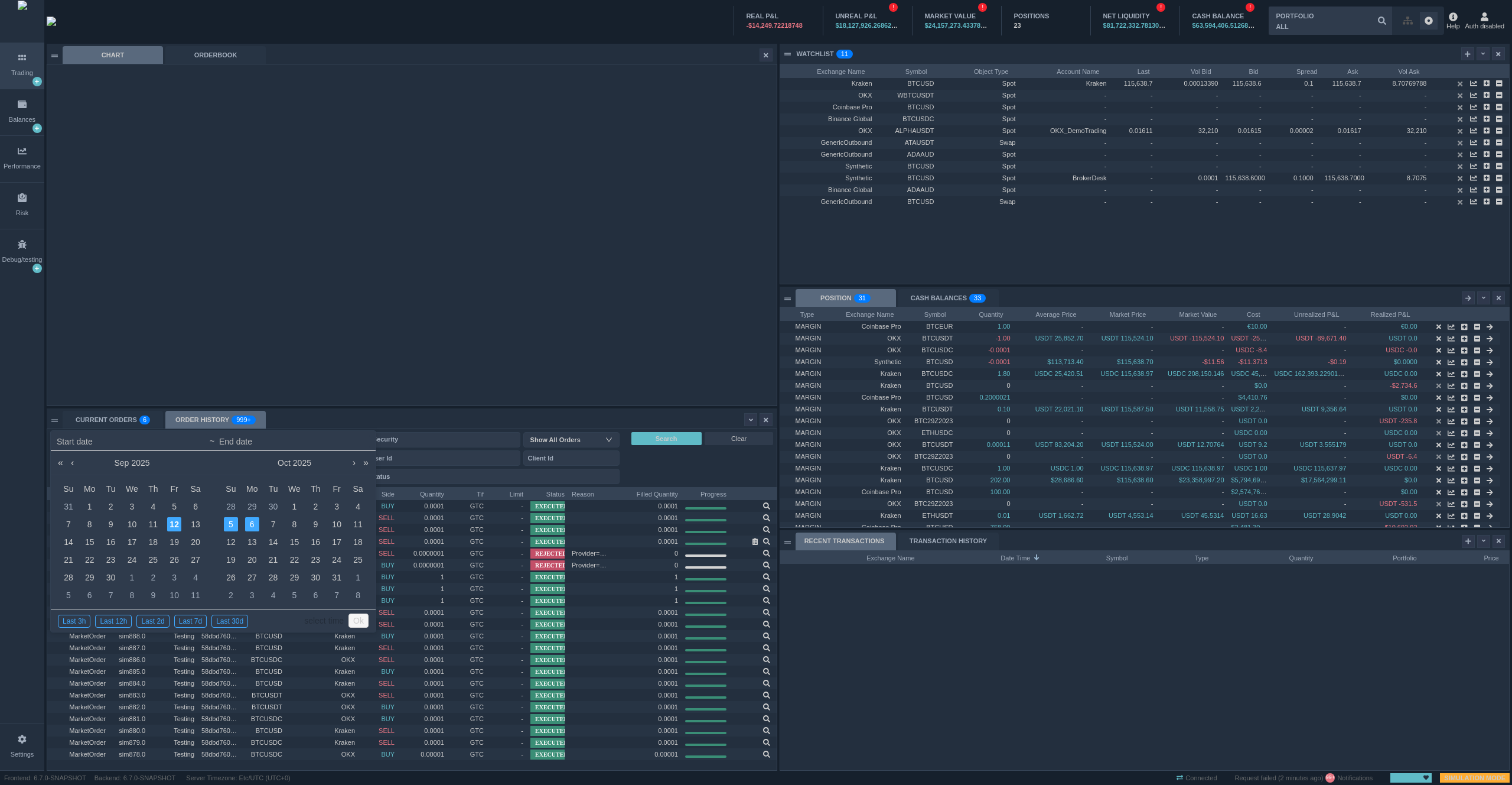
type input "2025-10-05 00:00"
type input "2025-10-06 23:59"
click at [323, 618] on link "select time" at bounding box center [324, 620] width 40 height 23
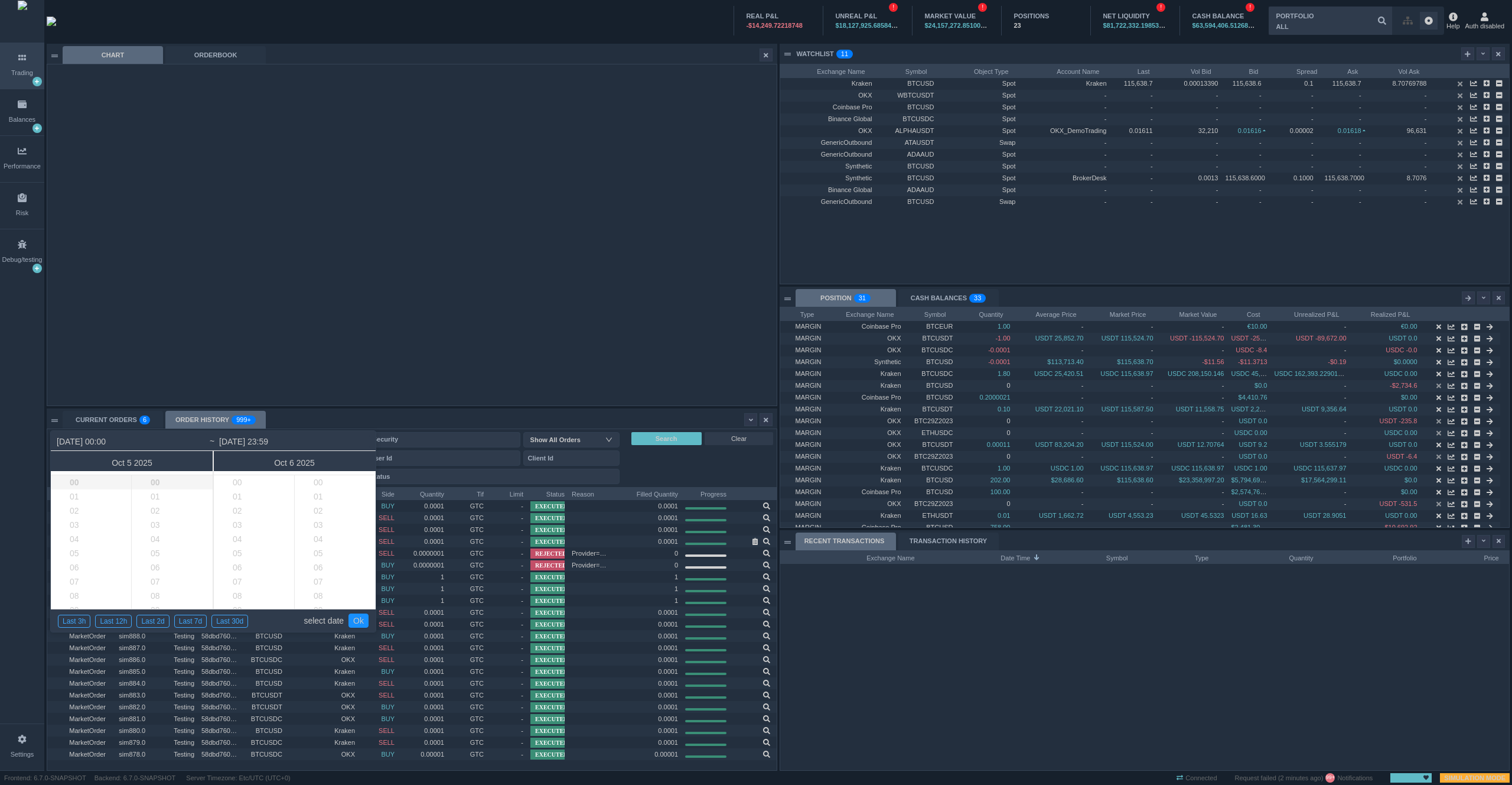
scroll to position [836, 0]
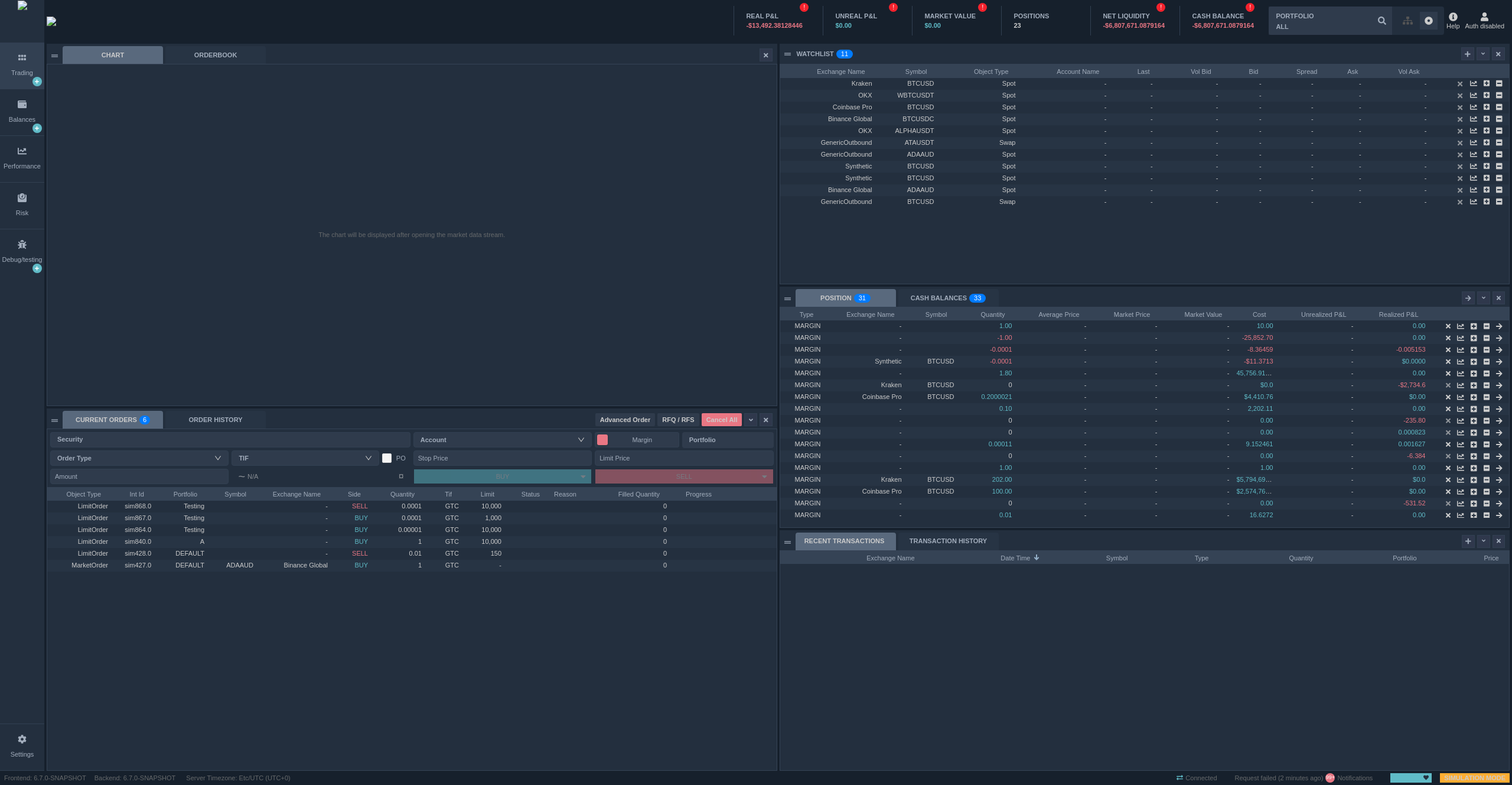
scroll to position [283, 729]
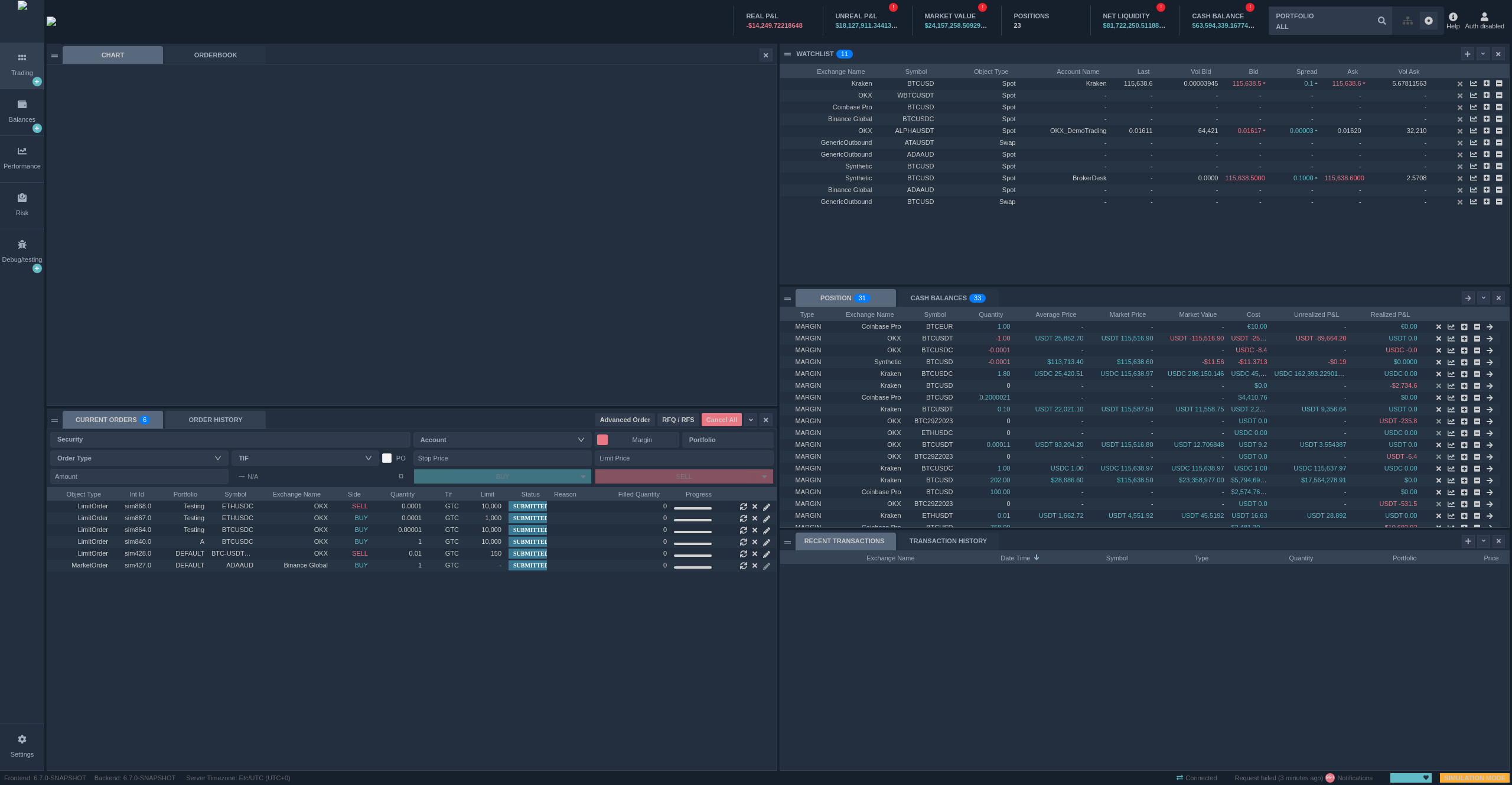
click at [202, 417] on div "ORDER HISTORY" at bounding box center [216, 420] width 101 height 18
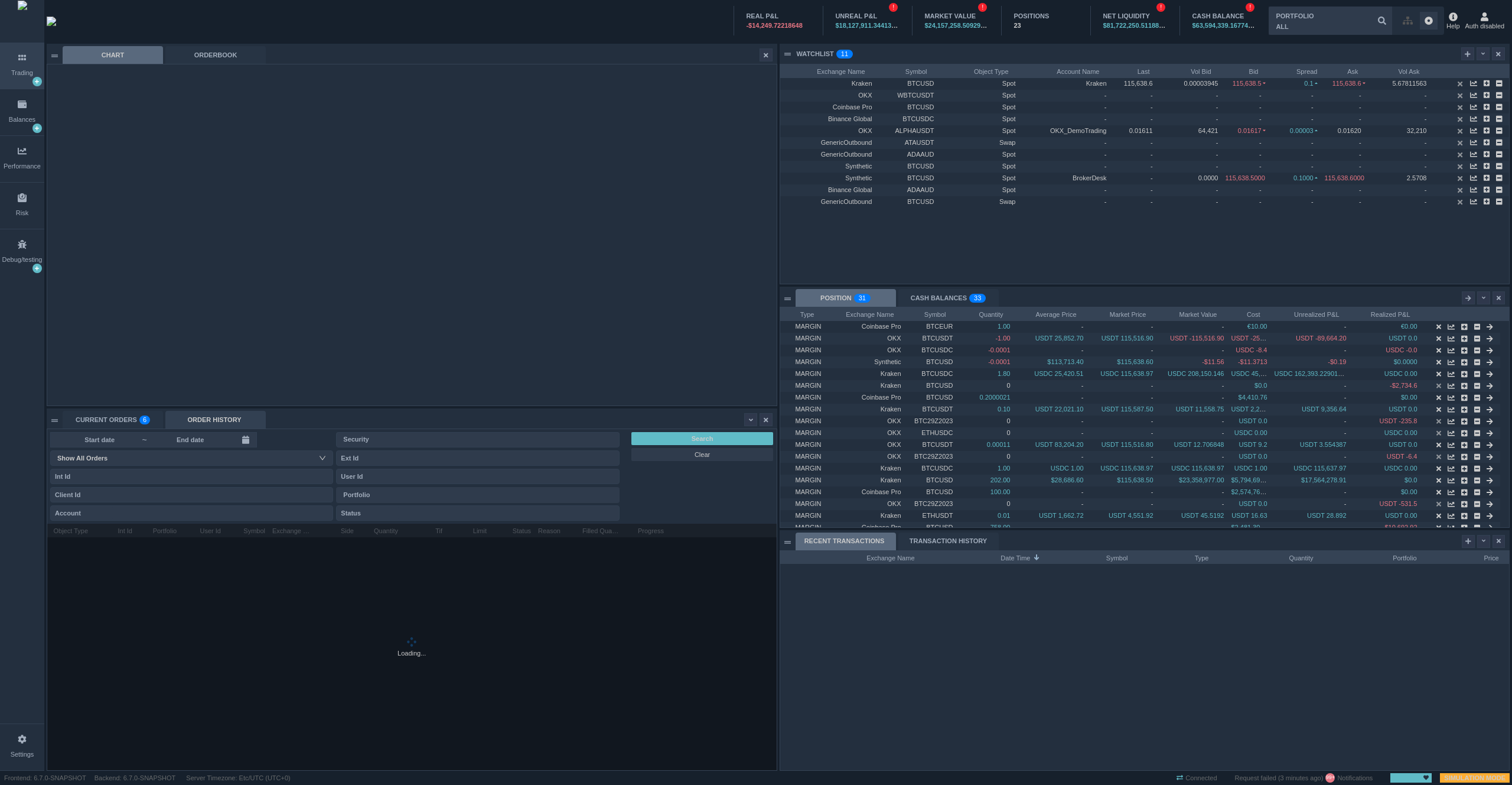
scroll to position [13, 142]
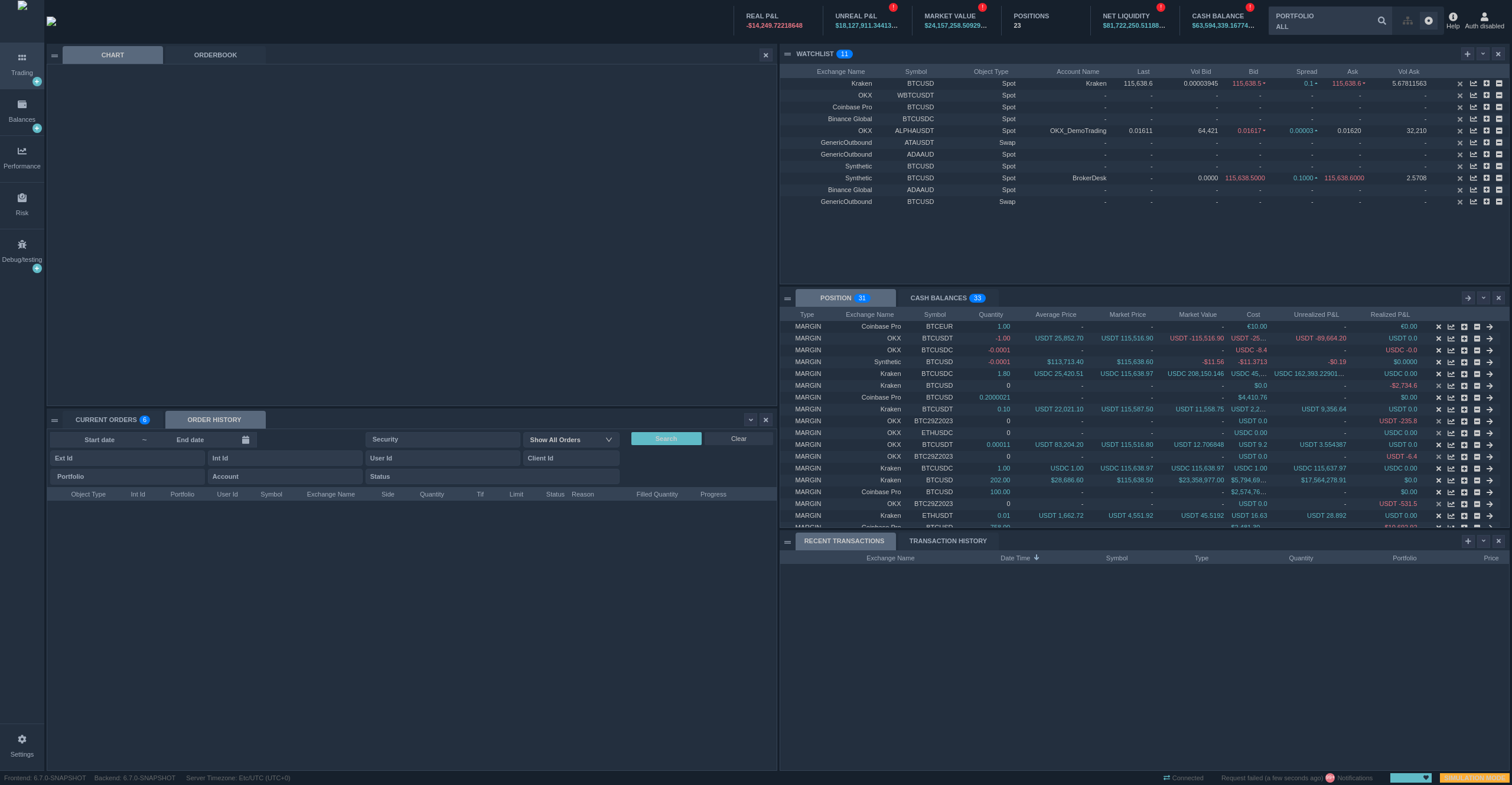
click at [195, 441] on input at bounding box center [190, 439] width 85 height 10
click at [133, 418] on div "CURRENT ORDERS 0 1 2 3 4 5 6 7 8 9 0 1 2 3 4 5 6 7 8 9 0 1 2 3 4 5 6 7 8 9" at bounding box center [113, 420] width 101 height 18
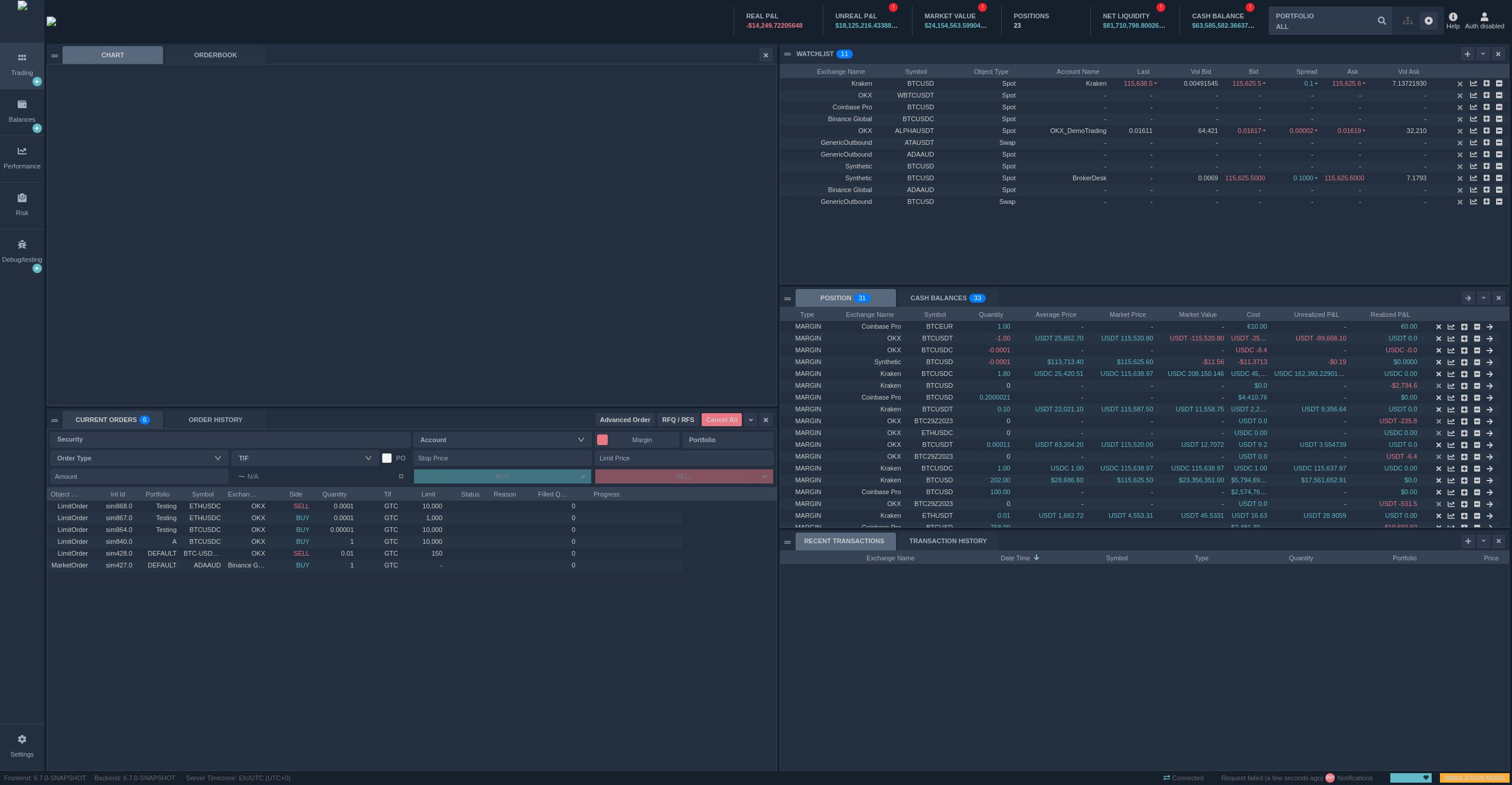
scroll to position [283, 729]
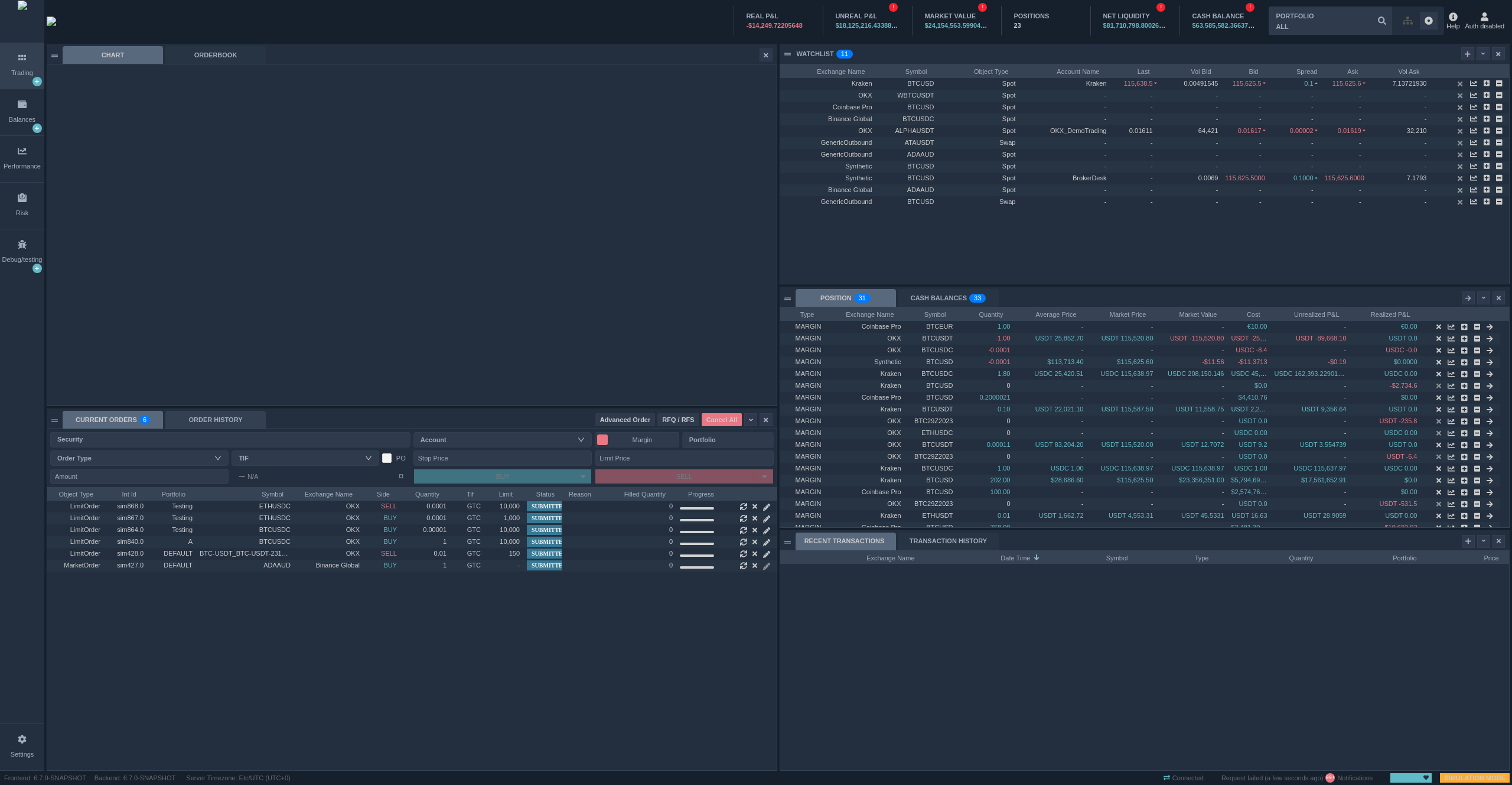
click at [195, 421] on div "ORDER HISTORY" at bounding box center [216, 420] width 101 height 18
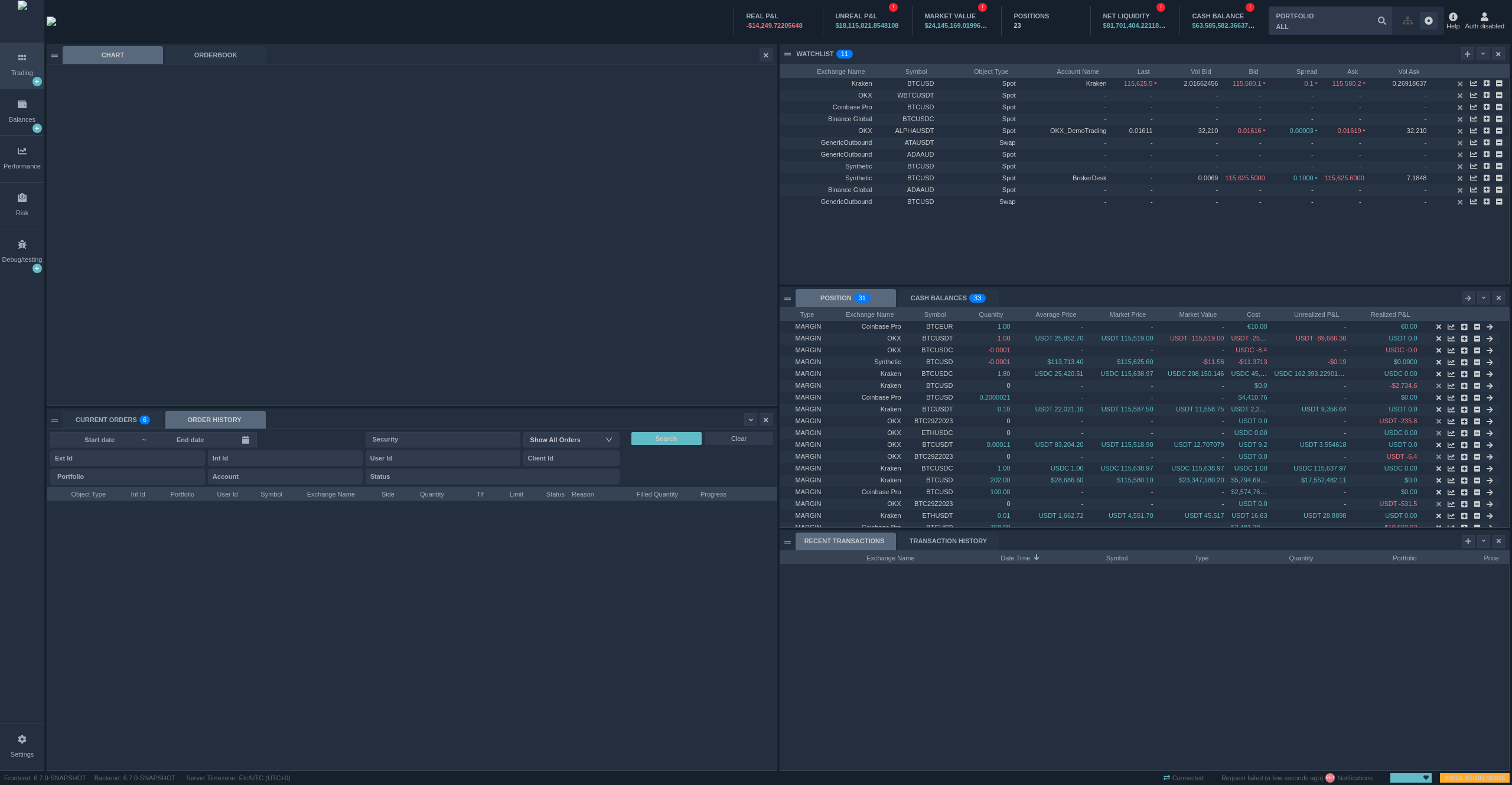
click at [923, 679] on div at bounding box center [1145, 666] width 730 height 206
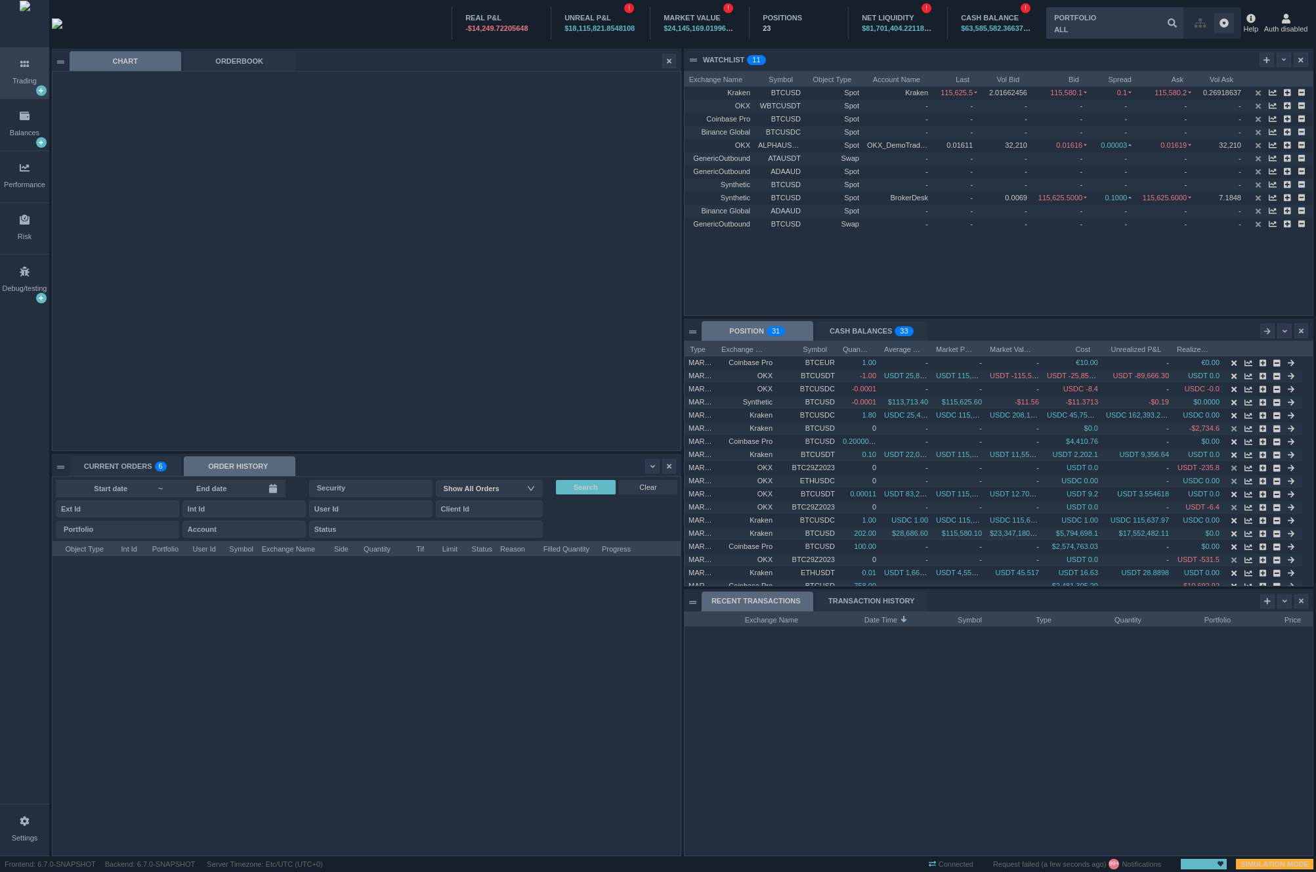
scroll to position [244, 628]
click at [144, 461] on div "CURRENT ORDERS 0 1 2 3 4 5 6 7 8 9 0 1 2 3 4 5 6 7 8 9 0 1 2 3 4 5 6 7 8 9" at bounding box center [126, 466] width 112 height 20
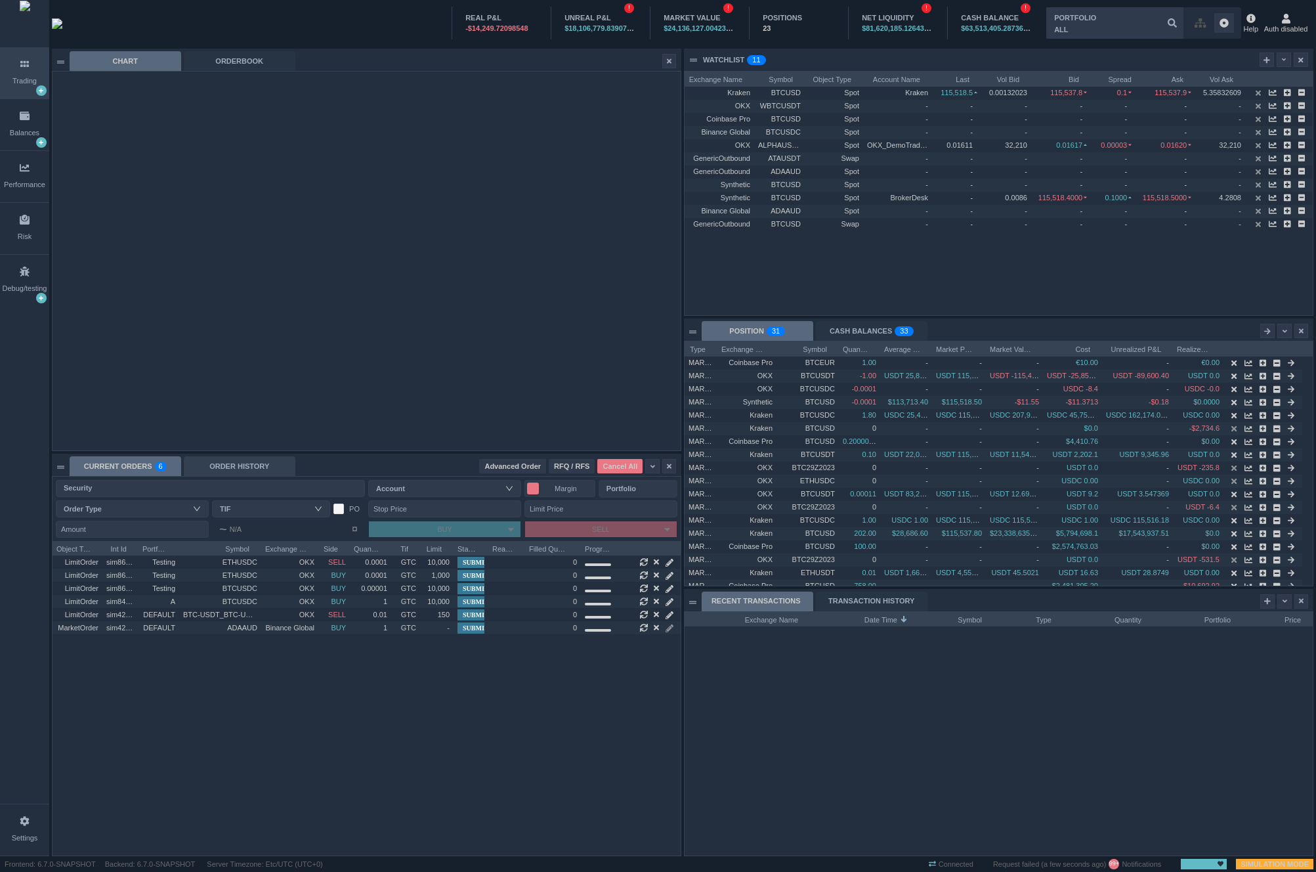
scroll to position [314, 628]
click at [209, 461] on div "ORDER HISTORY" at bounding box center [240, 466] width 112 height 20
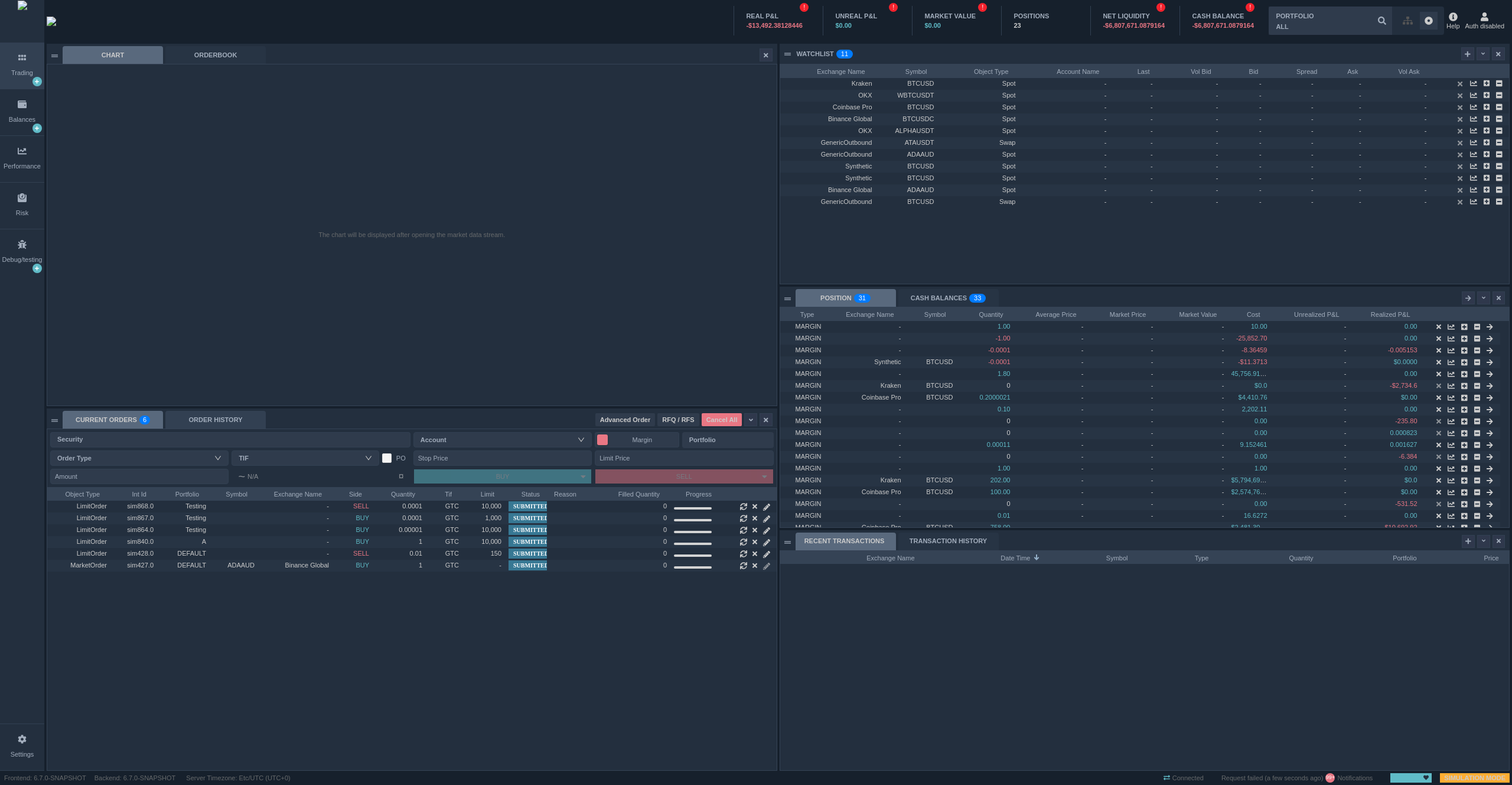
click at [190, 419] on div "ORDER HISTORY" at bounding box center [216, 420] width 101 height 18
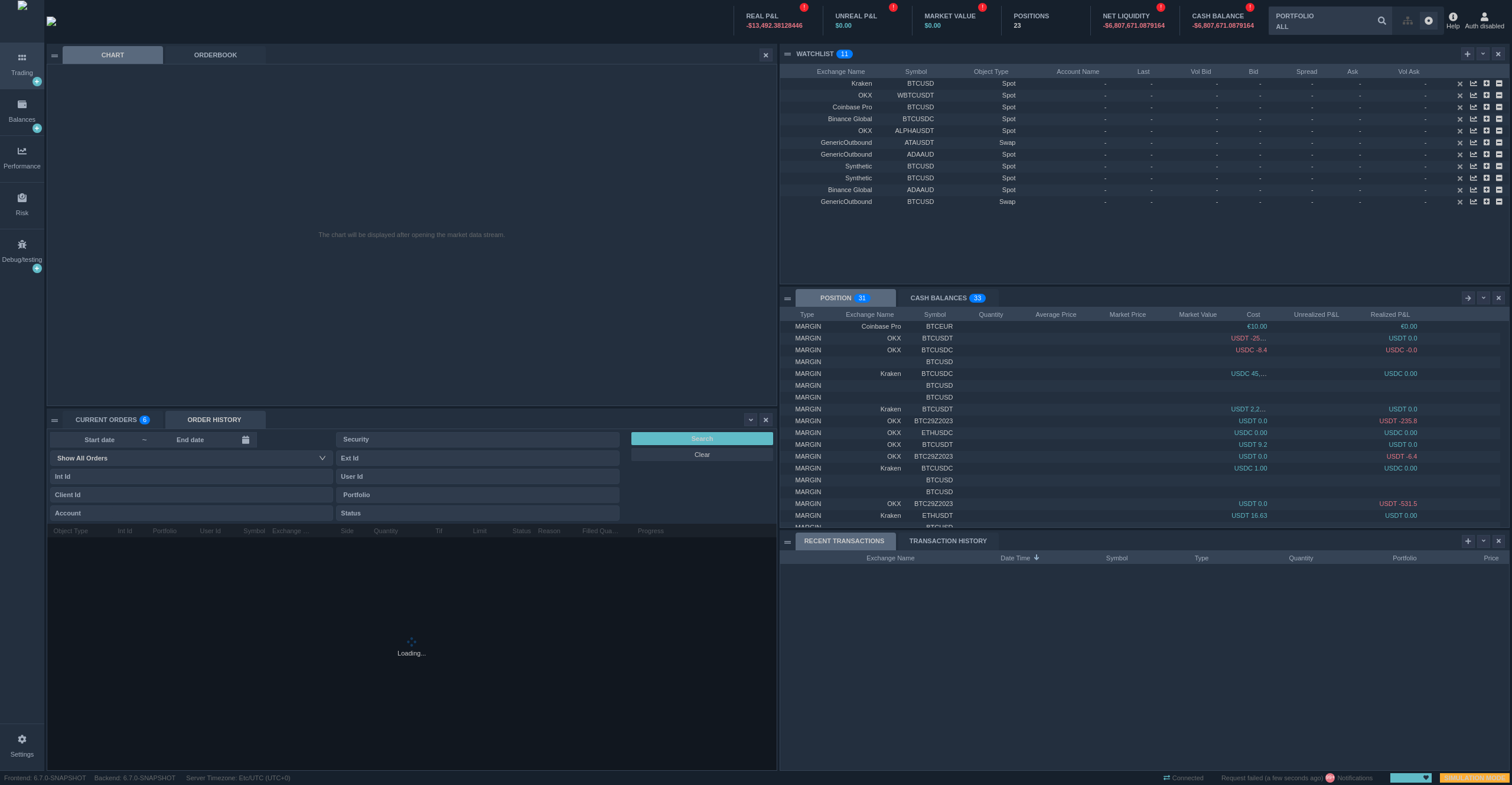
scroll to position [13, 142]
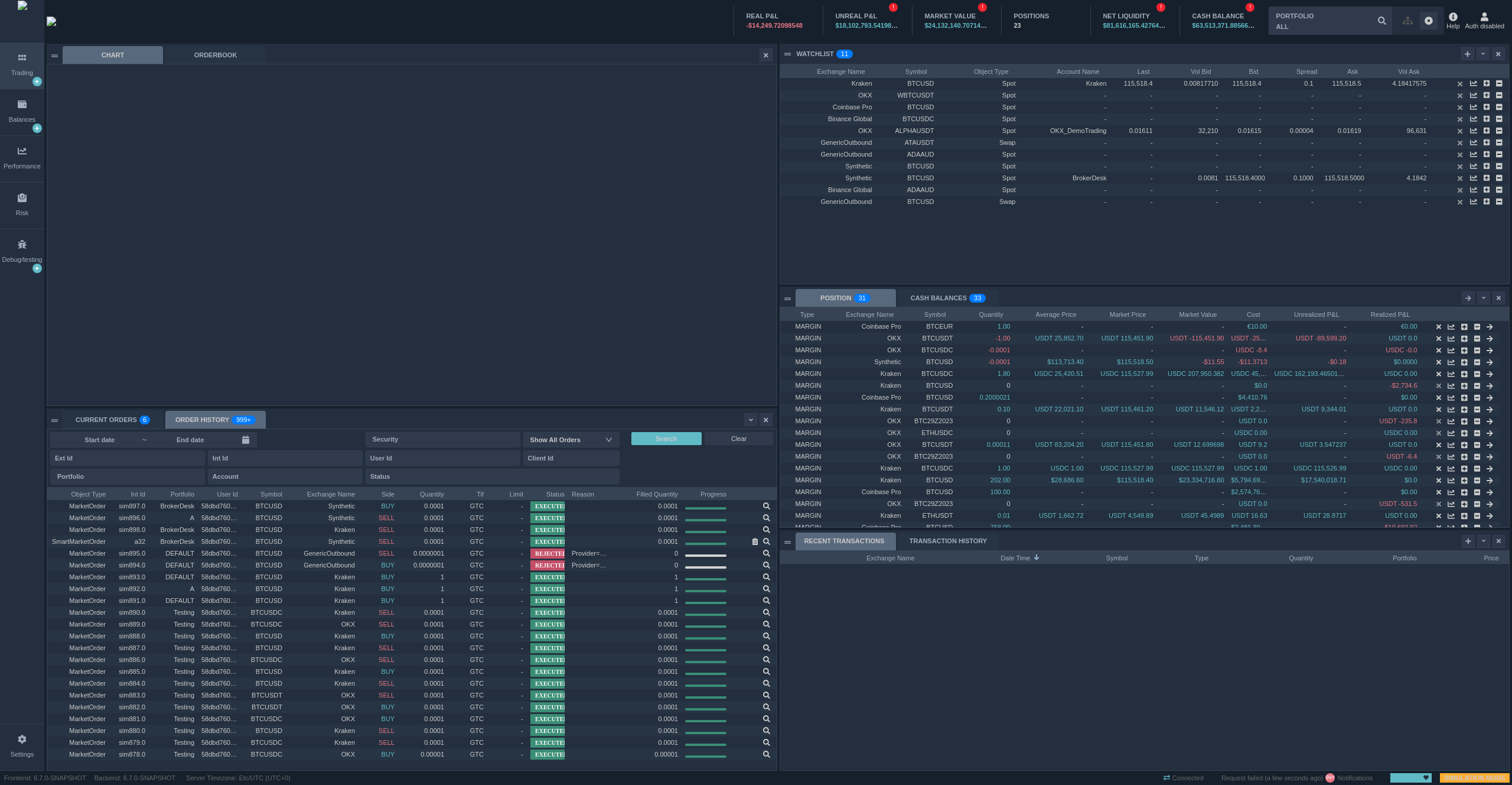
click at [211, 437] on input at bounding box center [190, 439] width 85 height 10
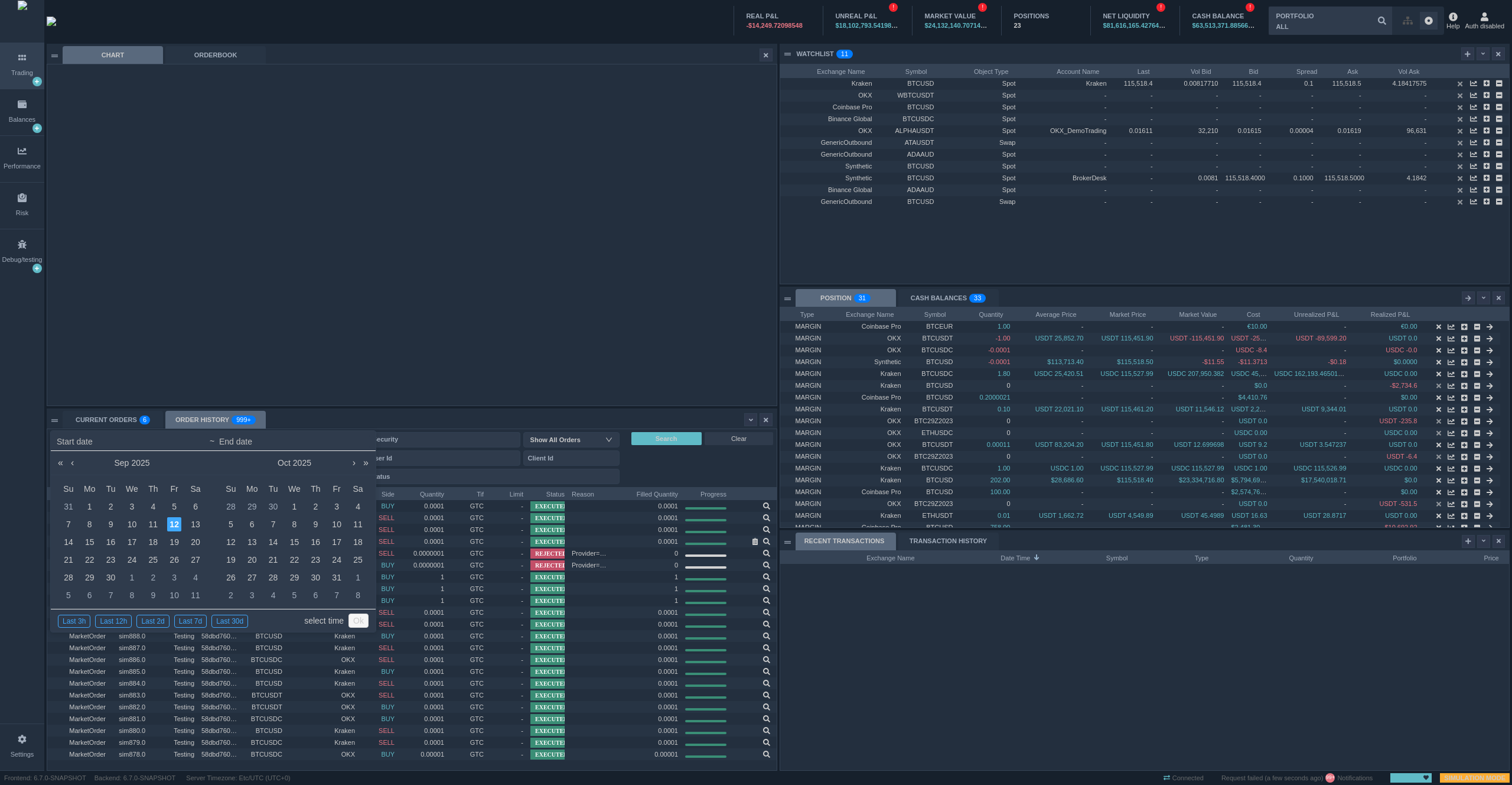
click at [320, 620] on link "select time" at bounding box center [324, 620] width 40 height 23
click at [90, 510] on div "1" at bounding box center [90, 507] width 14 height 14
click at [109, 506] on div "2" at bounding box center [112, 507] width 14 height 14
type input "[DATE] 00:00"
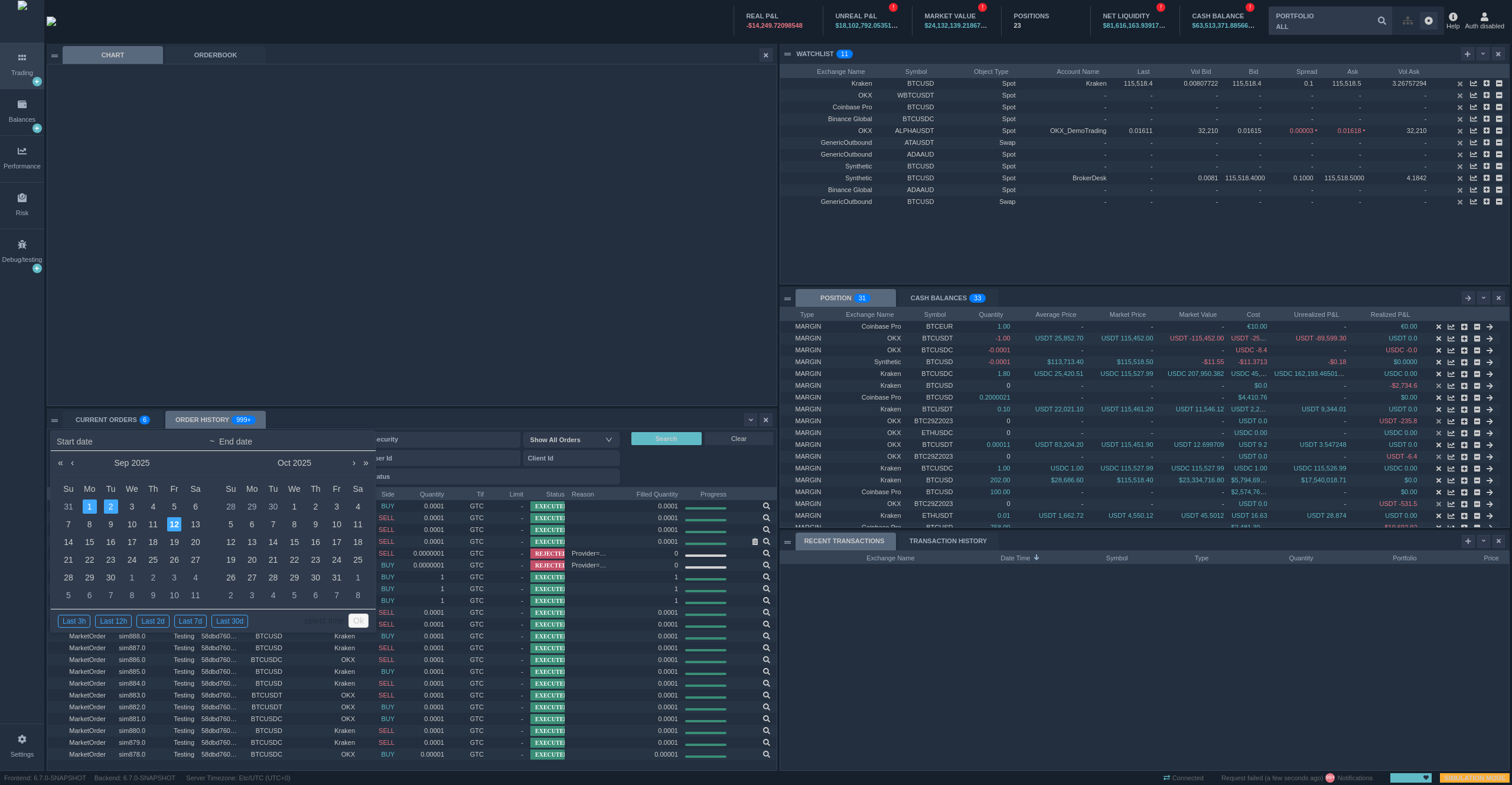
type input "[DATE] 23:59"
type input "[DATE] 00:00"
type input "[DATE] 23:59"
click at [317, 626] on link "select time" at bounding box center [324, 620] width 40 height 23
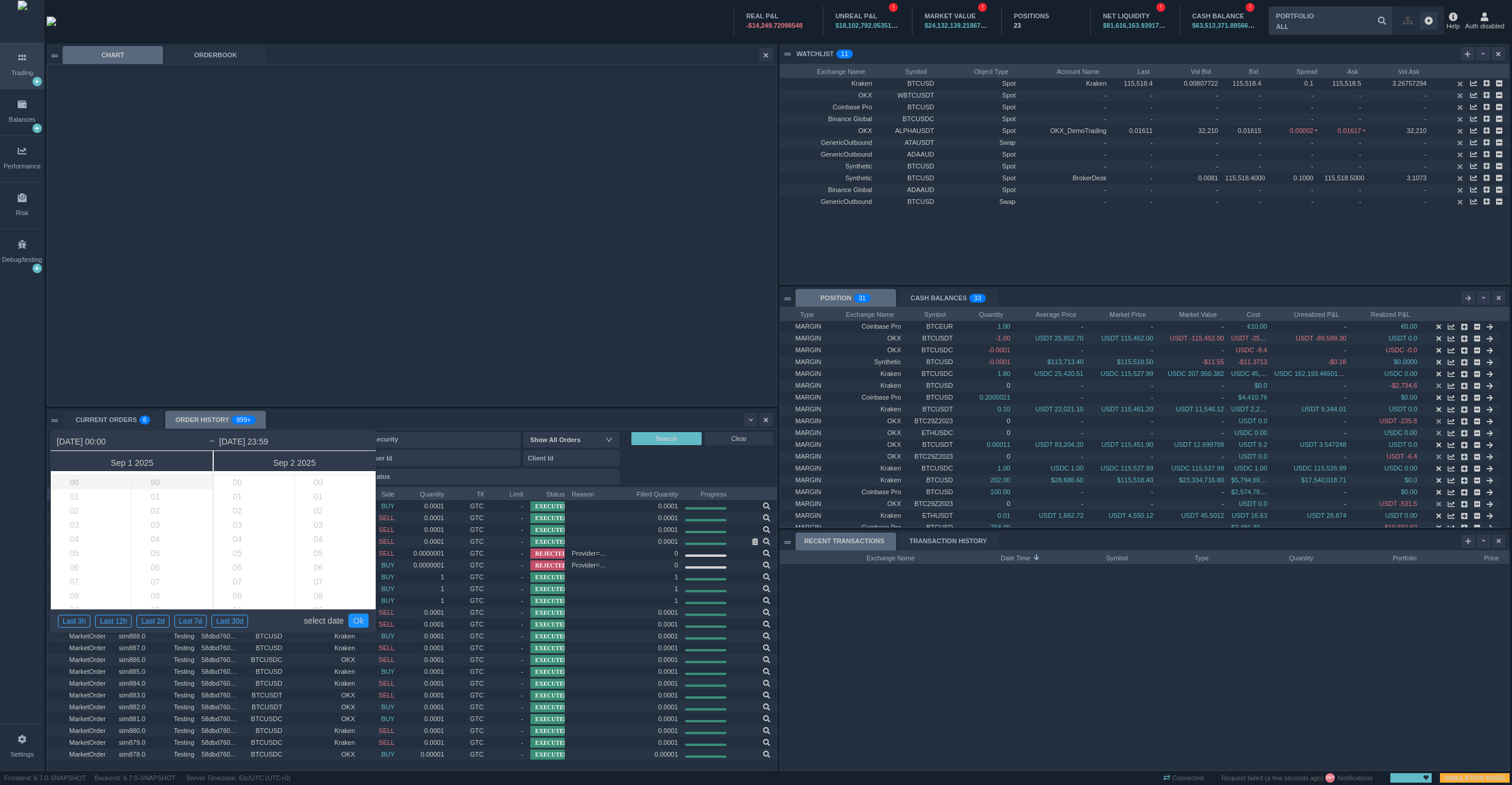
scroll to position [836, 0]
click at [68, 549] on li "05" at bounding box center [100, 554] width 99 height 14
type input "[DATE] 05:00"
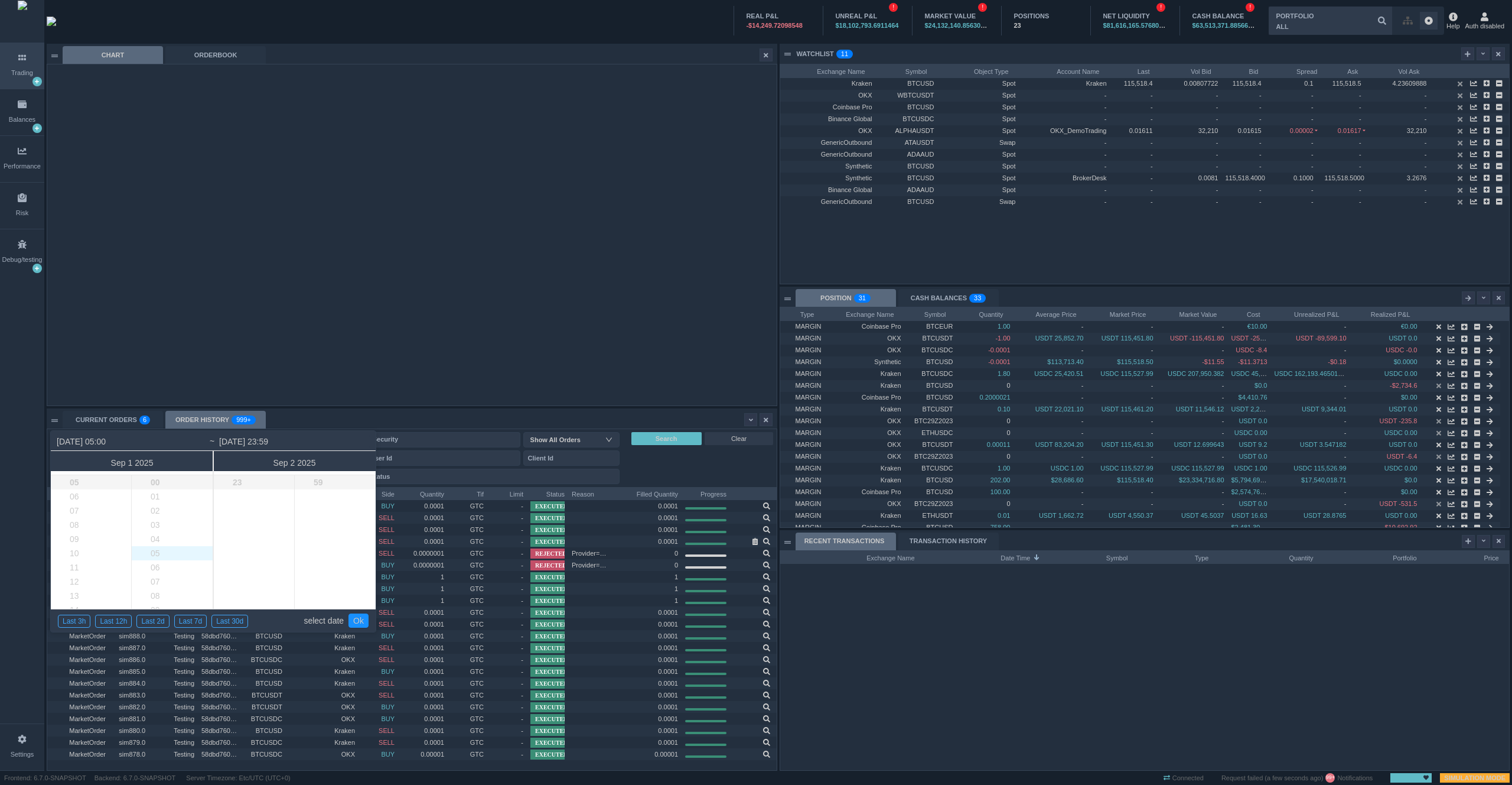
click at [151, 549] on li "05" at bounding box center [181, 554] width 100 height 14
type input "[DATE] 05:05"
click at [243, 481] on li "00" at bounding box center [264, 483] width 99 height 14
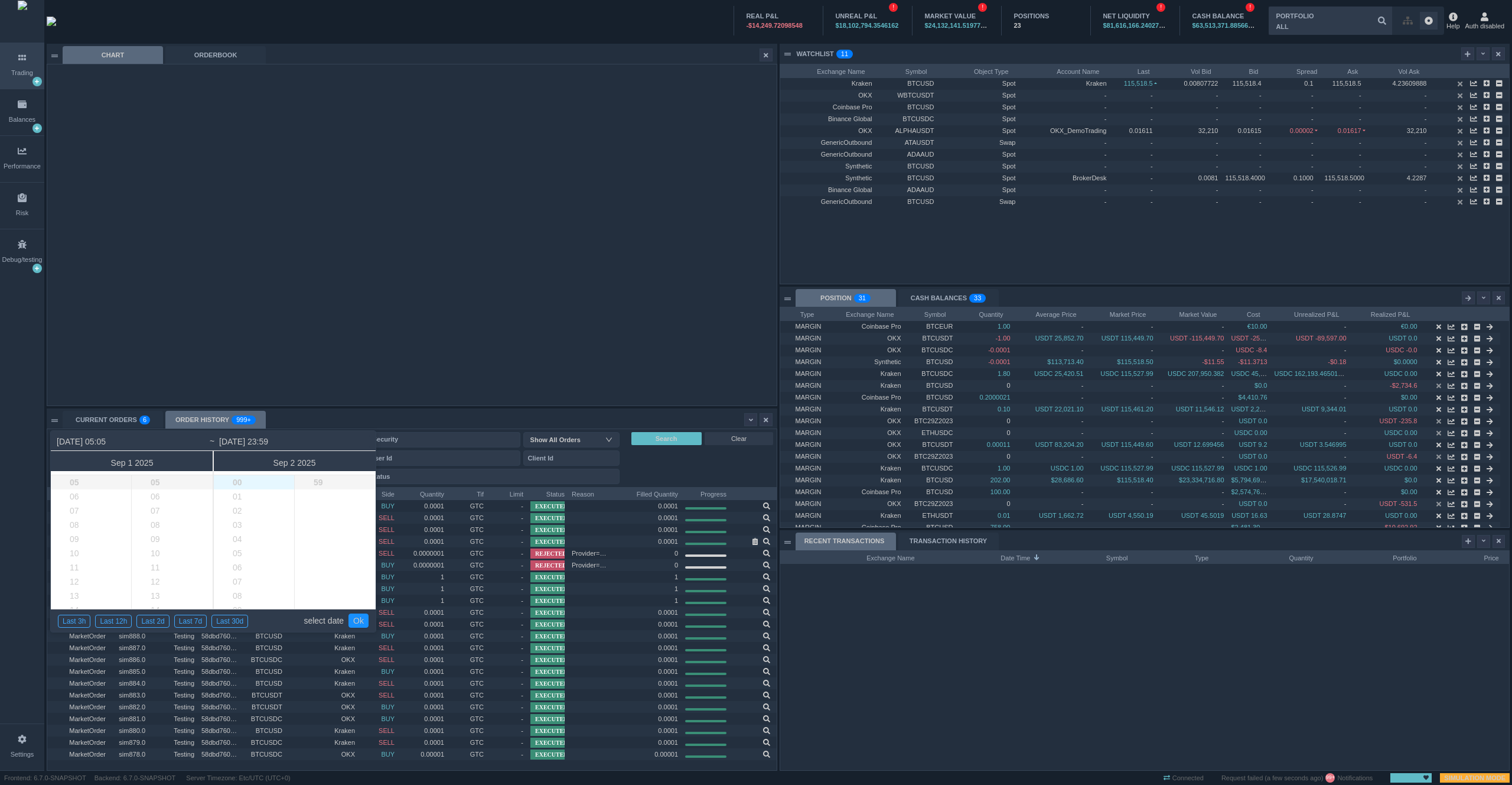
type input "[DATE] 00:59"
click at [326, 482] on li "00" at bounding box center [345, 483] width 100 height 14
type input "2025-09-02 23:59"
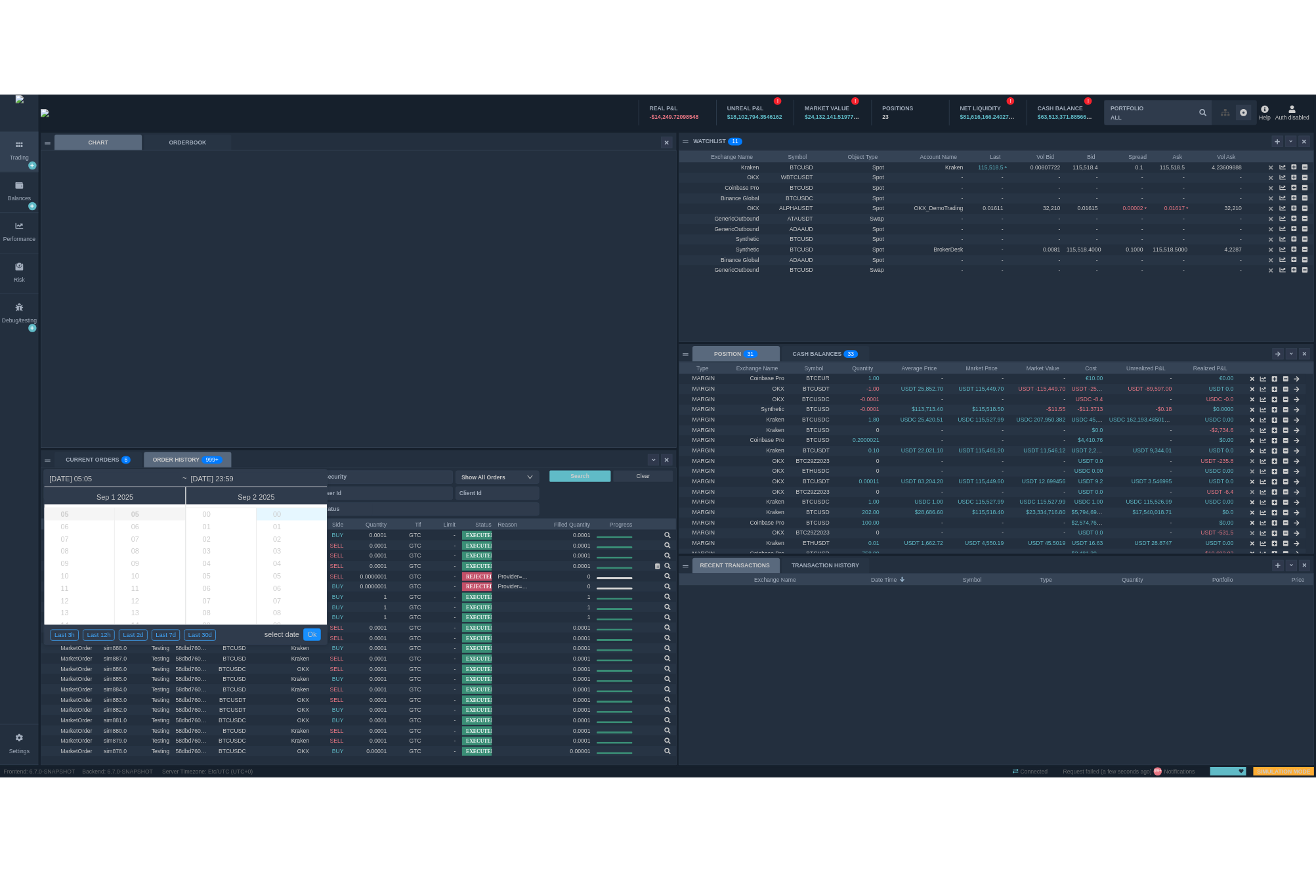
scroll to position [362, 0]
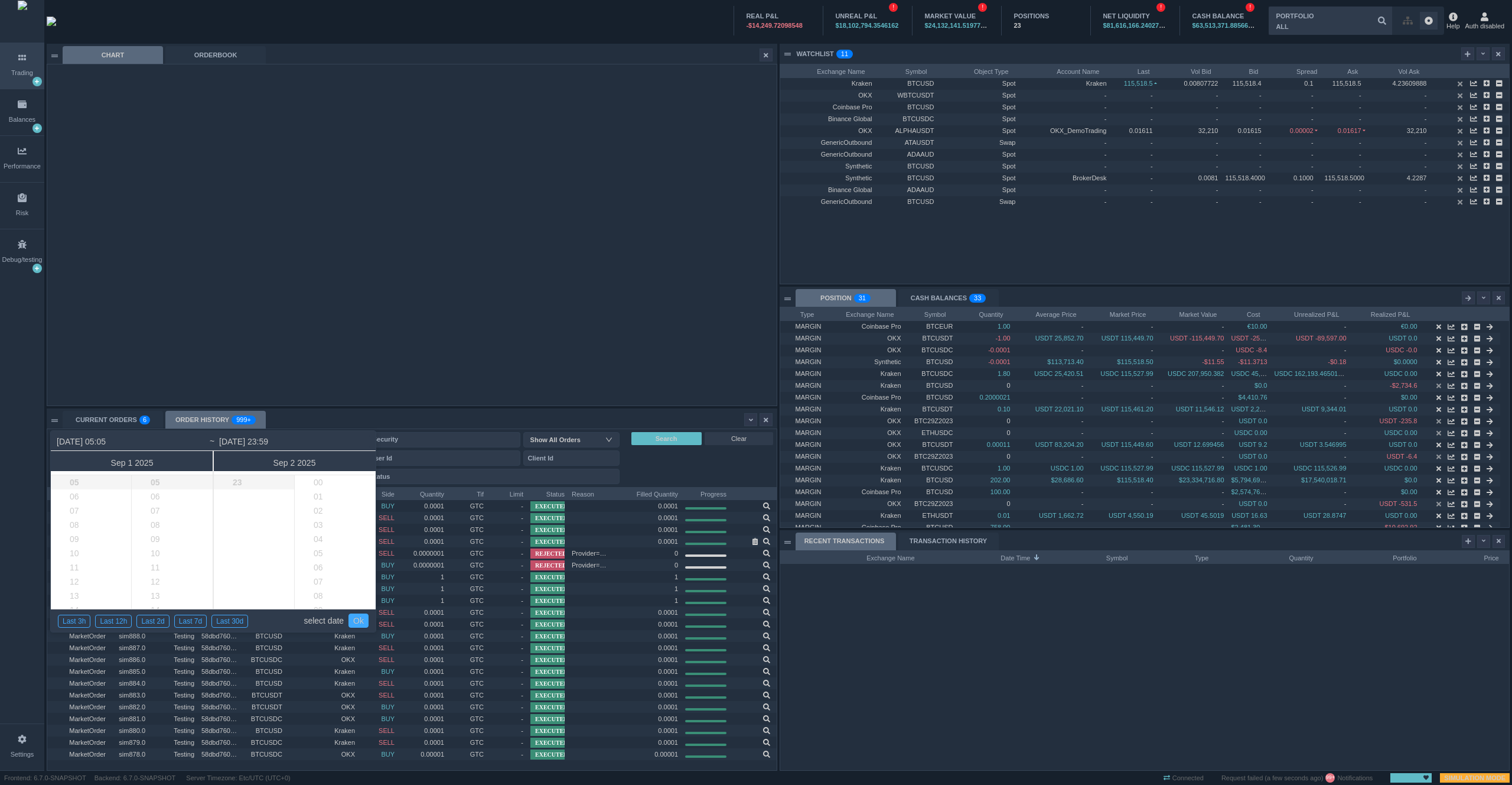
click at [357, 624] on link "Ok" at bounding box center [358, 620] width 20 height 14
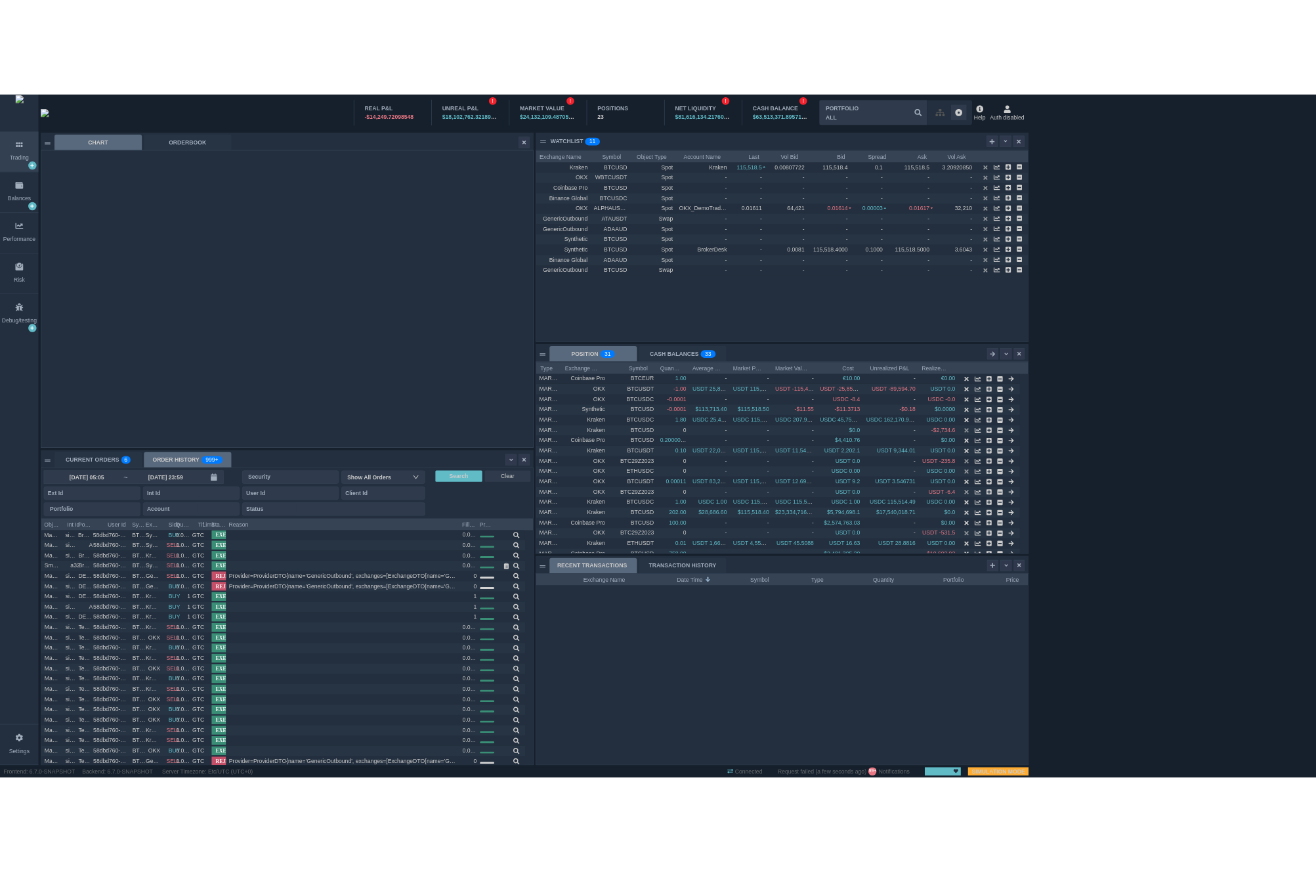
scroll to position [244, 628]
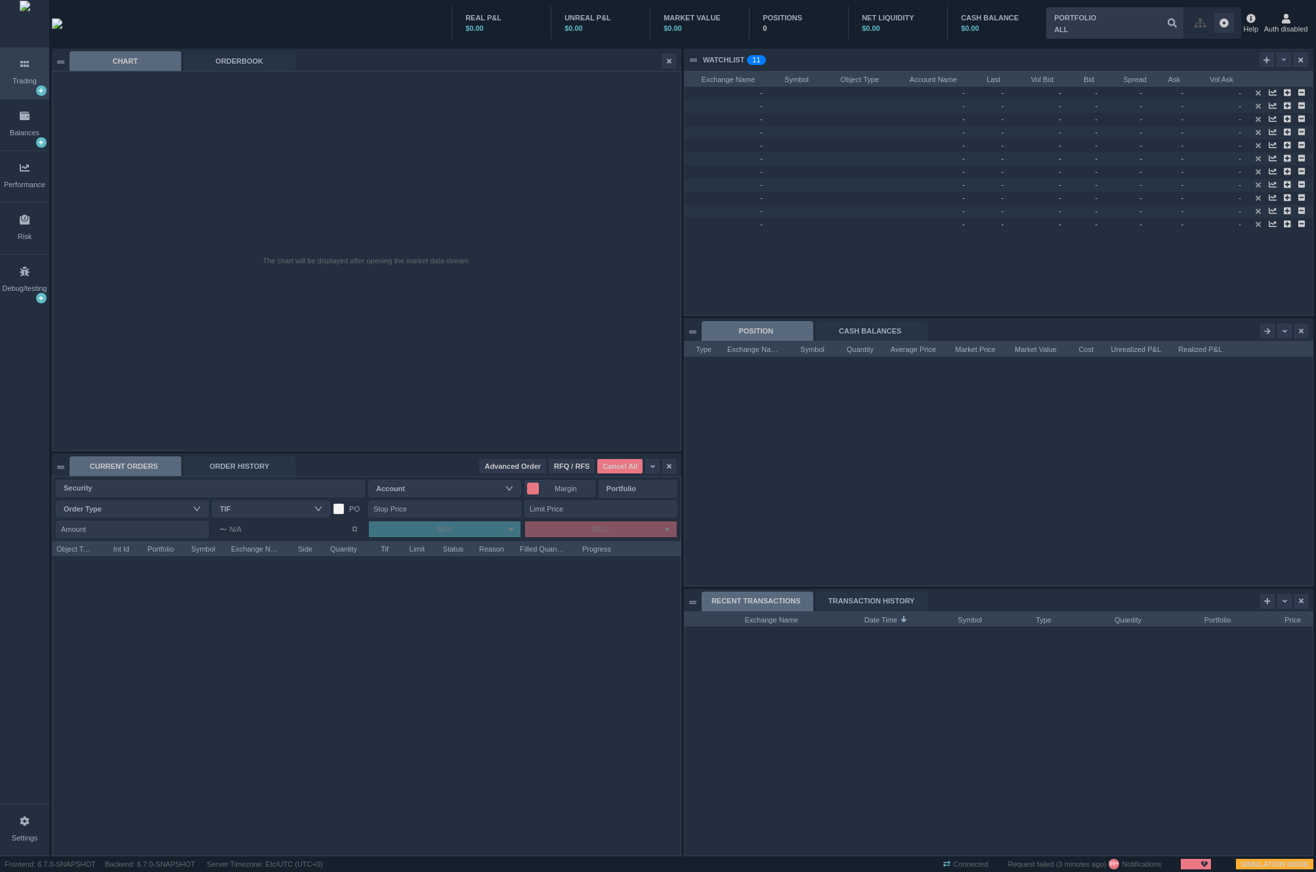
scroll to position [244, 628]
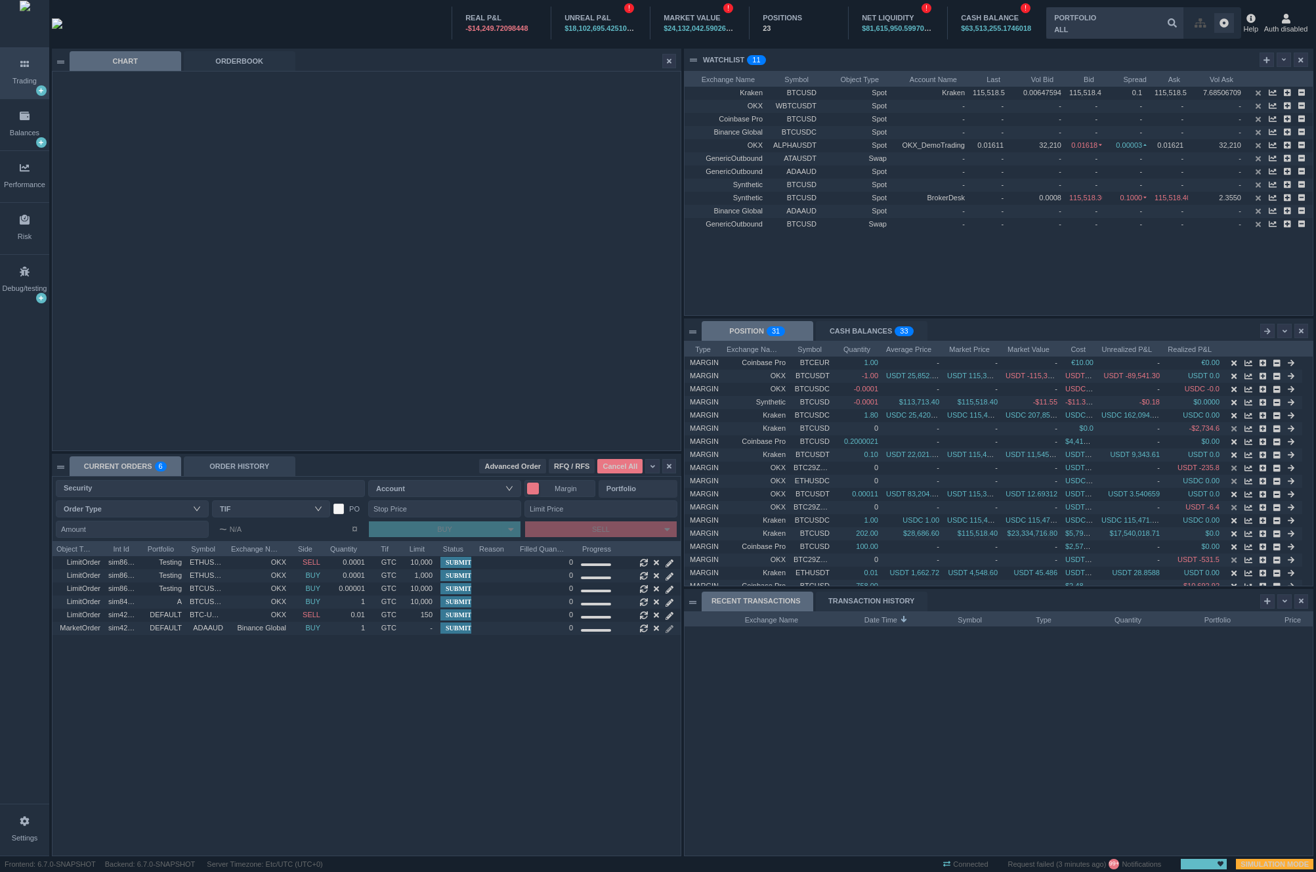
click at [230, 471] on div "ORDER HISTORY" at bounding box center [240, 466] width 112 height 20
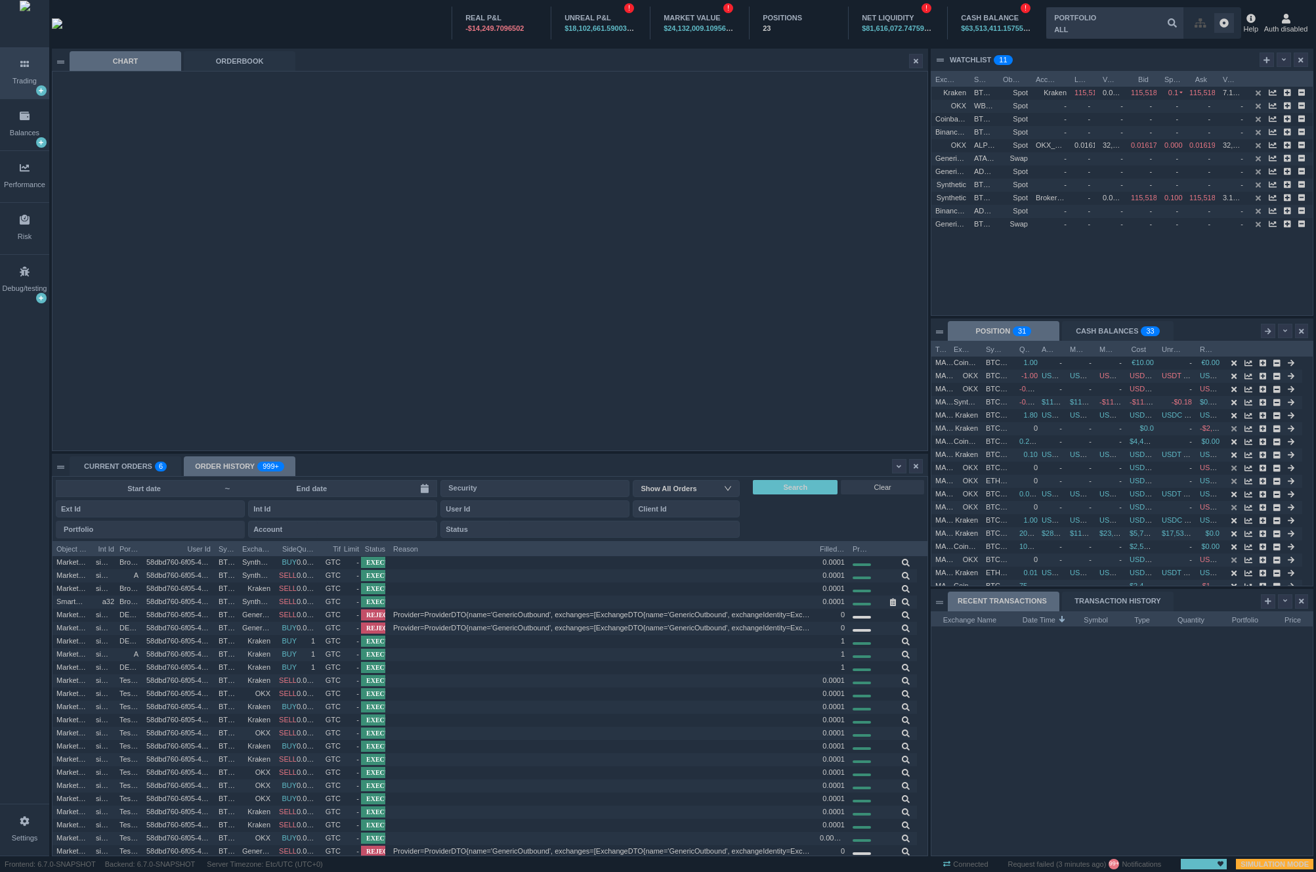
scroll to position [314, 875]
click at [257, 463] on sup "999+" at bounding box center [270, 466] width 27 height 10
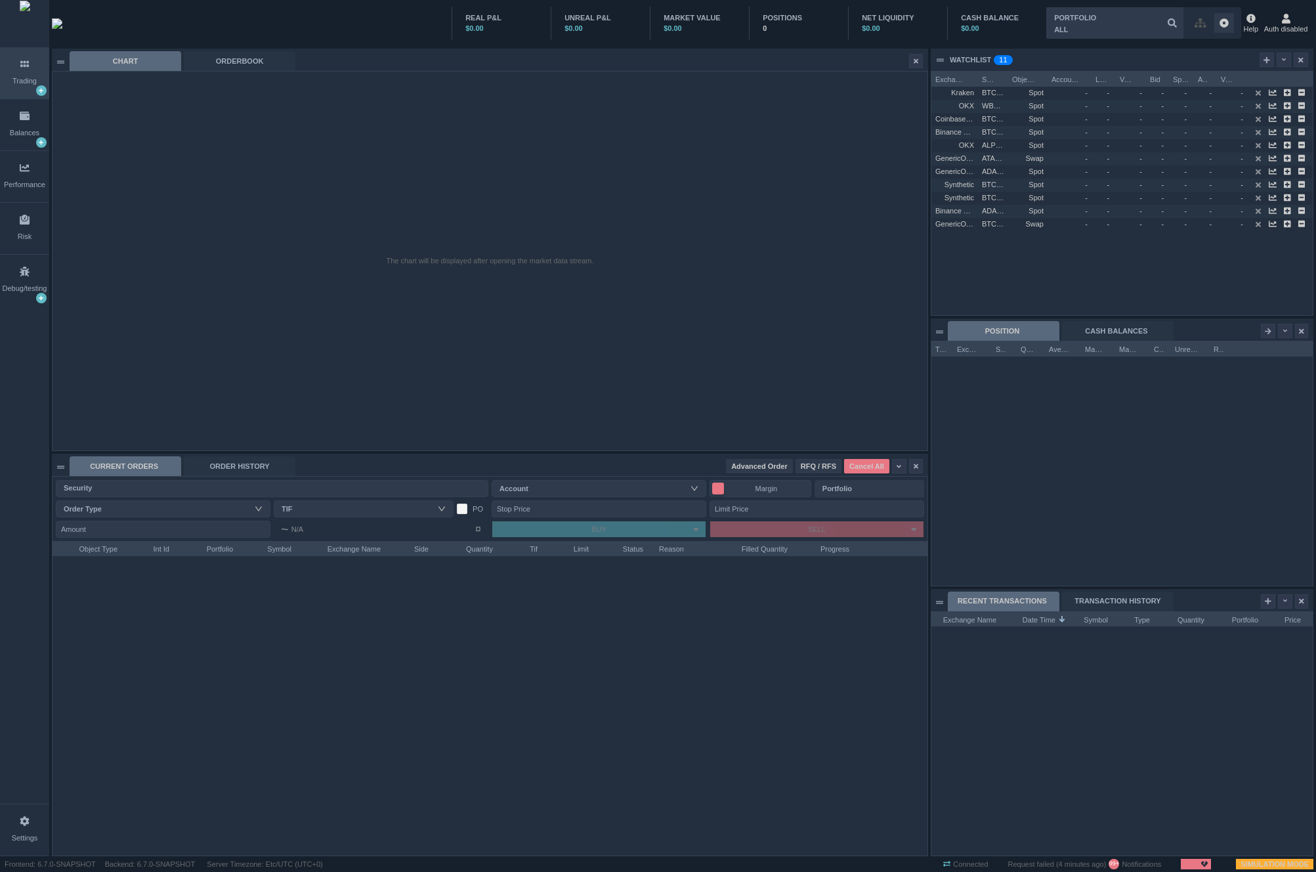
scroll to position [244, 381]
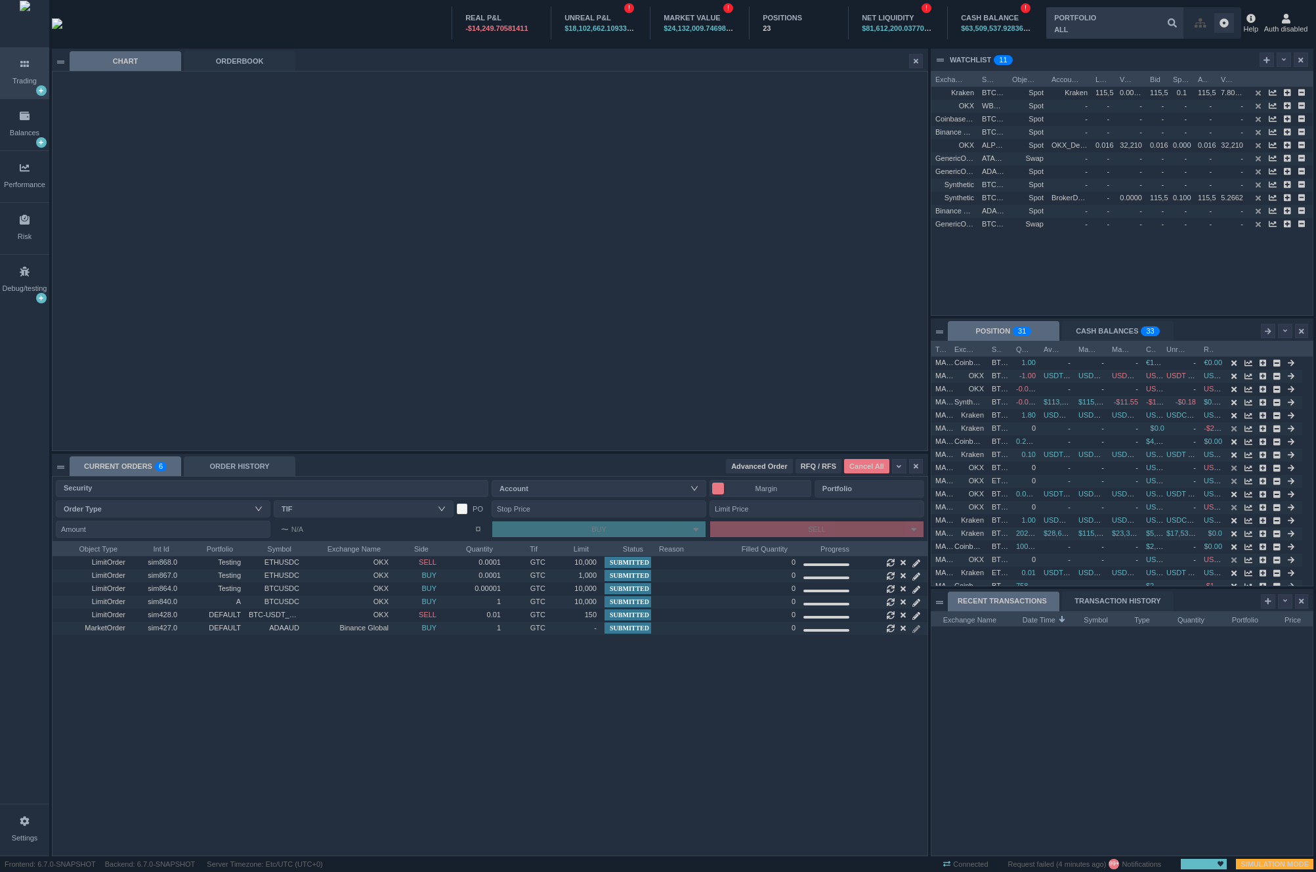
click at [243, 463] on div "ORDER HISTORY" at bounding box center [240, 466] width 112 height 20
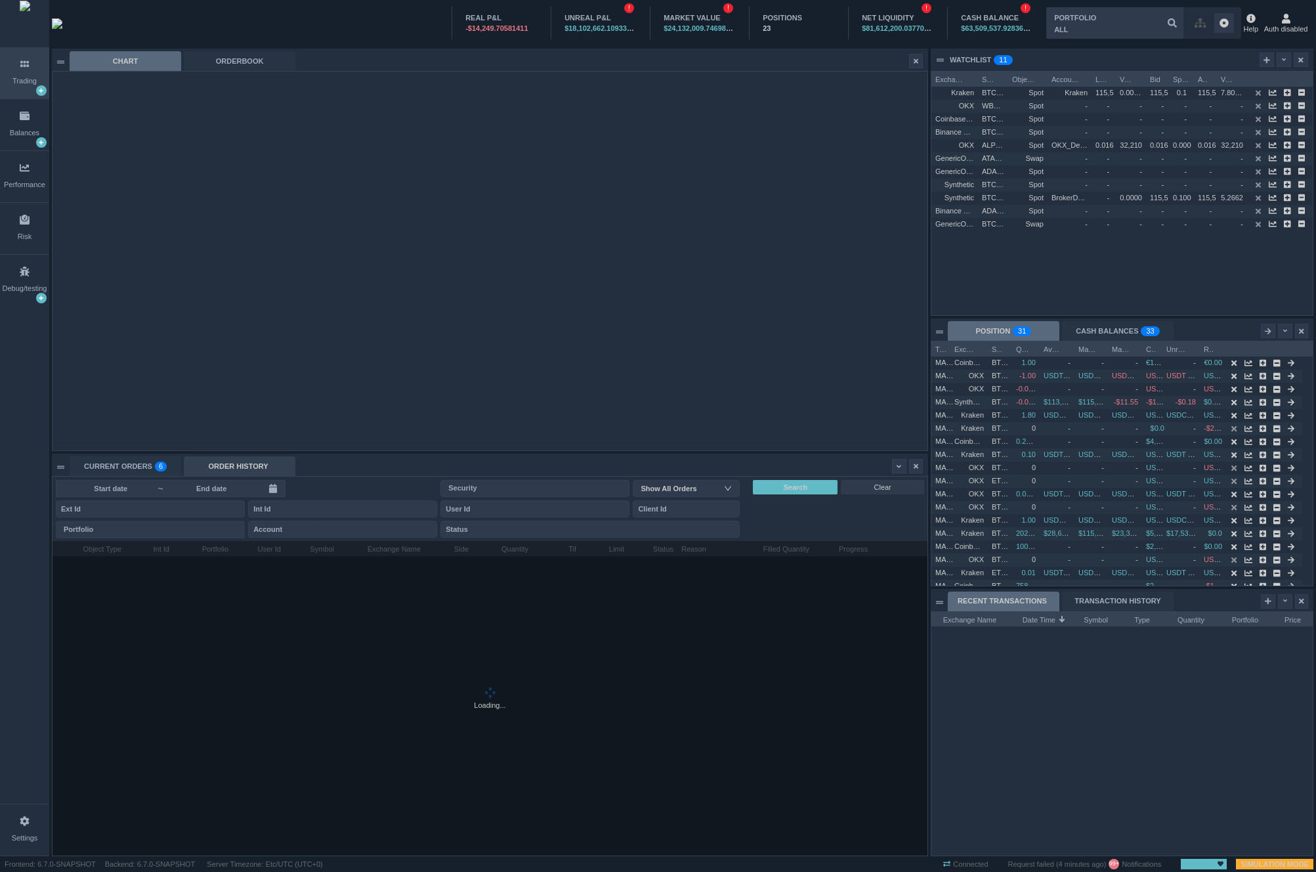
scroll to position [314, 875]
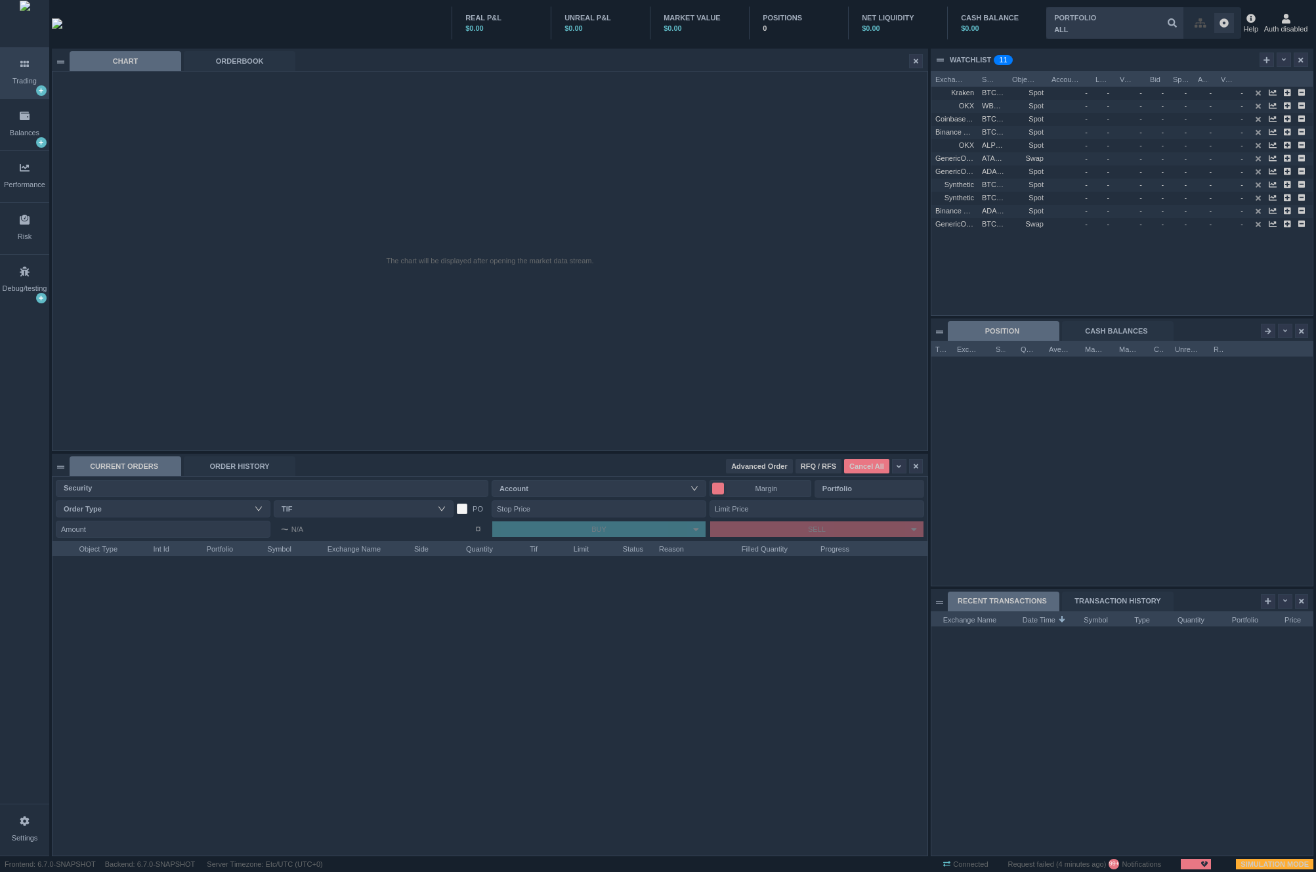
scroll to position [244, 381]
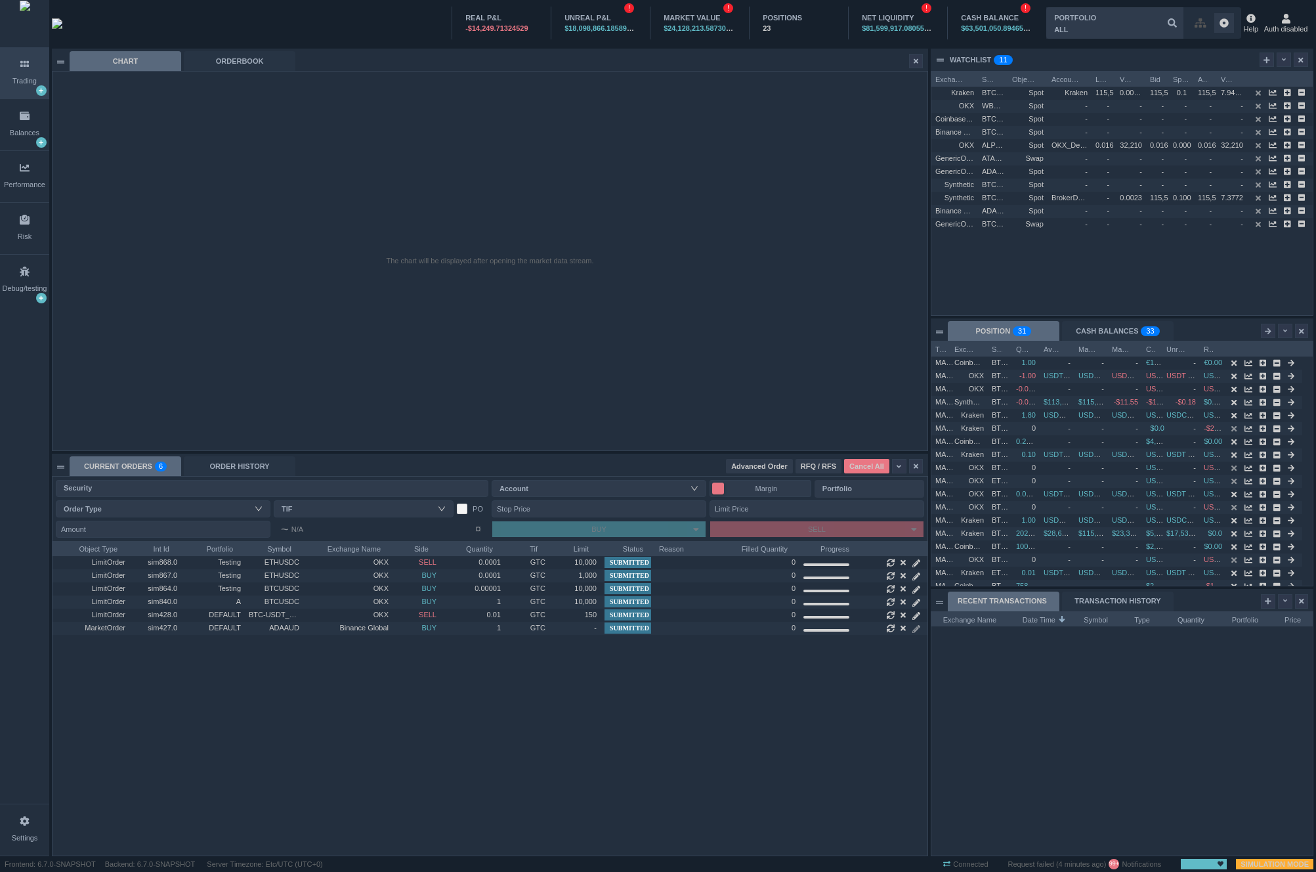
click at [262, 476] on div "Security Account Margin Portfolio Order Type TIF PO Stop Price Limit Price Amou…" at bounding box center [490, 666] width 876 height 380
click at [259, 467] on div "ORDER HISTORY" at bounding box center [240, 466] width 112 height 20
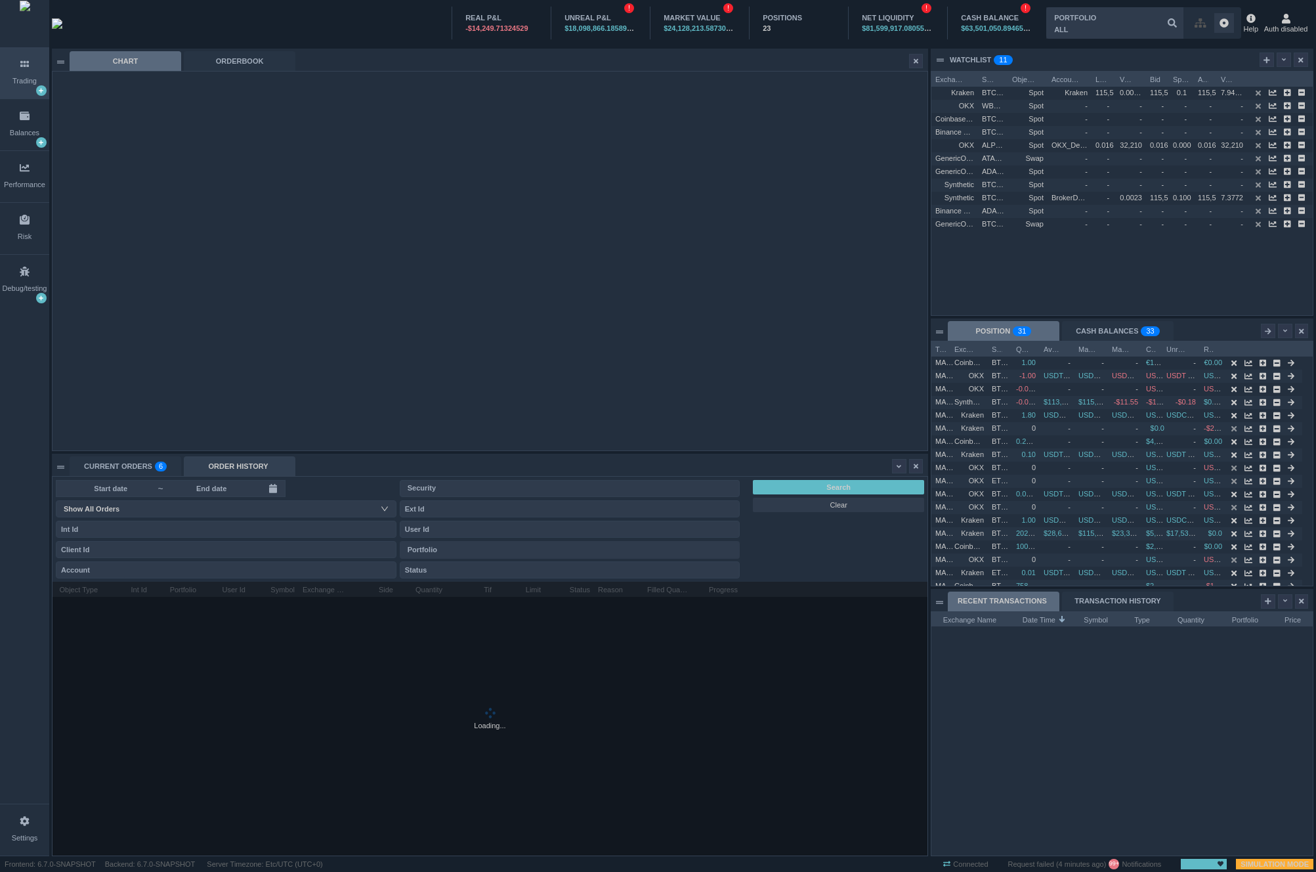
scroll to position [14, 171]
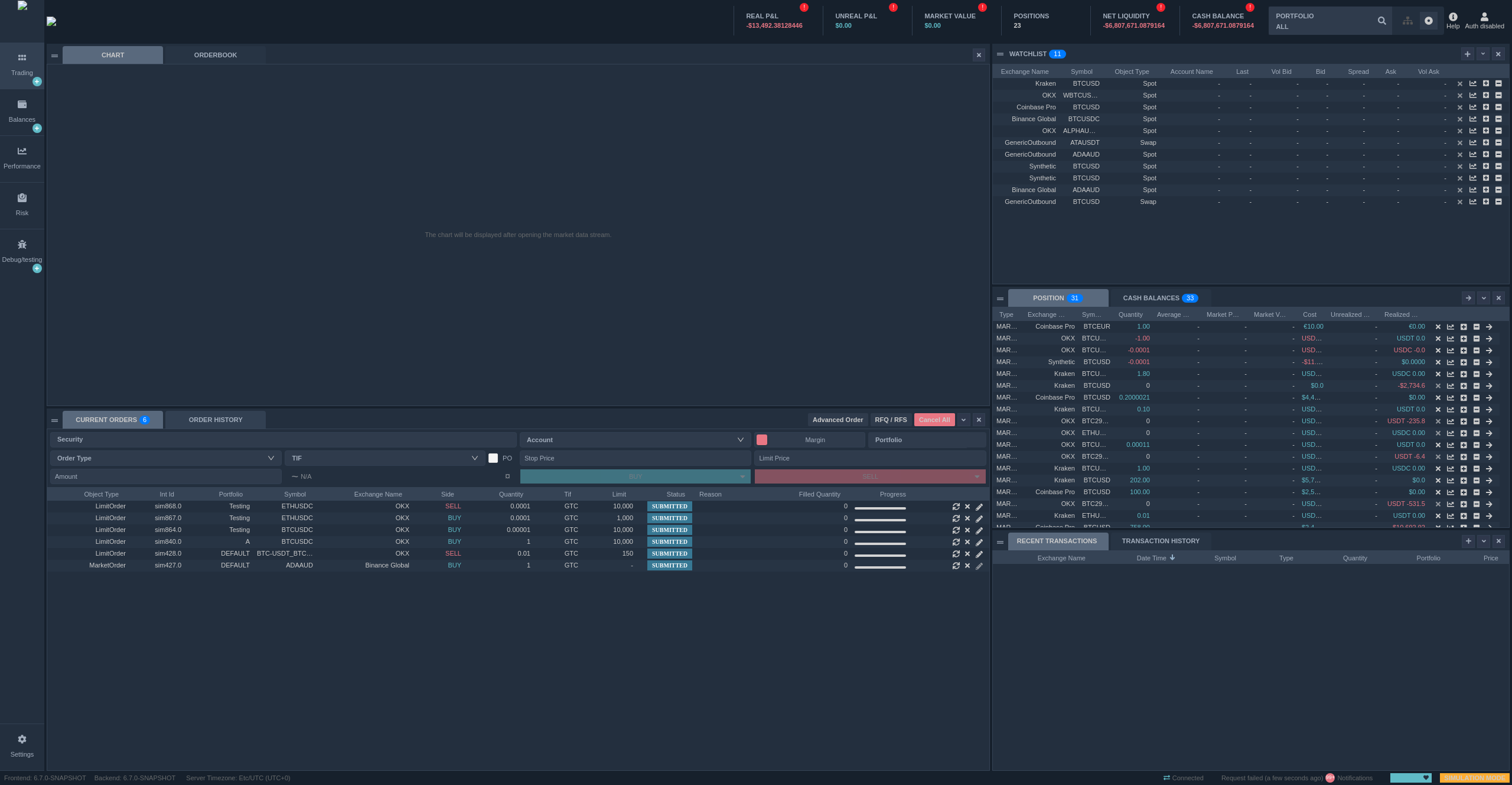
click at [240, 422] on div "ORDER HISTORY" at bounding box center [216, 420] width 101 height 18
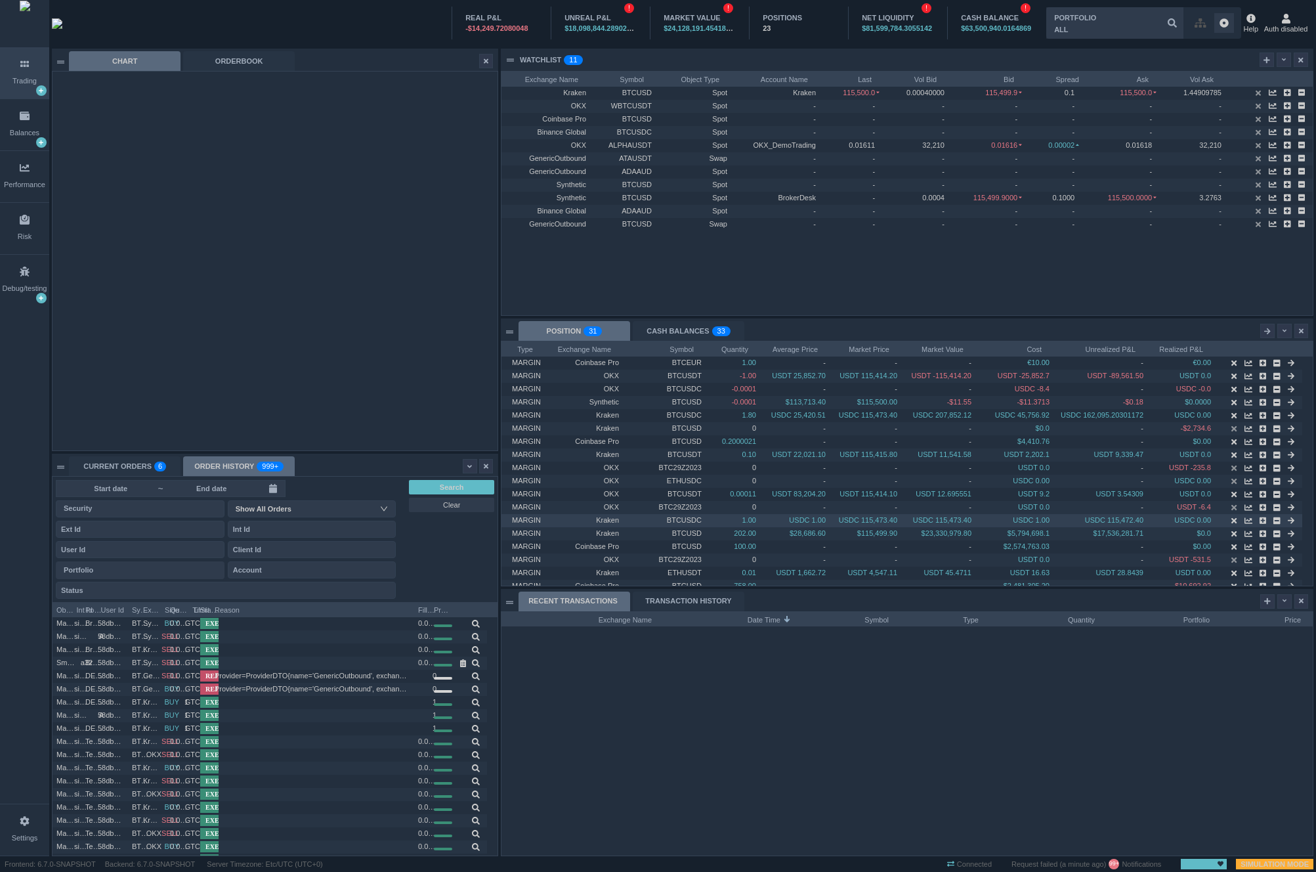
scroll to position [244, 811]
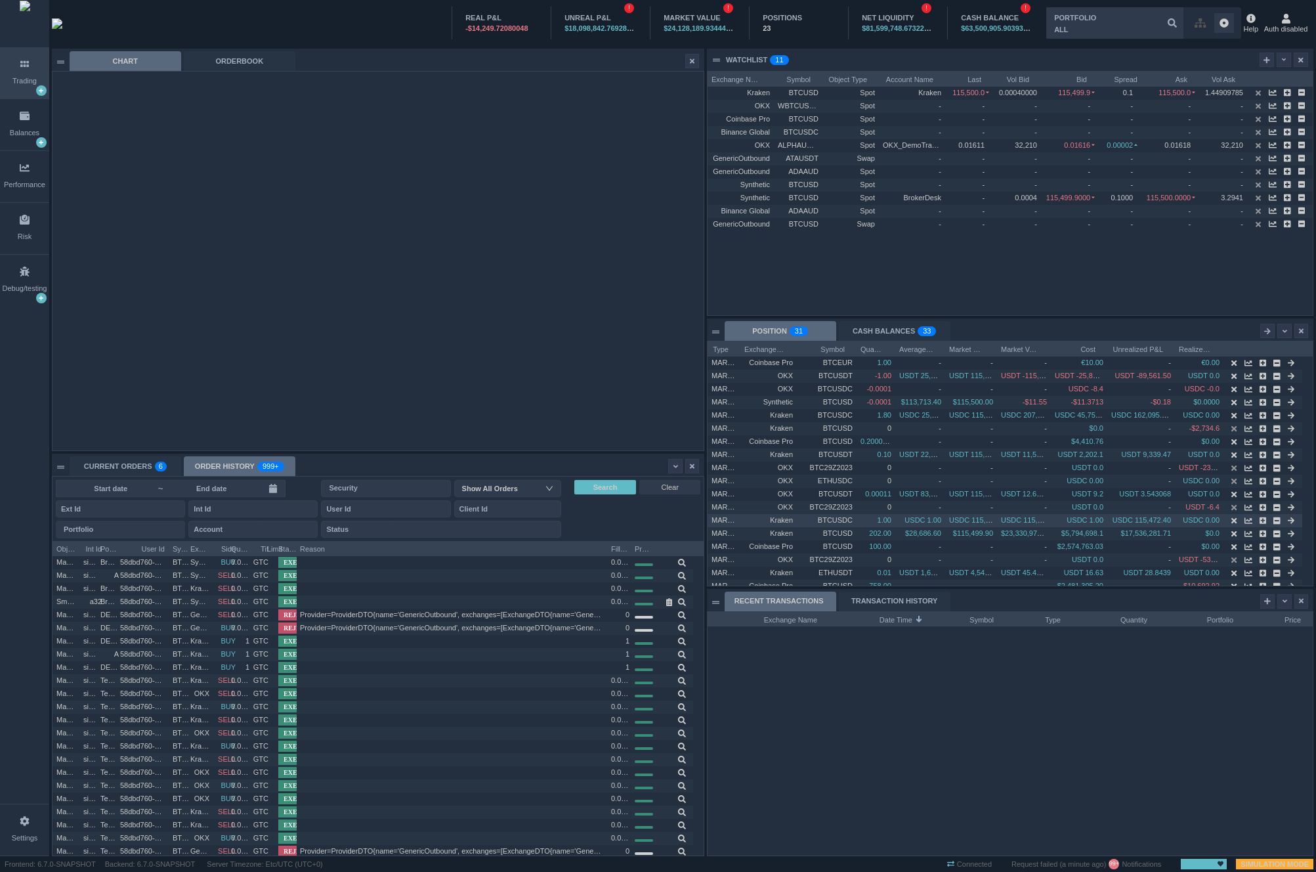
click at [709, 513] on body "Trading Balances Performance Risk Debug/testing Settings REAL P&L -$14,249.7208…" at bounding box center [658, 436] width 1316 height 872
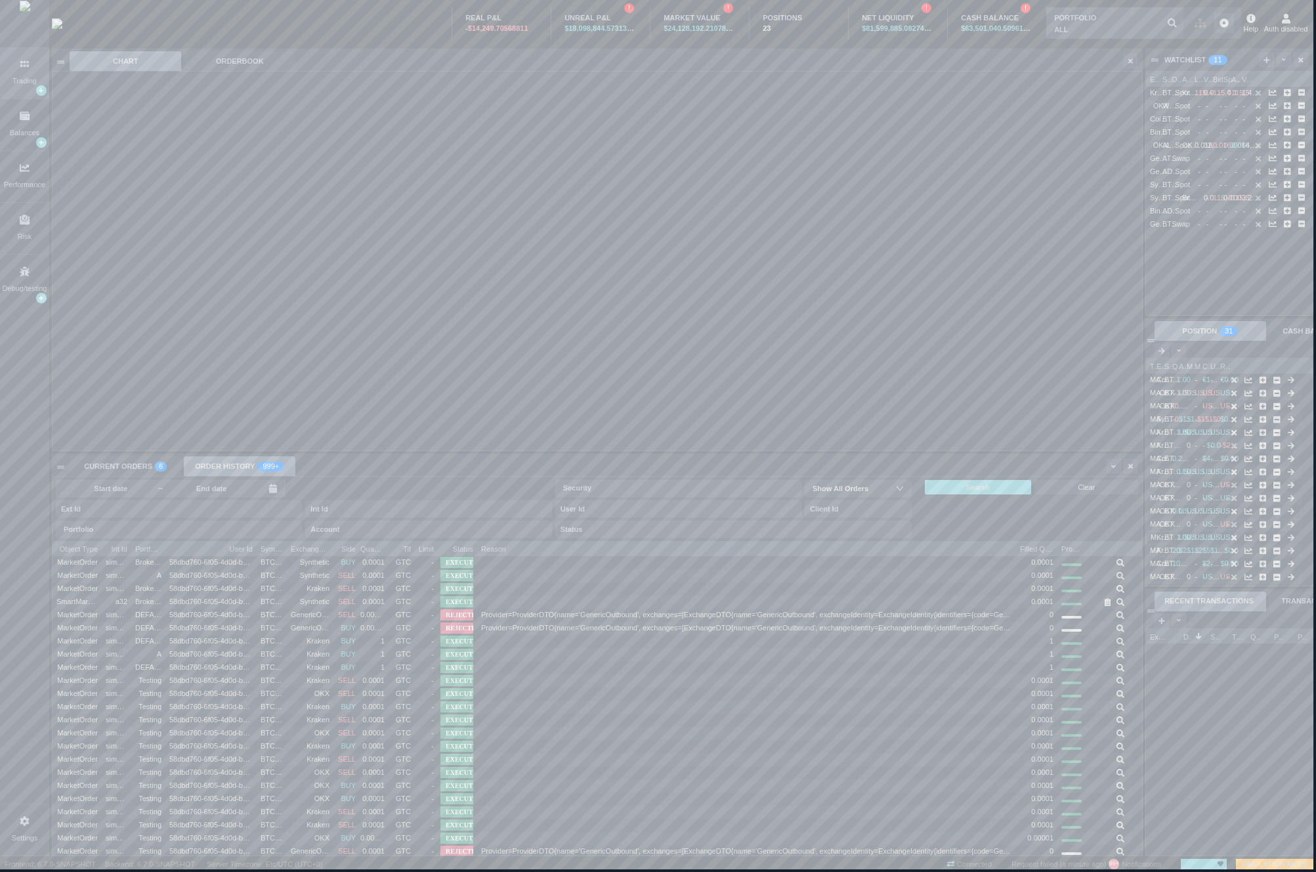
drag, startPoint x: 709, startPoint y: 513, endPoint x: 1322, endPoint y: 510, distance: 613.1
click at [1316, 510] on html "Trading Balances Performance Risk Debug/testing Settings REAL P&L -$14,249.7056…" at bounding box center [658, 436] width 1316 height 872
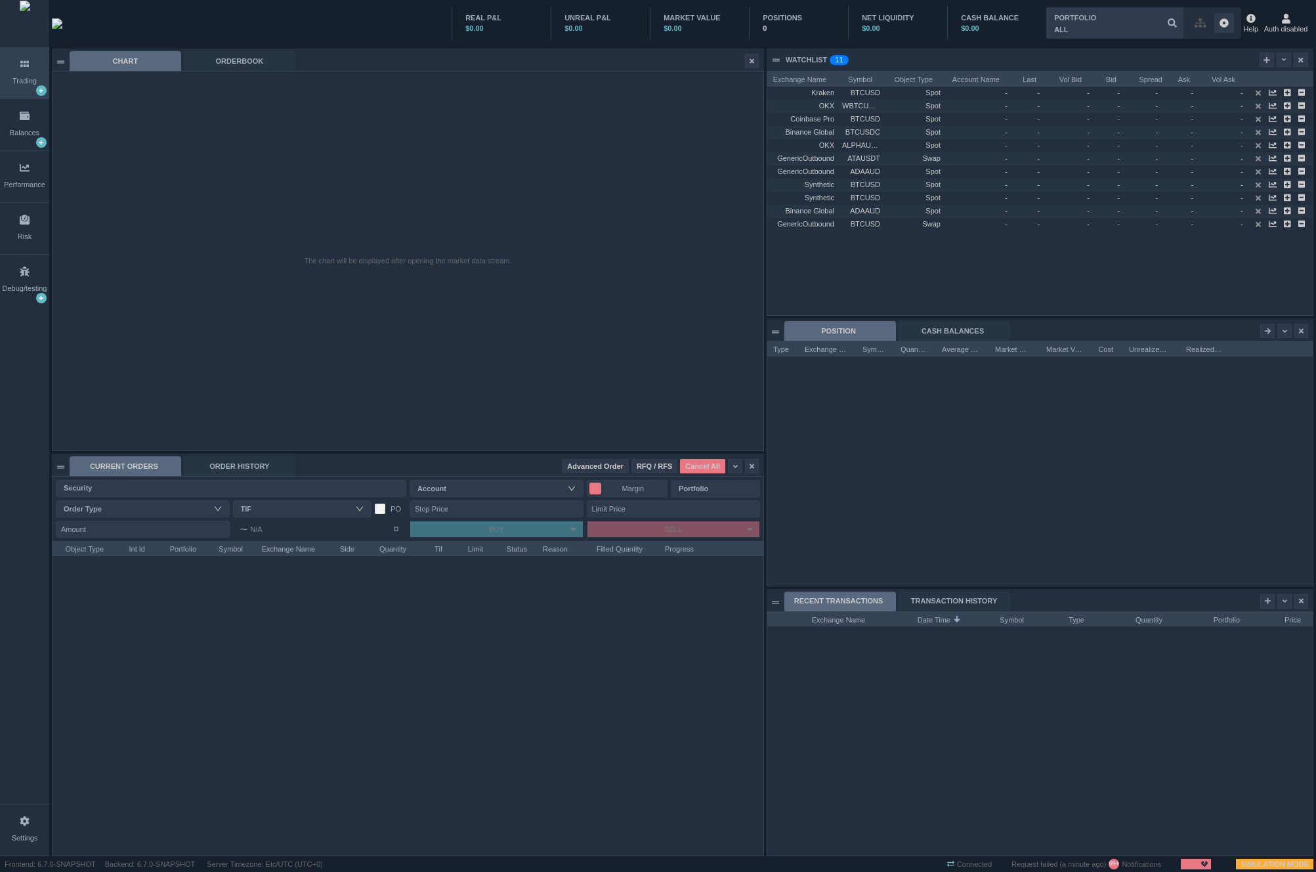
scroll to position [244, 545]
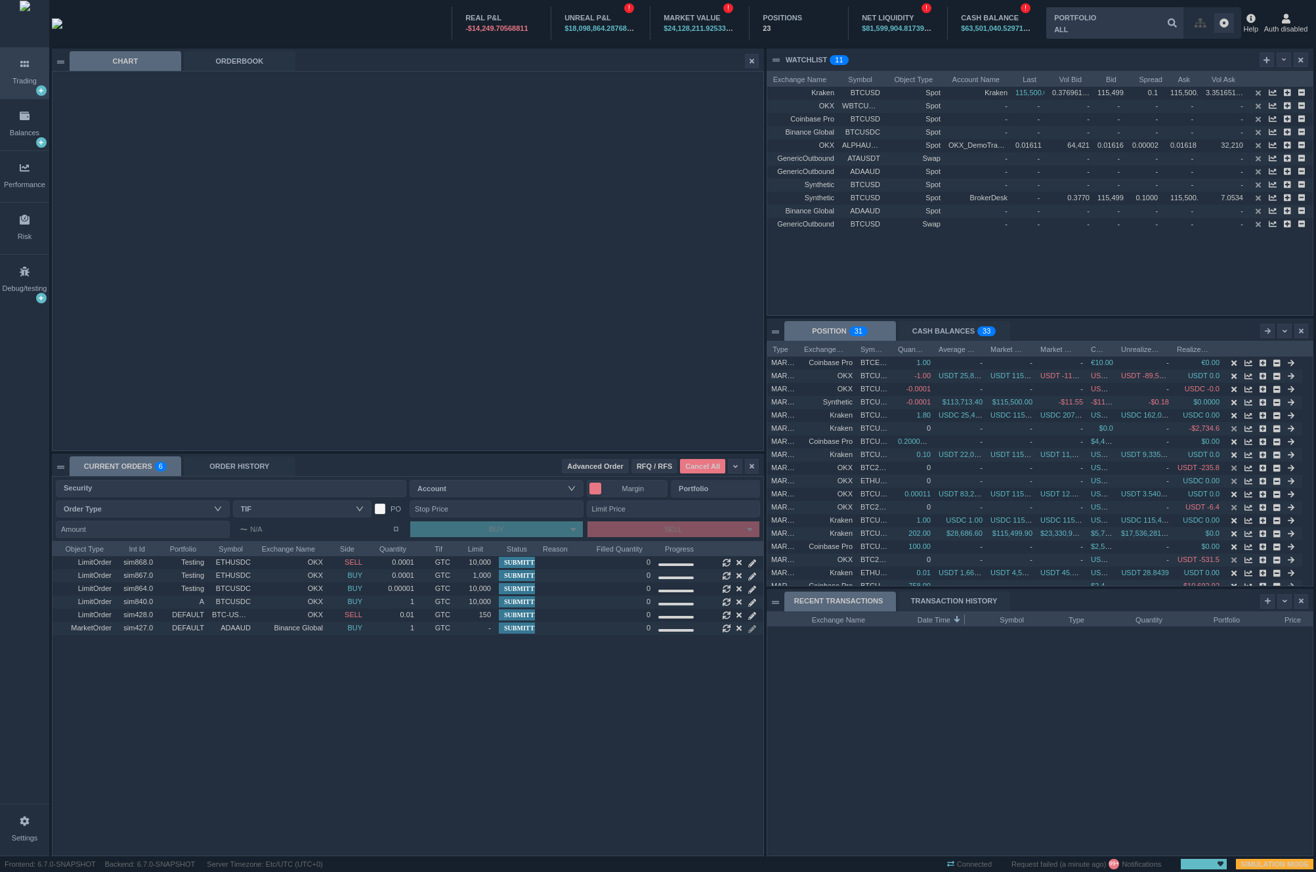
click at [960, 612] on span at bounding box center [957, 618] width 8 height 13
click at [958, 600] on div "TRANSACTION HISTORY" at bounding box center [955, 601] width 112 height 20
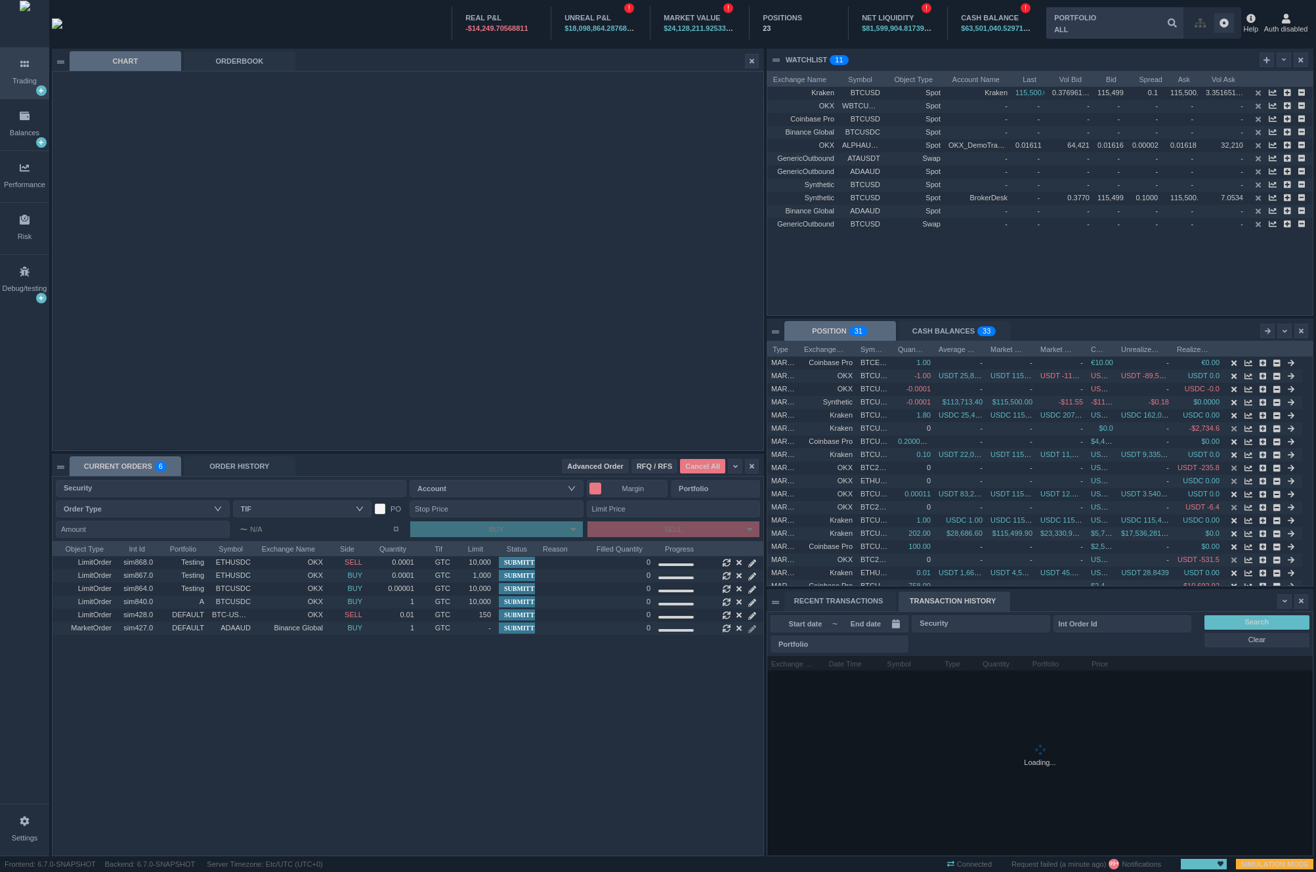
scroll to position [14, 105]
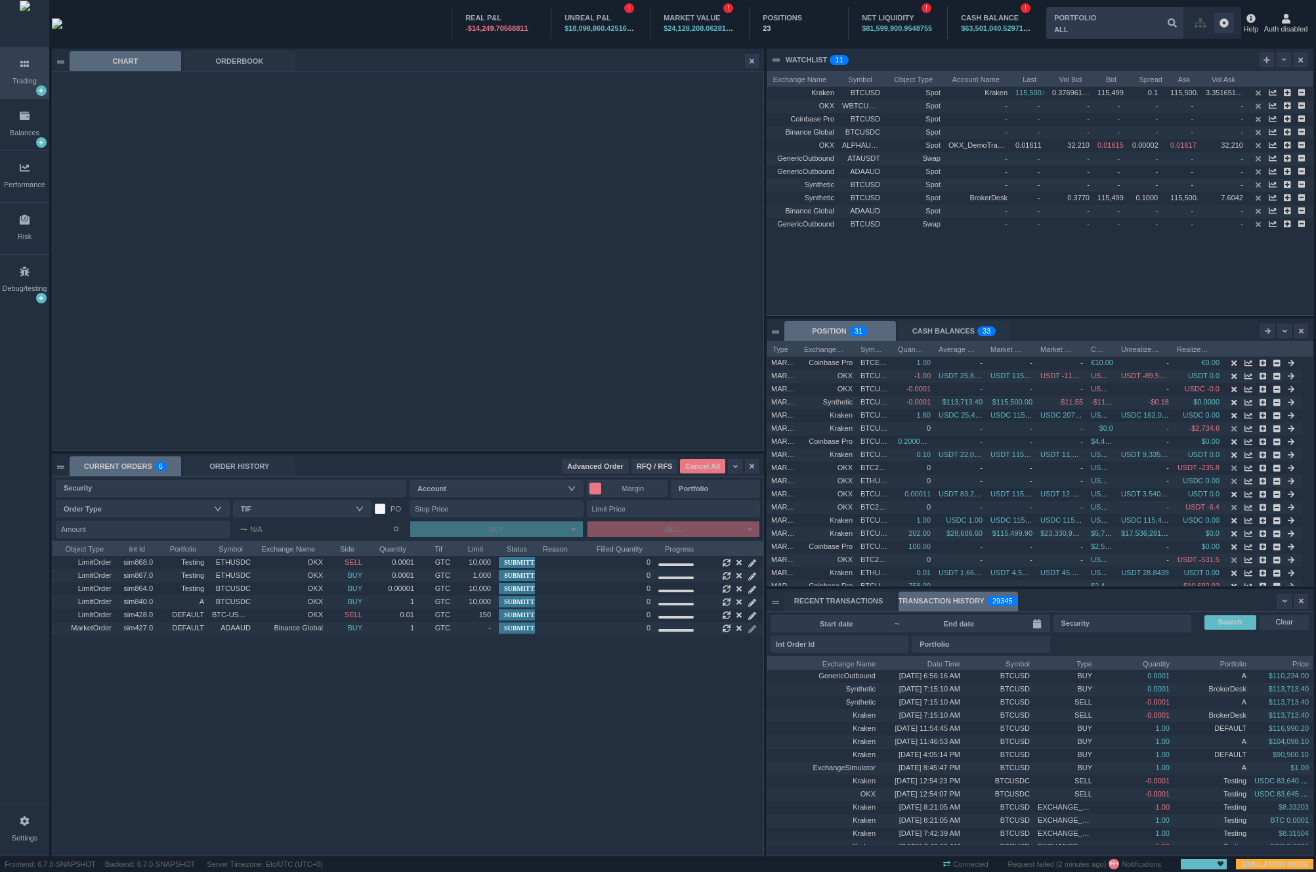
click at [929, 622] on input at bounding box center [959, 623] width 116 height 11
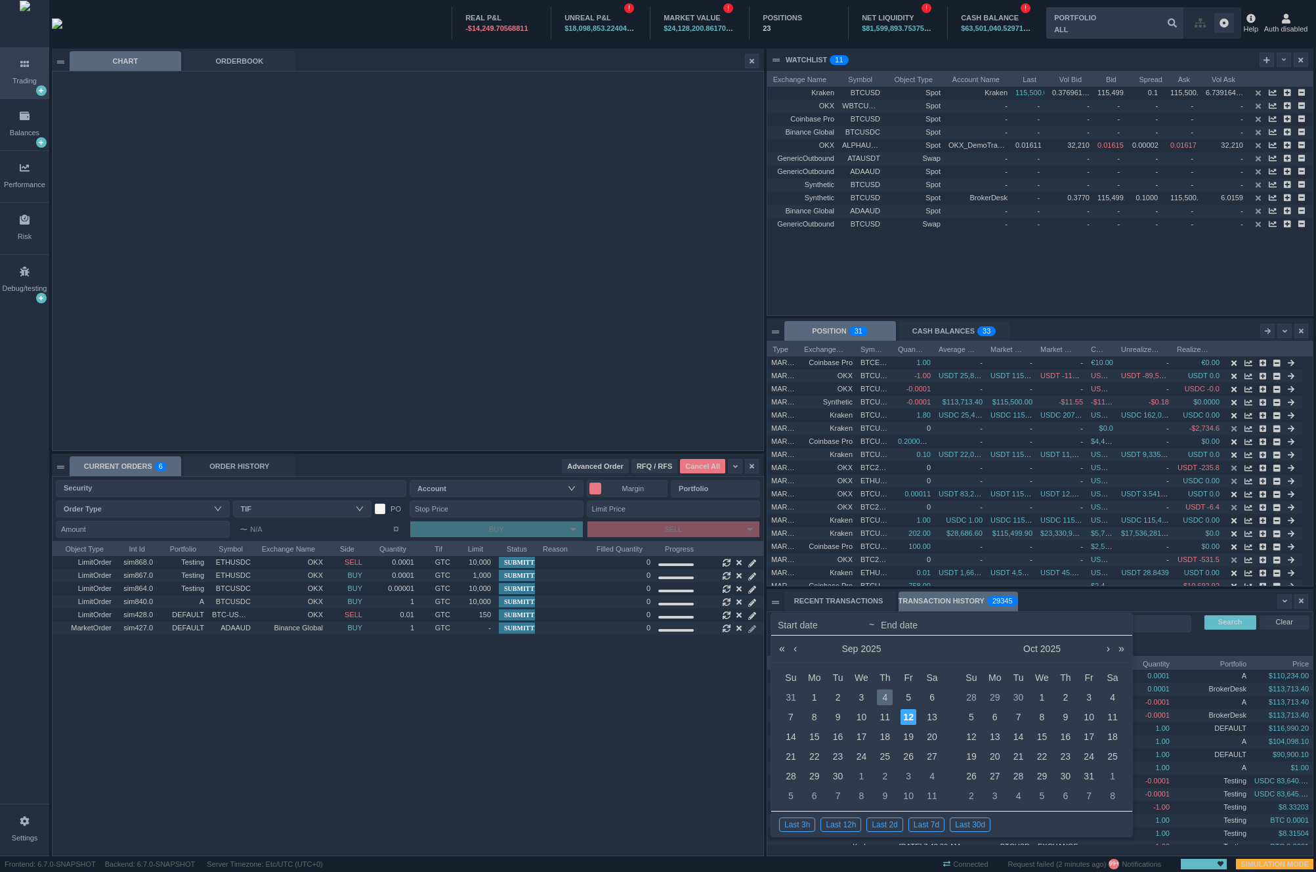
click at [884, 694] on div "4" at bounding box center [885, 697] width 16 height 16
click at [914, 694] on div "5" at bounding box center [909, 697] width 16 height 16
type input "[DATE]"
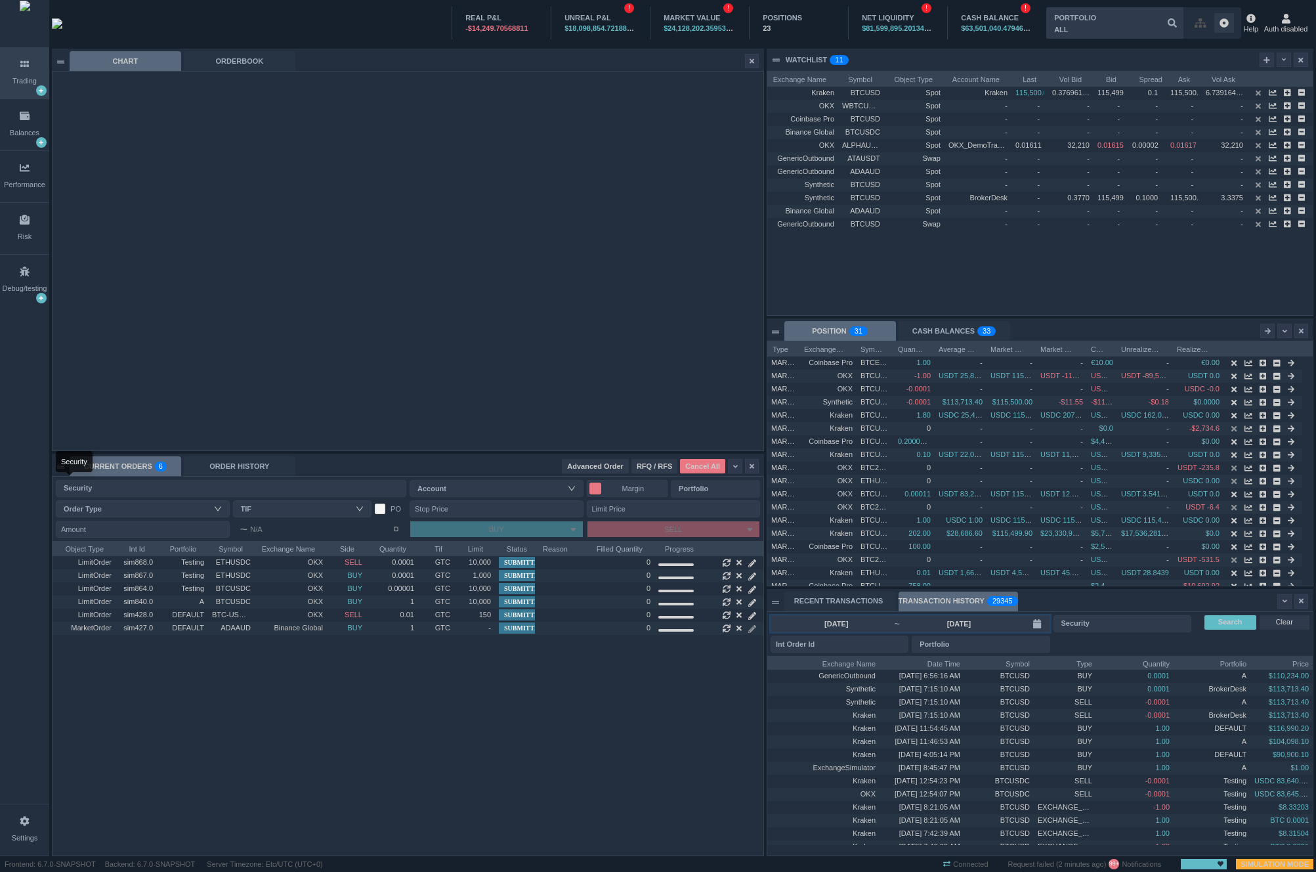
click at [230, 485] on div "Security" at bounding box center [228, 487] width 329 height 13
click at [247, 459] on div "ORDER HISTORY" at bounding box center [240, 466] width 112 height 20
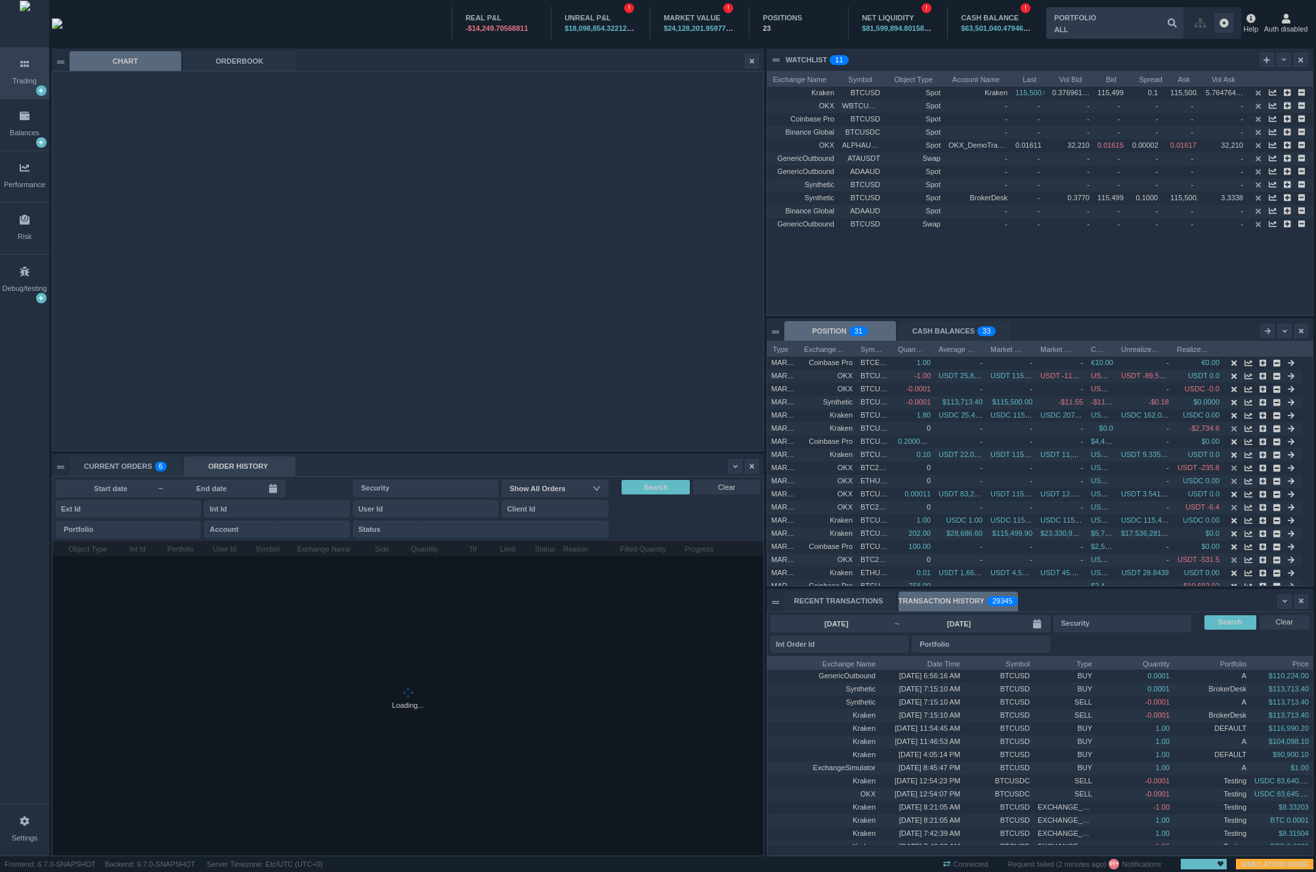
scroll to position [314, 711]
click at [247, 487] on input at bounding box center [211, 488] width 94 height 11
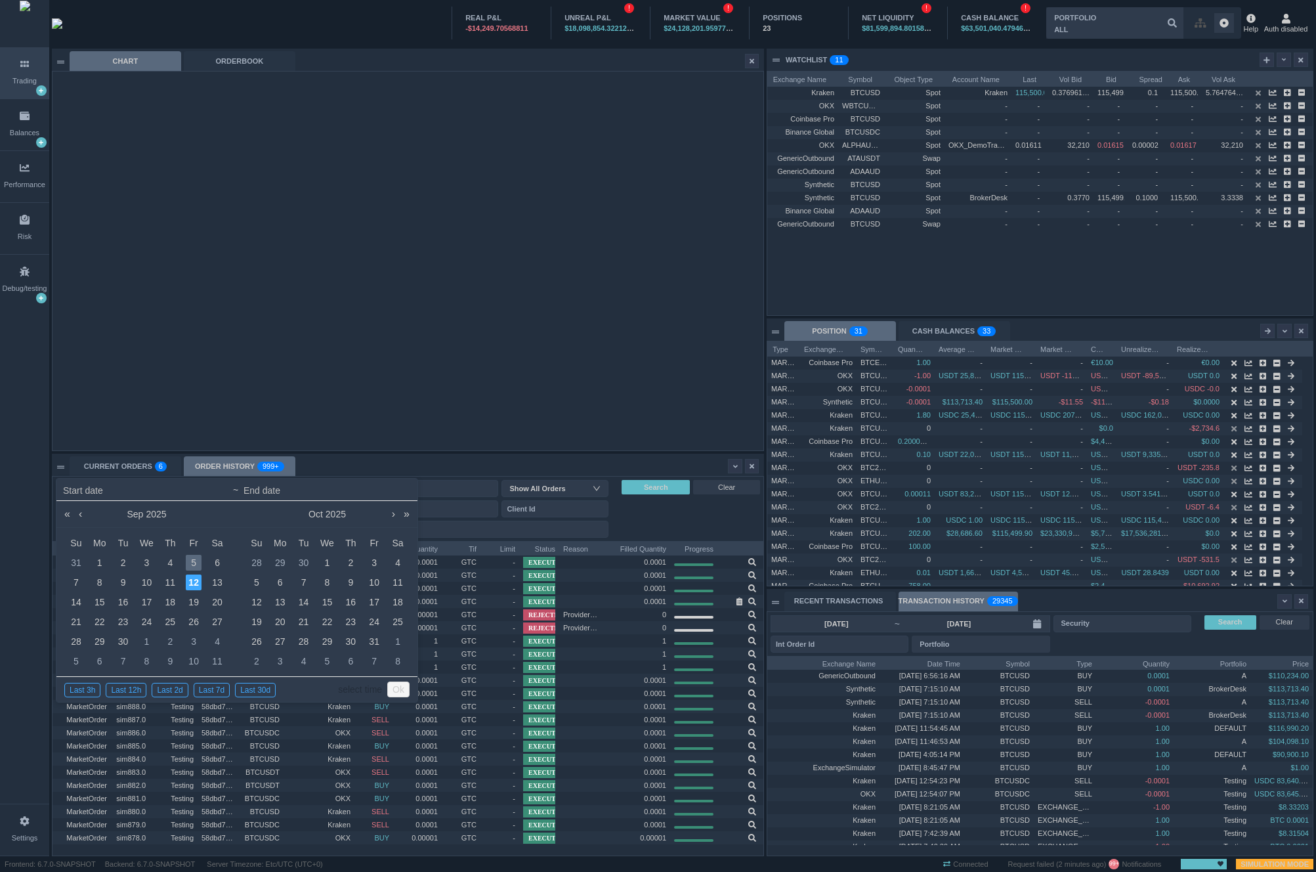
click at [192, 563] on div "5" at bounding box center [194, 563] width 16 height 16
click at [212, 562] on div "6" at bounding box center [217, 563] width 16 height 16
type input "[DATE] 00:00"
type input "[DATE] 23:59"
type input "[DATE] 00:00"
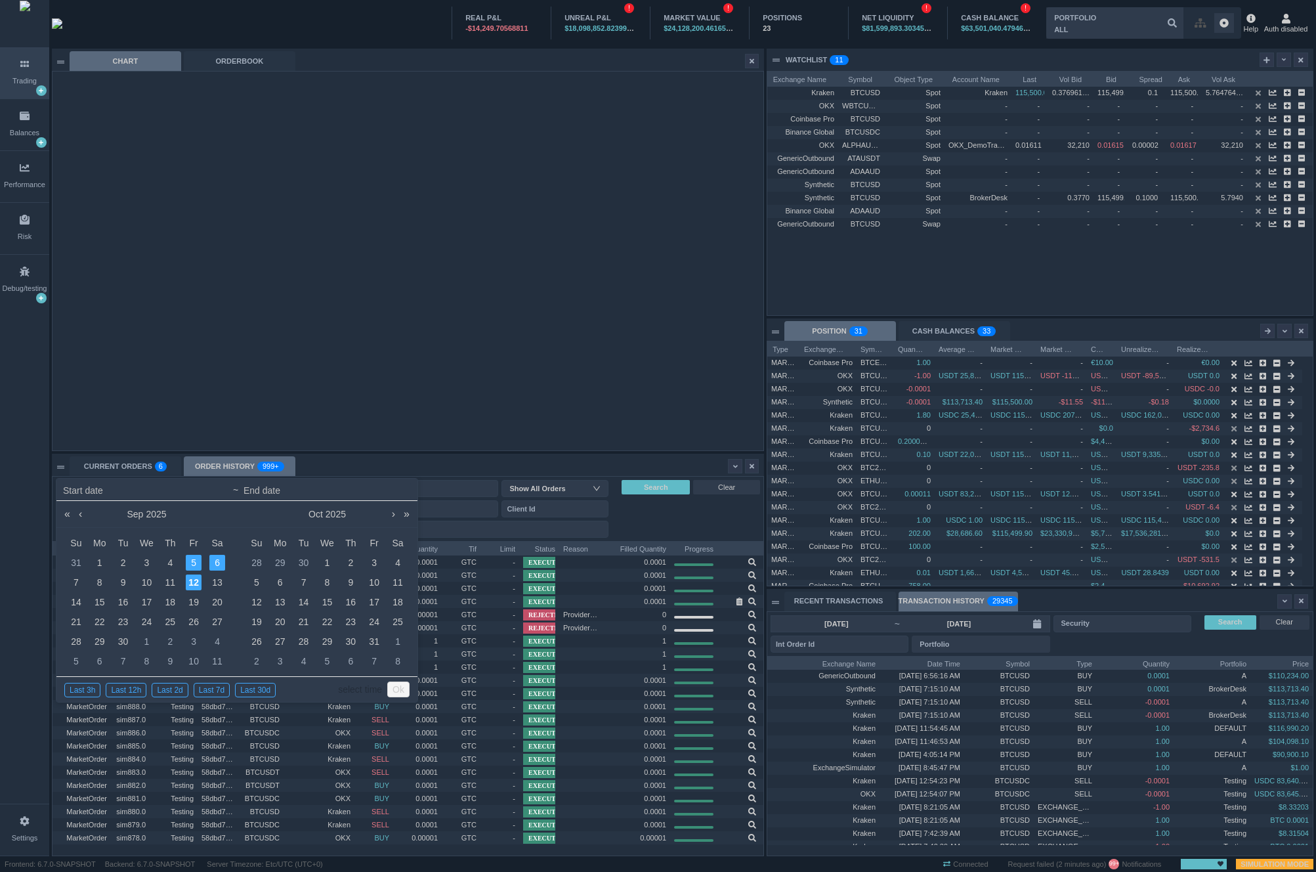
type input "[DATE] 23:59"
click at [335, 475] on div "CURRENT ORDERS 0 1 2 3 4 5 6 7 8 9 0 1 2 3 4 5 6 7 8 9 0 1 2 3 4 5 6 7 8 9 ORDE…" at bounding box center [406, 466] width 673 height 20
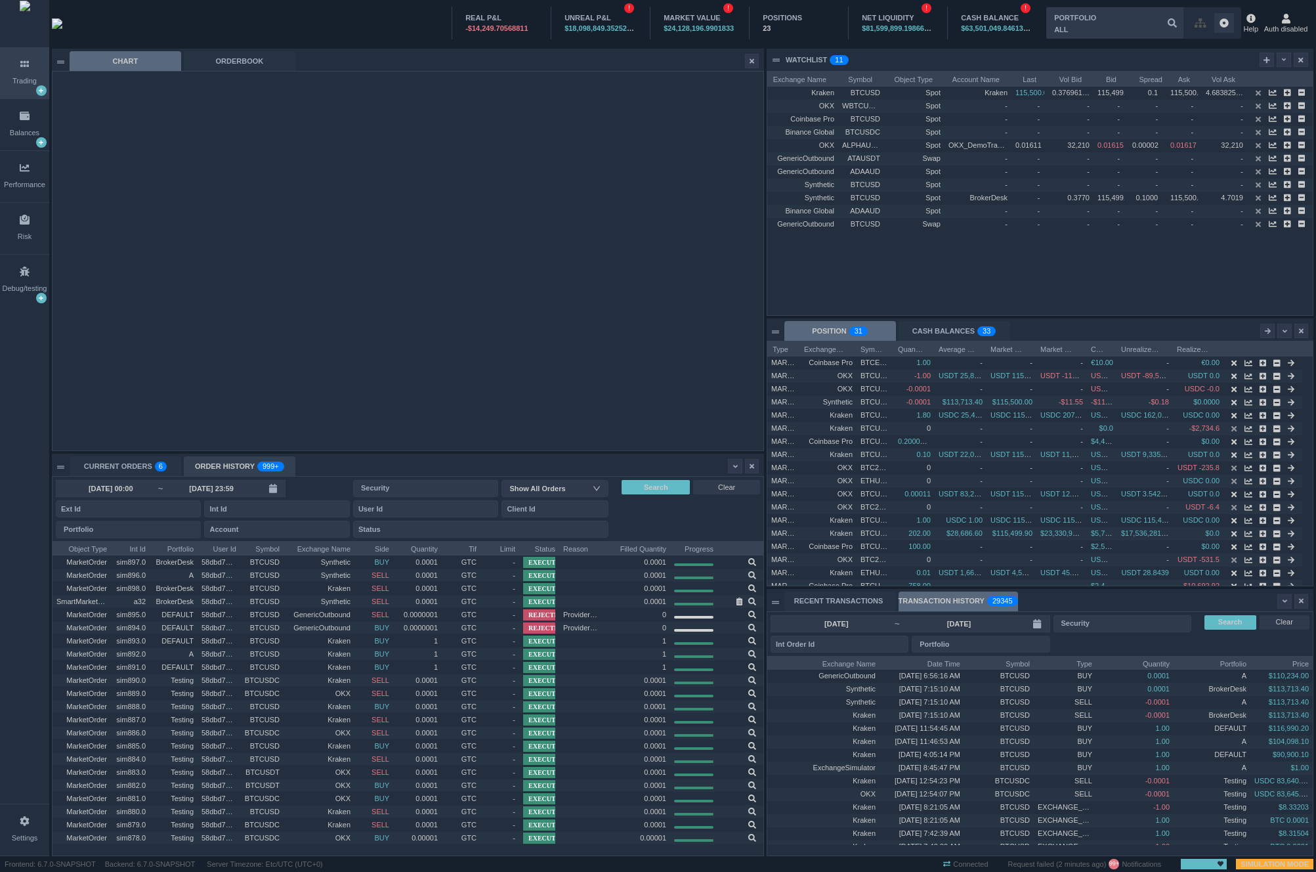
click at [246, 467] on div "ORDER HISTORY 999+" at bounding box center [240, 466] width 112 height 20
click at [247, 486] on input "[DATE] 23:59" at bounding box center [211, 488] width 94 height 11
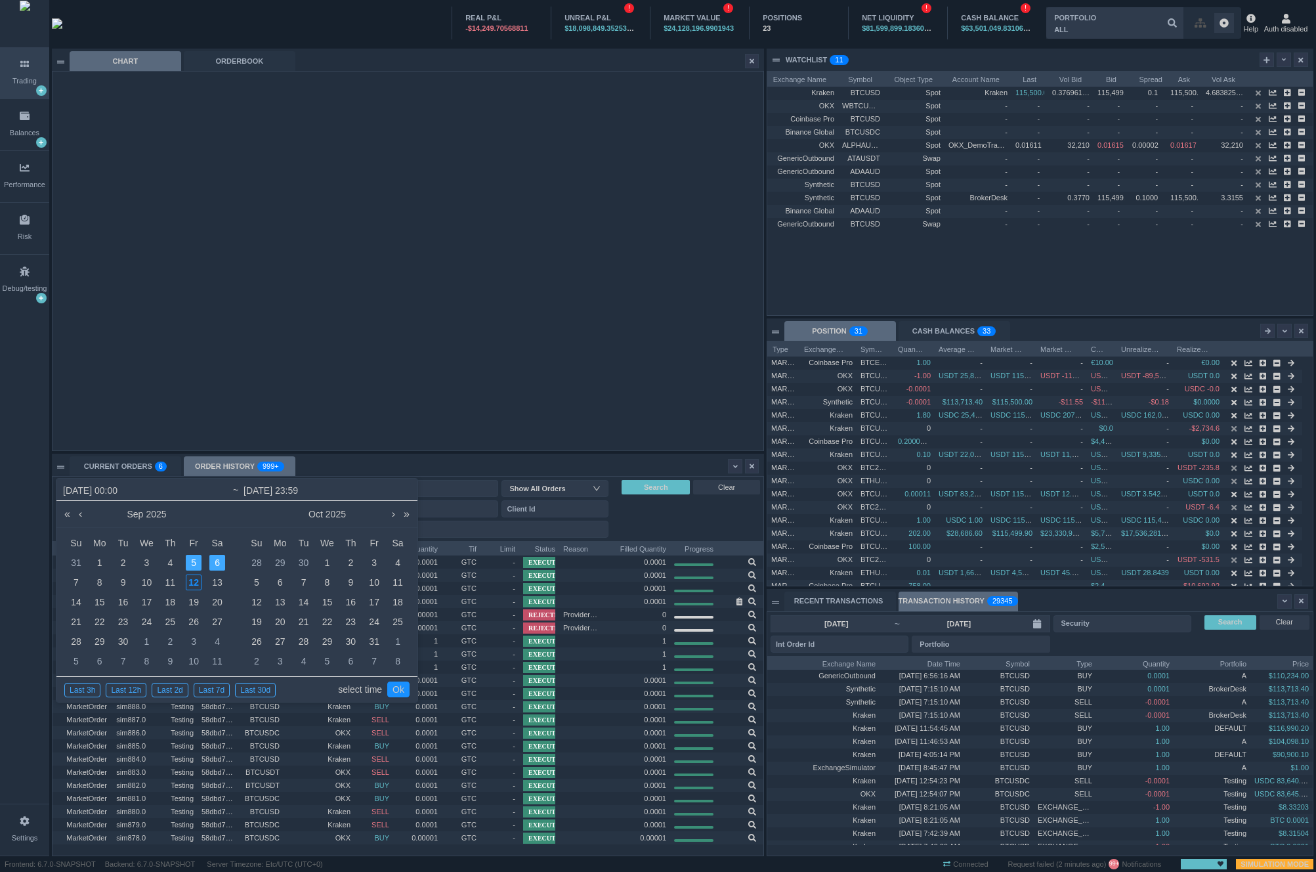
click at [362, 689] on link "select time" at bounding box center [360, 689] width 44 height 25
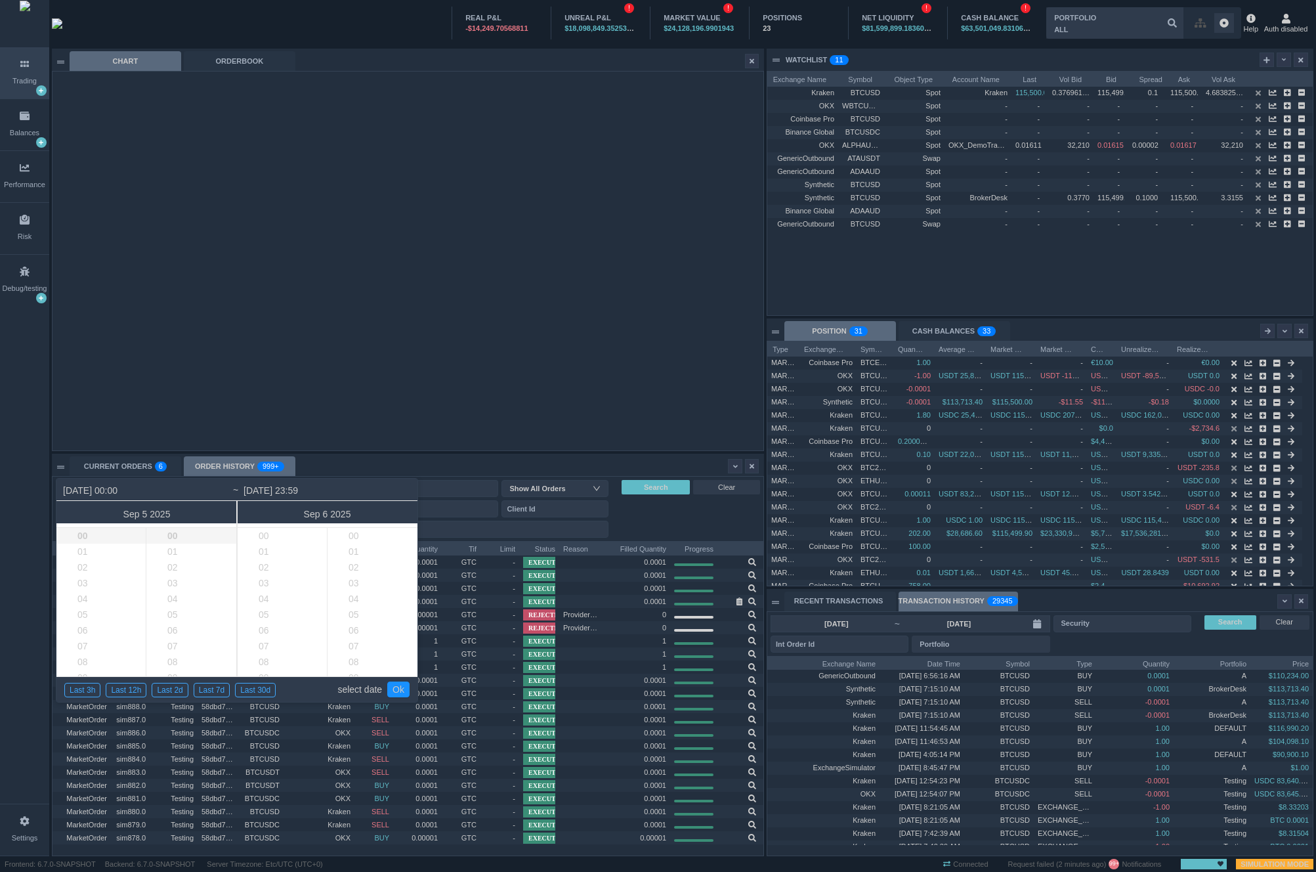
scroll to position [929, 0]
click at [83, 535] on li "00" at bounding box center [111, 536] width 110 height 16
click at [165, 535] on li "00" at bounding box center [201, 536] width 111 height 16
click at [396, 690] on link "Ok" at bounding box center [398, 689] width 22 height 16
